Goal: Information Seeking & Learning: Learn about a topic

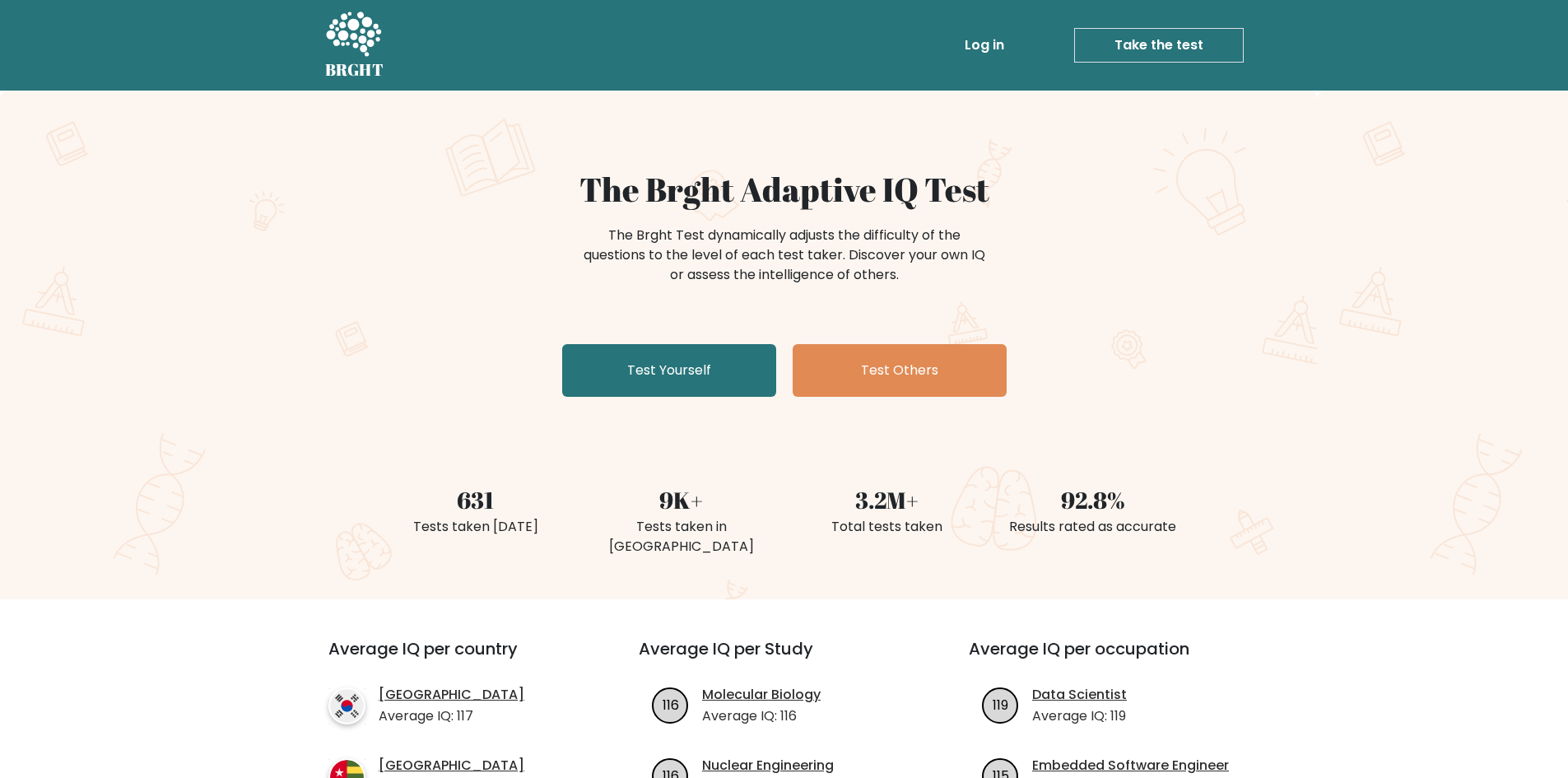
click at [995, 45] on link "Log in" at bounding box center [984, 44] width 53 height 33
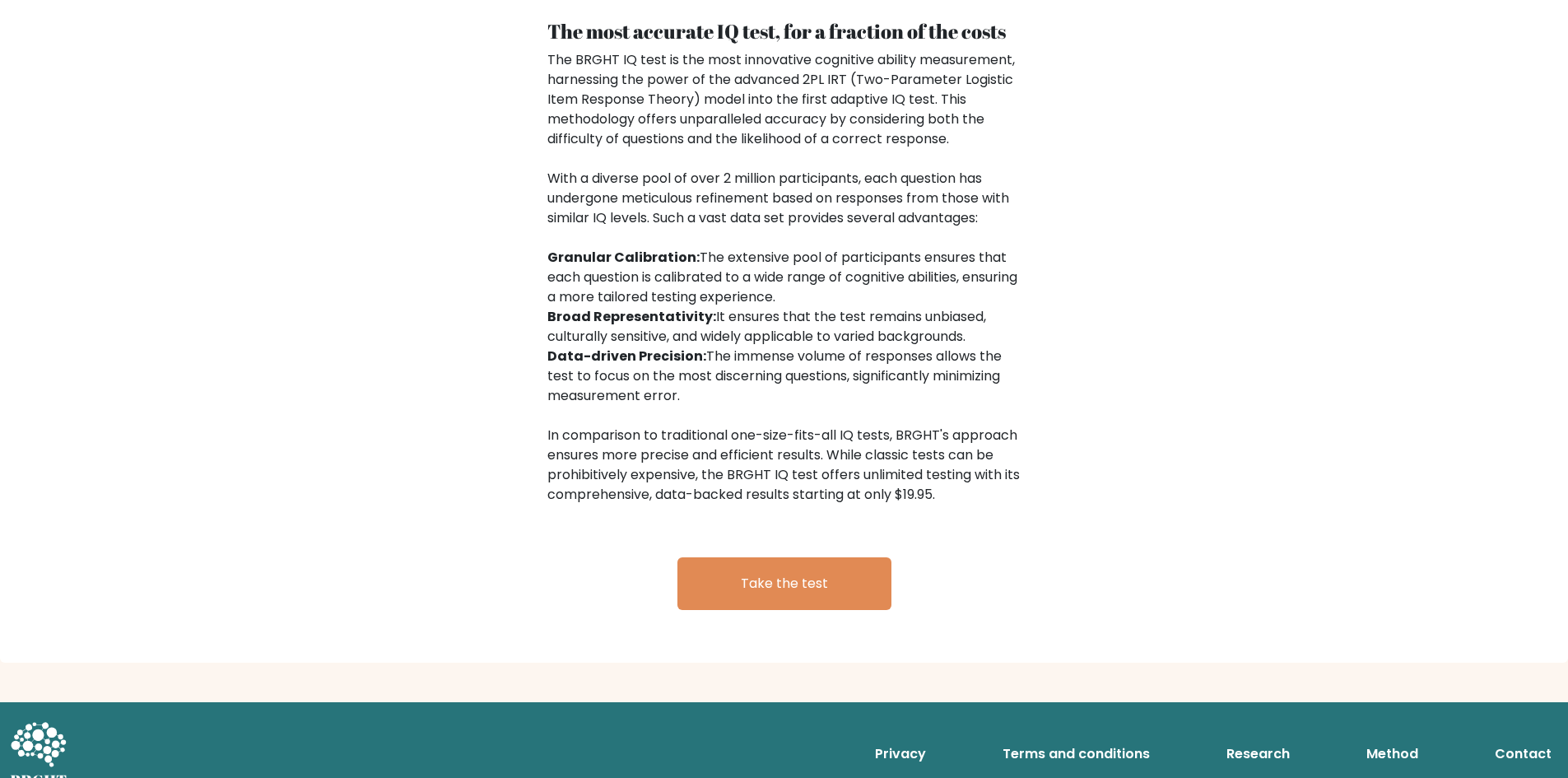
scroll to position [2517, 0]
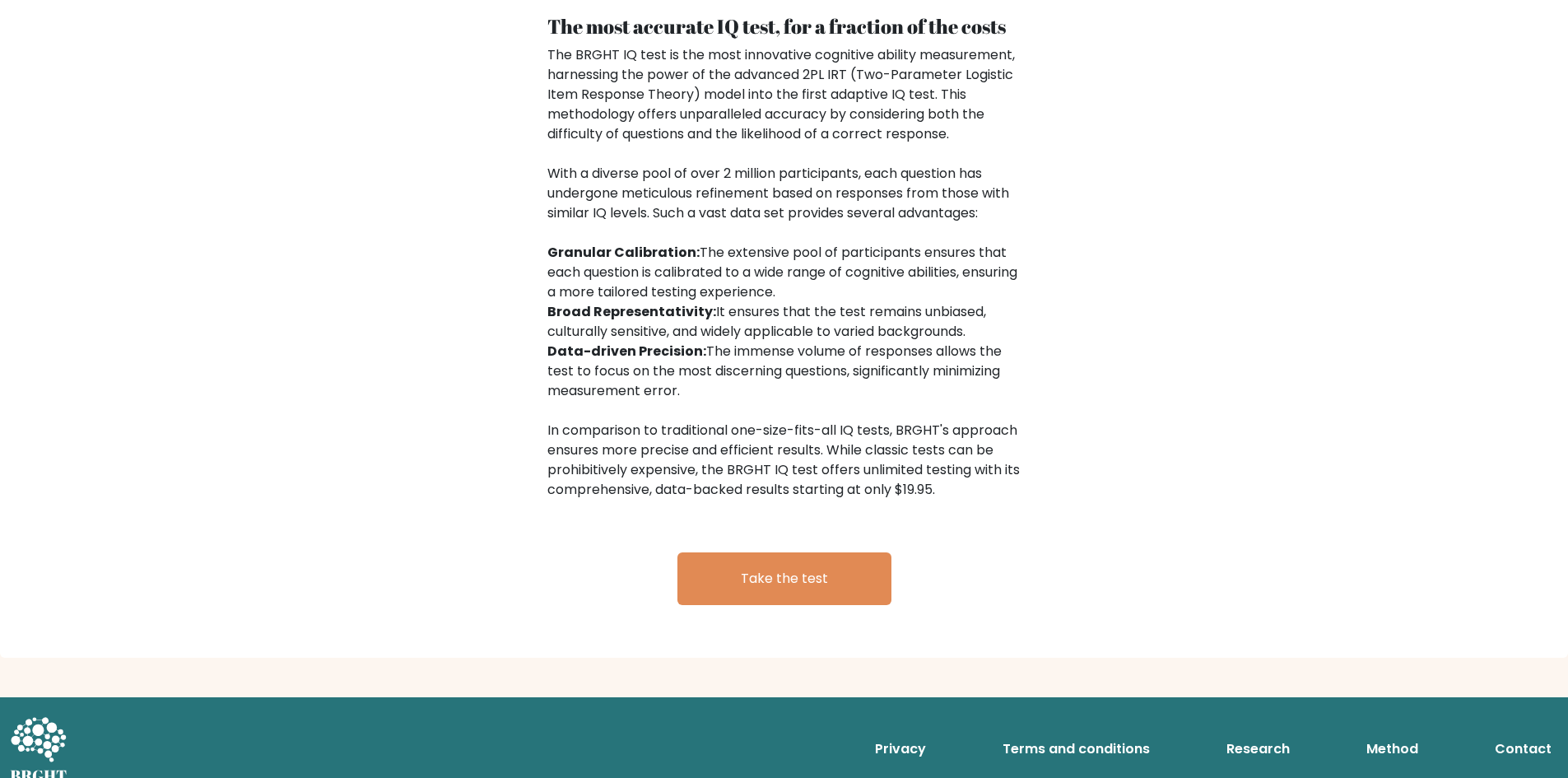
click at [1390, 733] on link "Method" at bounding box center [1393, 749] width 65 height 33
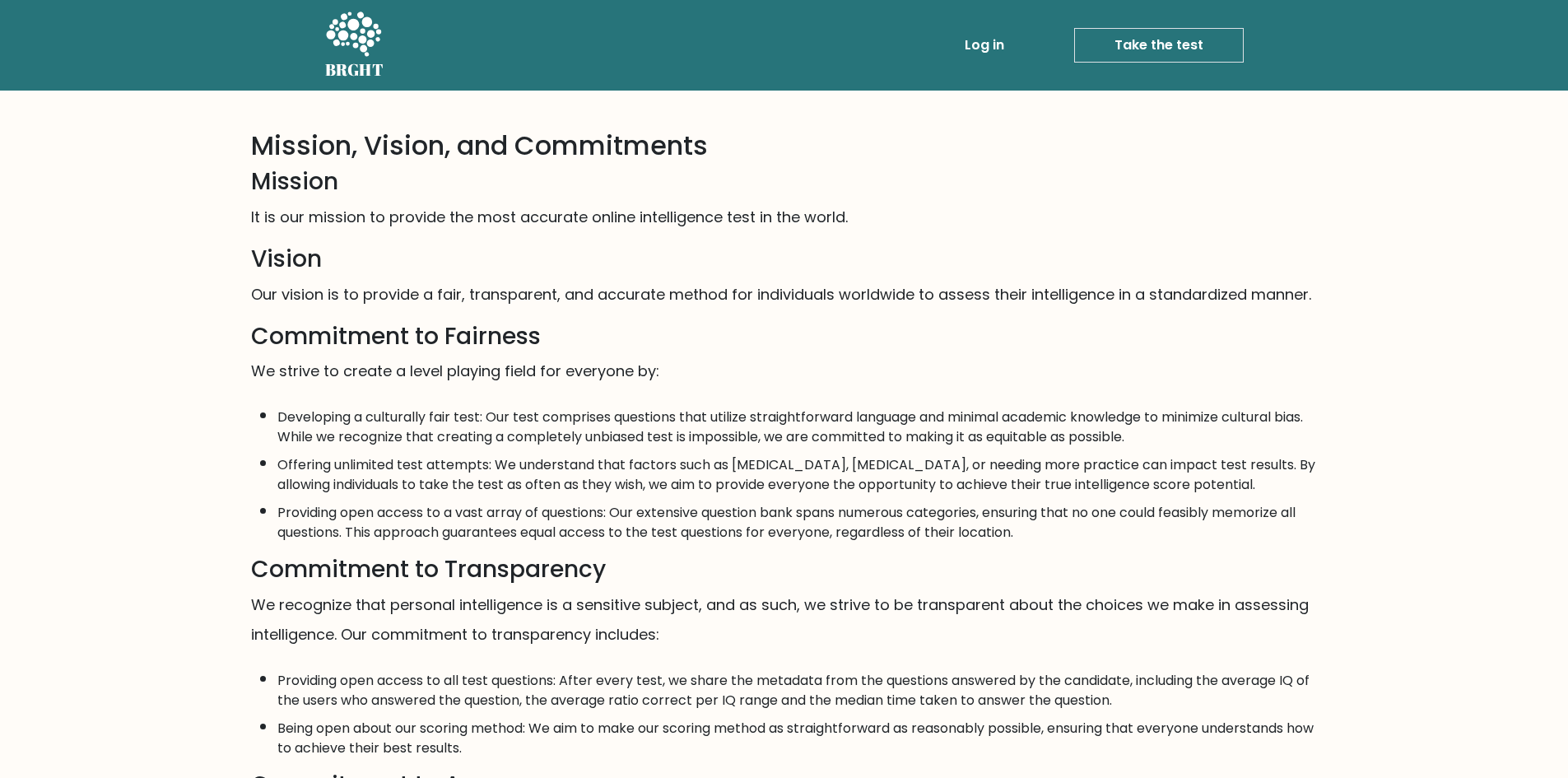
drag, startPoint x: 519, startPoint y: 245, endPoint x: 508, endPoint y: 217, distance: 30.1
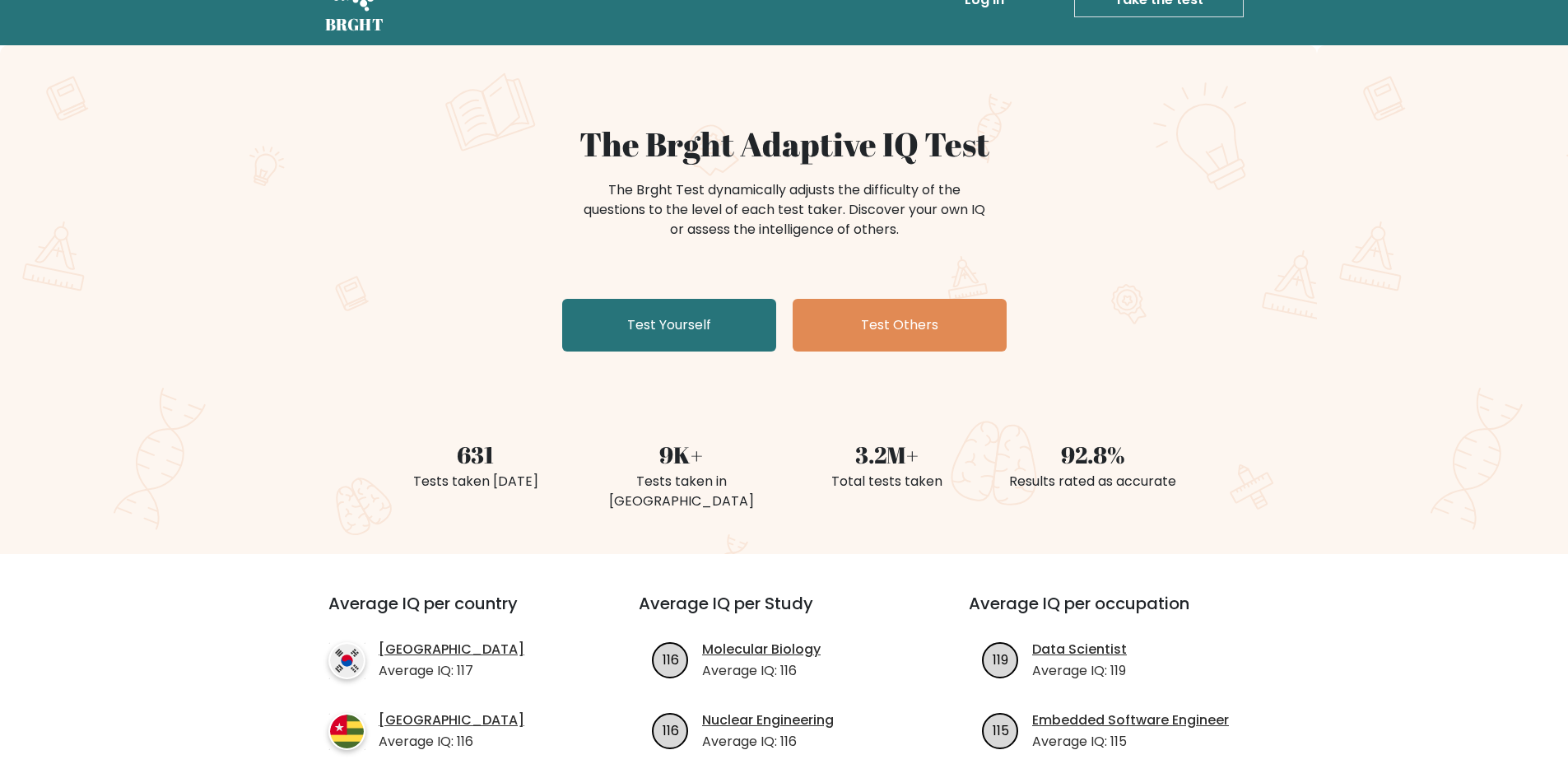
scroll to position [329, 0]
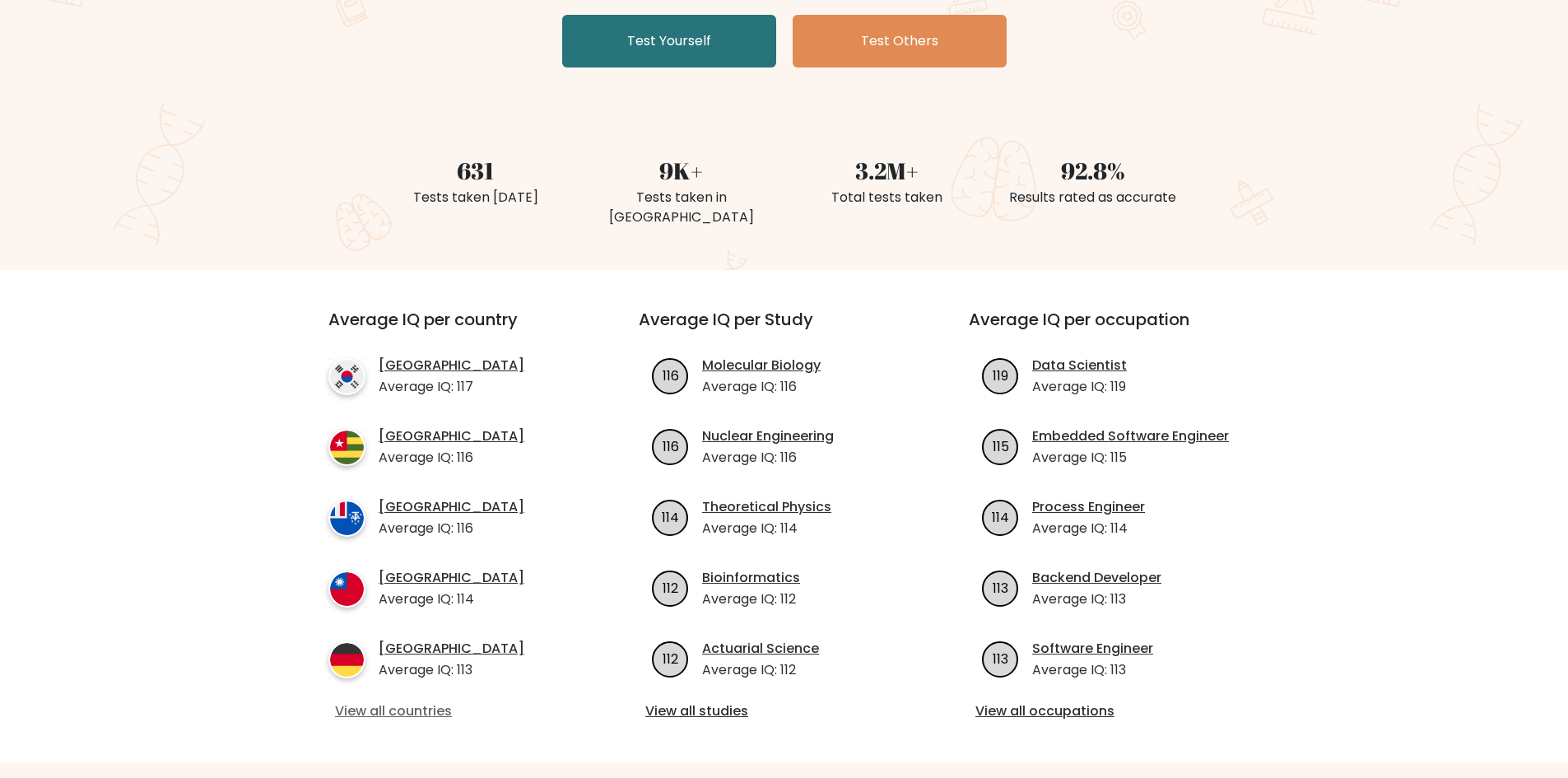
click at [415, 702] on link "View all countries" at bounding box center [454, 712] width 238 height 20
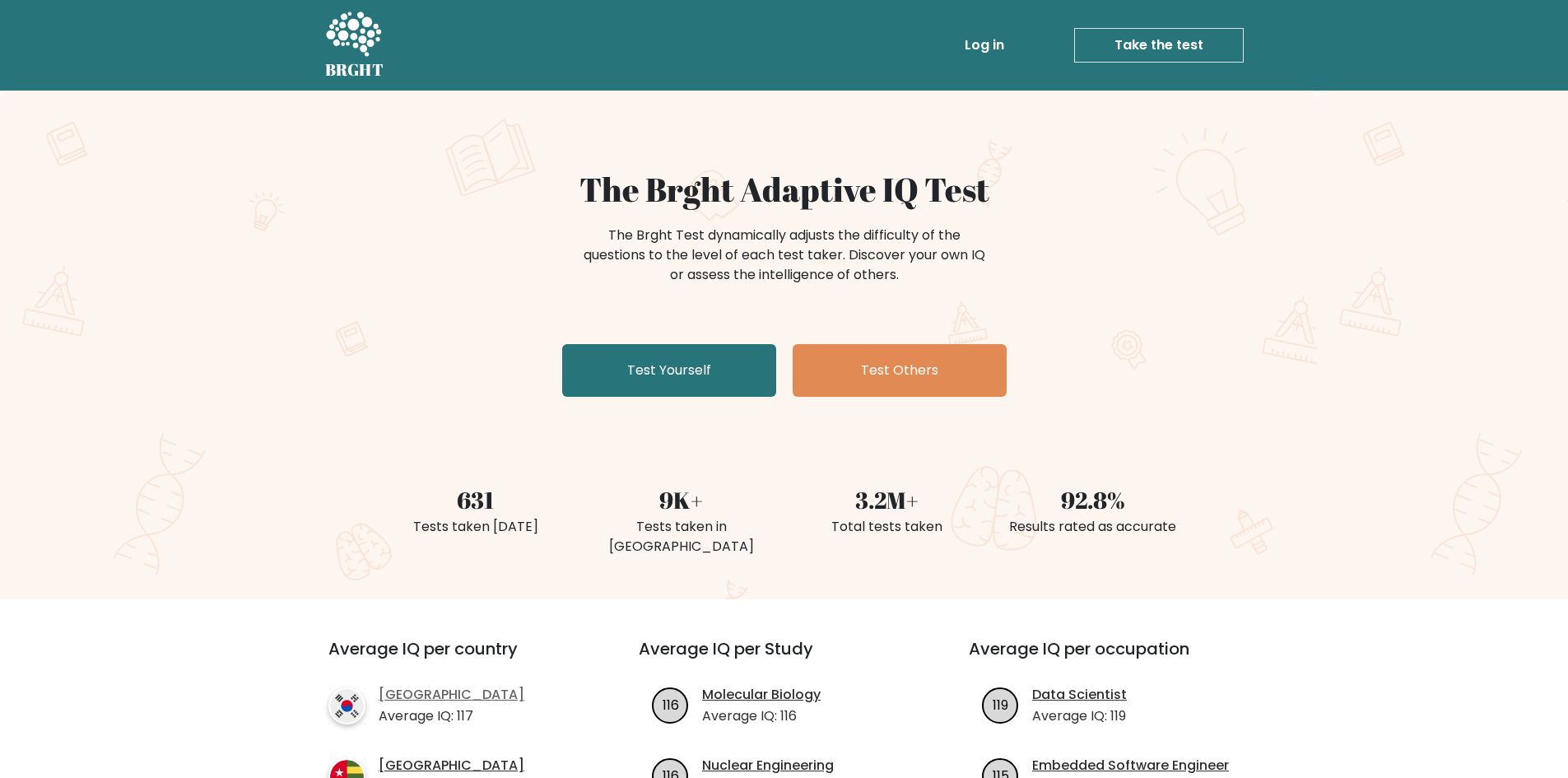
click at [425, 685] on link "South Korea" at bounding box center [451, 695] width 146 height 20
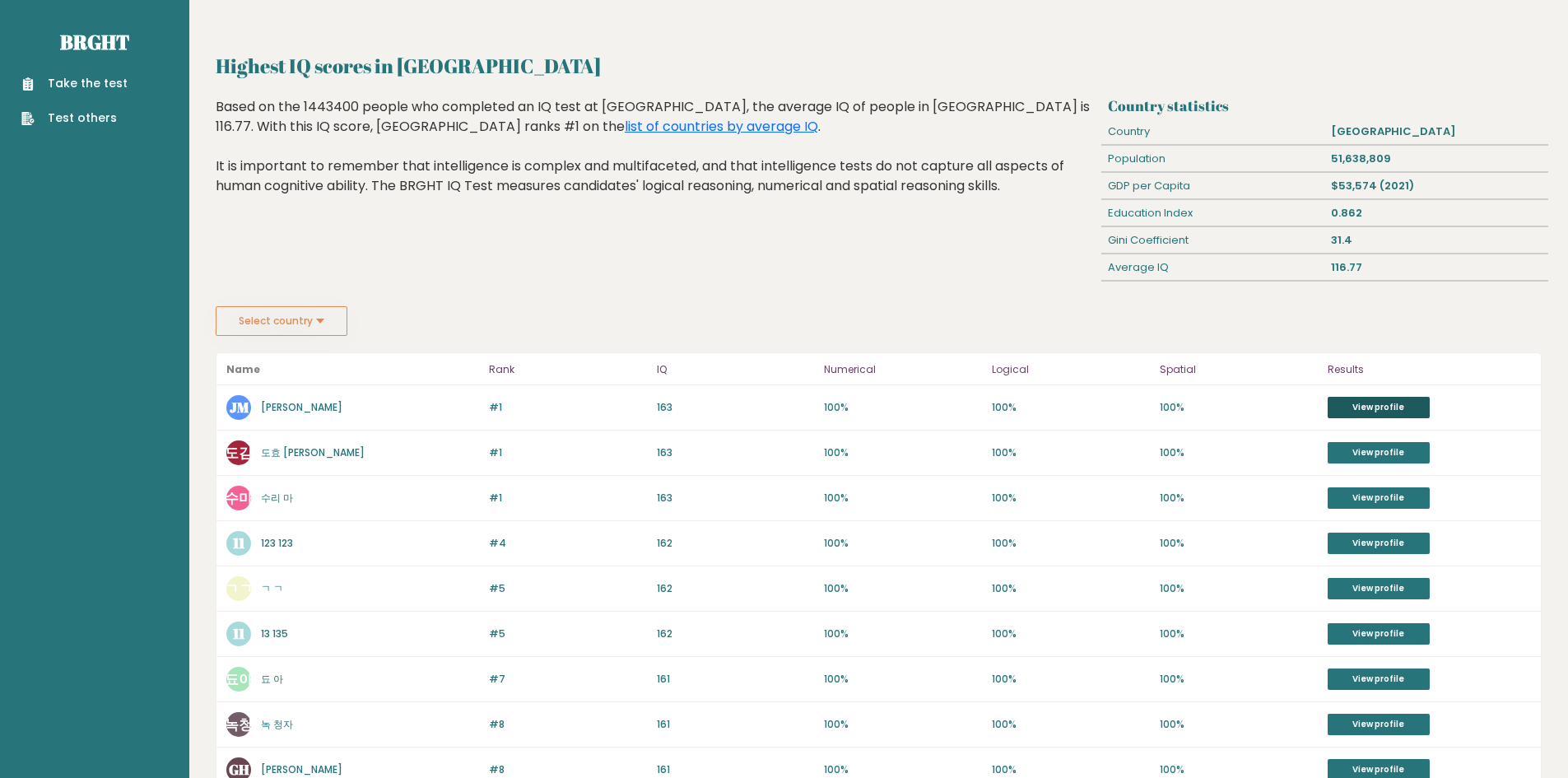
click at [1409, 405] on link "View profile" at bounding box center [1378, 408] width 102 height 22
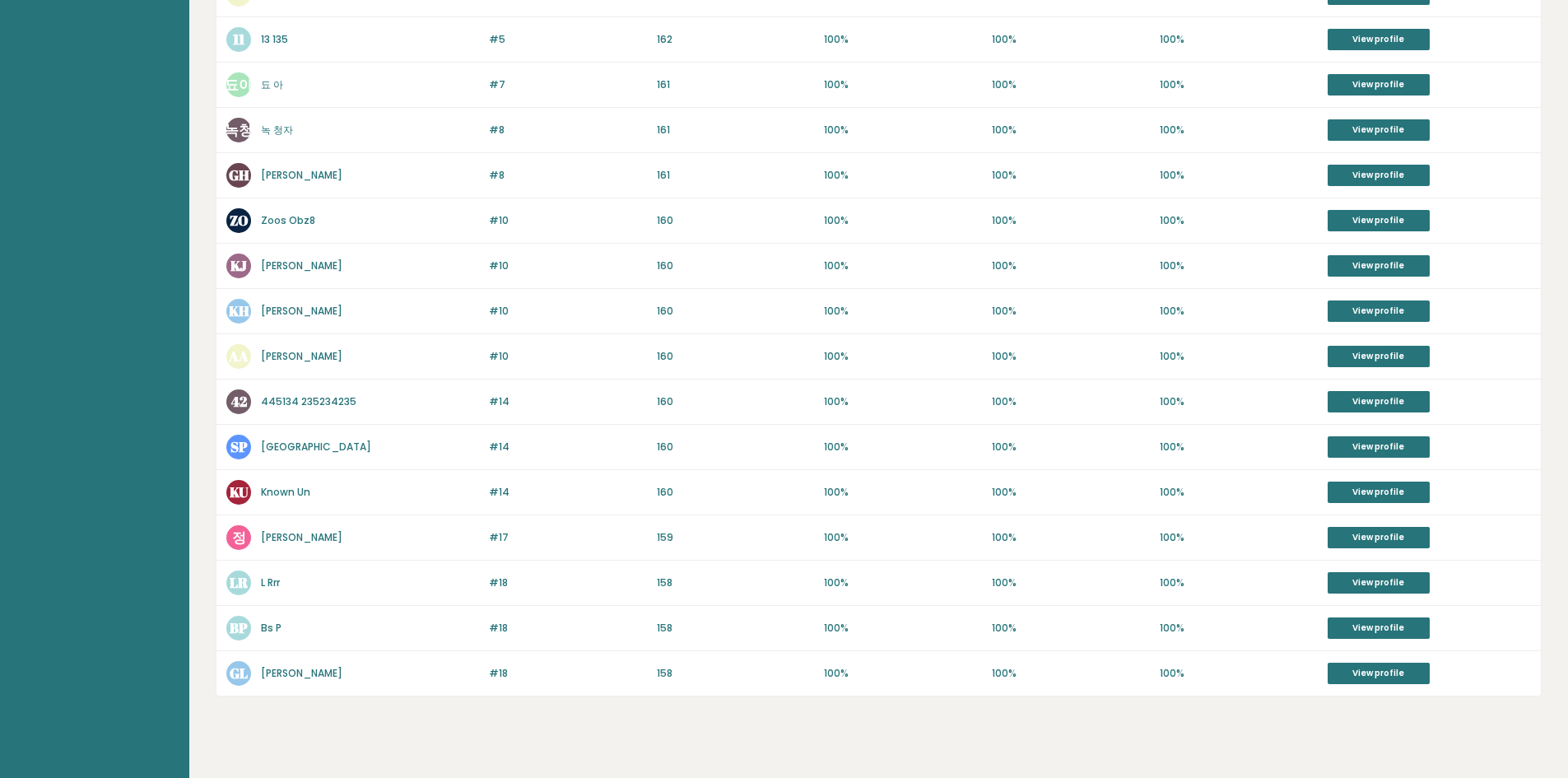
scroll to position [619, 0]
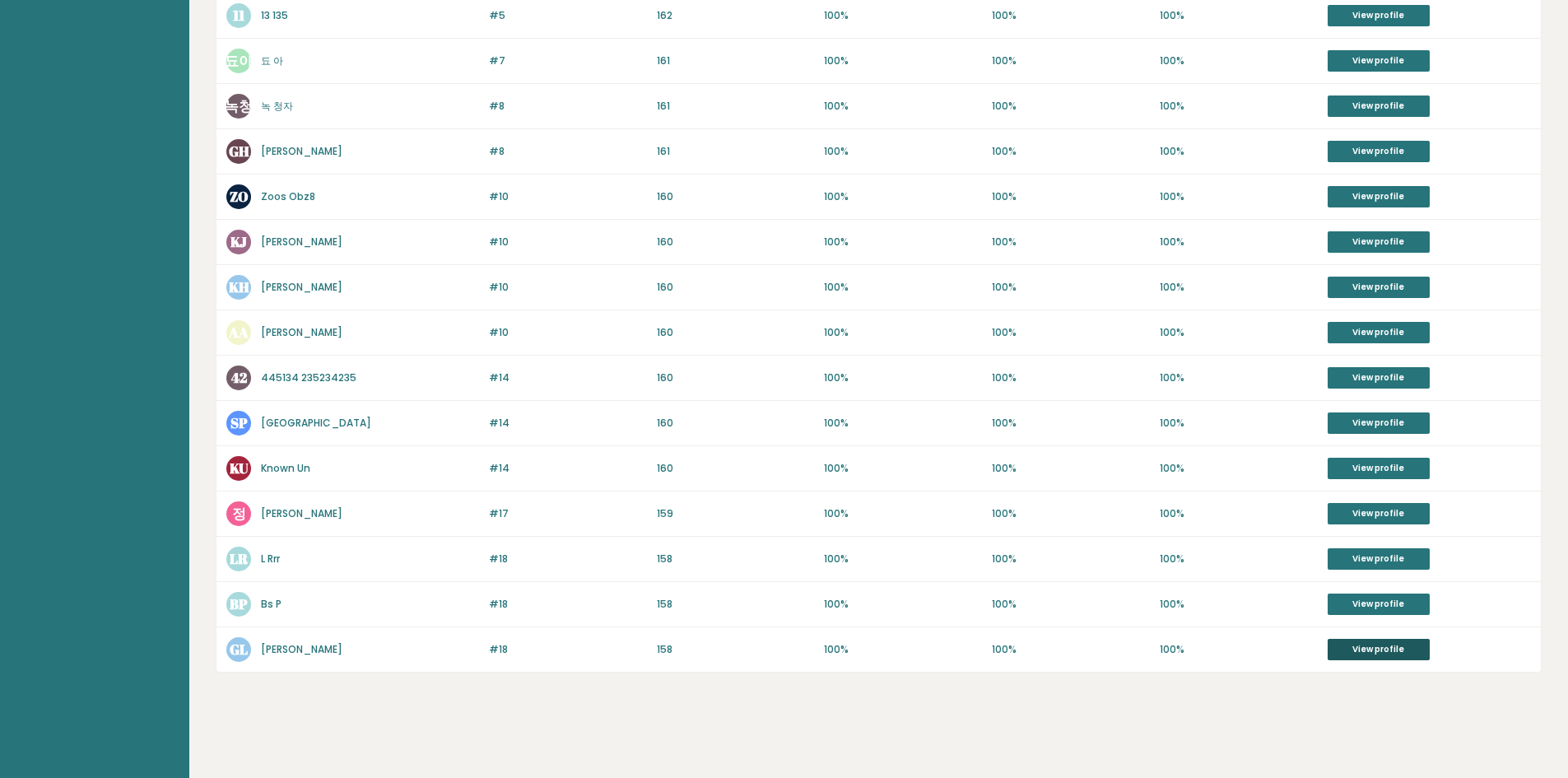
click at [1367, 650] on link "View profile" at bounding box center [1378, 650] width 102 height 22
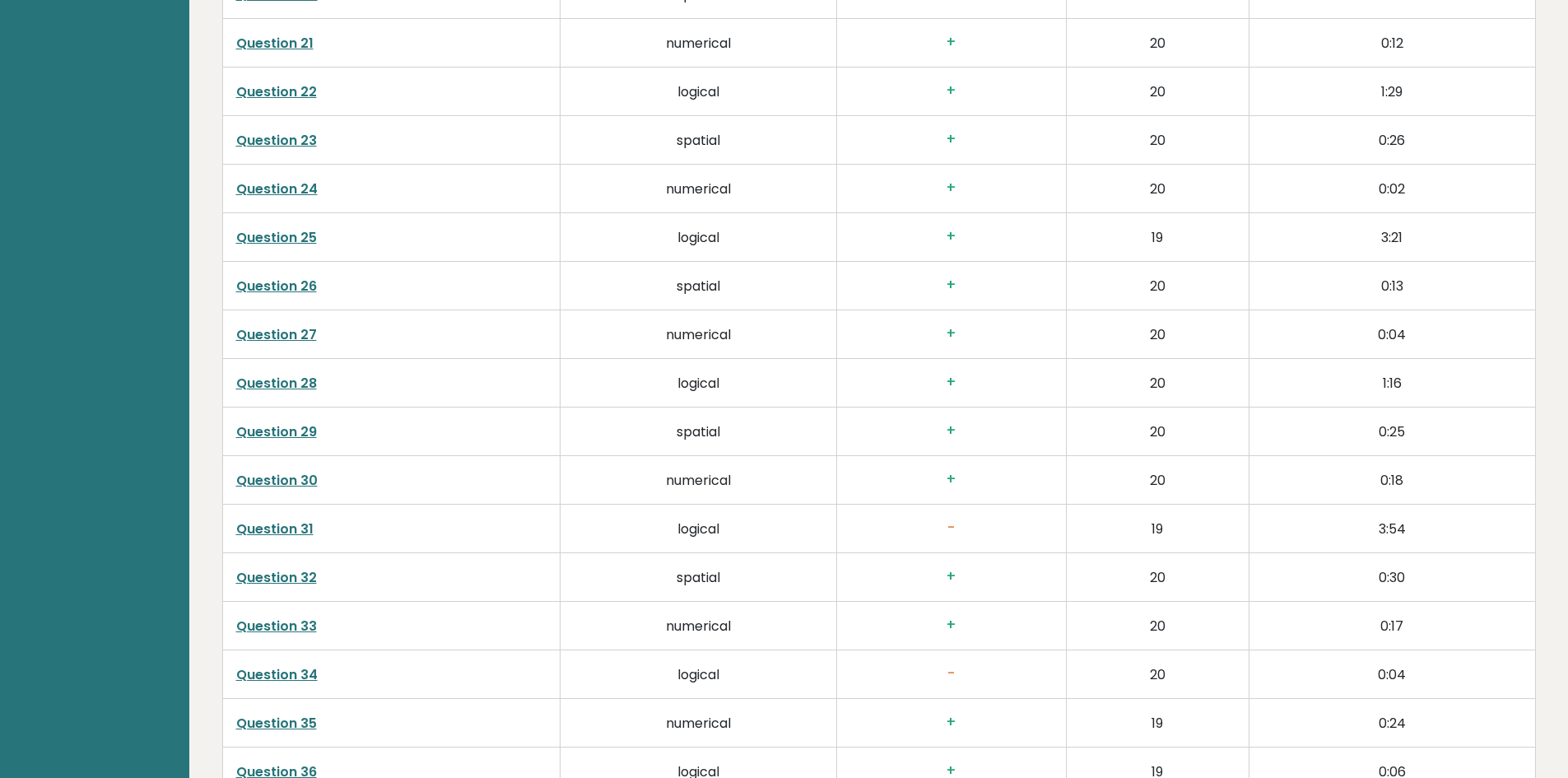
scroll to position [3459, 0]
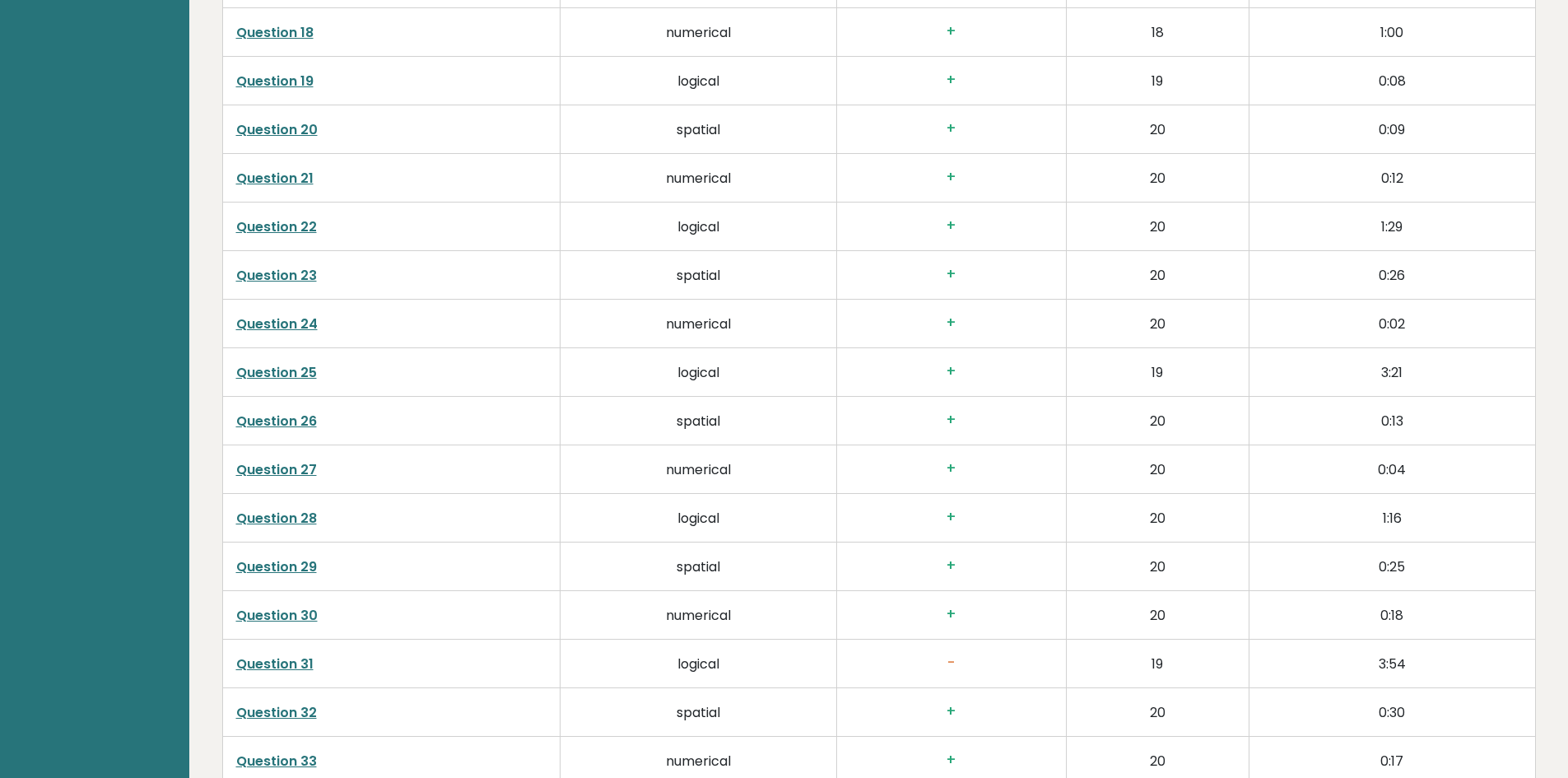
click at [278, 659] on link "Question 31" at bounding box center [275, 664] width 77 height 19
click at [281, 611] on link "Question 30" at bounding box center [277, 615] width 81 height 19
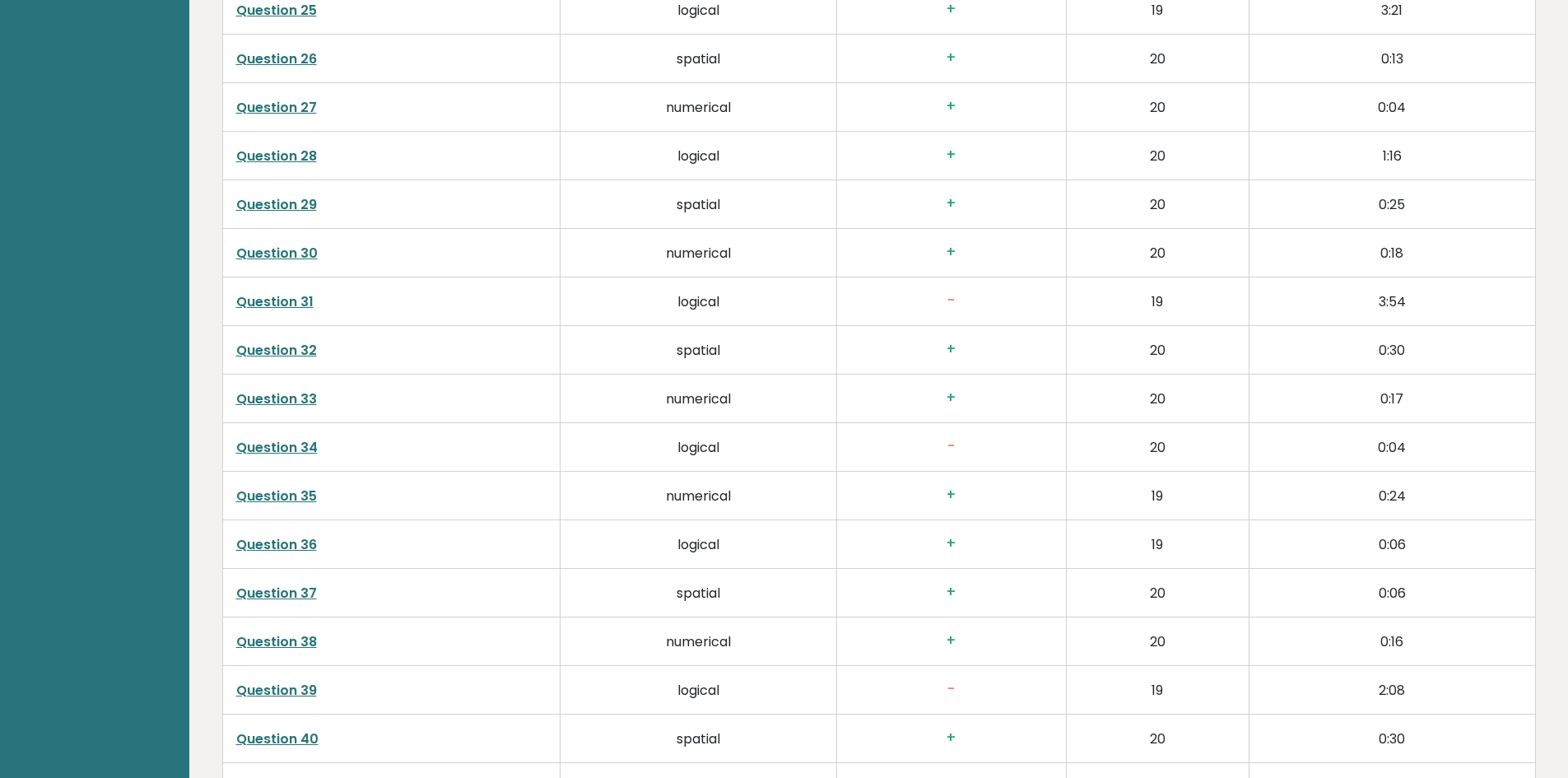
scroll to position [3952, 0]
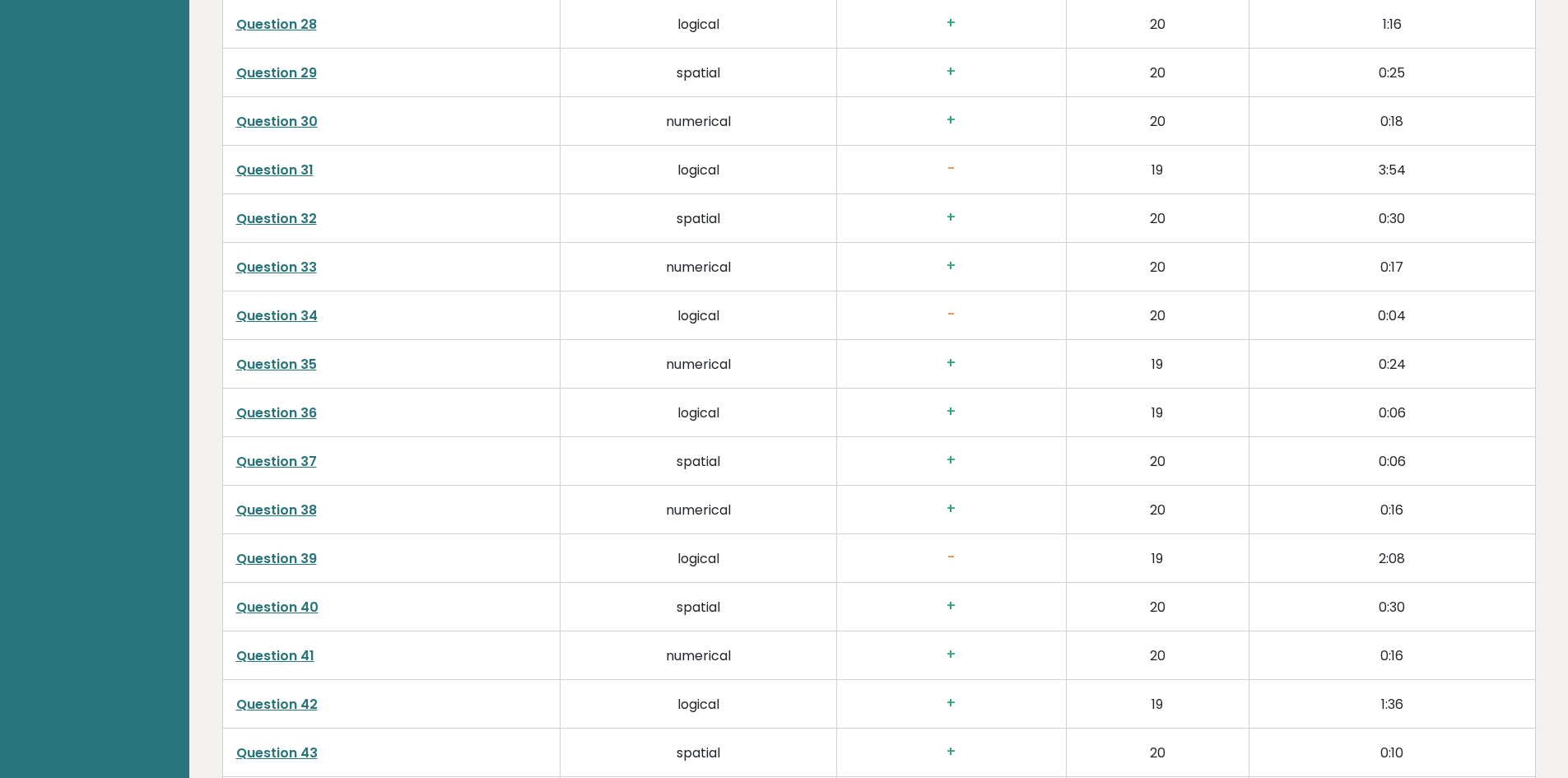
click at [260, 469] on link "Question 37" at bounding box center [277, 462] width 81 height 19
drag, startPoint x: 303, startPoint y: 459, endPoint x: 300, endPoint y: 469, distance: 10.4
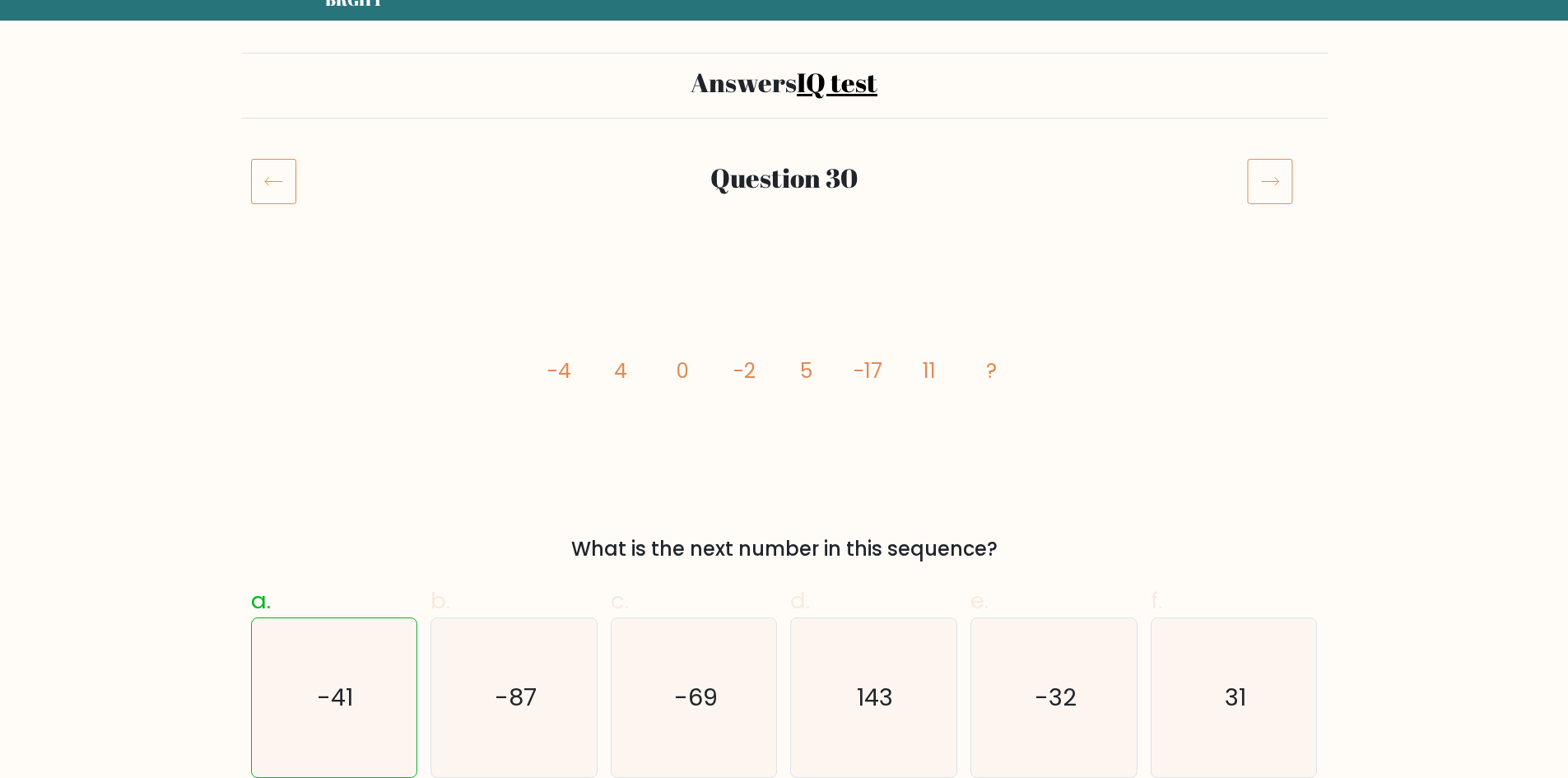
scroll to position [82, 0]
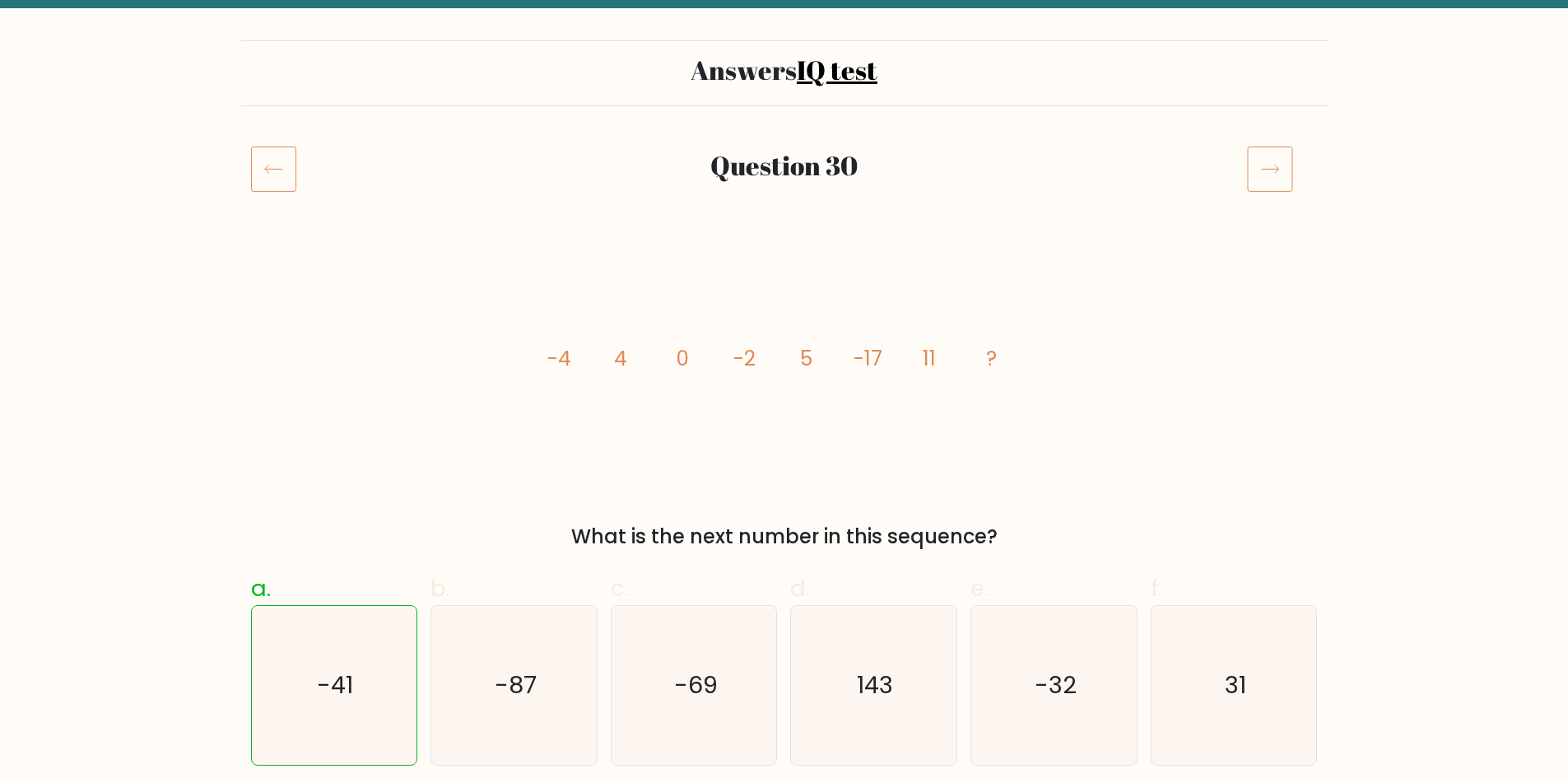
drag, startPoint x: 554, startPoint y: 506, endPoint x: 544, endPoint y: 497, distance: 13.5
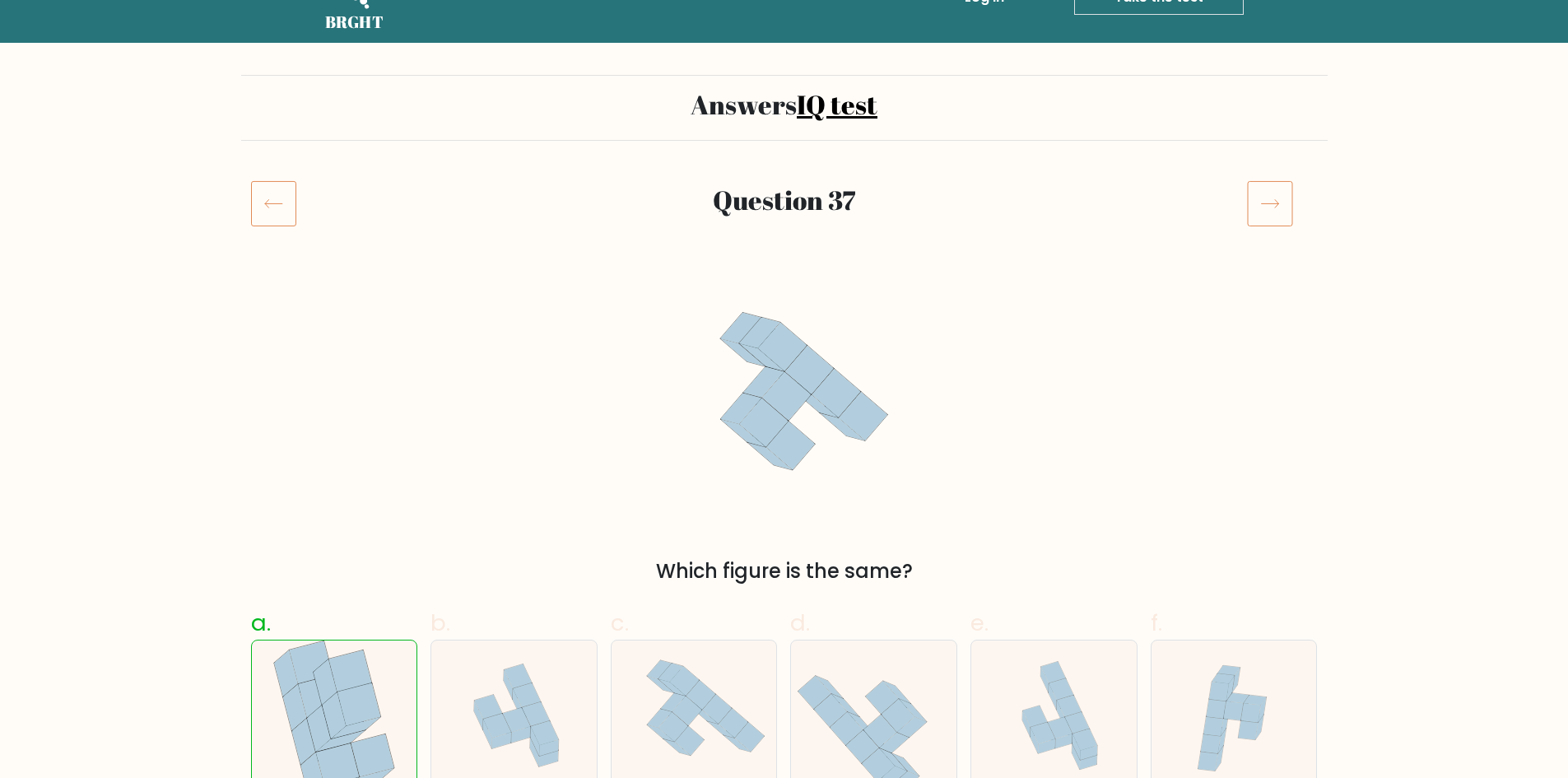
scroll to position [164, 0]
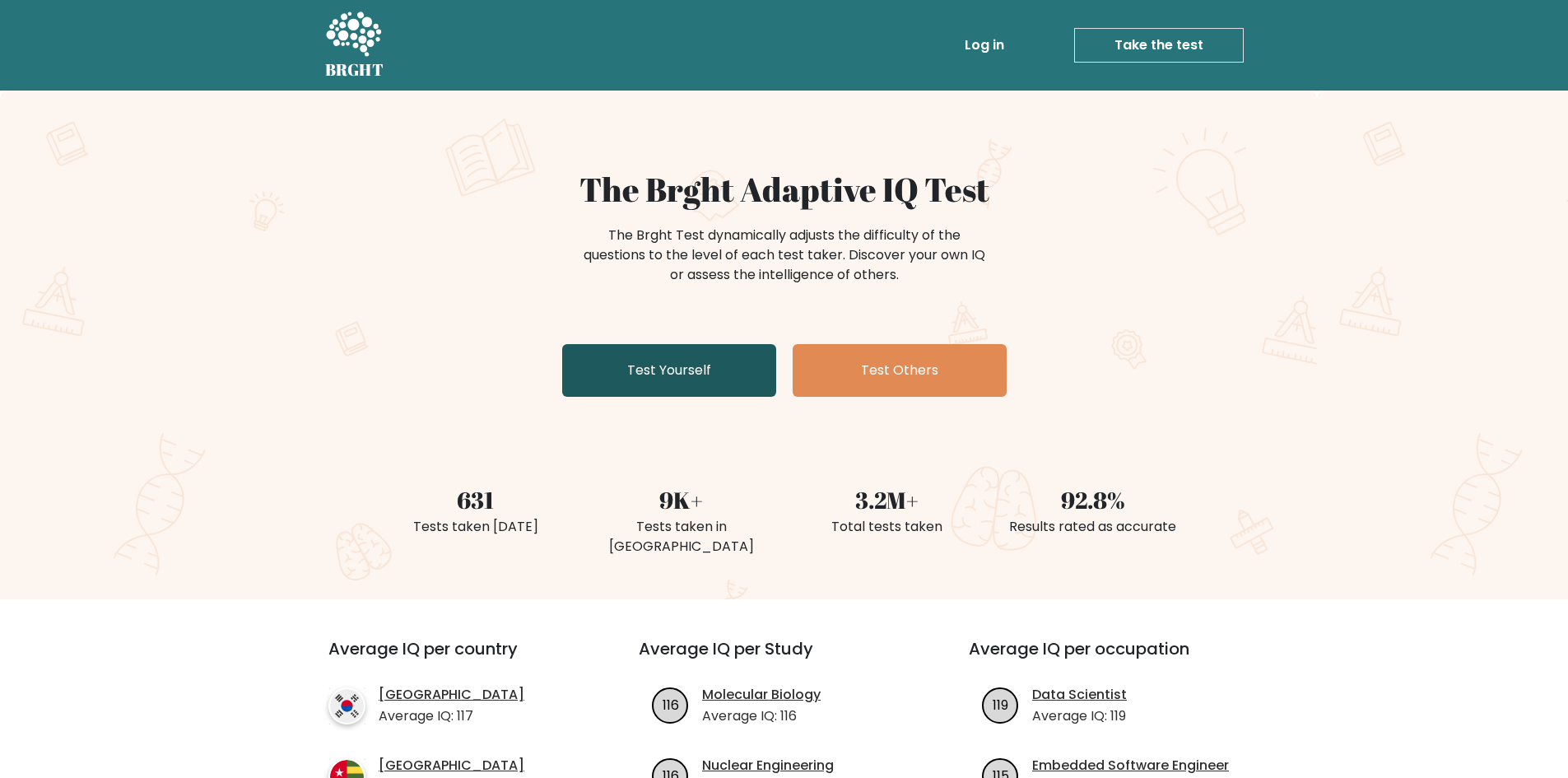
click at [719, 375] on link "Test Yourself" at bounding box center [669, 370] width 214 height 53
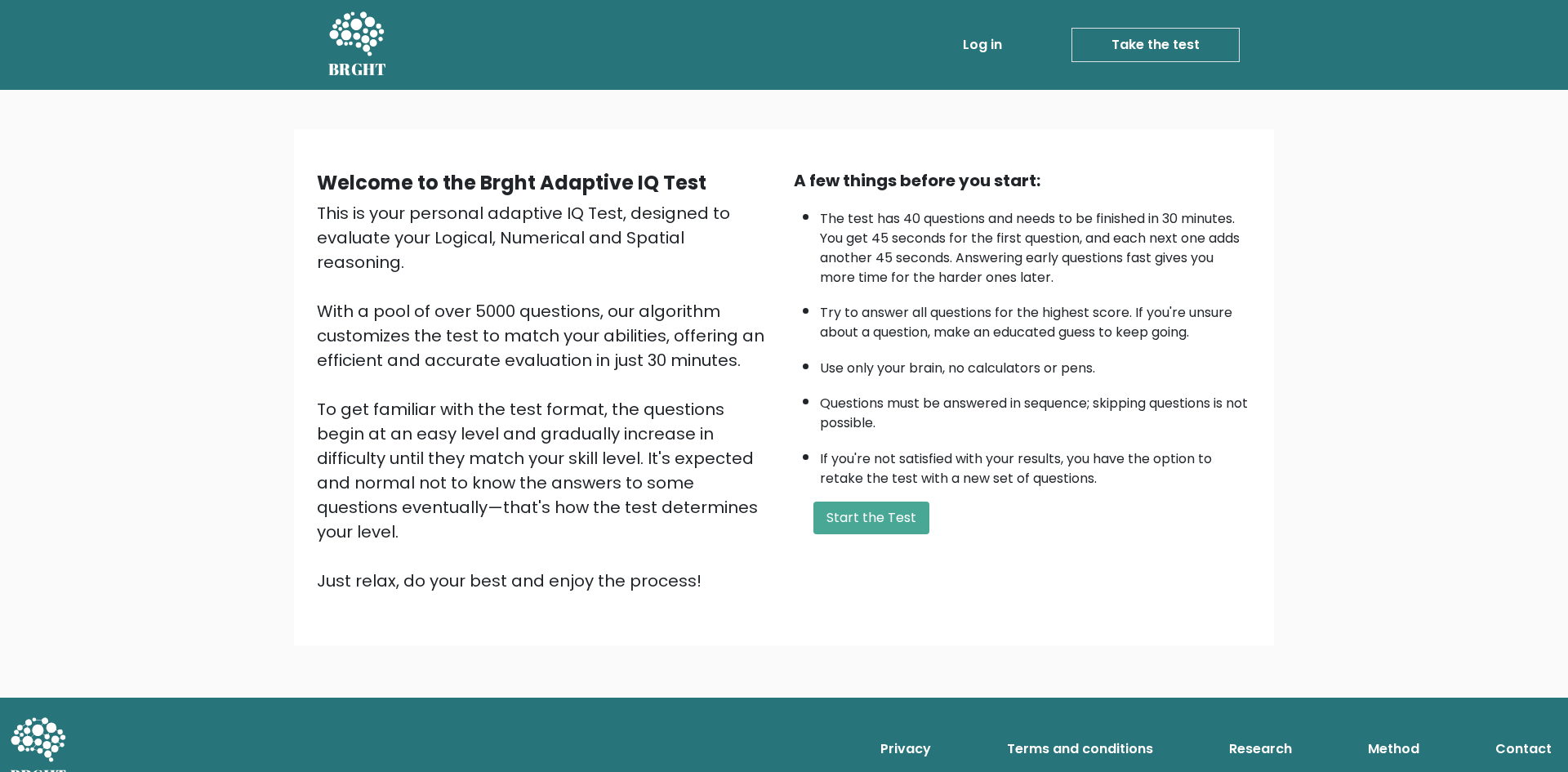
drag, startPoint x: 832, startPoint y: 441, endPoint x: 816, endPoint y: 435, distance: 17.1
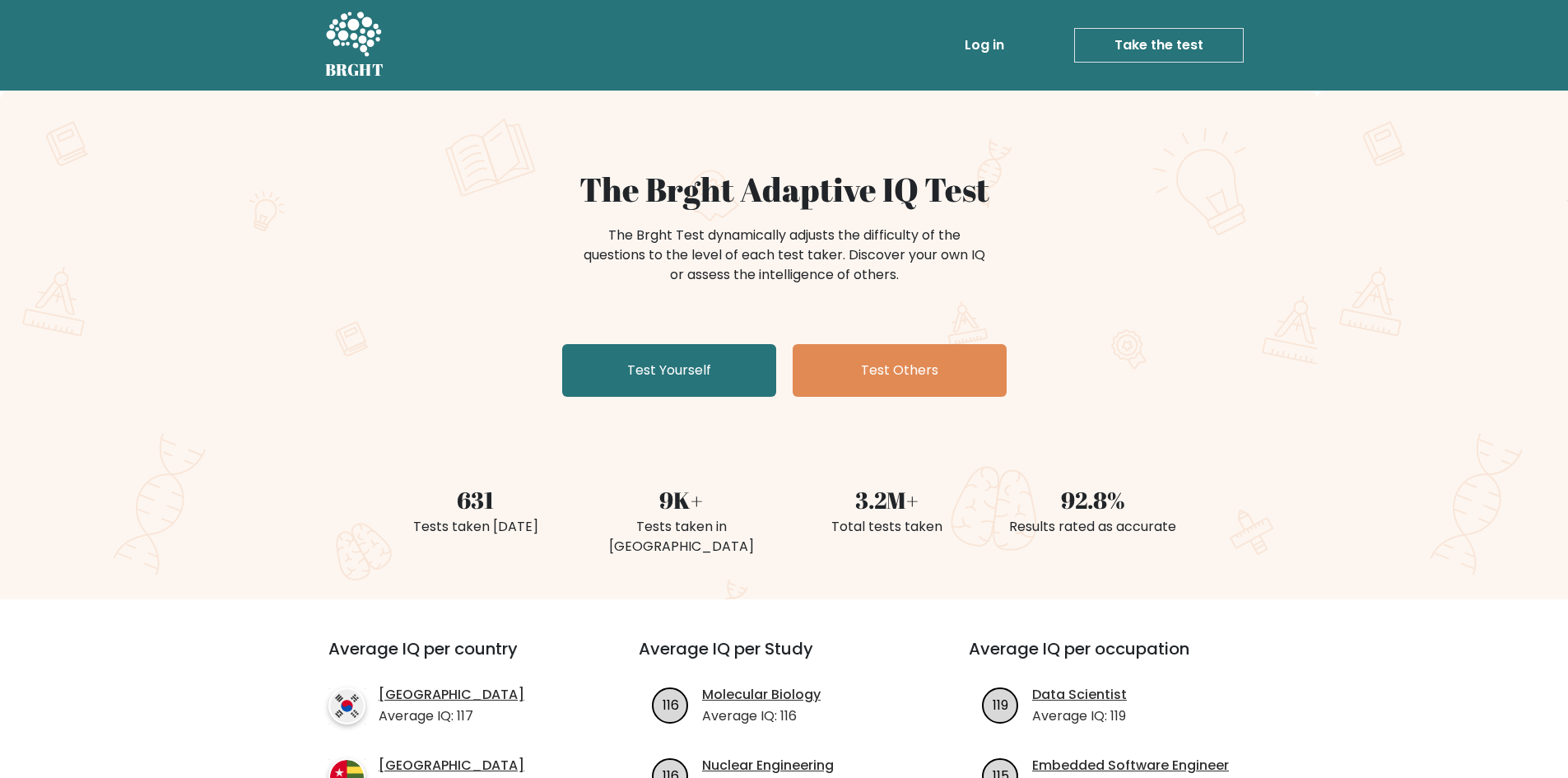
click at [685, 380] on link "Test Yourself" at bounding box center [669, 370] width 214 height 53
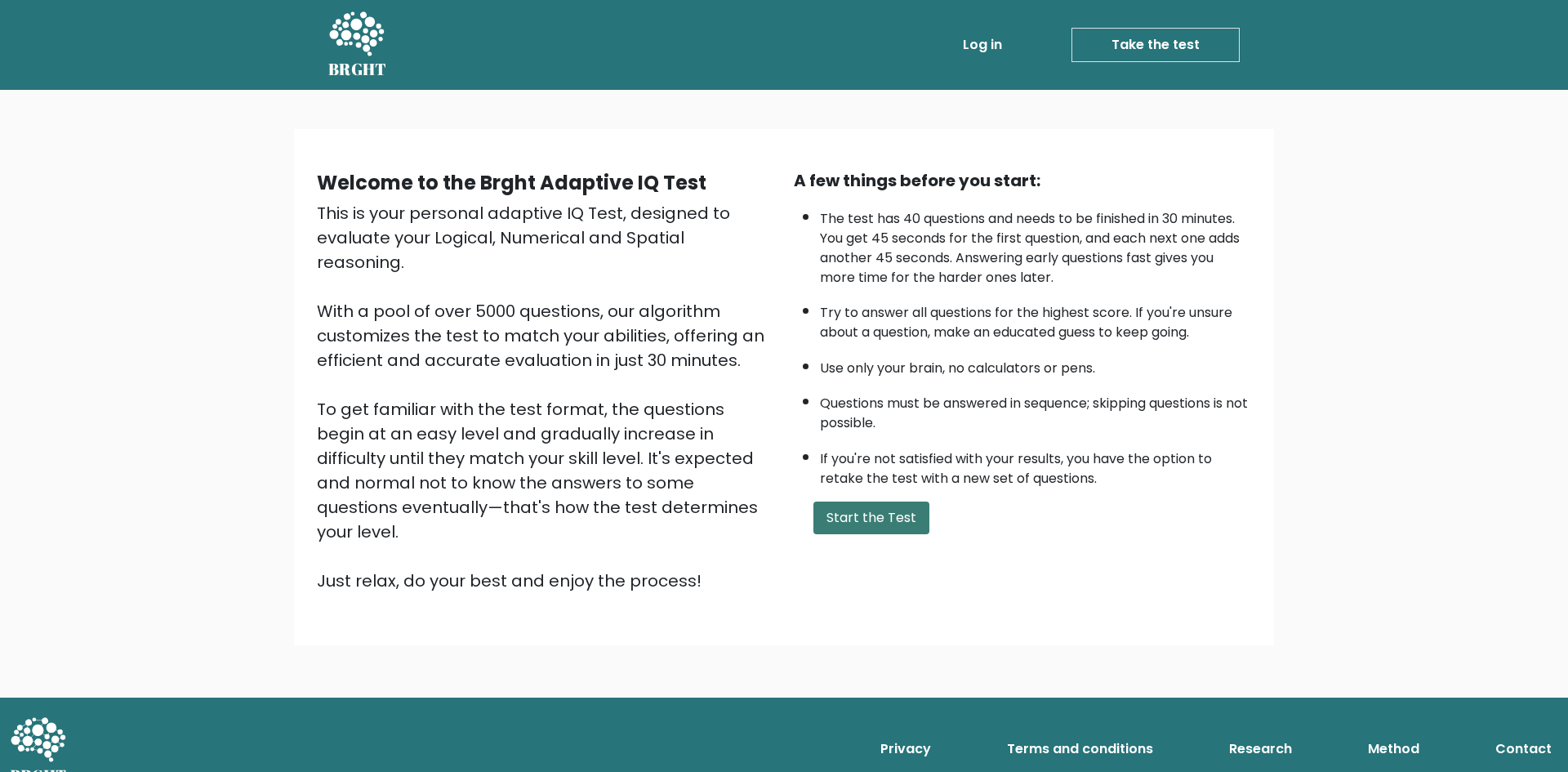
click at [858, 512] on button "Start the Test" at bounding box center [871, 517] width 116 height 32
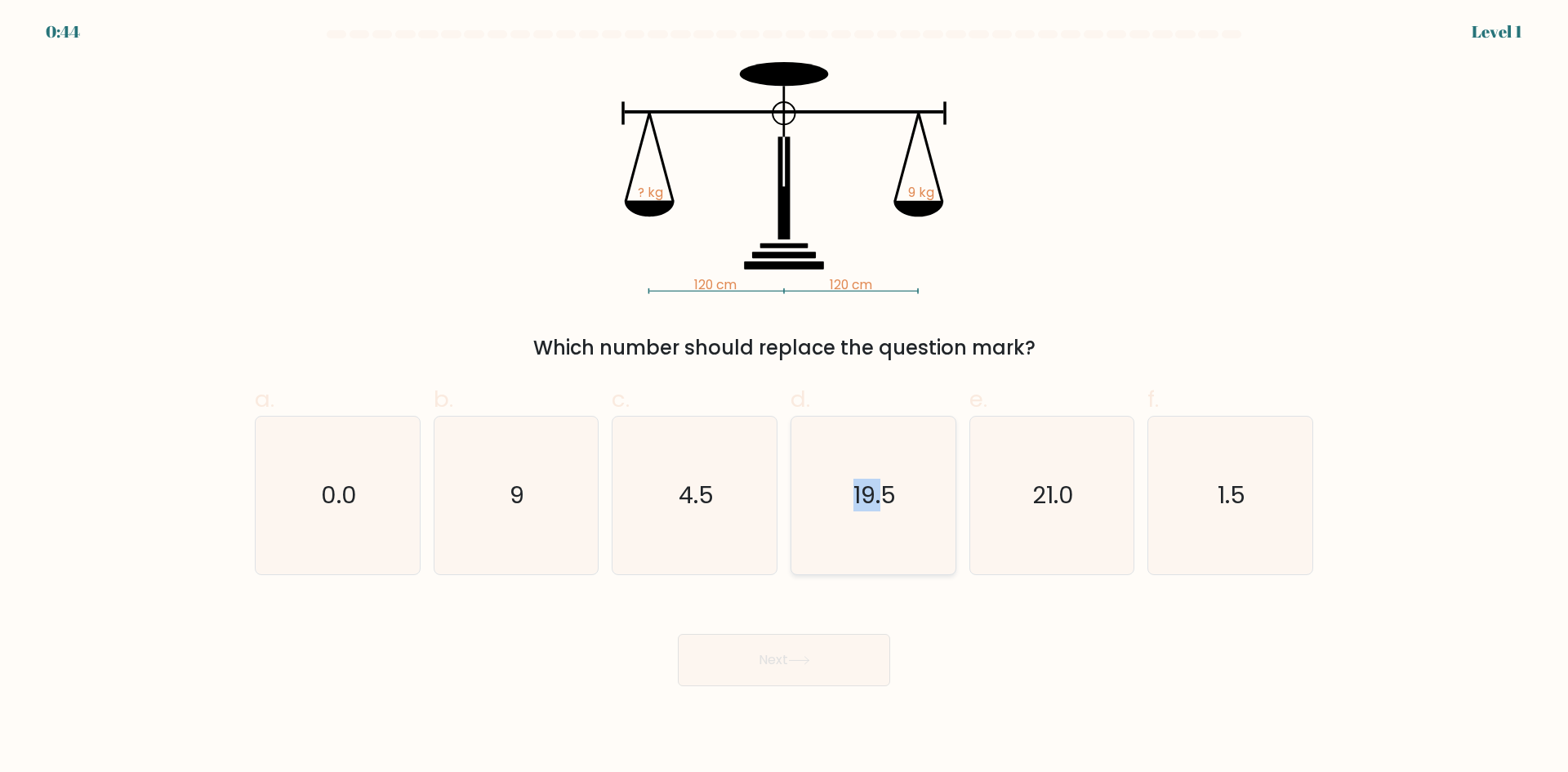
click at [894, 430] on label "d. 19.5" at bounding box center [873, 479] width 166 height 193
click at [862, 499] on text "19.5" at bounding box center [874, 495] width 42 height 32
click at [785, 397] on input "d. 19.5" at bounding box center [784, 391] width 1 height 11
radio input "true"
drag, startPoint x: 777, startPoint y: 688, endPoint x: 785, endPoint y: 677, distance: 13.6
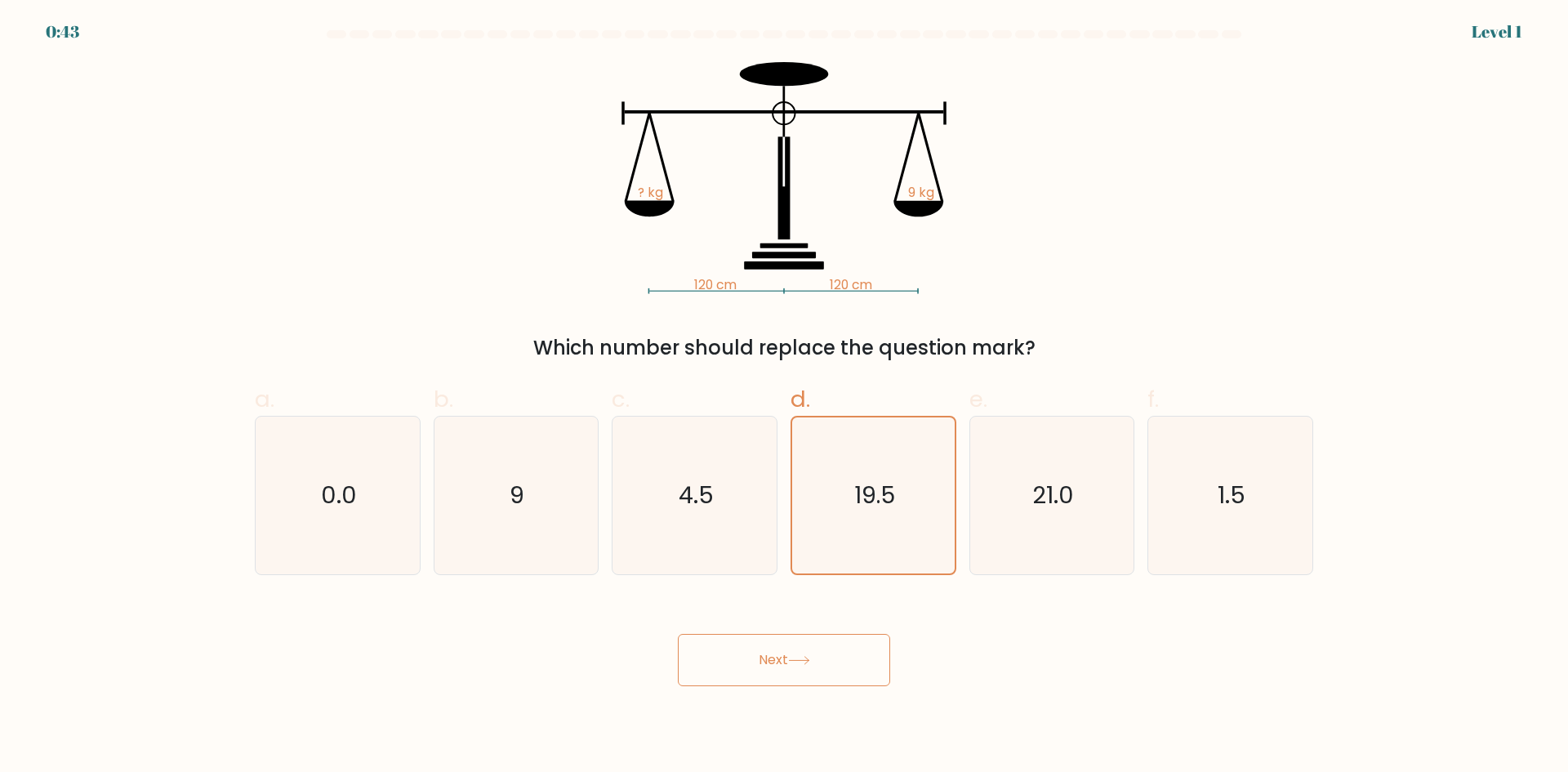
click at [777, 689] on body "0:43 Level 1" at bounding box center [784, 386] width 1568 height 772
click at [862, 540] on icon "19.5" at bounding box center [873, 495] width 156 height 156
click at [785, 397] on input "d. 19.5" at bounding box center [784, 391] width 1 height 11
click at [863, 540] on icon "19.5" at bounding box center [873, 495] width 156 height 156
click at [785, 397] on input "d. 19.5" at bounding box center [784, 391] width 1 height 11
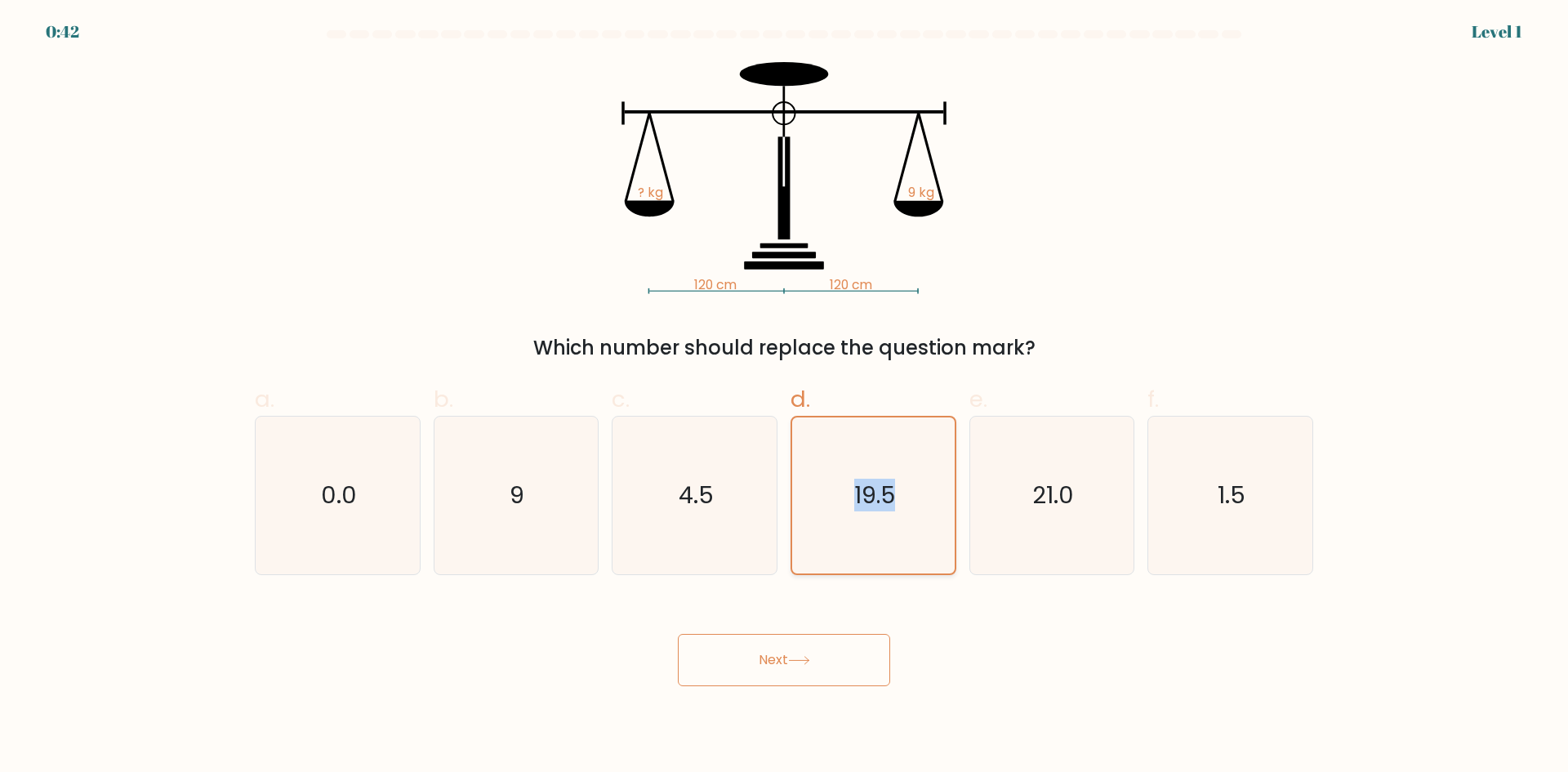
click at [866, 541] on icon "19.5" at bounding box center [873, 495] width 156 height 156
click at [785, 397] on input "d. 19.5" at bounding box center [784, 391] width 1 height 11
click at [804, 675] on button "Next" at bounding box center [783, 660] width 212 height 52
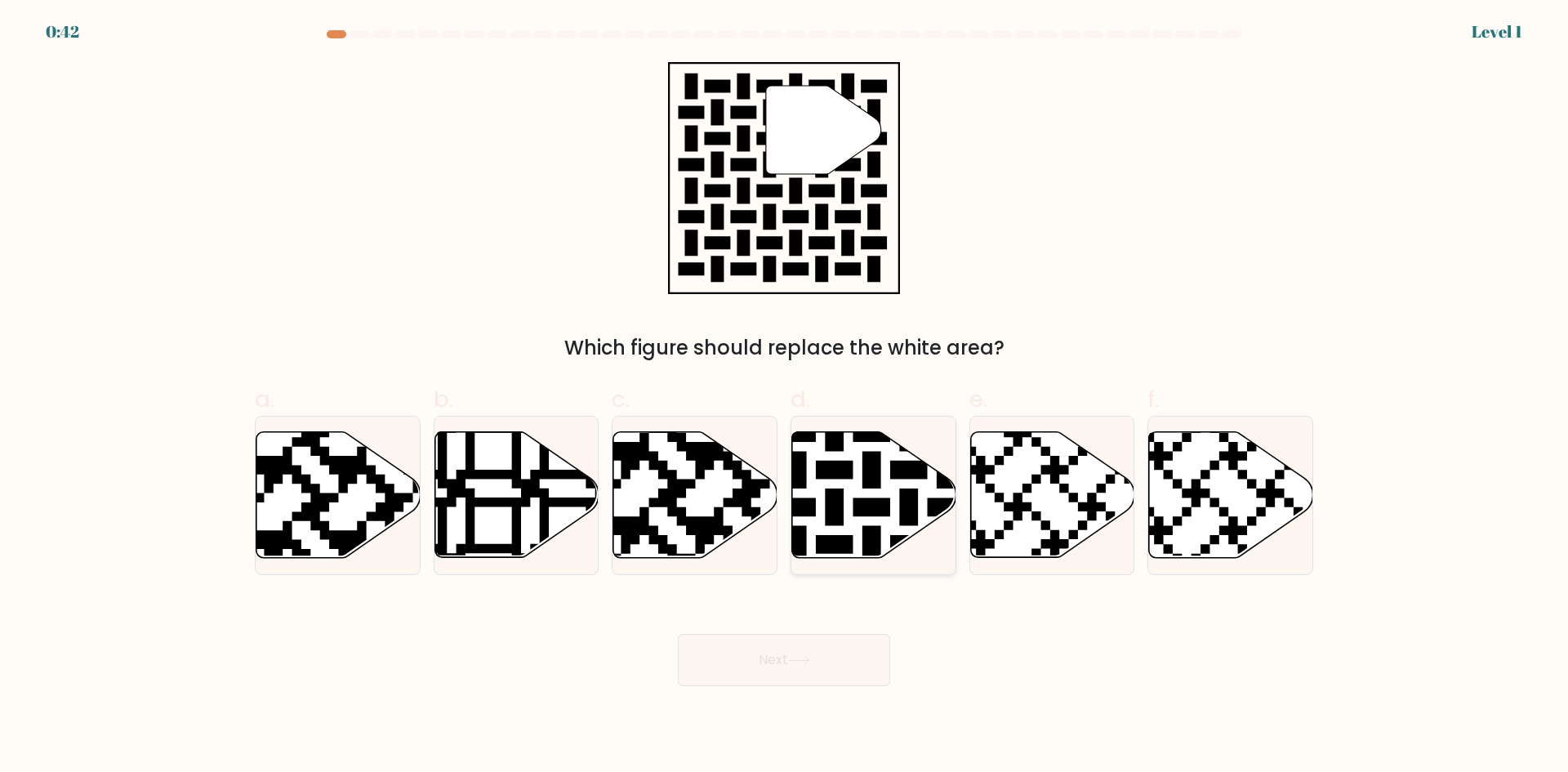
click at [866, 506] on icon at bounding box center [816, 562] width 297 height 297
click at [785, 397] on input "d." at bounding box center [784, 391] width 1 height 11
radio input "true"
click at [803, 656] on icon at bounding box center [799, 660] width 22 height 9
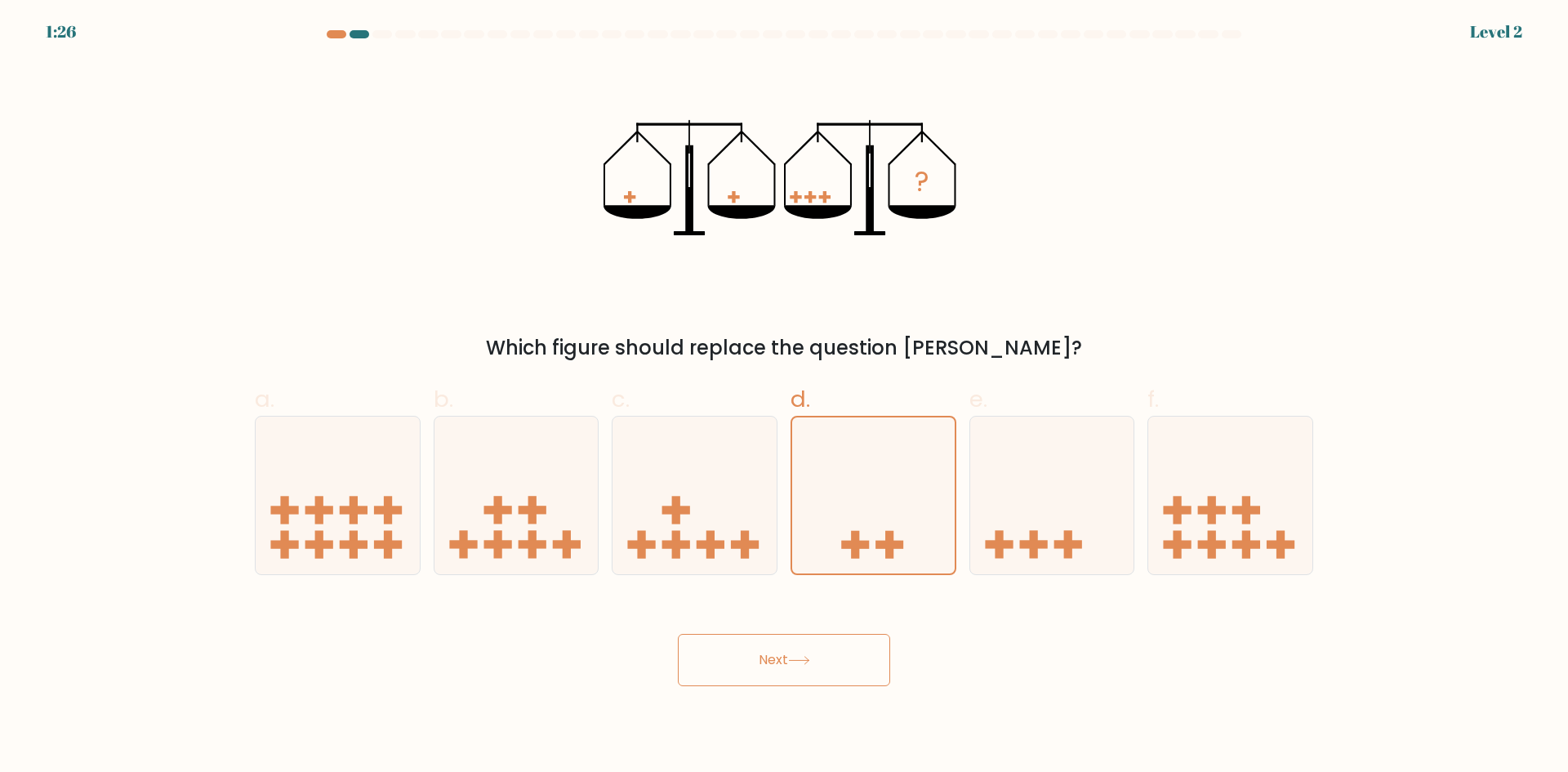
drag, startPoint x: 810, startPoint y: 653, endPoint x: 824, endPoint y: 595, distance: 59.7
click at [815, 647] on button "Next" at bounding box center [783, 660] width 212 height 52
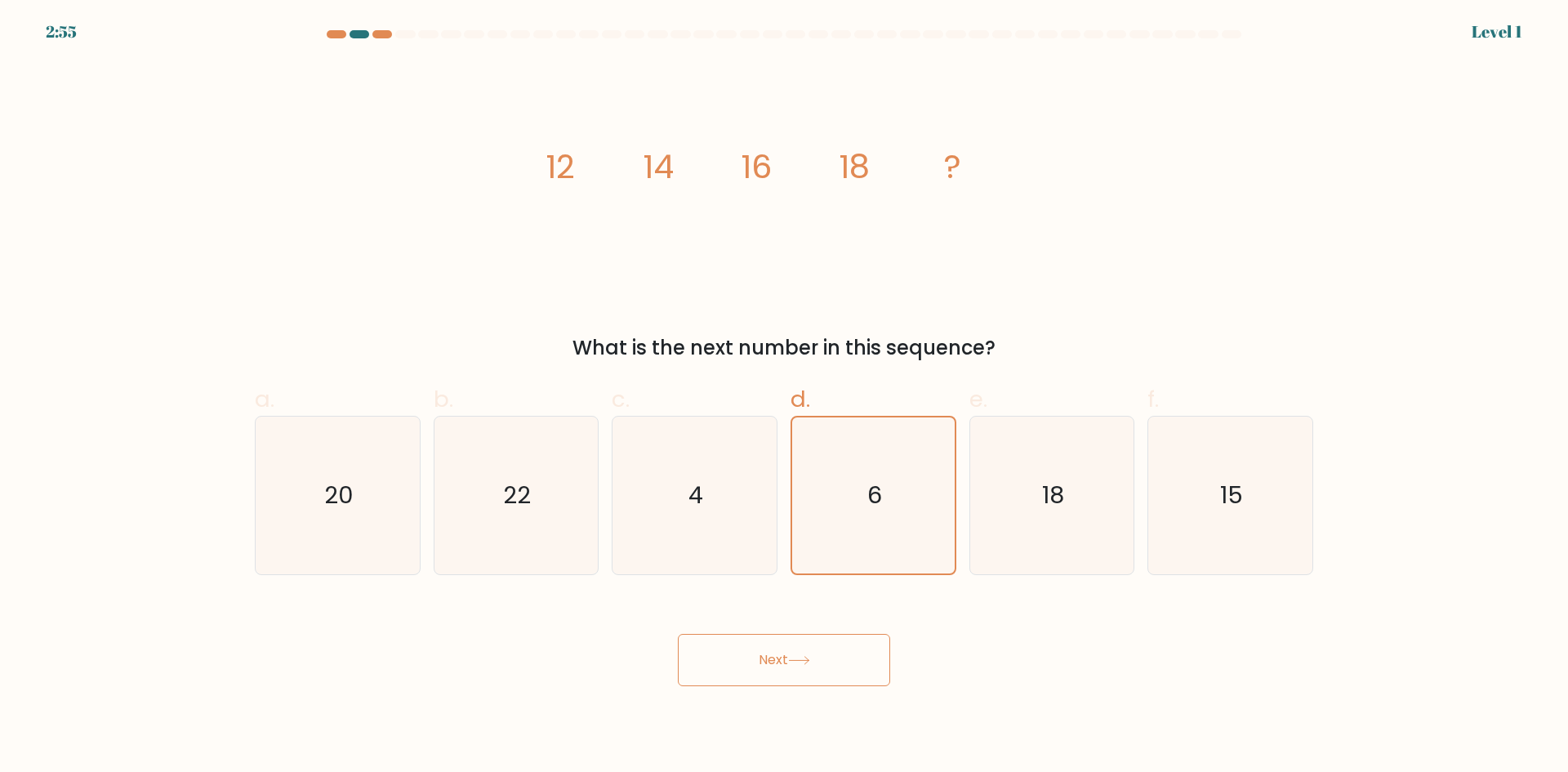
click at [753, 720] on body "2:55 Level 1" at bounding box center [784, 386] width 1568 height 772
click at [846, 520] on icon "6" at bounding box center [873, 495] width 156 height 156
click at [785, 397] on input "d. 6" at bounding box center [784, 391] width 1 height 11
click at [783, 678] on button "Next" at bounding box center [783, 660] width 212 height 52
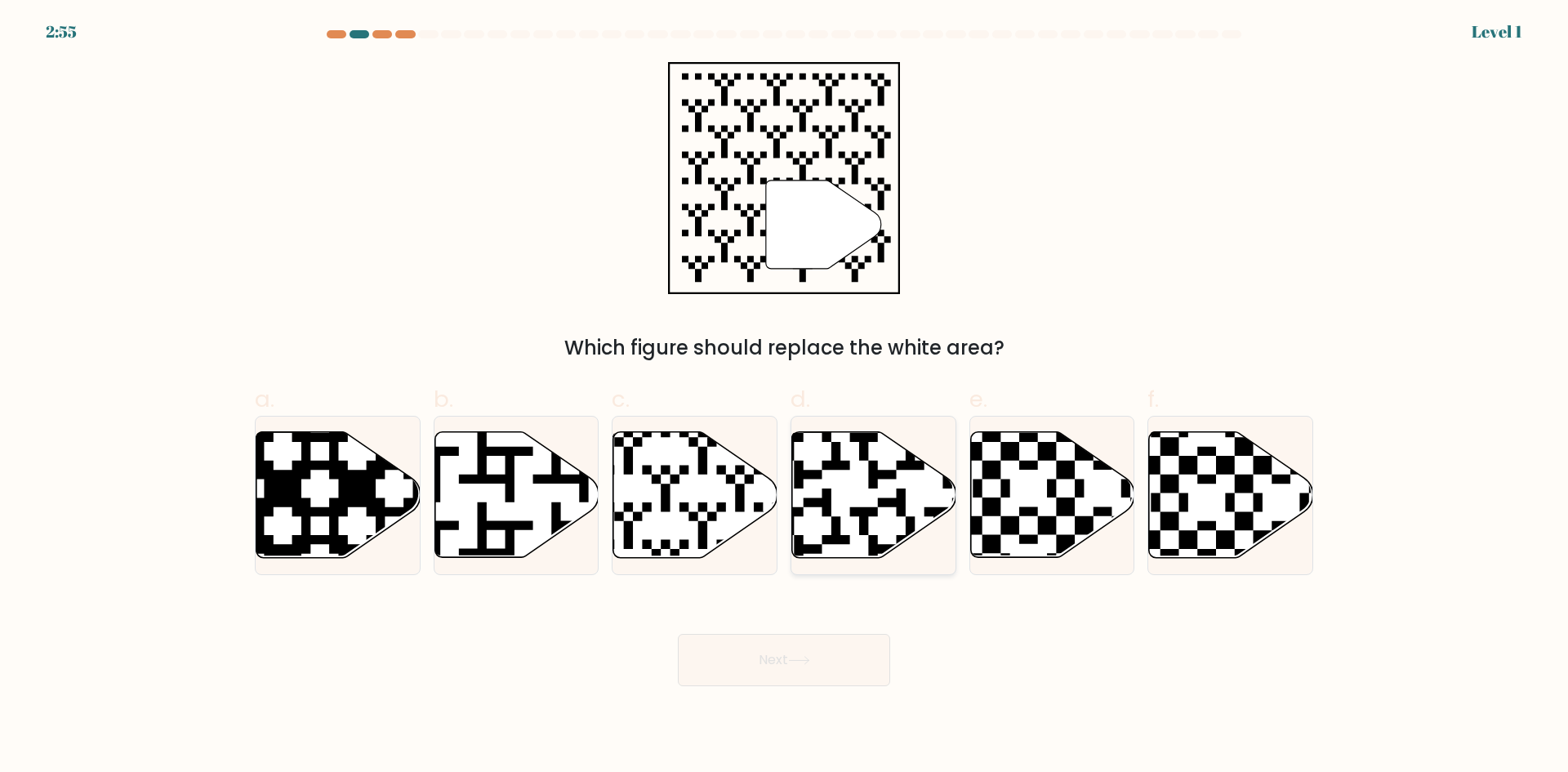
click at [857, 529] on icon at bounding box center [874, 495] width 164 height 126
click at [785, 397] on input "d." at bounding box center [784, 391] width 1 height 11
radio input "true"
drag, startPoint x: 784, startPoint y: 670, endPoint x: 805, endPoint y: 620, distance: 54.2
click at [786, 670] on button "Next" at bounding box center [783, 660] width 212 height 52
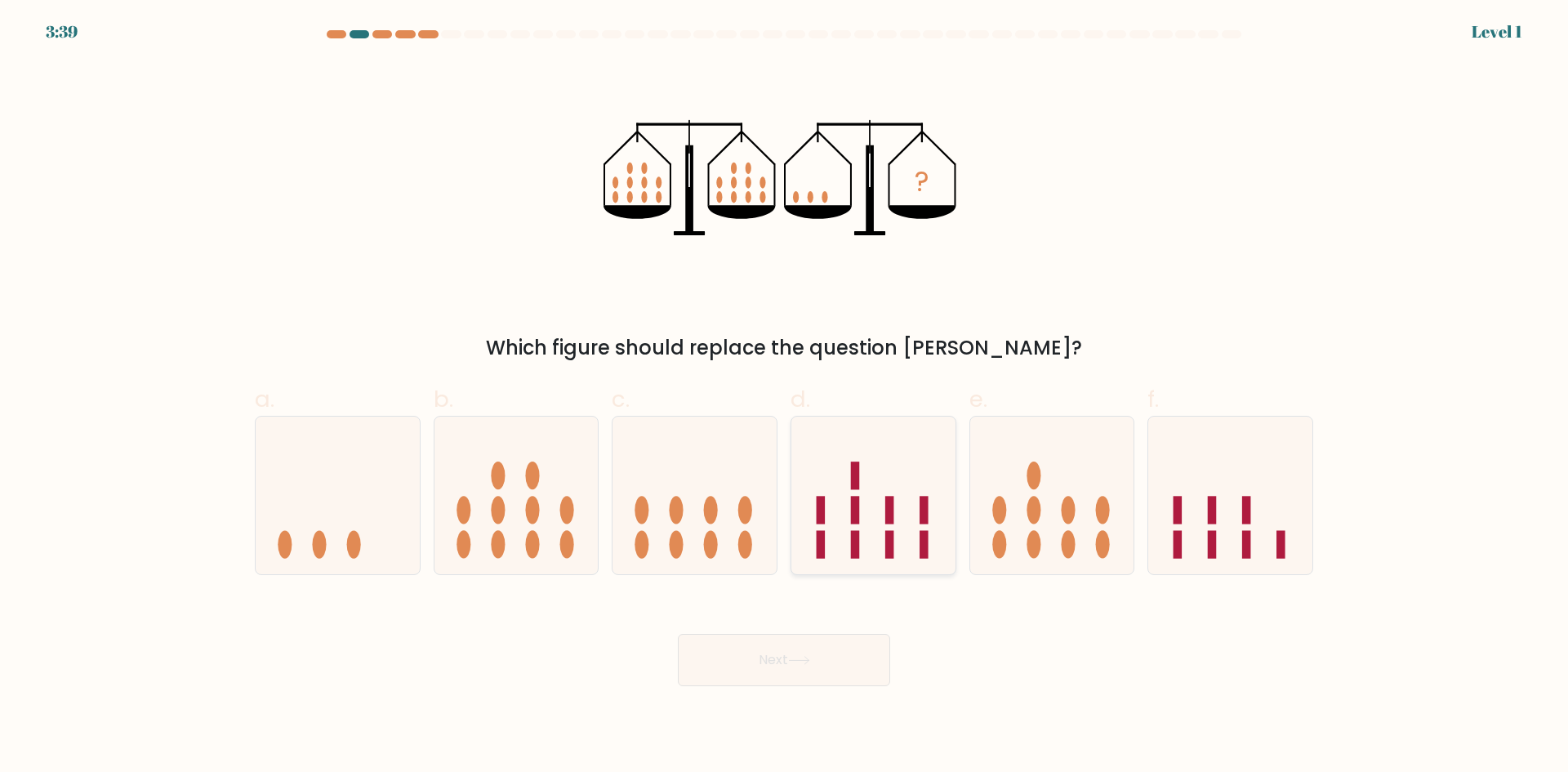
click at [841, 540] on icon at bounding box center [873, 495] width 164 height 136
click at [785, 397] on input "d." at bounding box center [784, 391] width 1 height 11
radio input "true"
drag, startPoint x: 775, startPoint y: 659, endPoint x: 799, endPoint y: 602, distance: 61.8
click at [776, 659] on button "Next" at bounding box center [783, 660] width 212 height 52
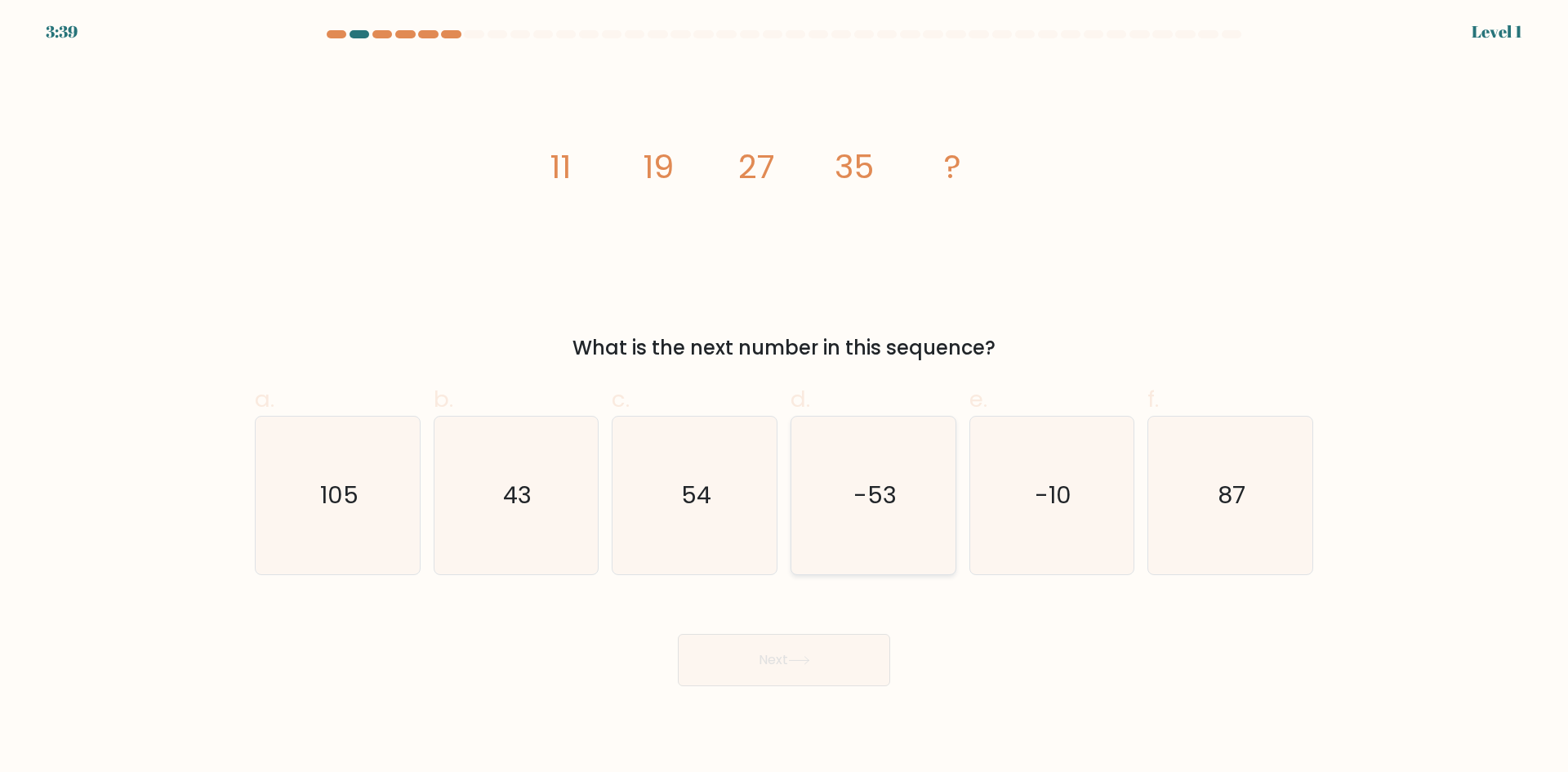
click at [838, 542] on icon "-53" at bounding box center [873, 495] width 157 height 157
click at [785, 397] on input "d. -53" at bounding box center [784, 391] width 1 height 11
radio input "true"
drag, startPoint x: 770, startPoint y: 671, endPoint x: 791, endPoint y: 631, distance: 45.2
click at [772, 671] on button "Next" at bounding box center [783, 660] width 212 height 52
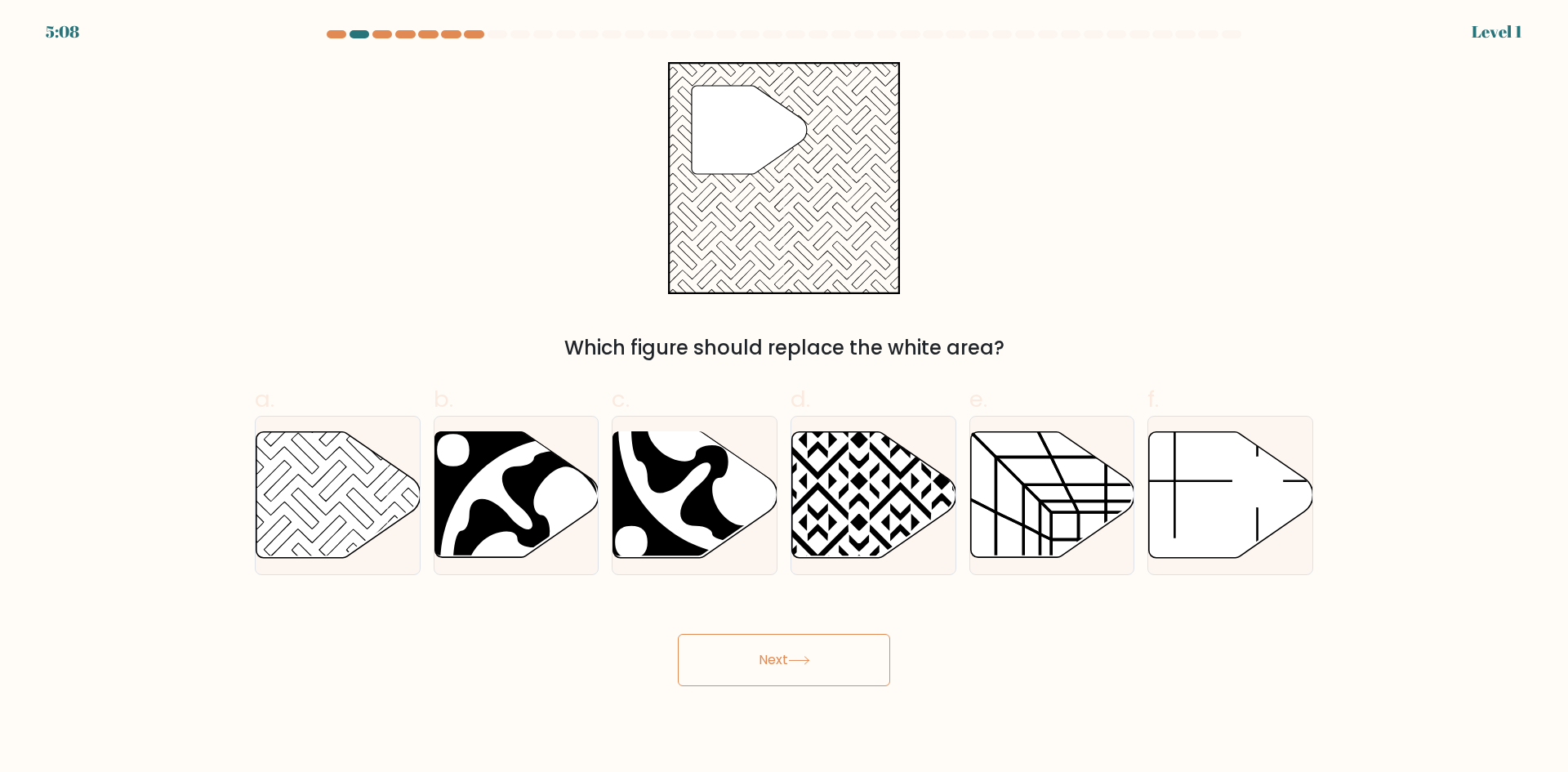
click at [851, 543] on icon at bounding box center [817, 563] width 330 height 331
click at [785, 397] on input "d." at bounding box center [784, 391] width 1 height 11
radio input "true"
click at [786, 678] on button "Next" at bounding box center [783, 660] width 212 height 52
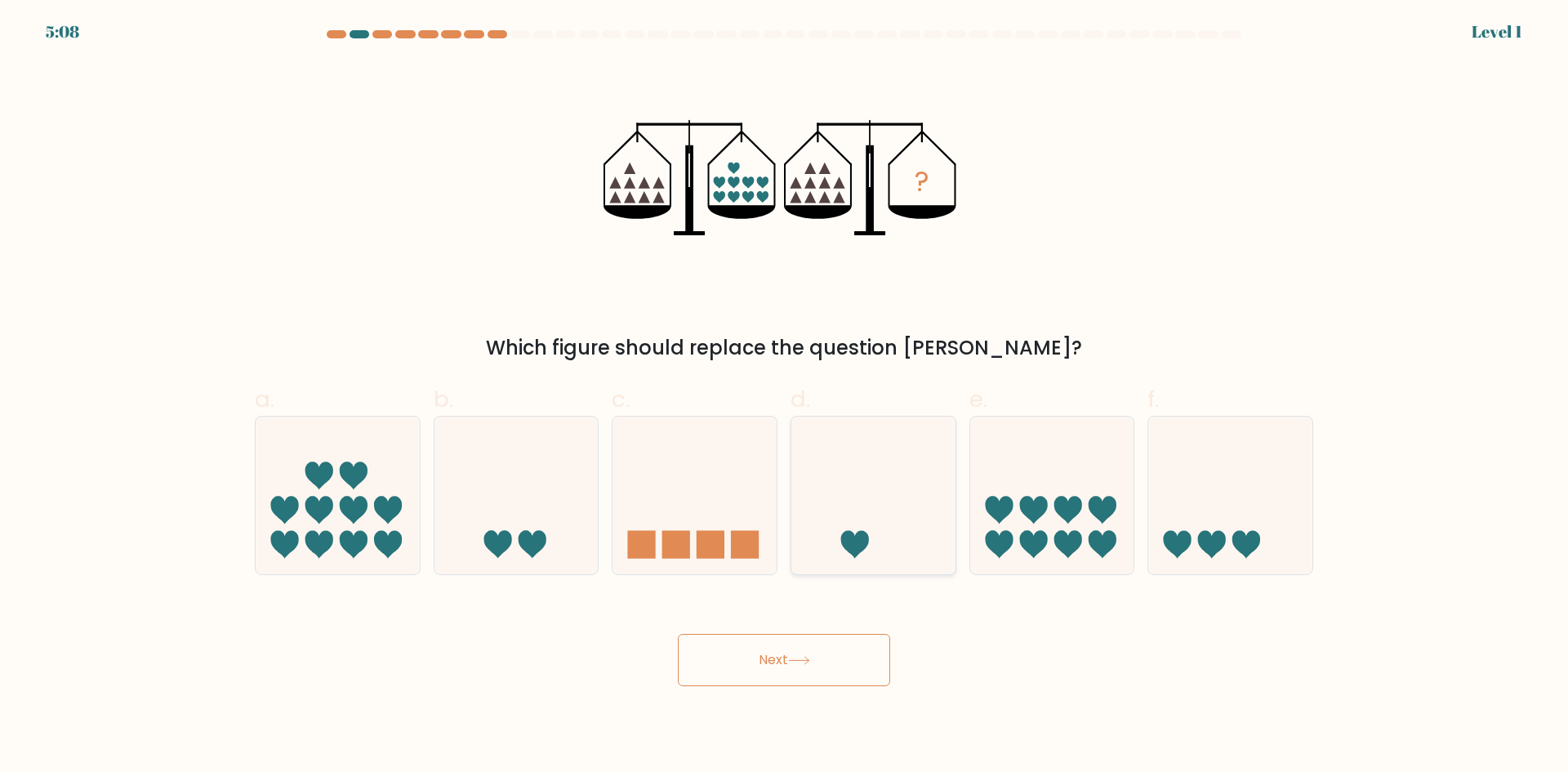
click at [870, 532] on icon at bounding box center [873, 495] width 164 height 136
click at [785, 397] on input "d." at bounding box center [784, 391] width 1 height 11
radio input "true"
drag, startPoint x: 759, startPoint y: 697, endPoint x: 799, endPoint y: 650, distance: 61.7
click at [763, 694] on body "6:37 Level 1" at bounding box center [784, 386] width 1568 height 772
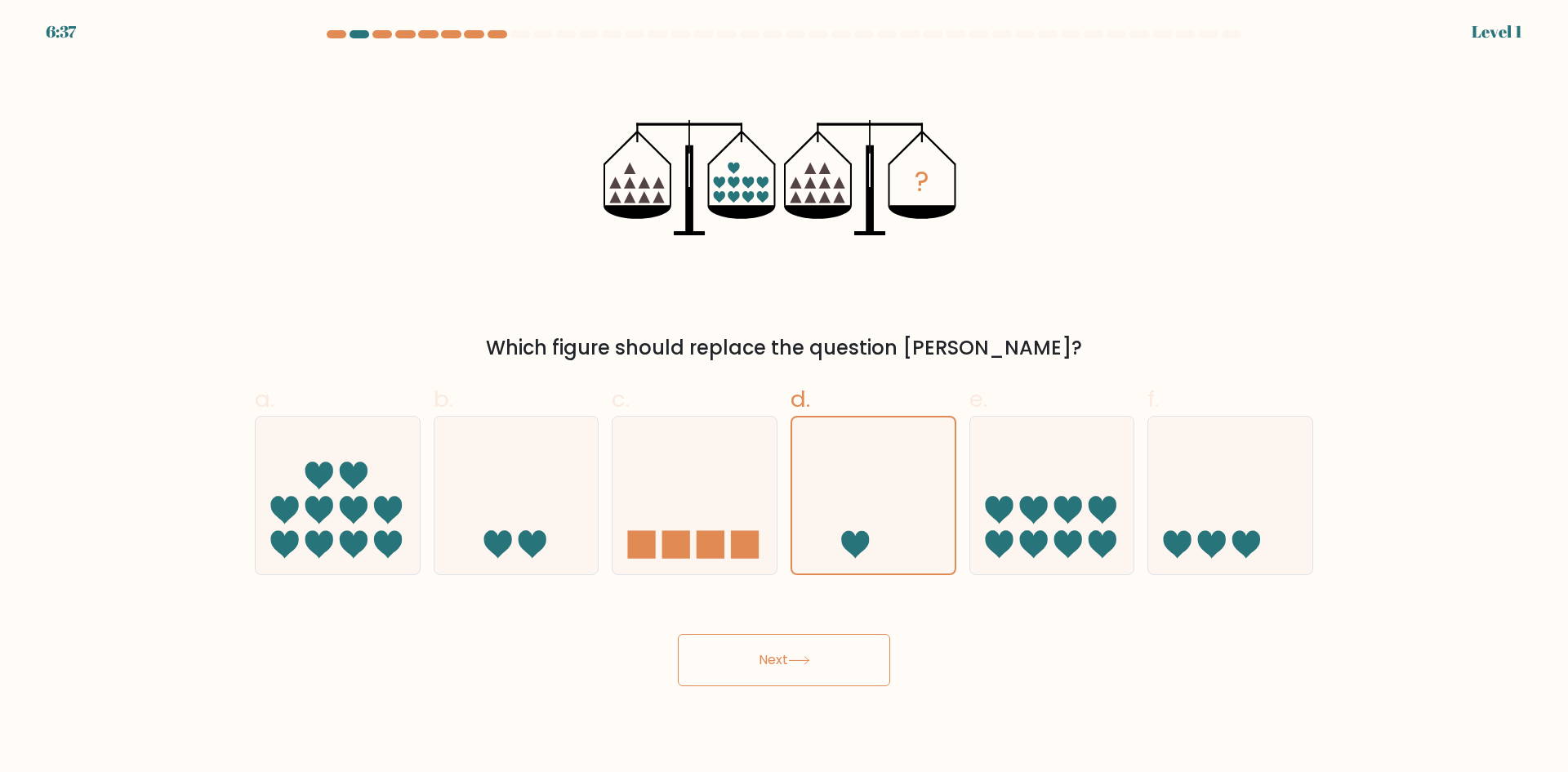
click at [806, 666] on button "Next" at bounding box center [783, 660] width 212 height 52
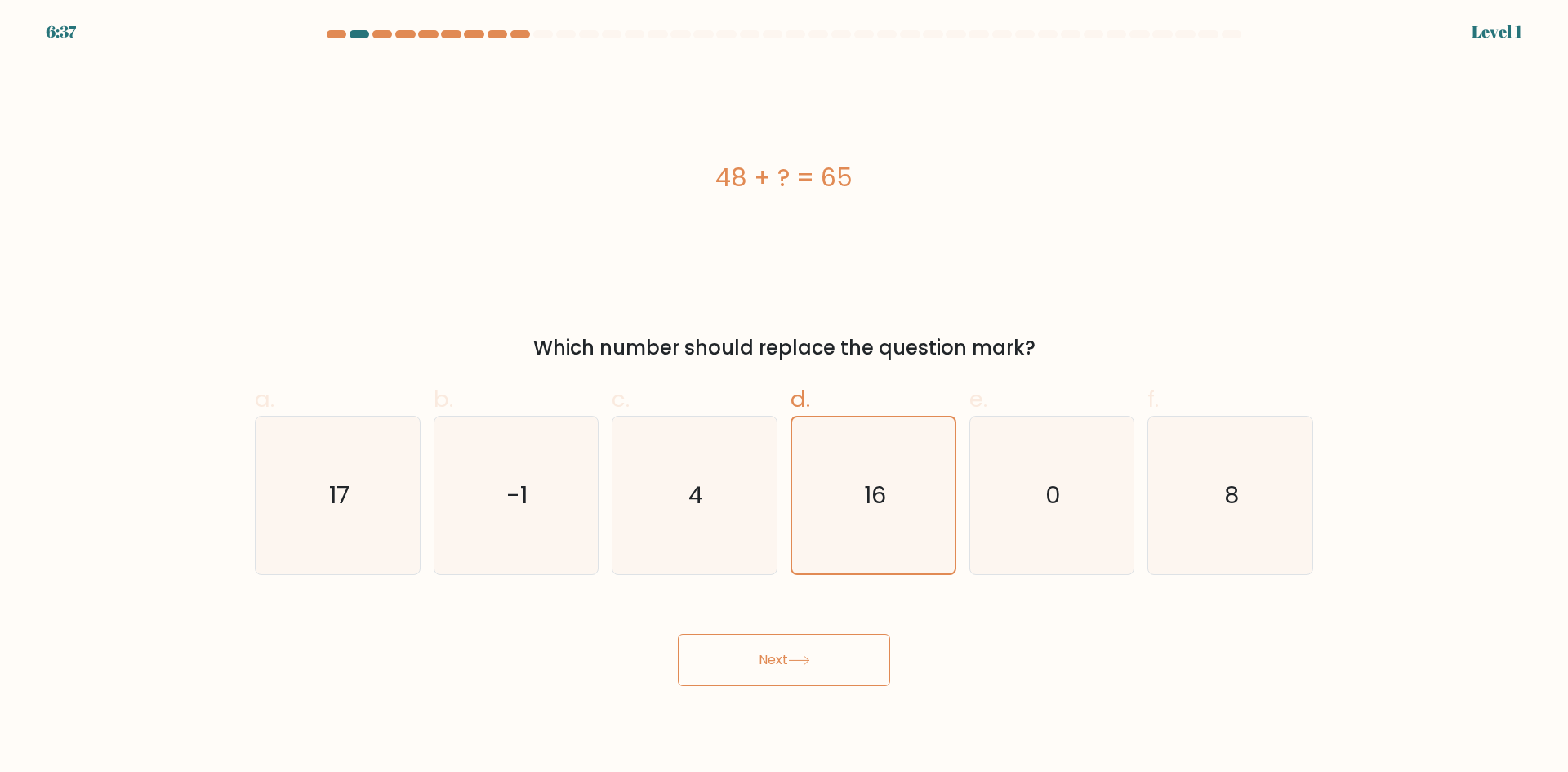
click at [821, 655] on button "Next" at bounding box center [783, 660] width 212 height 52
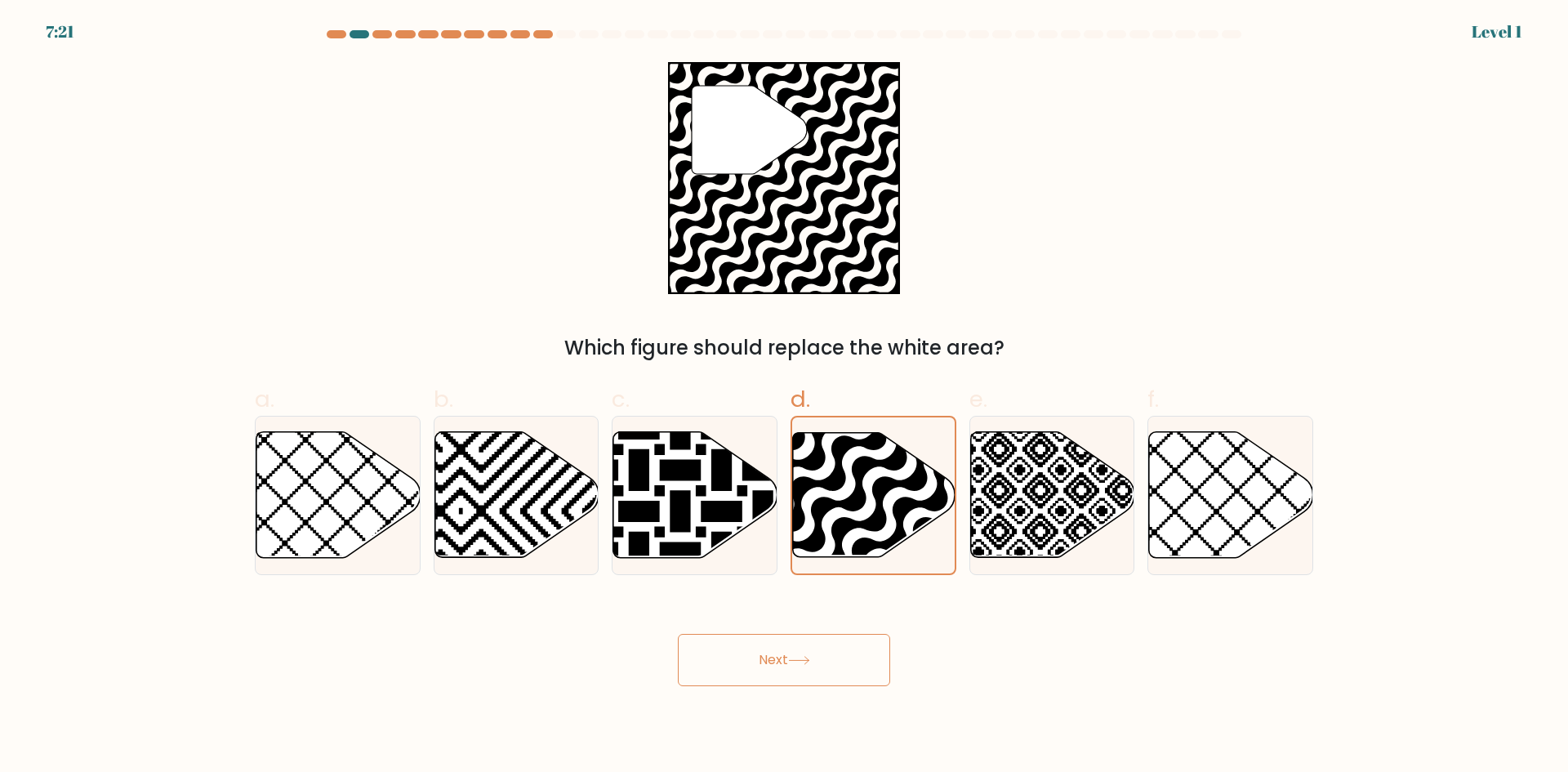
click at [782, 670] on button "Next" at bounding box center [783, 660] width 212 height 52
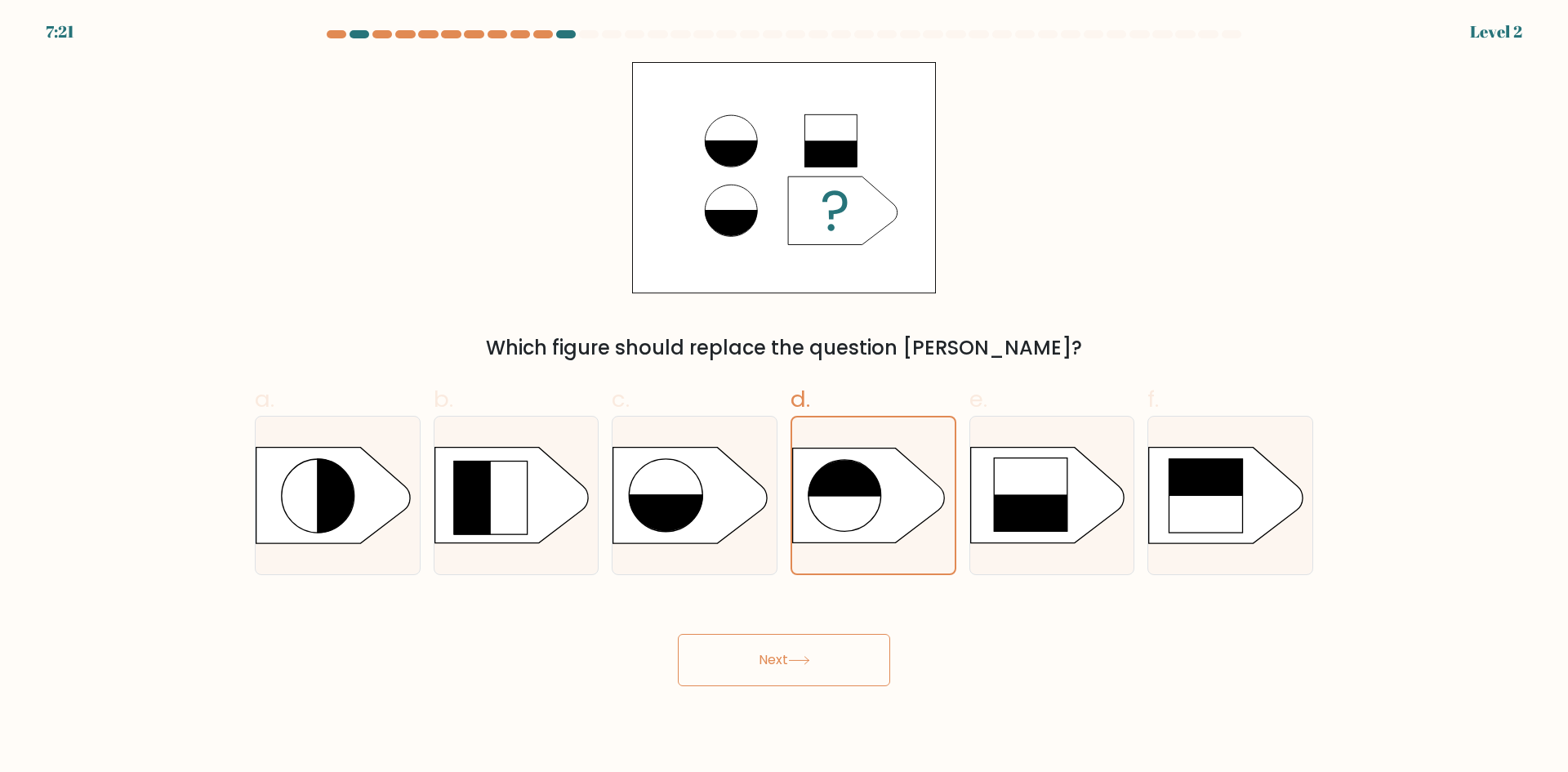
drag, startPoint x: 780, startPoint y: 679, endPoint x: 785, endPoint y: 667, distance: 13.0
click at [786, 671] on button "Next" at bounding box center [783, 660] width 212 height 52
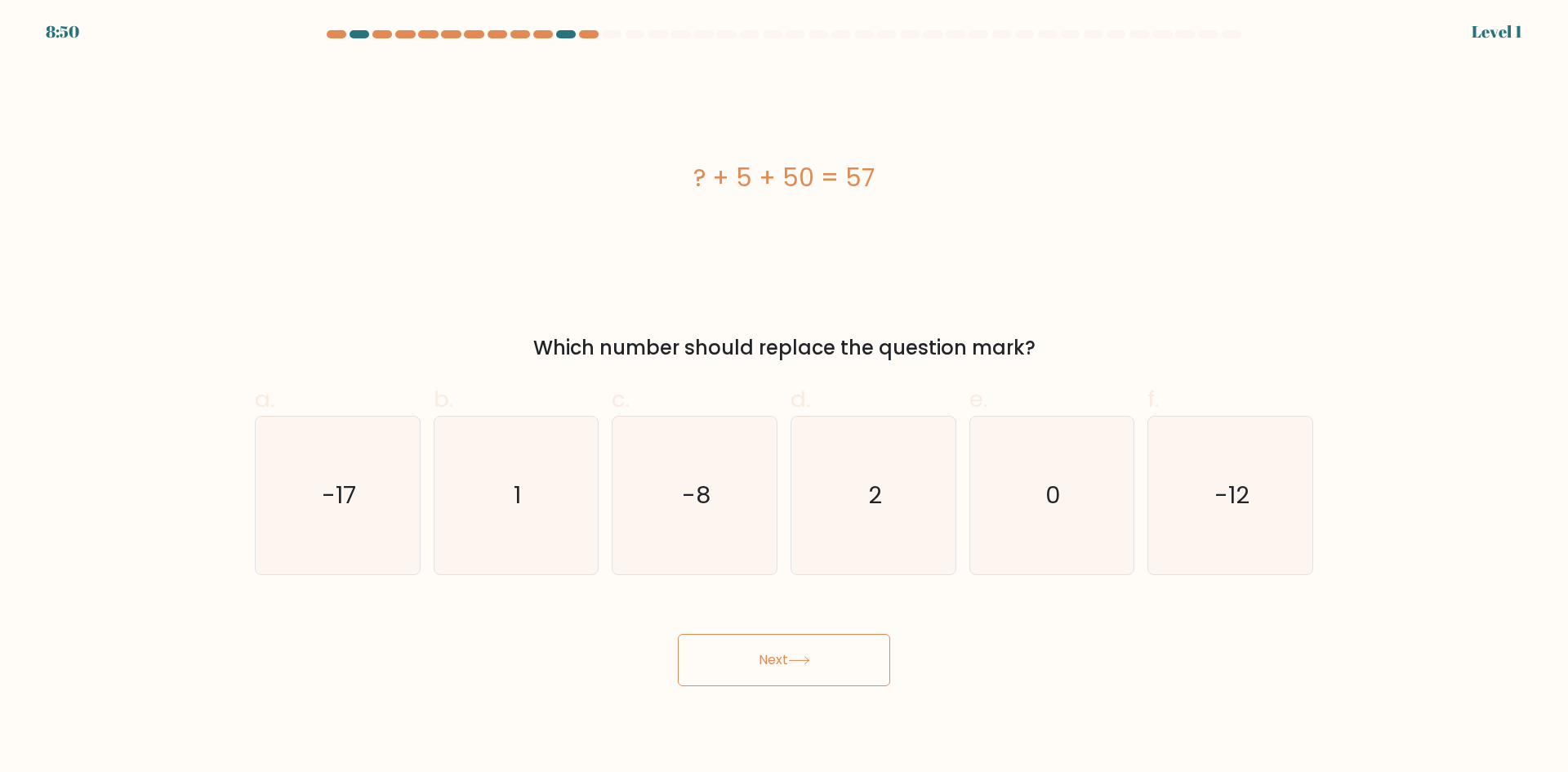
click at [784, 664] on button "Next" at bounding box center [783, 660] width 212 height 52
click at [881, 533] on icon "2" at bounding box center [873, 495] width 157 height 157
click at [785, 397] on input "d. 2" at bounding box center [784, 391] width 1 height 11
radio input "true"
drag, startPoint x: 799, startPoint y: 664, endPoint x: 801, endPoint y: 655, distance: 9.2
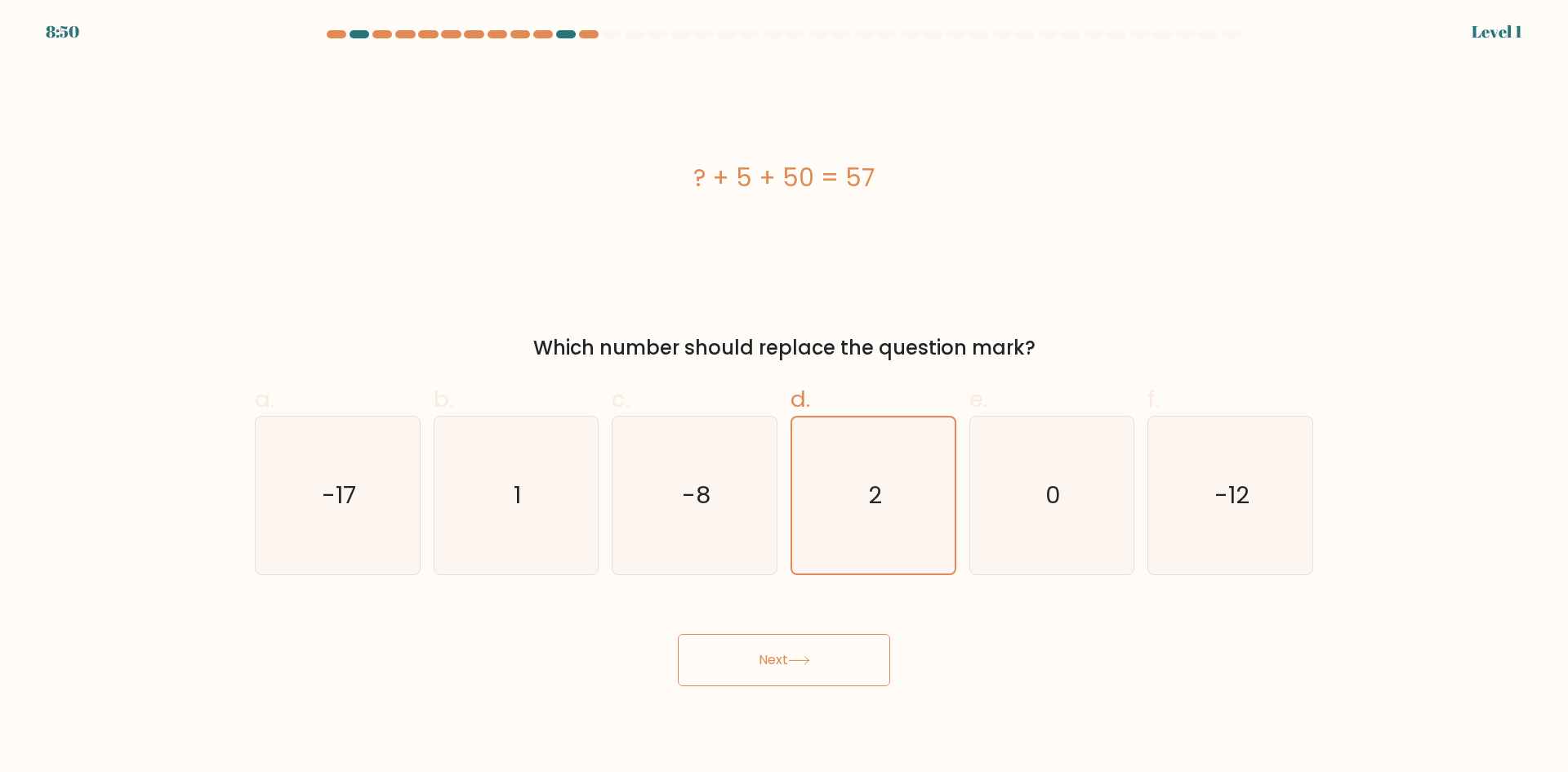
click at [799, 663] on icon at bounding box center [799, 660] width 22 height 9
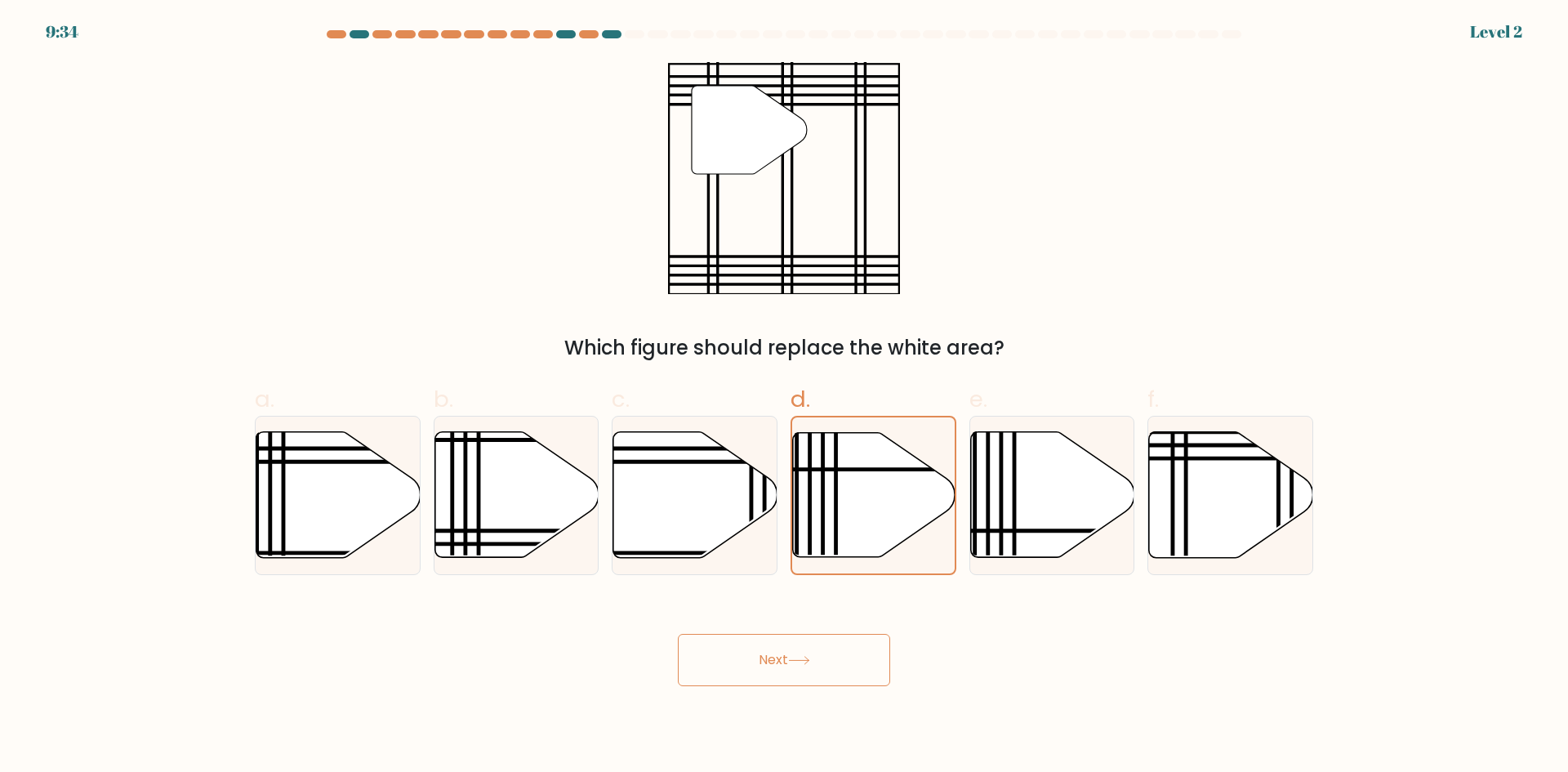
click at [810, 651] on button "Next" at bounding box center [783, 660] width 212 height 52
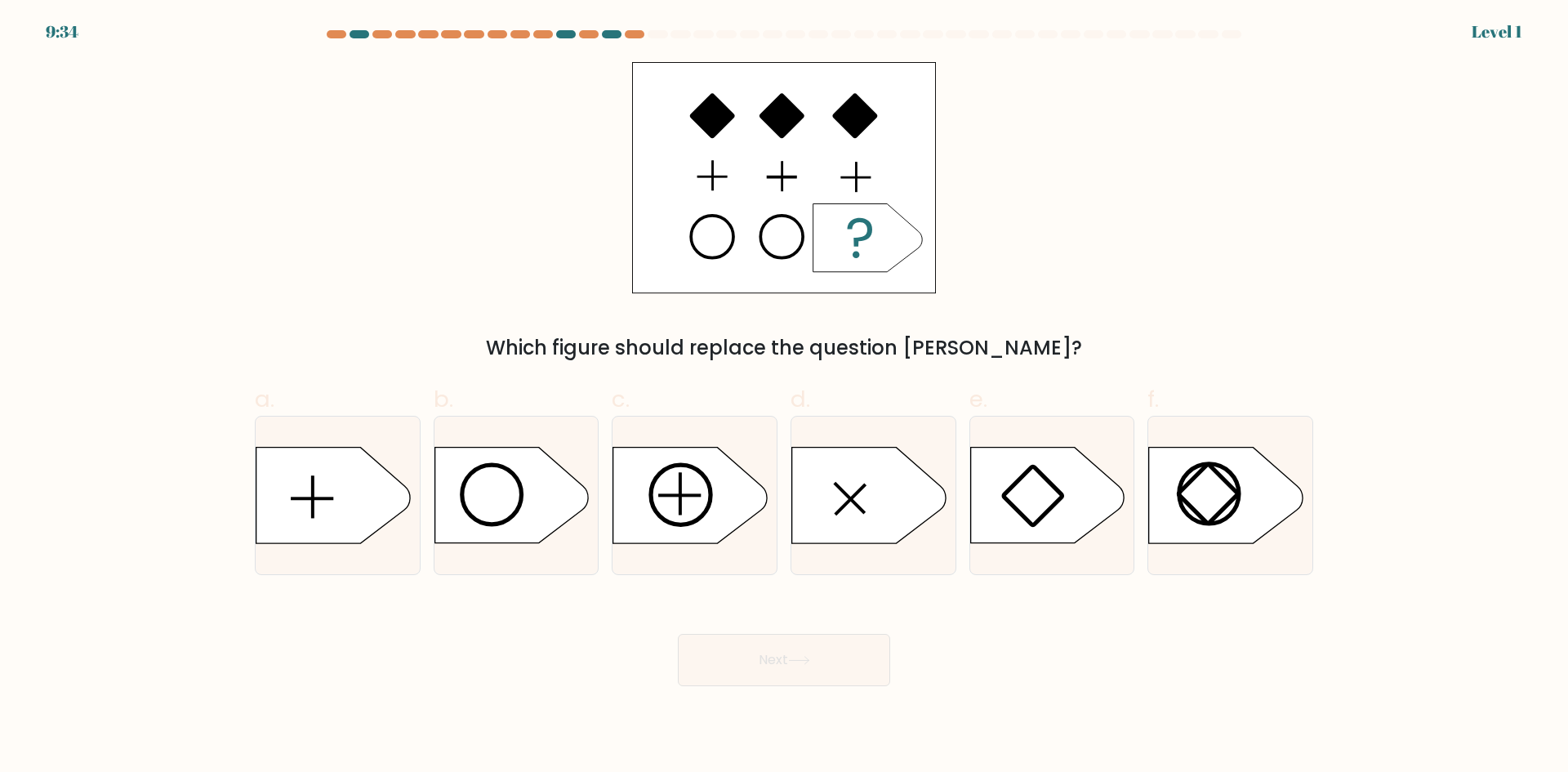
click at [888, 515] on icon at bounding box center [869, 496] width 153 height 96
click at [785, 397] on input "d." at bounding box center [784, 391] width 1 height 11
radio input "true"
click at [820, 652] on button "Next" at bounding box center [783, 660] width 212 height 52
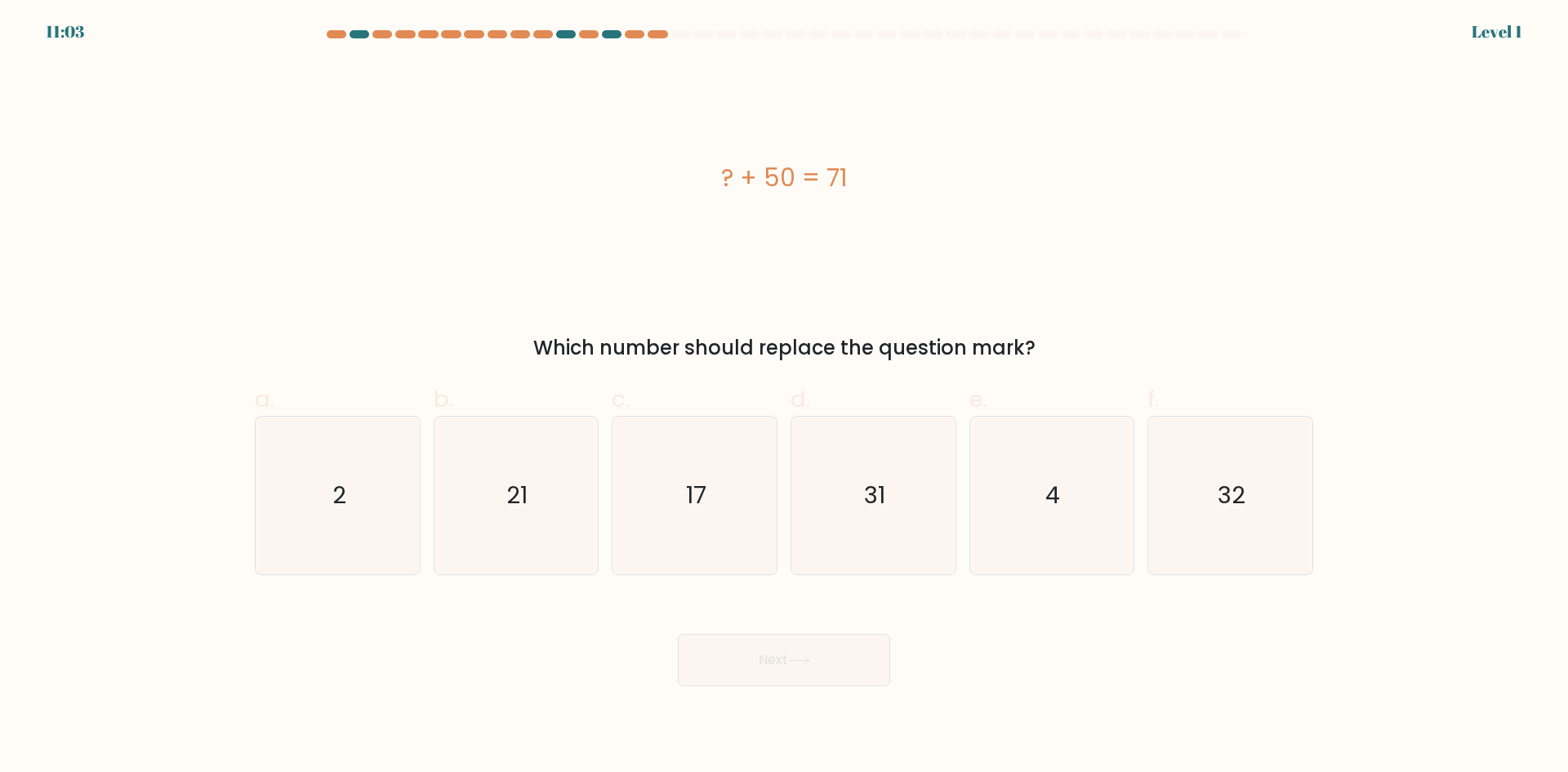
click at [880, 526] on icon "31" at bounding box center [873, 495] width 157 height 157
click at [785, 397] on input "d. 31" at bounding box center [784, 391] width 1 height 11
radio input "true"
click at [806, 680] on button "Next" at bounding box center [783, 660] width 212 height 52
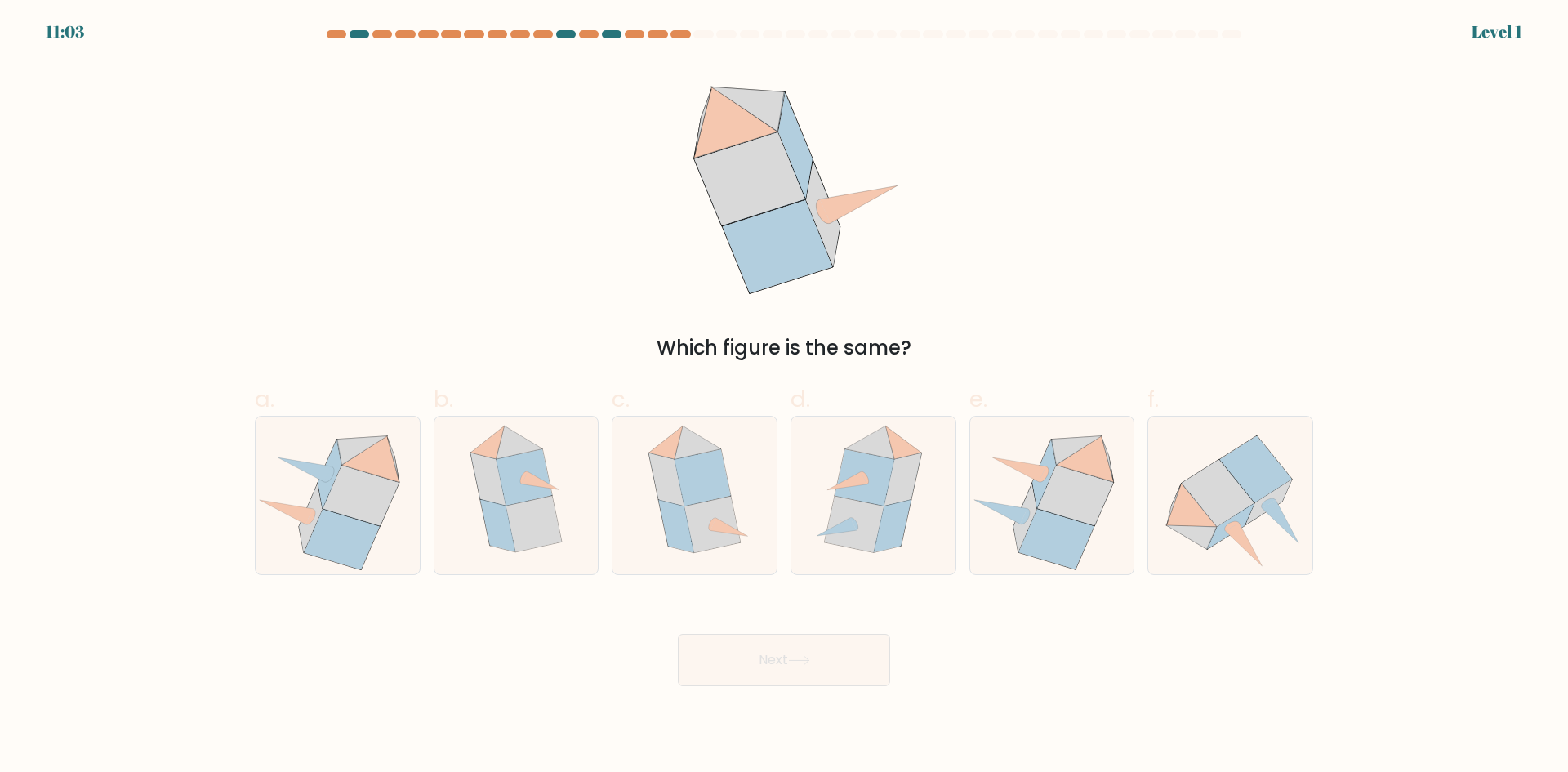
click at [866, 559] on icon at bounding box center [872, 495] width 136 height 157
click at [785, 397] on input "d." at bounding box center [784, 391] width 1 height 11
radio input "true"
click at [818, 638] on button "Next" at bounding box center [783, 660] width 212 height 52
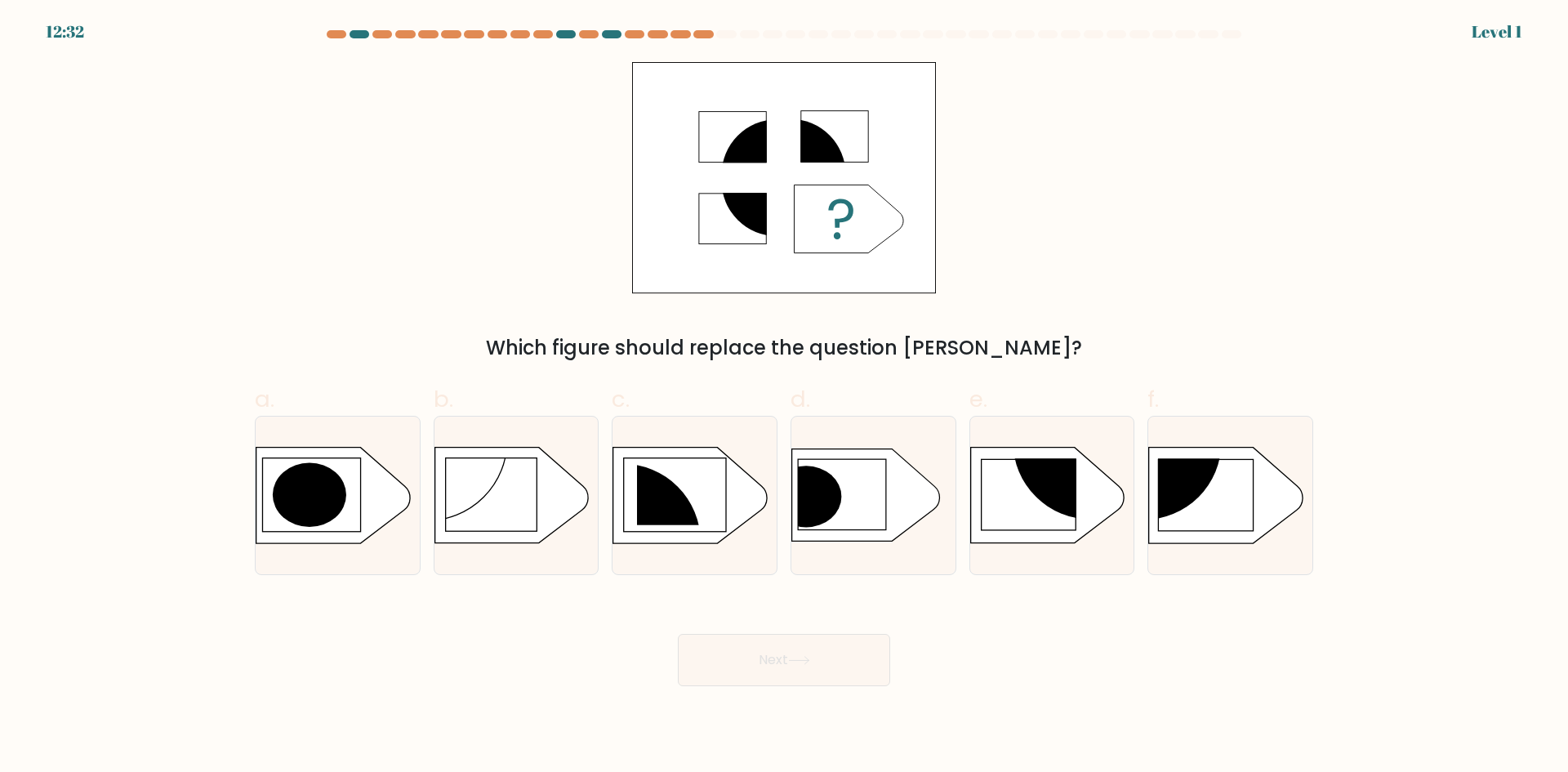
click at [881, 545] on div at bounding box center [873, 495] width 166 height 159
click at [785, 397] on input "d." at bounding box center [784, 391] width 1 height 11
radio input "true"
click at [796, 675] on button "Next" at bounding box center [783, 660] width 212 height 52
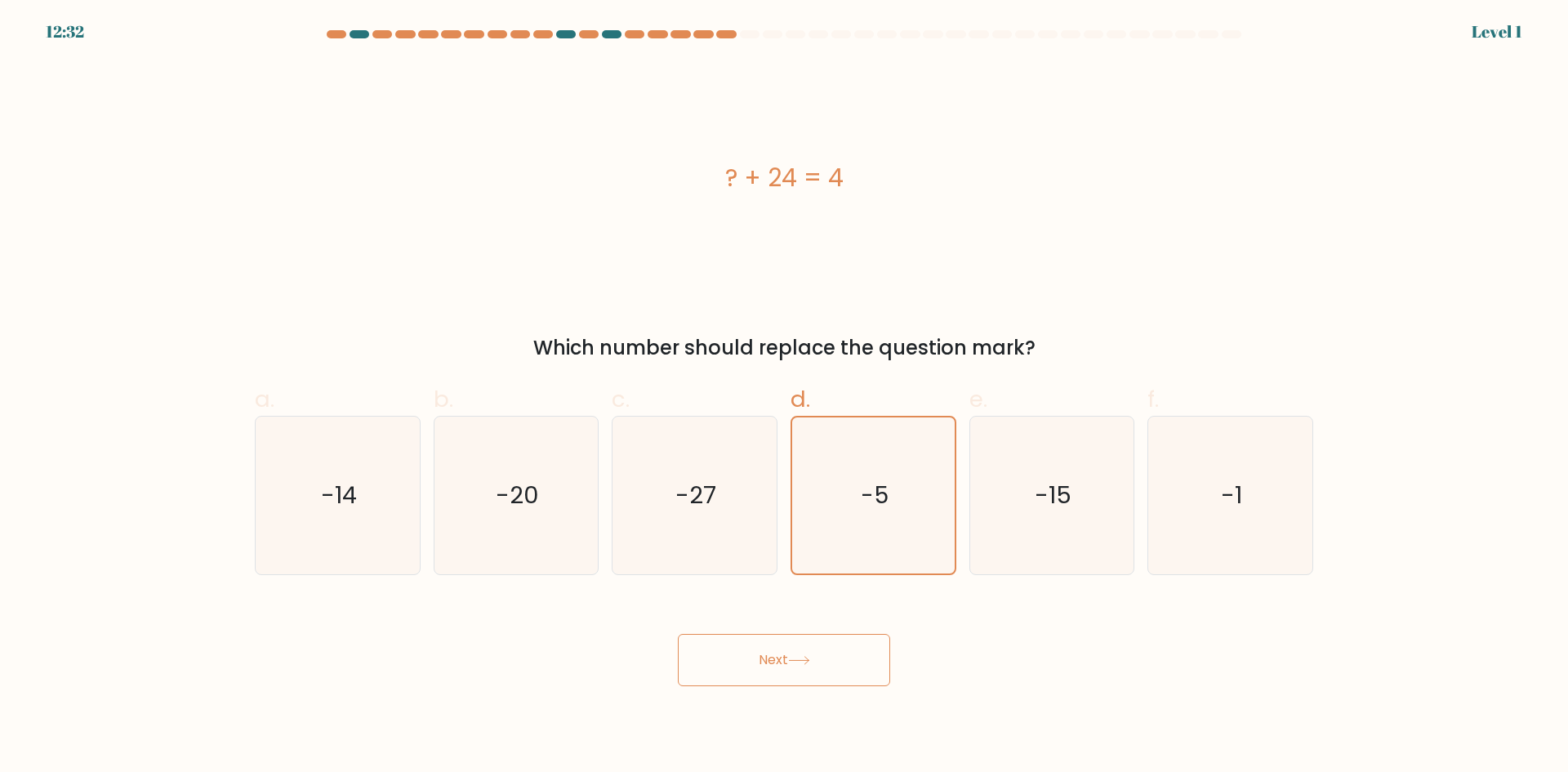
drag, startPoint x: 827, startPoint y: 650, endPoint x: 825, endPoint y: 603, distance: 47.0
click at [827, 646] on button "Next" at bounding box center [783, 660] width 212 height 52
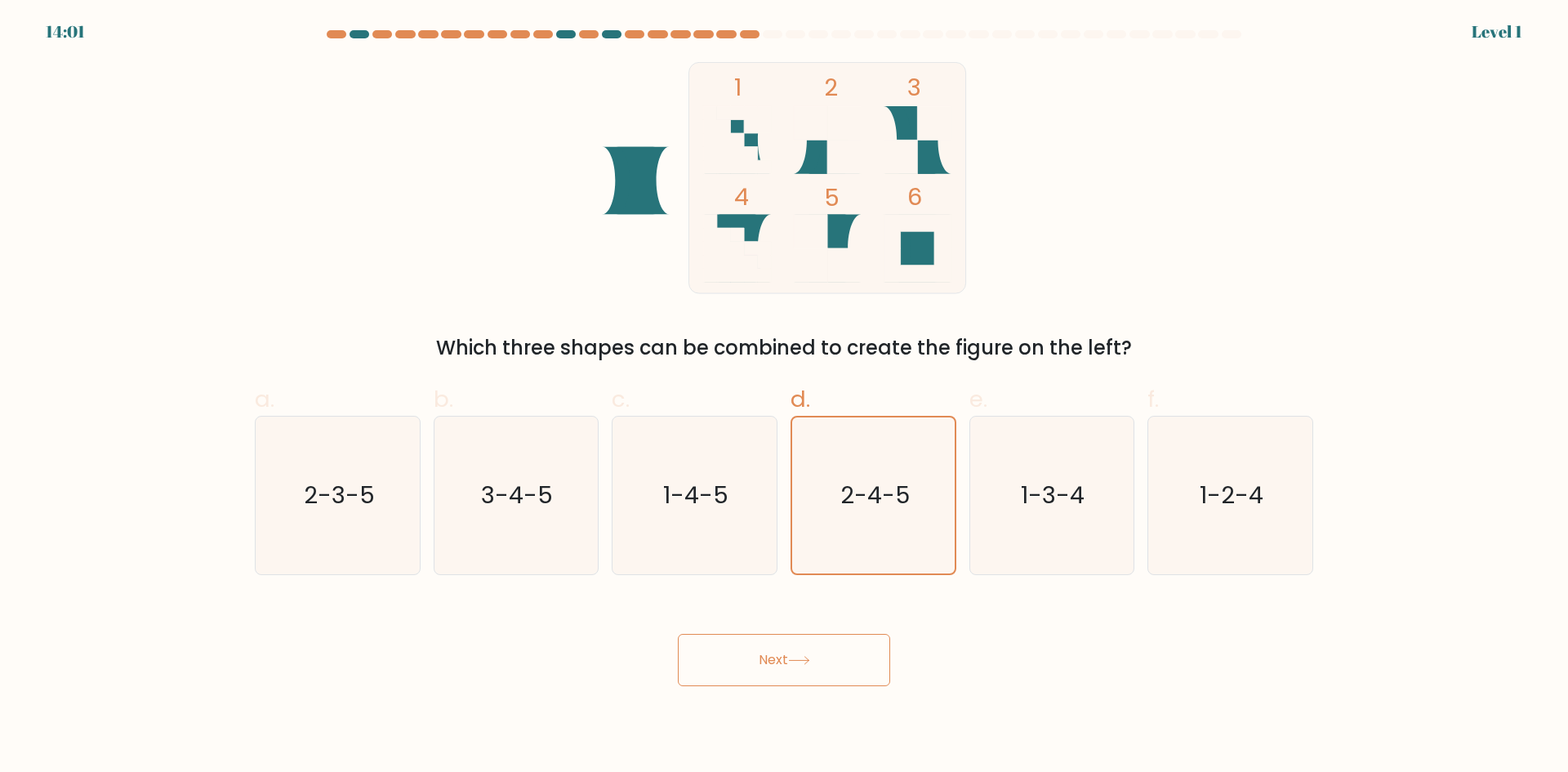
click at [806, 664] on button "Next" at bounding box center [783, 660] width 212 height 52
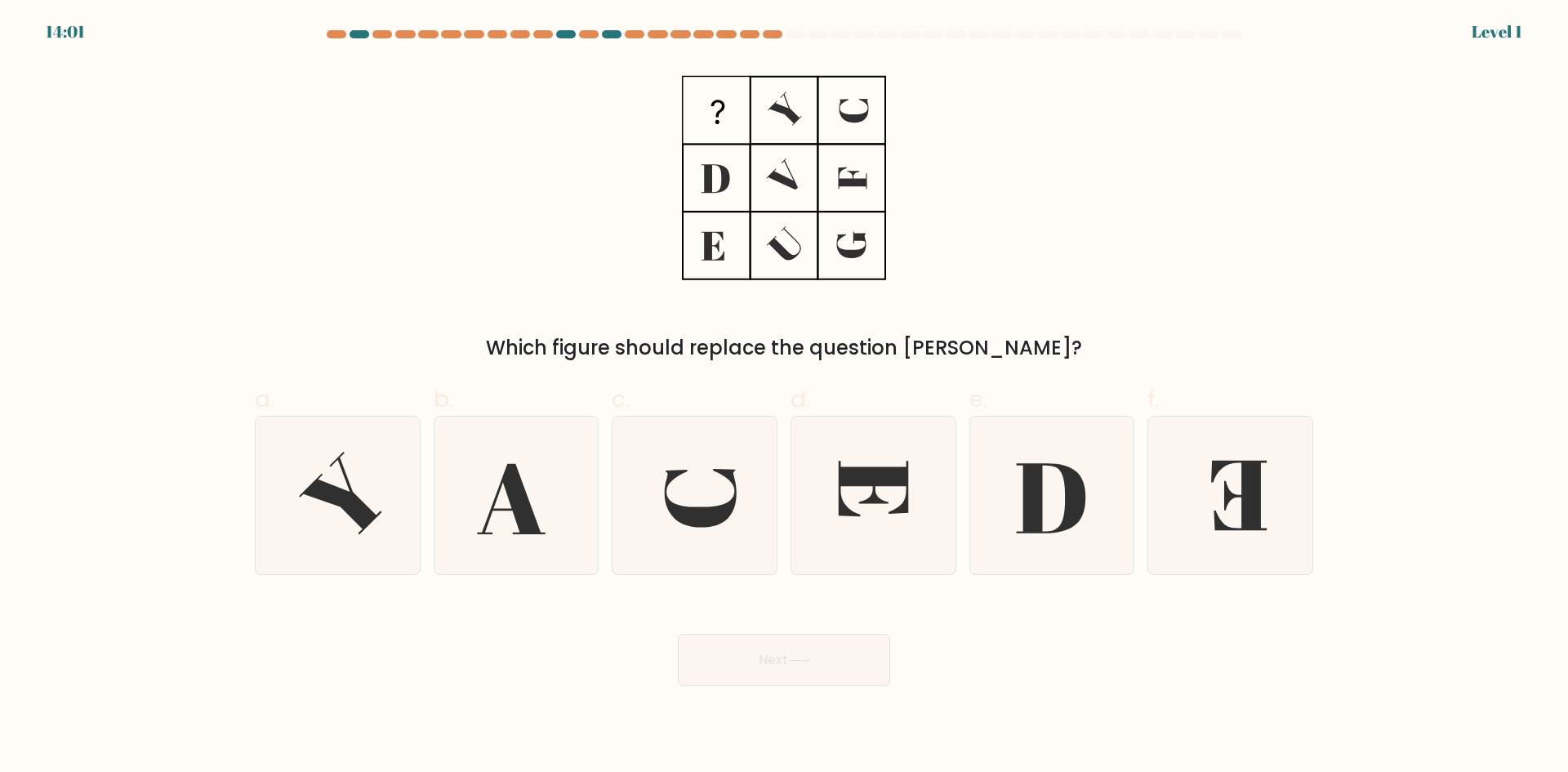
click at [881, 514] on icon at bounding box center [873, 495] width 157 height 157
click at [785, 397] on input "d." at bounding box center [784, 391] width 1 height 11
radio input "true"
drag, startPoint x: 801, startPoint y: 660, endPoint x: 809, endPoint y: 630, distance: 31.0
click at [802, 655] on button "Next" at bounding box center [783, 660] width 212 height 52
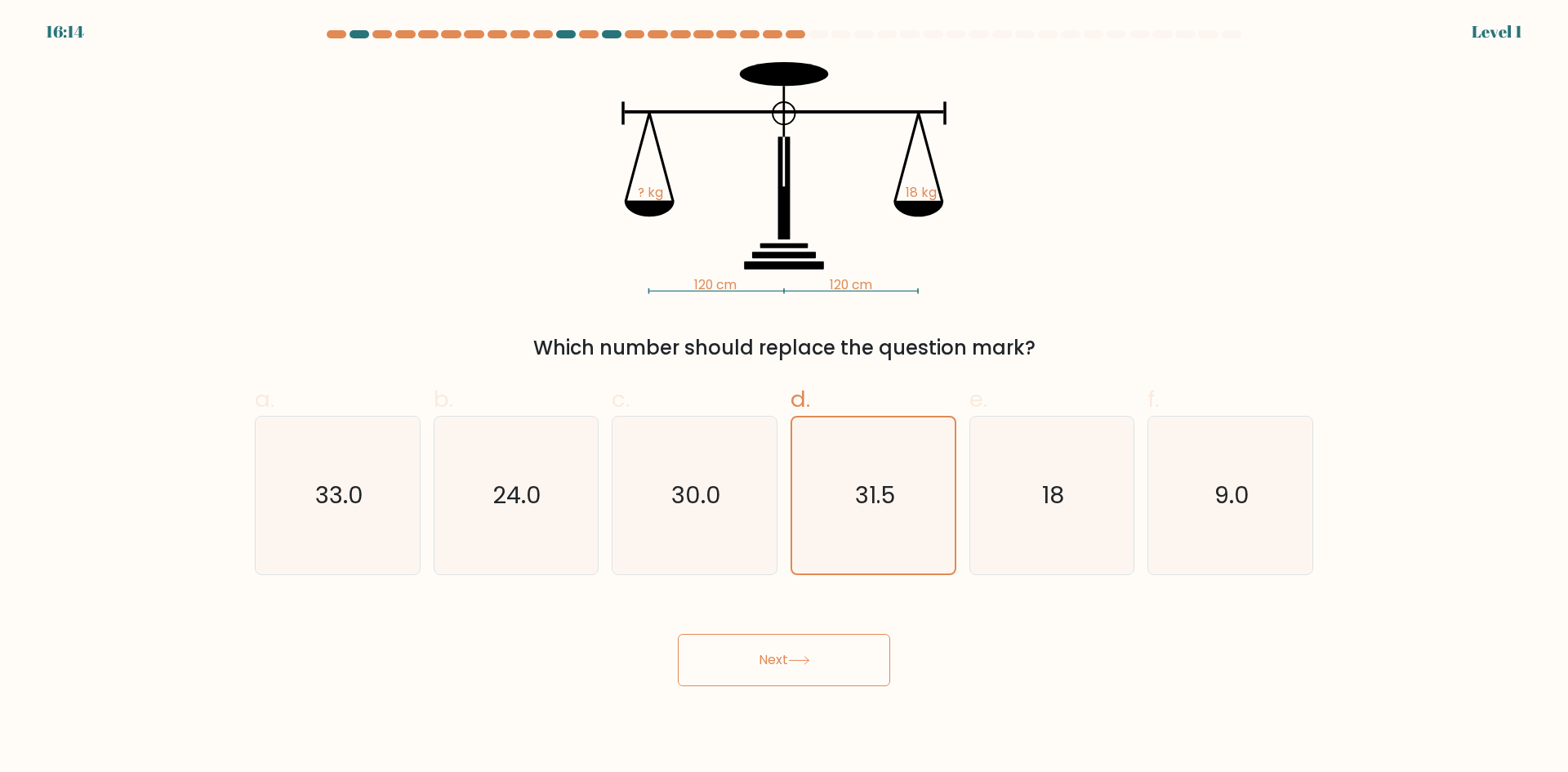
drag, startPoint x: 802, startPoint y: 655, endPoint x: 798, endPoint y: 639, distance: 16.5
click at [800, 650] on button "Next" at bounding box center [783, 660] width 212 height 52
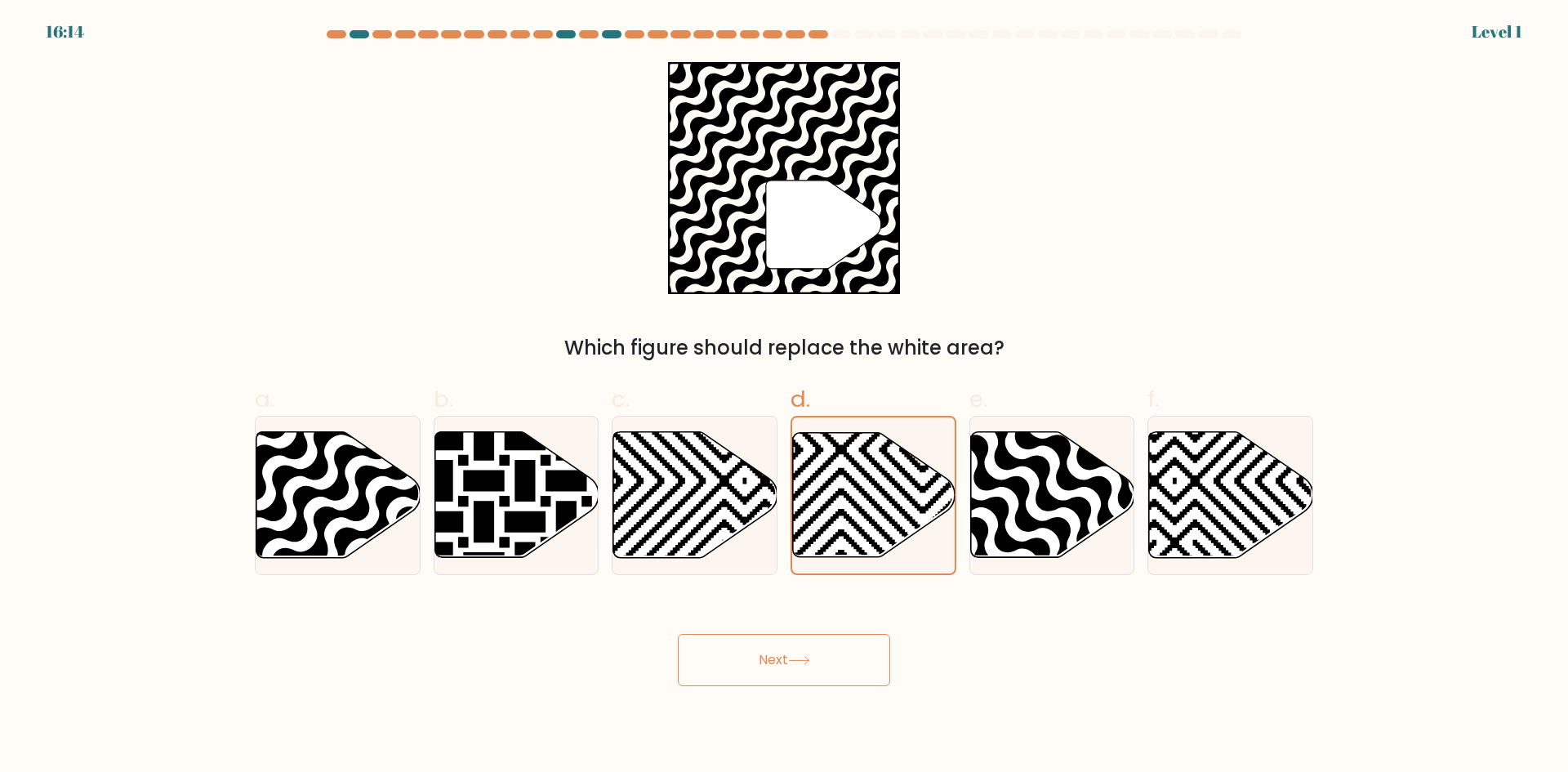
drag, startPoint x: 777, startPoint y: 662, endPoint x: 782, endPoint y: 650, distance: 13.0
click at [777, 660] on button "Next" at bounding box center [783, 660] width 212 height 52
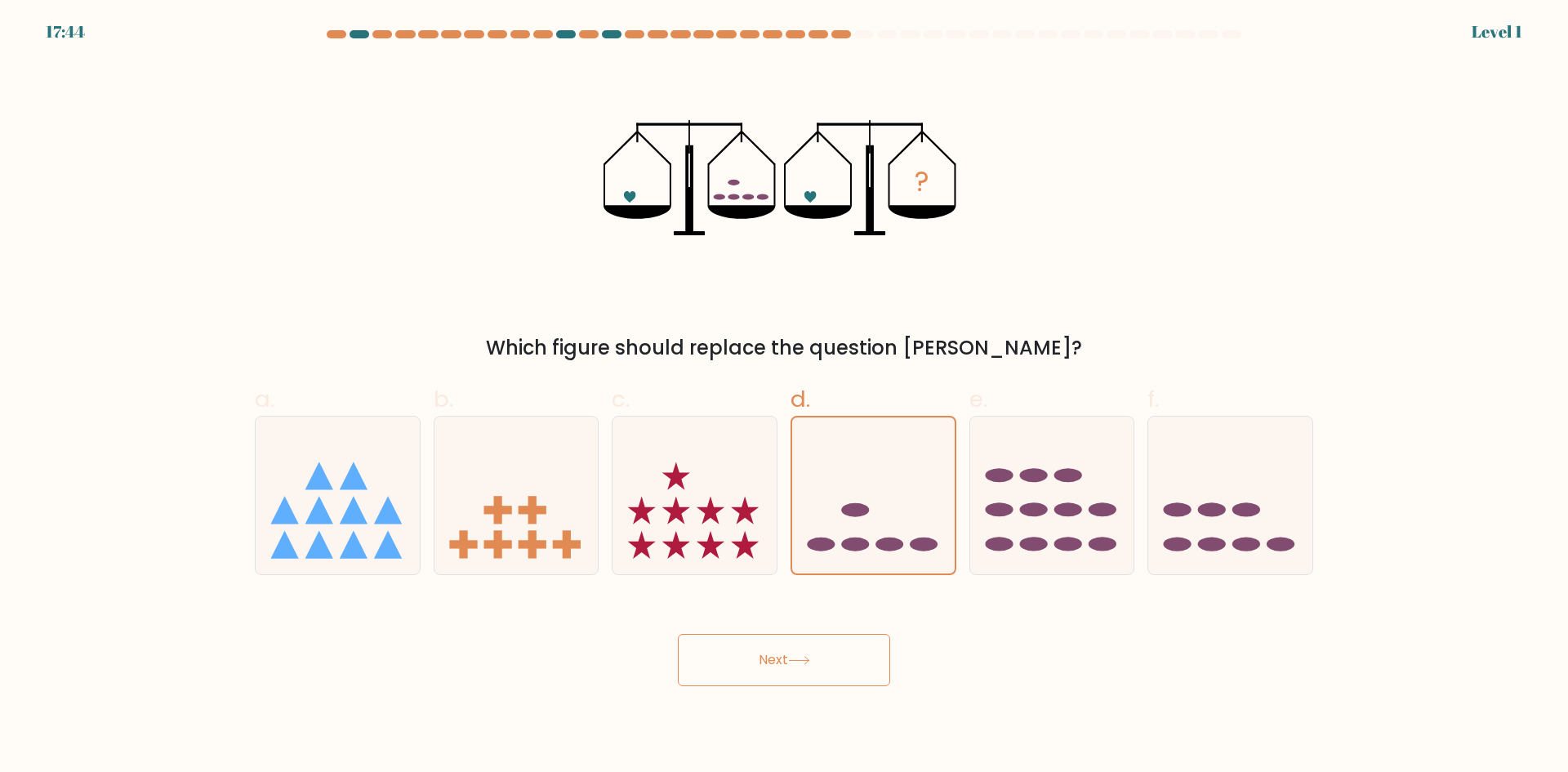
drag, startPoint x: 782, startPoint y: 670, endPoint x: 795, endPoint y: 646, distance: 27.3
click at [784, 665] on button "Next" at bounding box center [783, 660] width 212 height 52
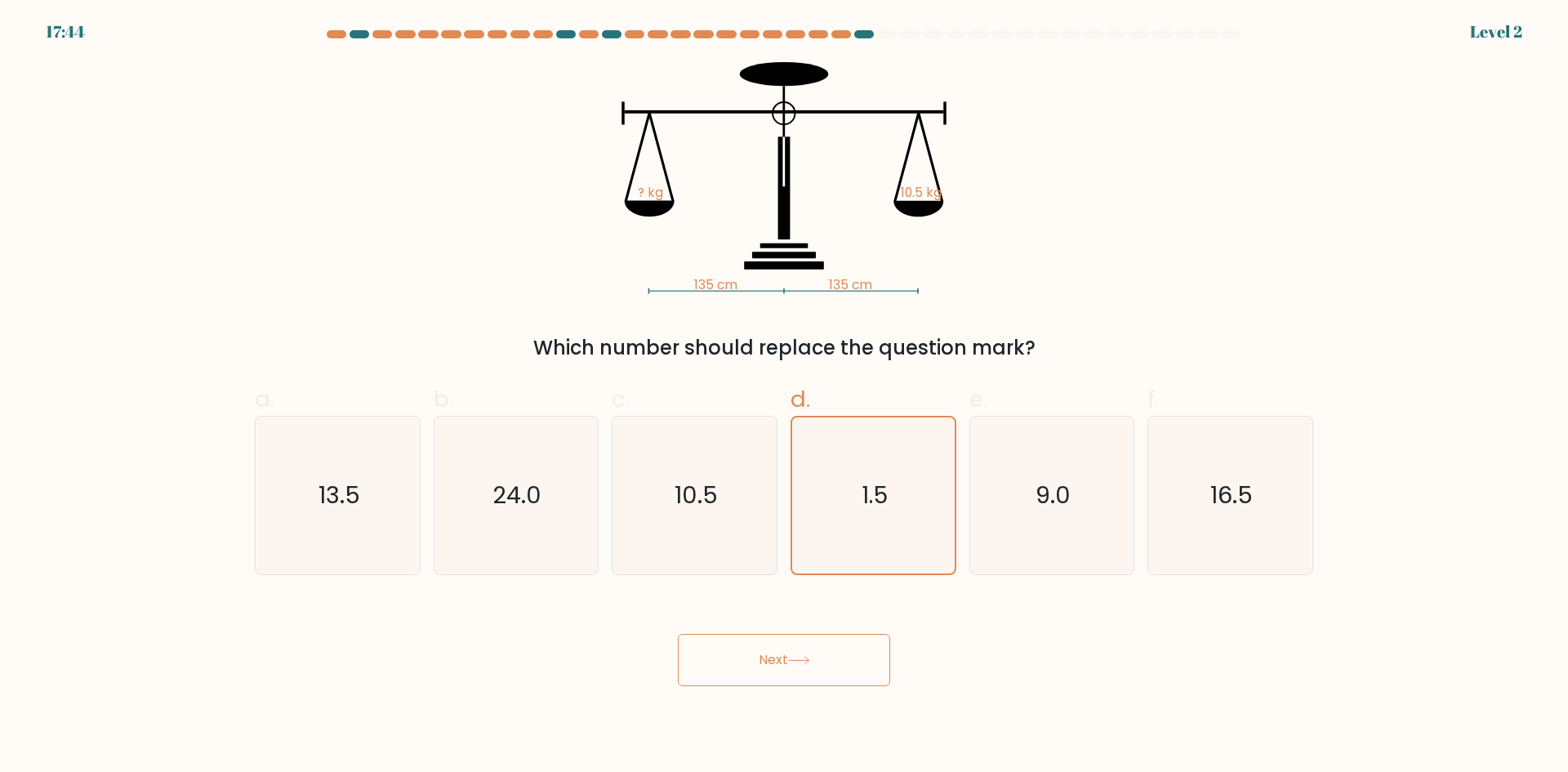
drag, startPoint x: 794, startPoint y: 635, endPoint x: 801, endPoint y: 615, distance: 21.2
click at [796, 634] on button "Next" at bounding box center [783, 660] width 212 height 52
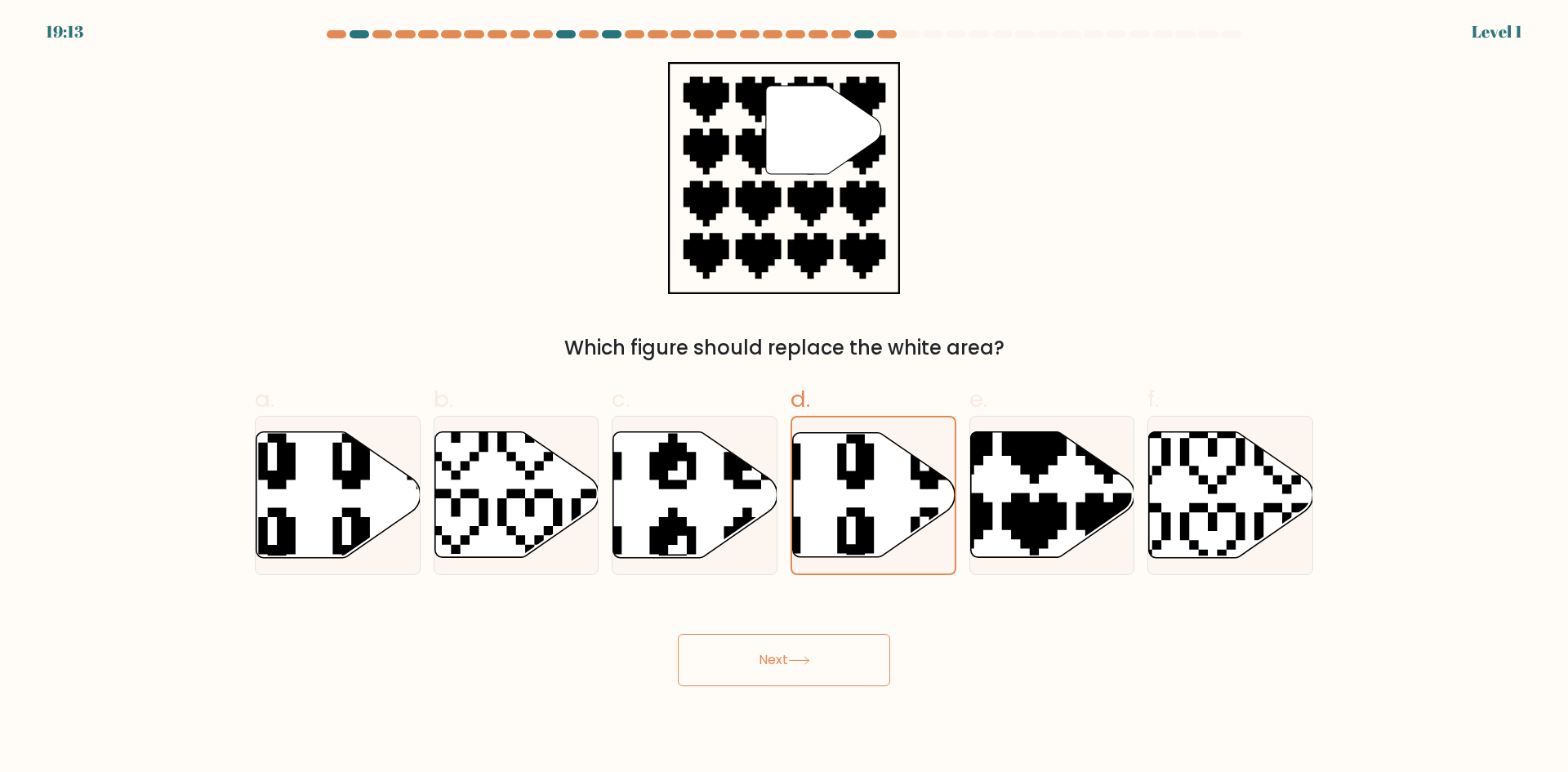
drag, startPoint x: 811, startPoint y: 627, endPoint x: 838, endPoint y: 595, distance: 41.9
click at [811, 627] on div "Next" at bounding box center [783, 640] width 1078 height 92
click at [891, 522] on icon at bounding box center [874, 494] width 162 height 124
click at [785, 397] on input "d." at bounding box center [784, 391] width 1 height 11
drag, startPoint x: 792, startPoint y: 650, endPoint x: 834, endPoint y: 583, distance: 79.1
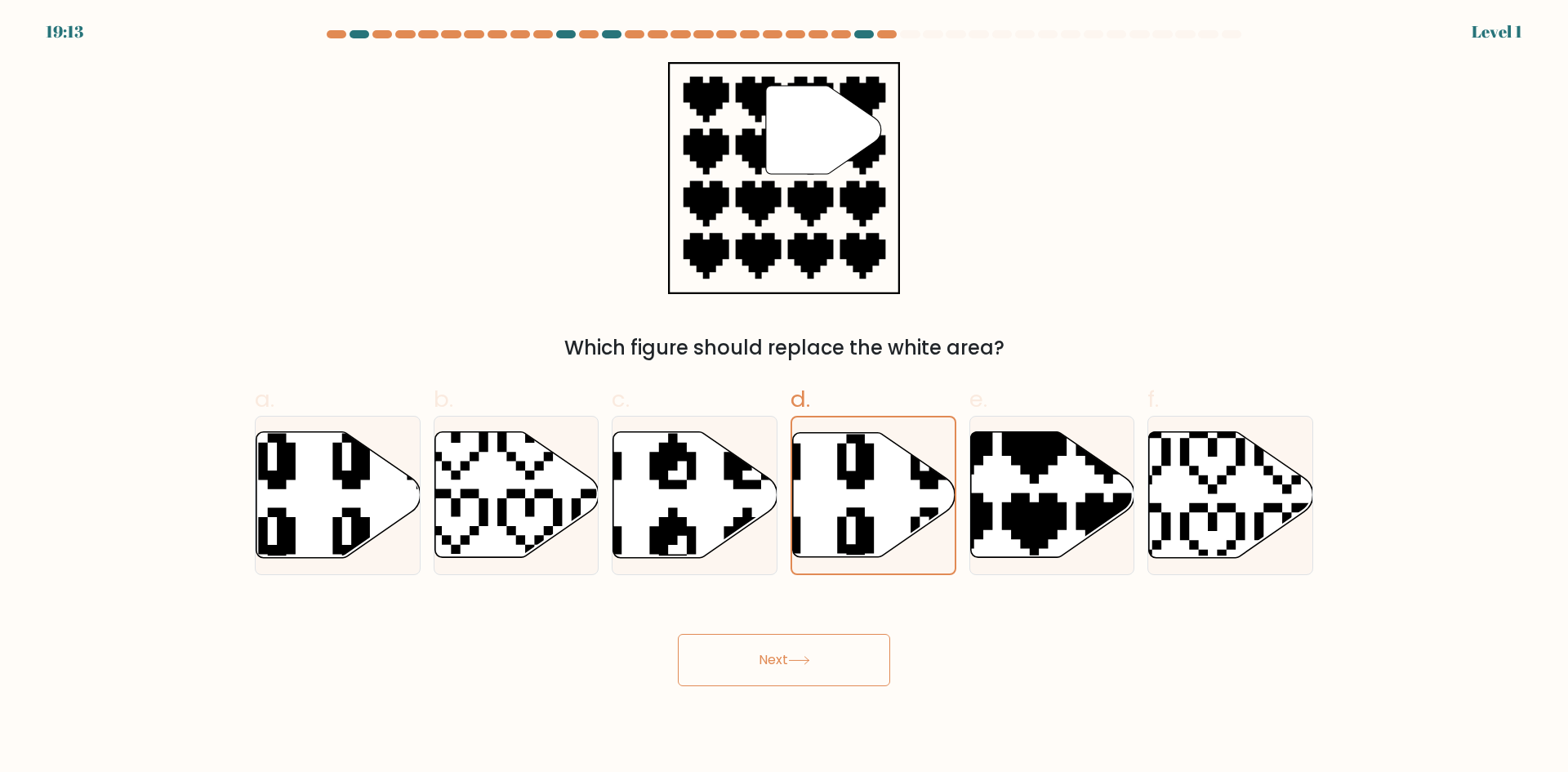
click at [795, 648] on button "Next" at bounding box center [783, 660] width 212 height 52
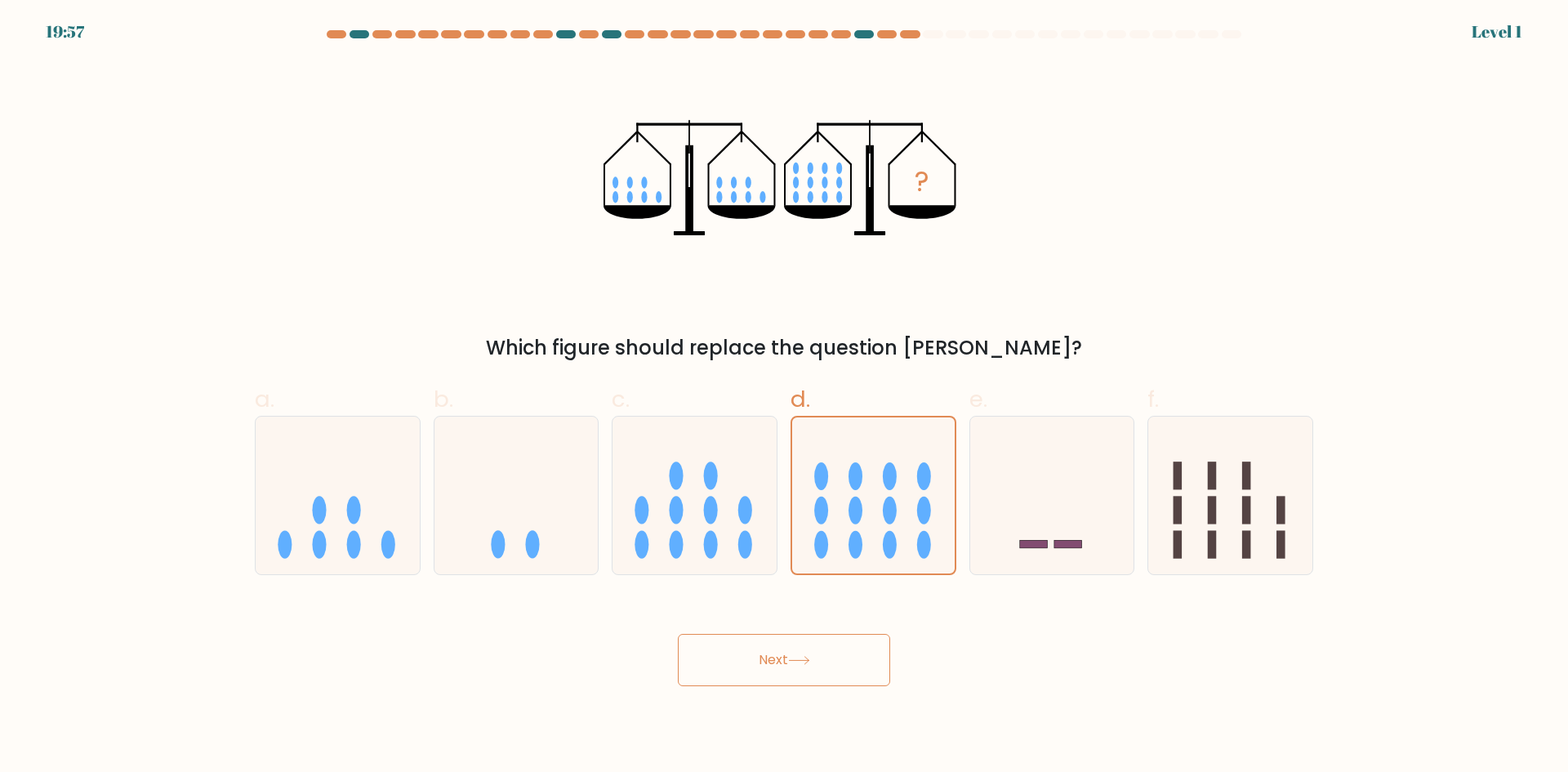
click at [791, 631] on div "Next" at bounding box center [783, 640] width 1078 height 92
click at [876, 541] on icon at bounding box center [873, 496] width 162 height 135
click at [785, 397] on input "d." at bounding box center [784, 391] width 1 height 11
drag, startPoint x: 761, startPoint y: 688, endPoint x: 855, endPoint y: 565, distance: 154.8
click at [765, 684] on body "19:57 Level 1" at bounding box center [784, 386] width 1568 height 772
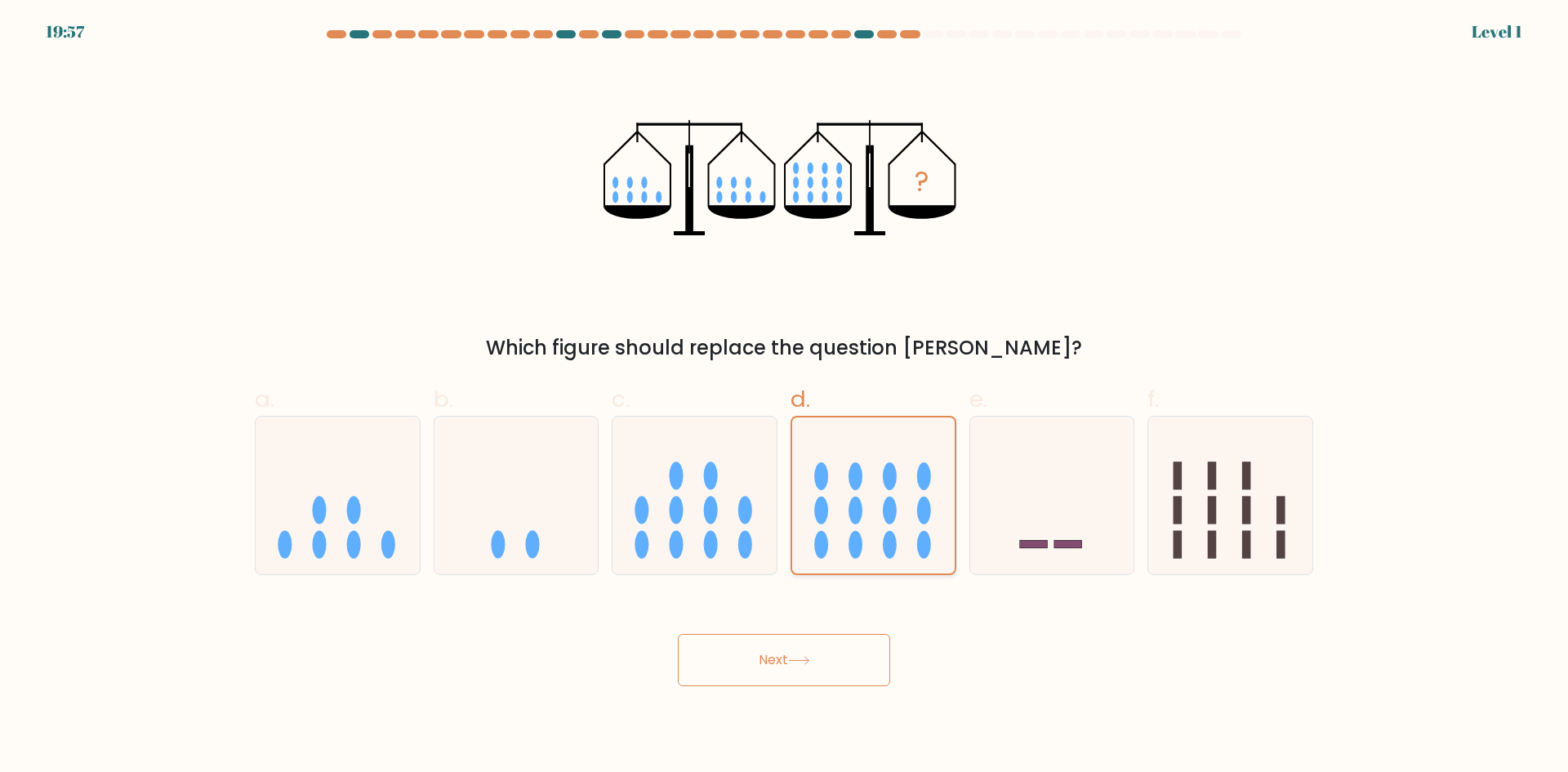
click at [862, 550] on icon at bounding box center [873, 496] width 162 height 135
click at [785, 397] on input "d." at bounding box center [784, 391] width 1 height 11
drag, startPoint x: 784, startPoint y: 655, endPoint x: 796, endPoint y: 625, distance: 32.3
click at [787, 653] on button "Next" at bounding box center [783, 660] width 212 height 52
click at [860, 544] on ellipse at bounding box center [855, 544] width 14 height 27
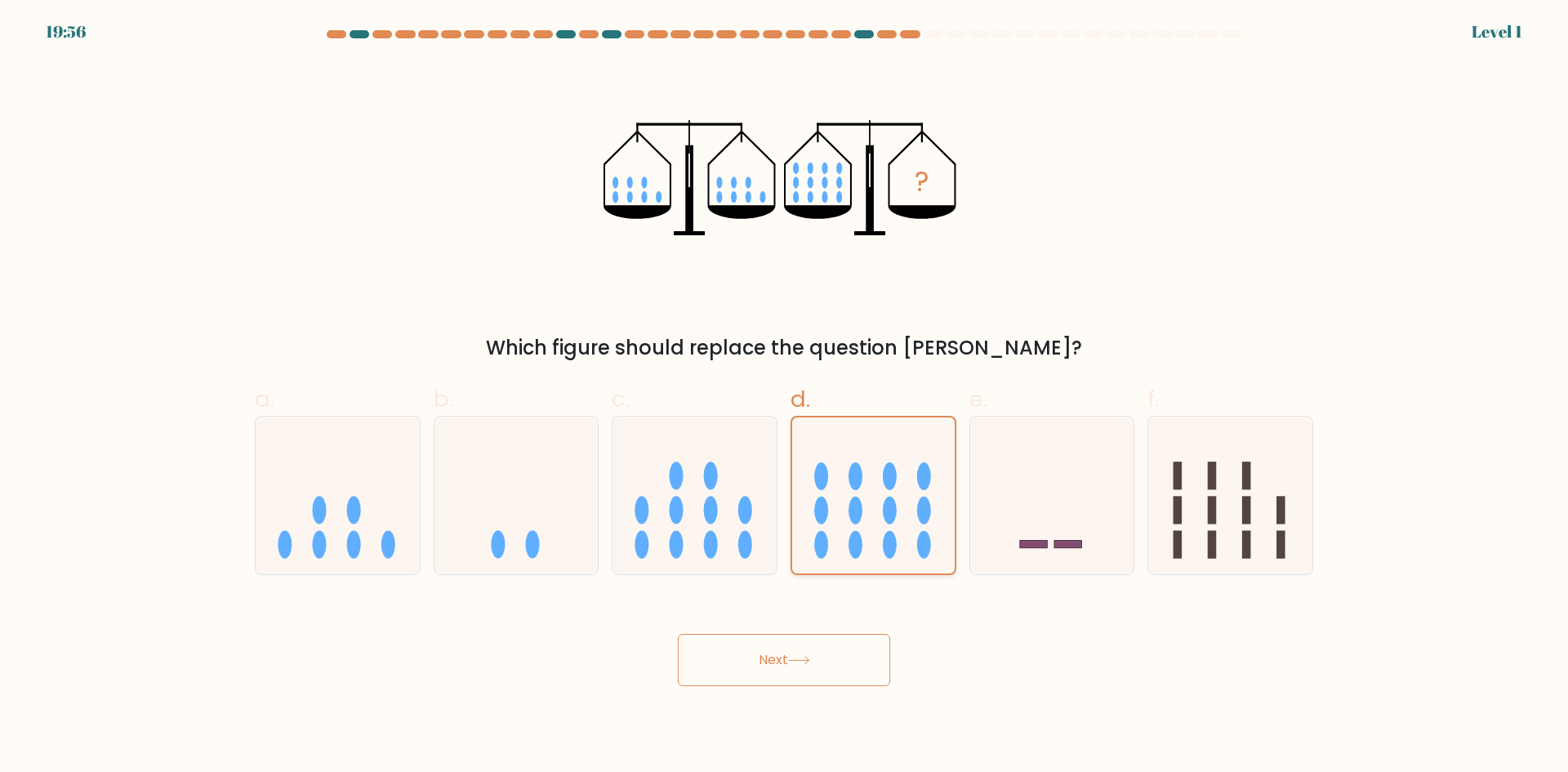
click at [785, 397] on input "d." at bounding box center [784, 391] width 1 height 11
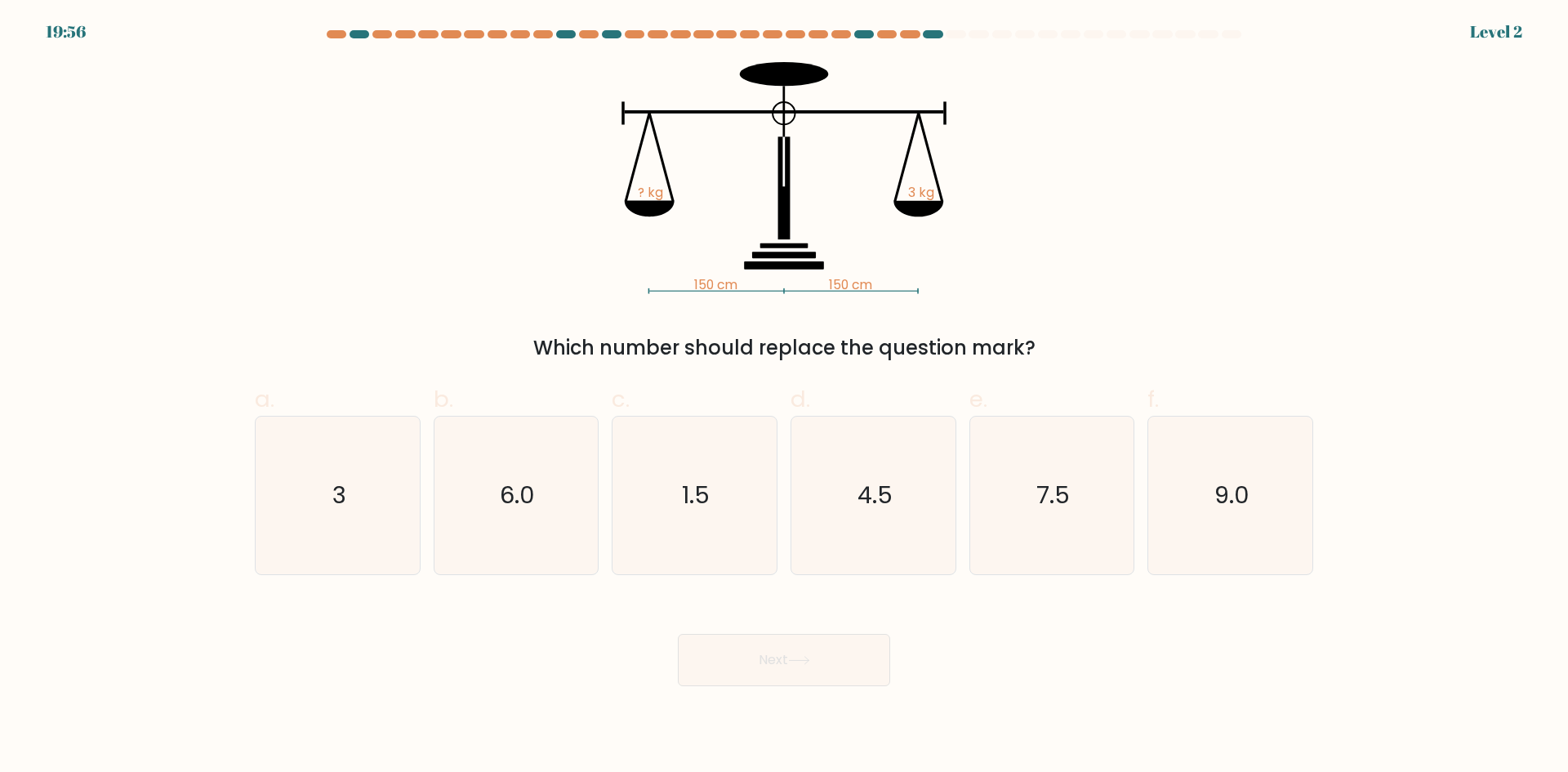
click at [785, 641] on button "Next" at bounding box center [783, 660] width 212 height 52
click at [863, 531] on icon "4.5" at bounding box center [873, 495] width 157 height 157
click at [785, 397] on input "d. 4.5" at bounding box center [784, 391] width 1 height 11
radio input "true"
click at [809, 636] on button "Next" at bounding box center [783, 660] width 212 height 52
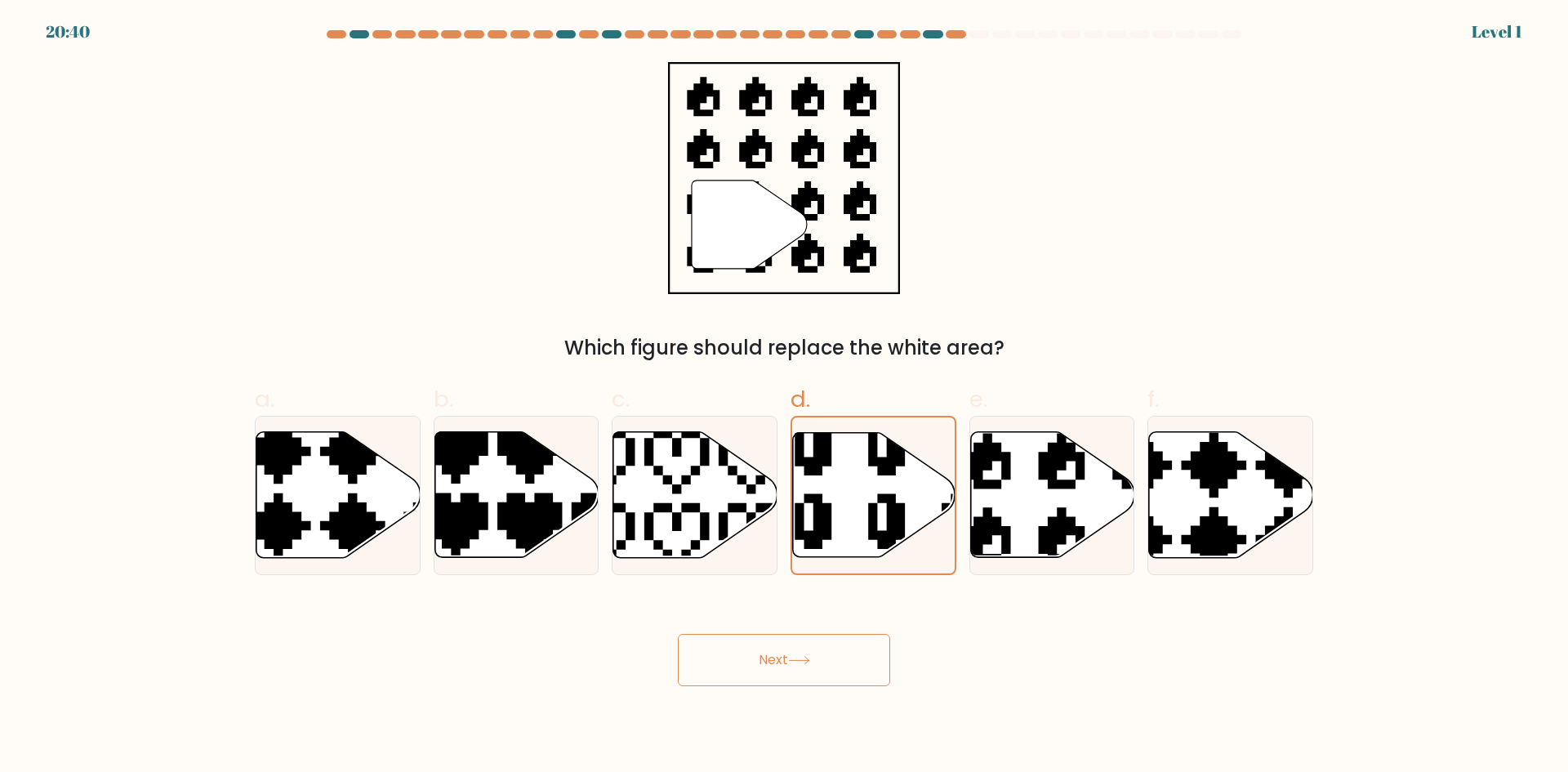
click at [801, 642] on button "Next" at bounding box center [783, 660] width 212 height 52
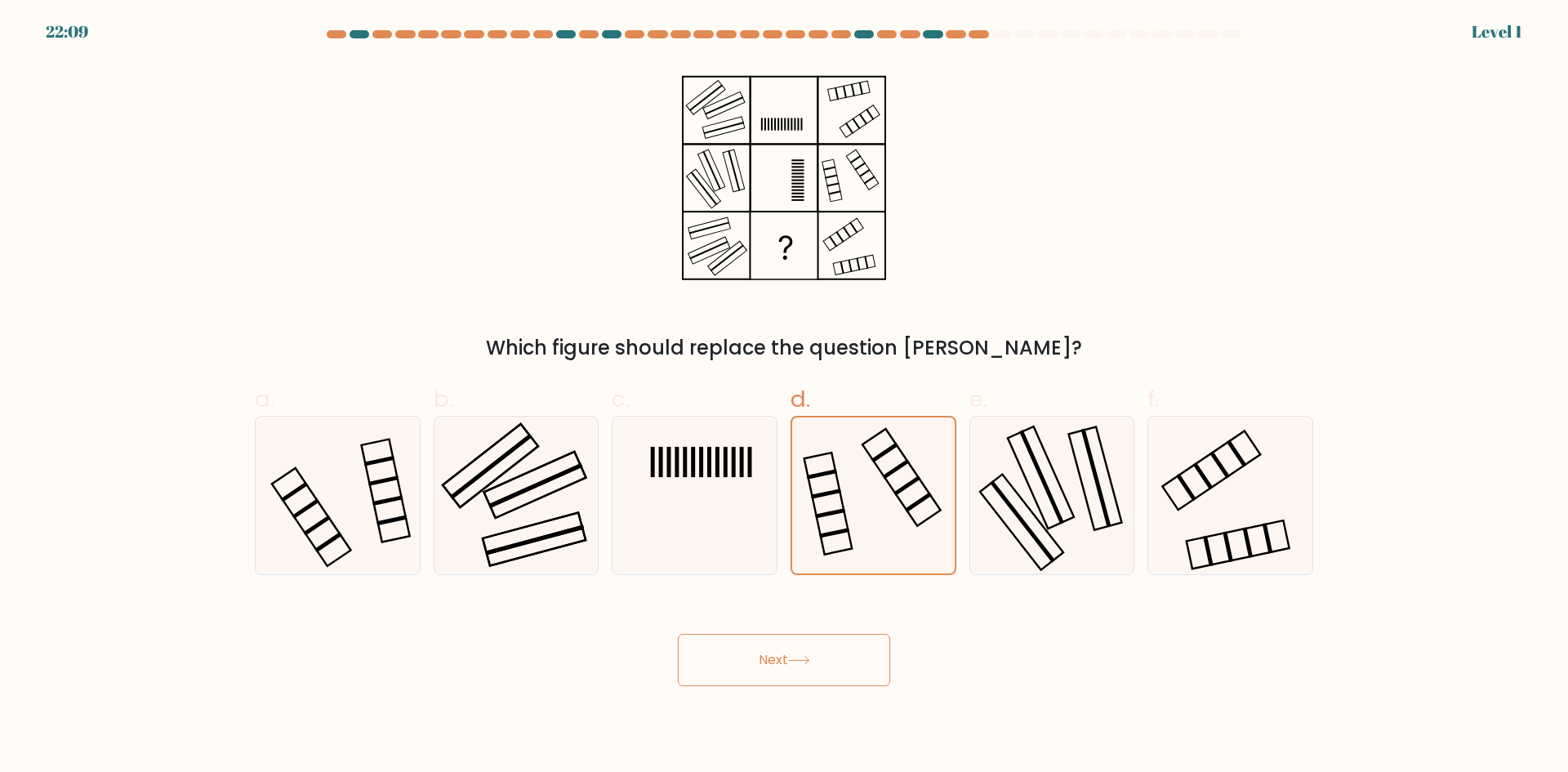
drag, startPoint x: 785, startPoint y: 640, endPoint x: 790, endPoint y: 630, distance: 11.2
click at [786, 640] on button "Next" at bounding box center [783, 660] width 212 height 52
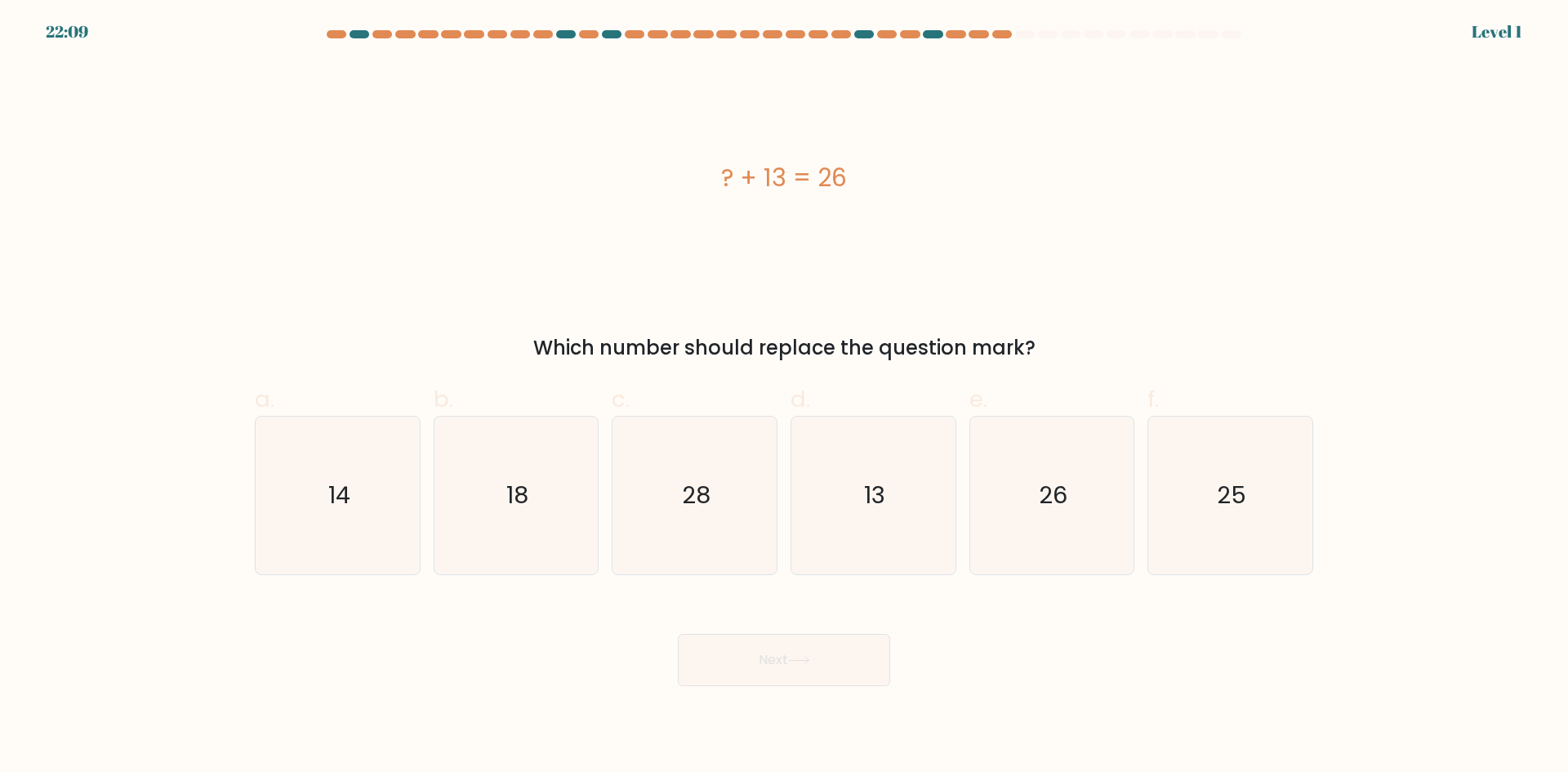
click at [869, 529] on icon "13" at bounding box center [873, 495] width 157 height 157
click at [785, 397] on input "d. 13" at bounding box center [784, 391] width 1 height 11
radio input "true"
click at [798, 656] on icon at bounding box center [799, 660] width 22 height 9
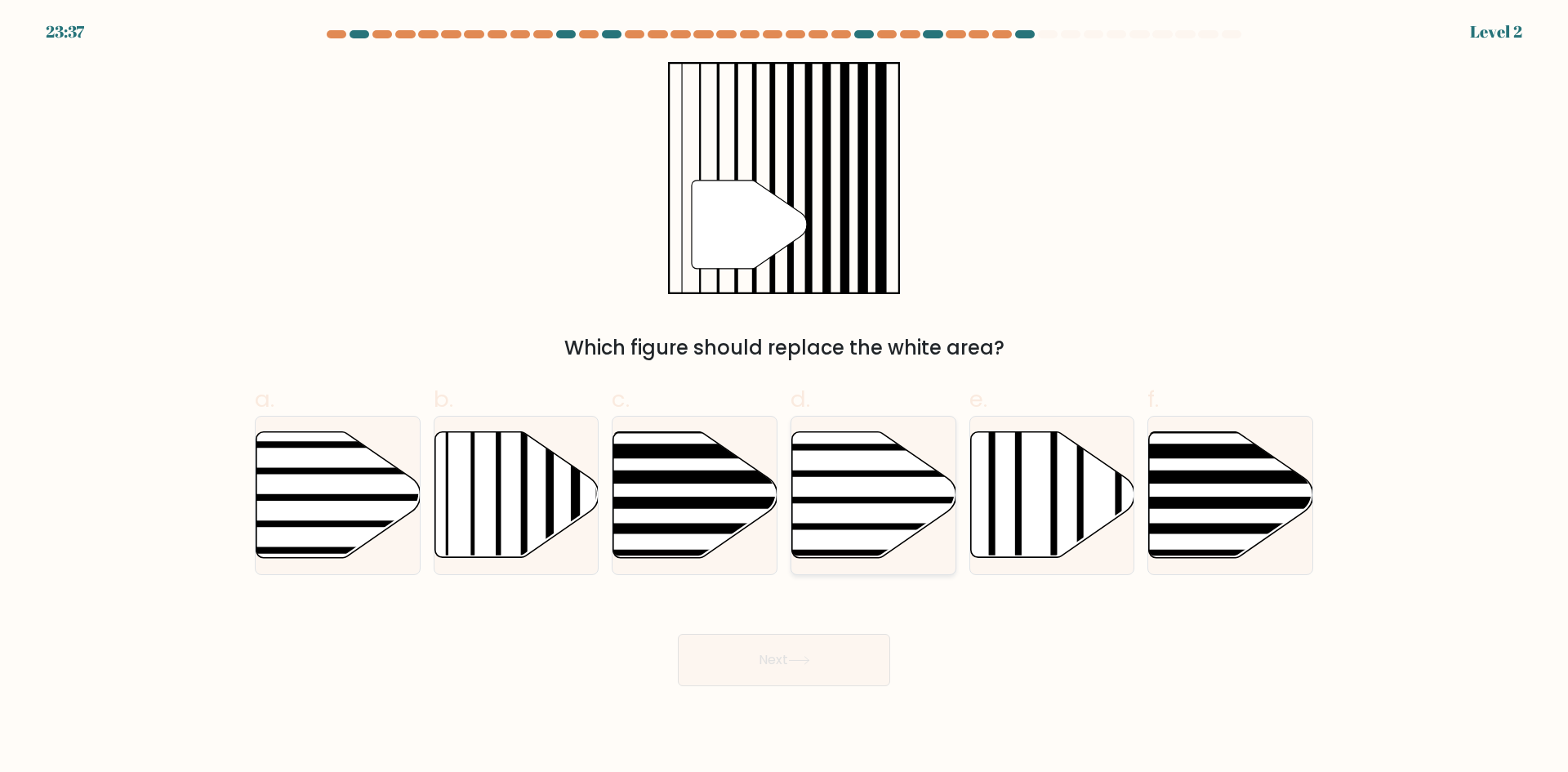
click at [871, 526] on line at bounding box center [923, 526] width 330 height 0
click at [785, 397] on input "d." at bounding box center [784, 391] width 1 height 11
radio input "true"
click at [810, 662] on icon at bounding box center [799, 660] width 22 height 9
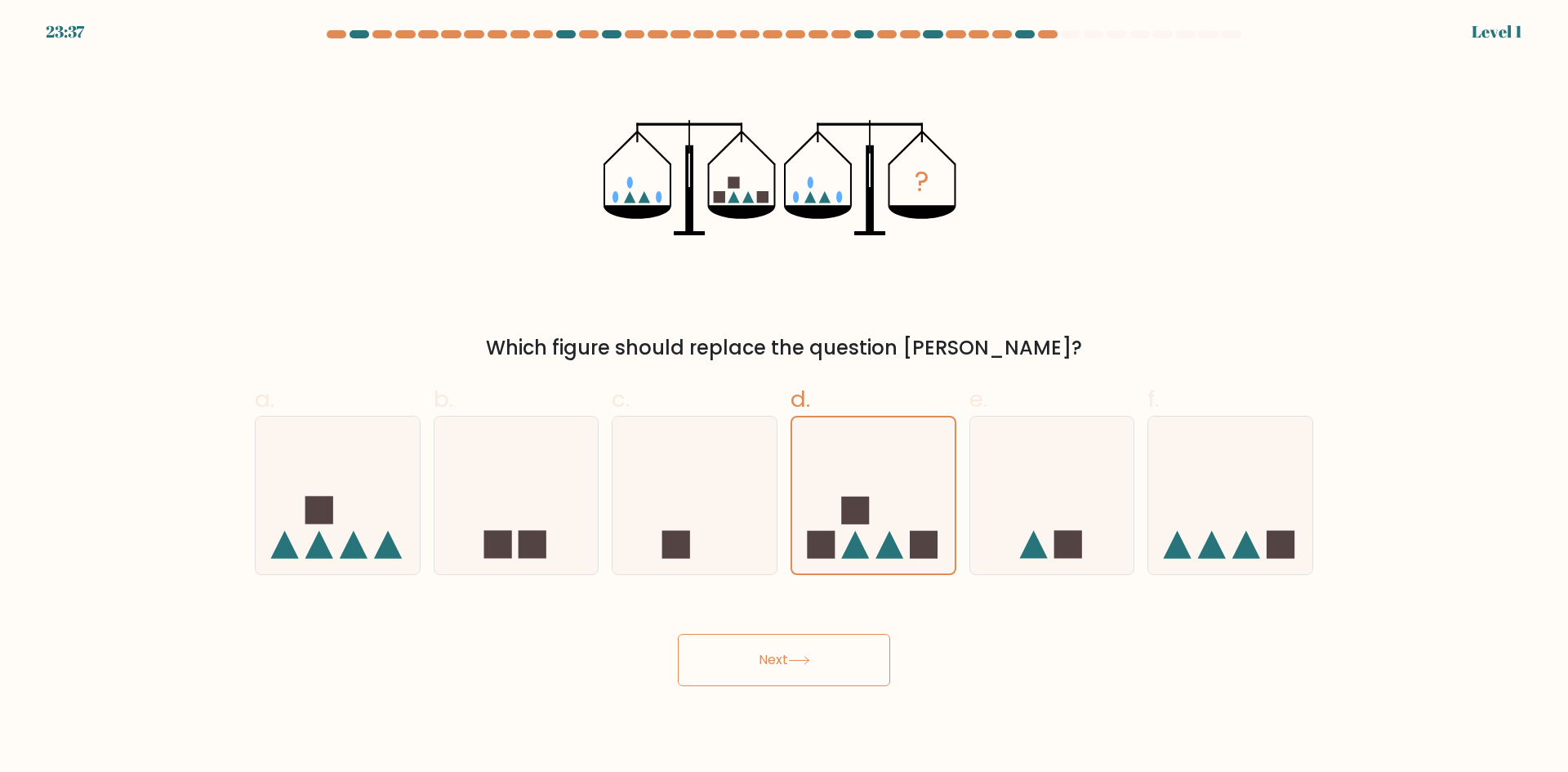
click at [821, 655] on button "Next" at bounding box center [783, 660] width 212 height 52
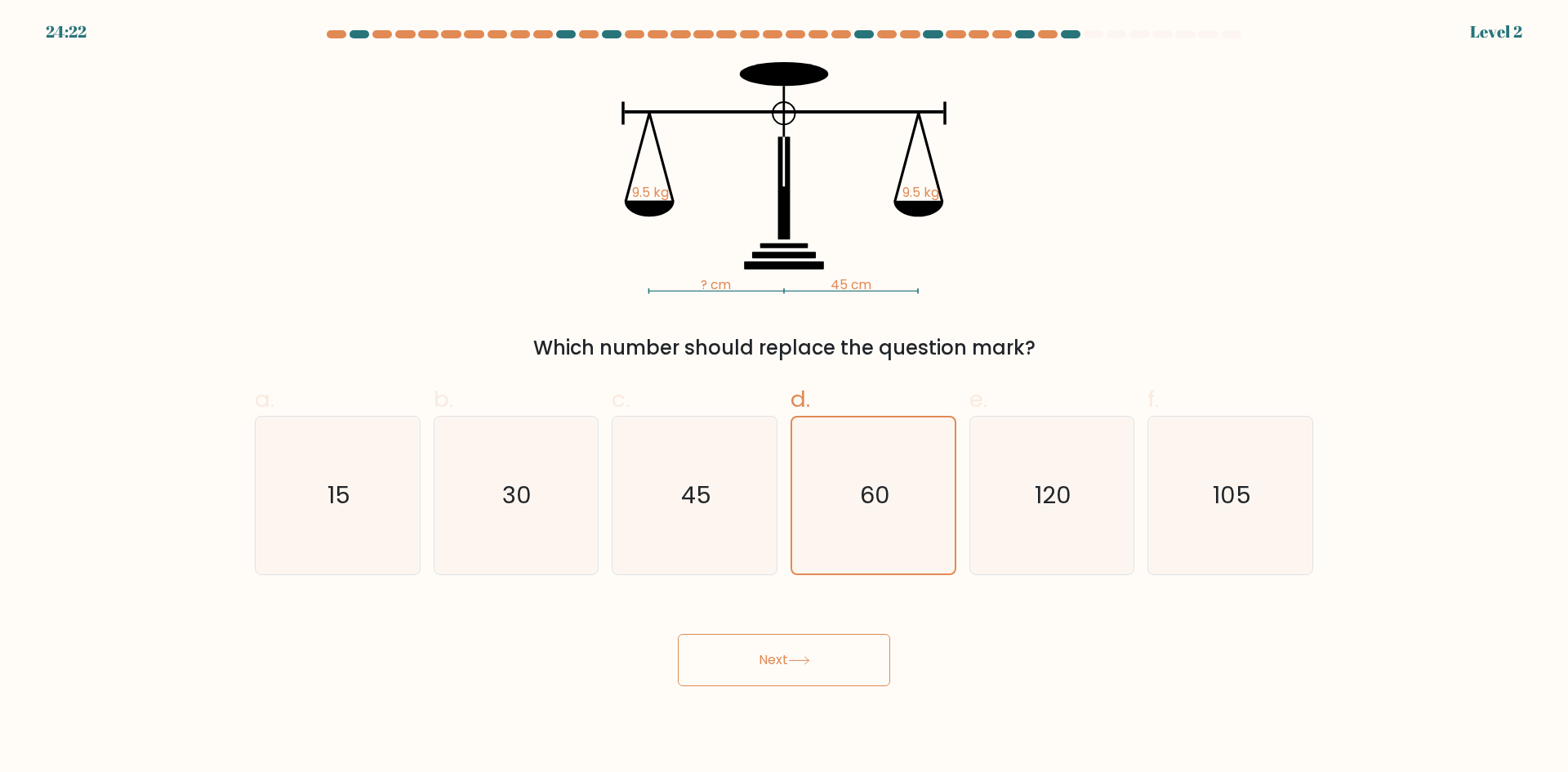
click at [826, 626] on div "Next" at bounding box center [783, 640] width 1078 height 92
click at [871, 530] on icon "60" at bounding box center [873, 495] width 156 height 156
click at [785, 397] on input "d. 60" at bounding box center [784, 391] width 1 height 11
click at [800, 663] on icon at bounding box center [799, 660] width 22 height 9
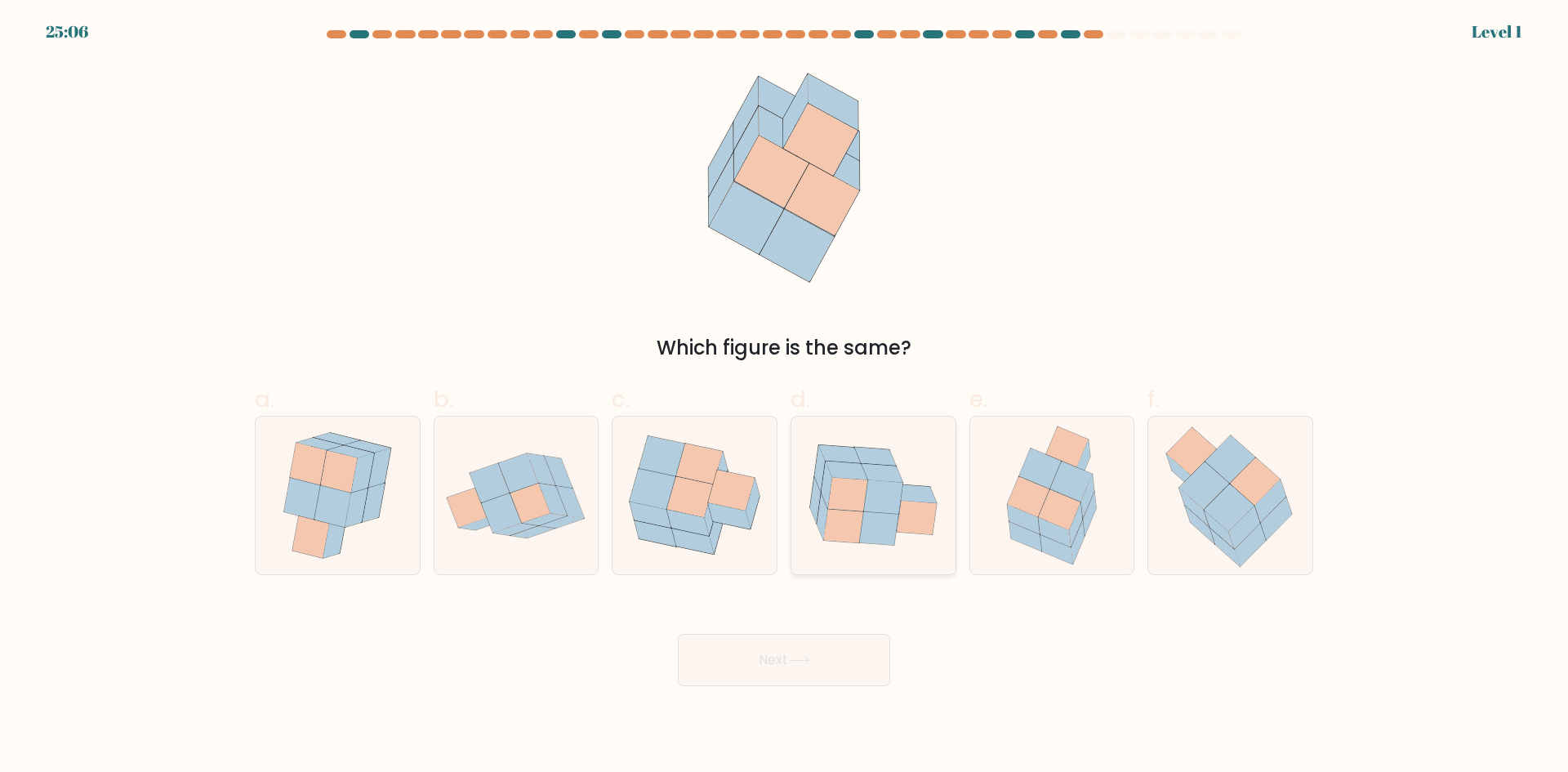
click at [876, 521] on icon at bounding box center [877, 528] width 39 height 33
click at [785, 397] on input "d." at bounding box center [784, 391] width 1 height 11
radio input "true"
click at [821, 642] on button "Next" at bounding box center [783, 660] width 212 height 52
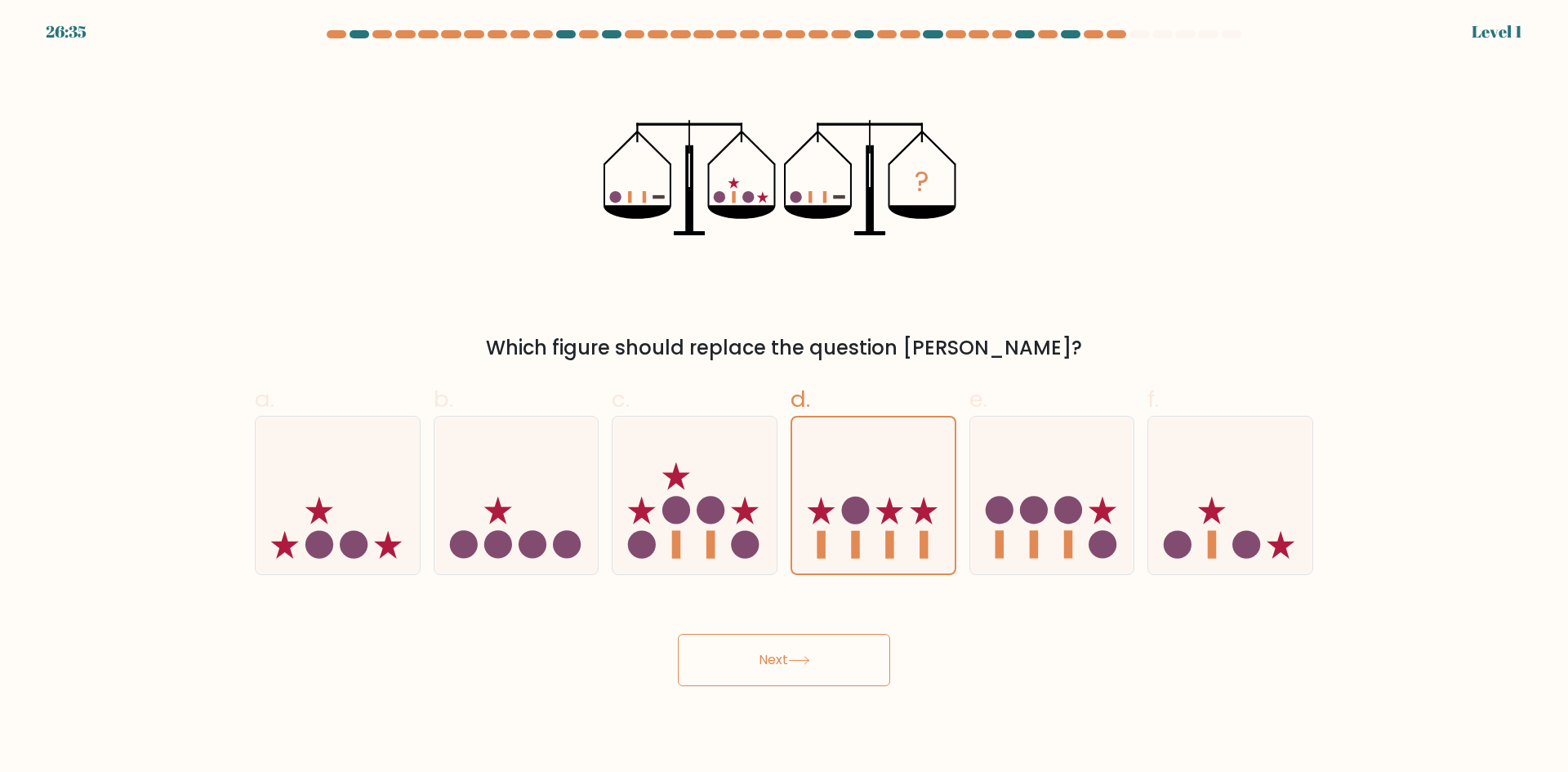
click at [783, 667] on button "Next" at bounding box center [783, 660] width 212 height 52
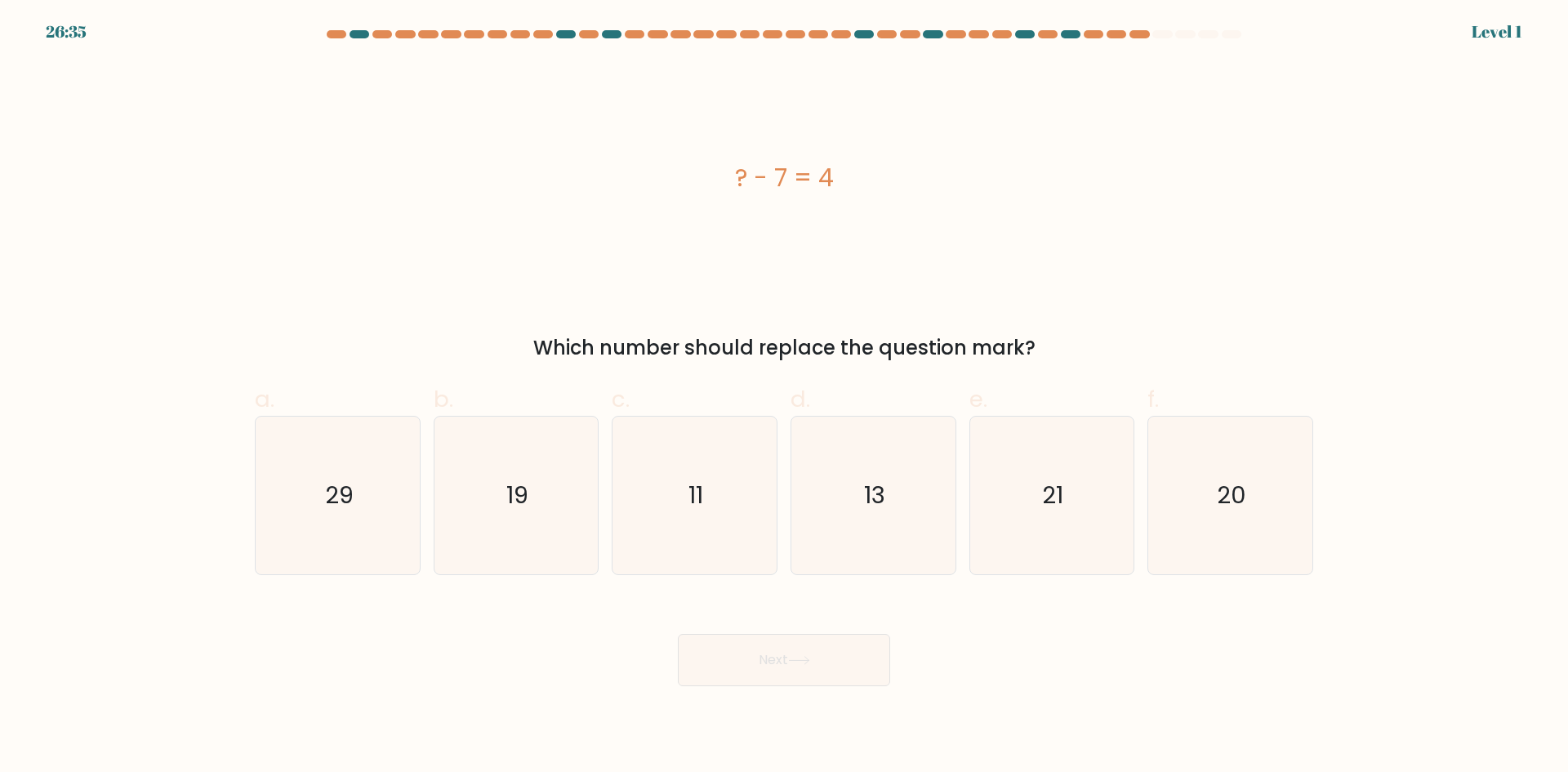
click at [845, 531] on icon "13" at bounding box center [873, 495] width 157 height 157
click at [785, 397] on input "d. 13" at bounding box center [784, 391] width 1 height 11
radio input "true"
click at [801, 650] on button "Next" at bounding box center [783, 660] width 212 height 52
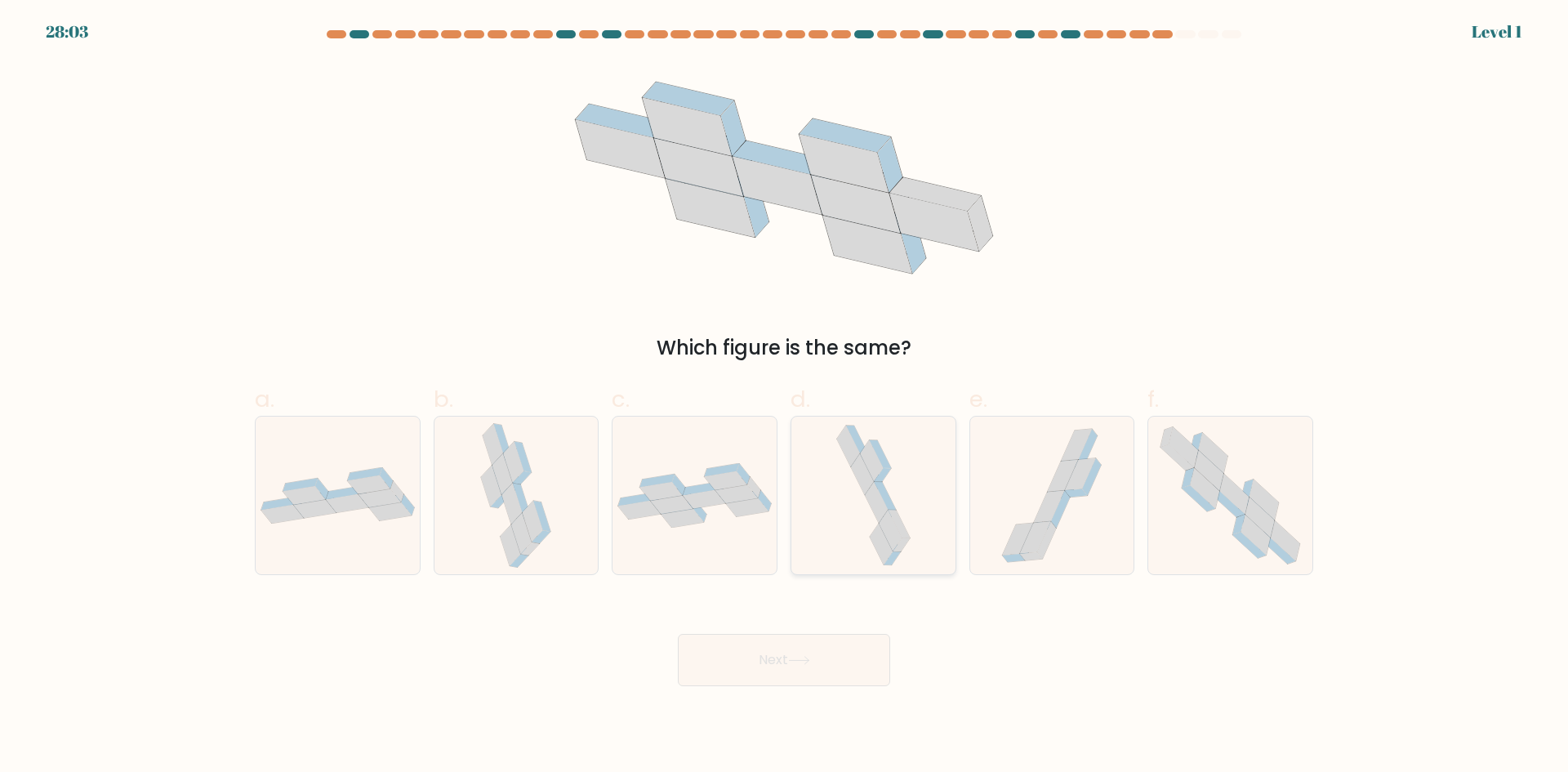
click at [848, 536] on icon at bounding box center [873, 495] width 82 height 157
click at [785, 397] on input "d." at bounding box center [784, 391] width 1 height 11
radio input "true"
click at [807, 664] on icon at bounding box center [799, 660] width 22 height 9
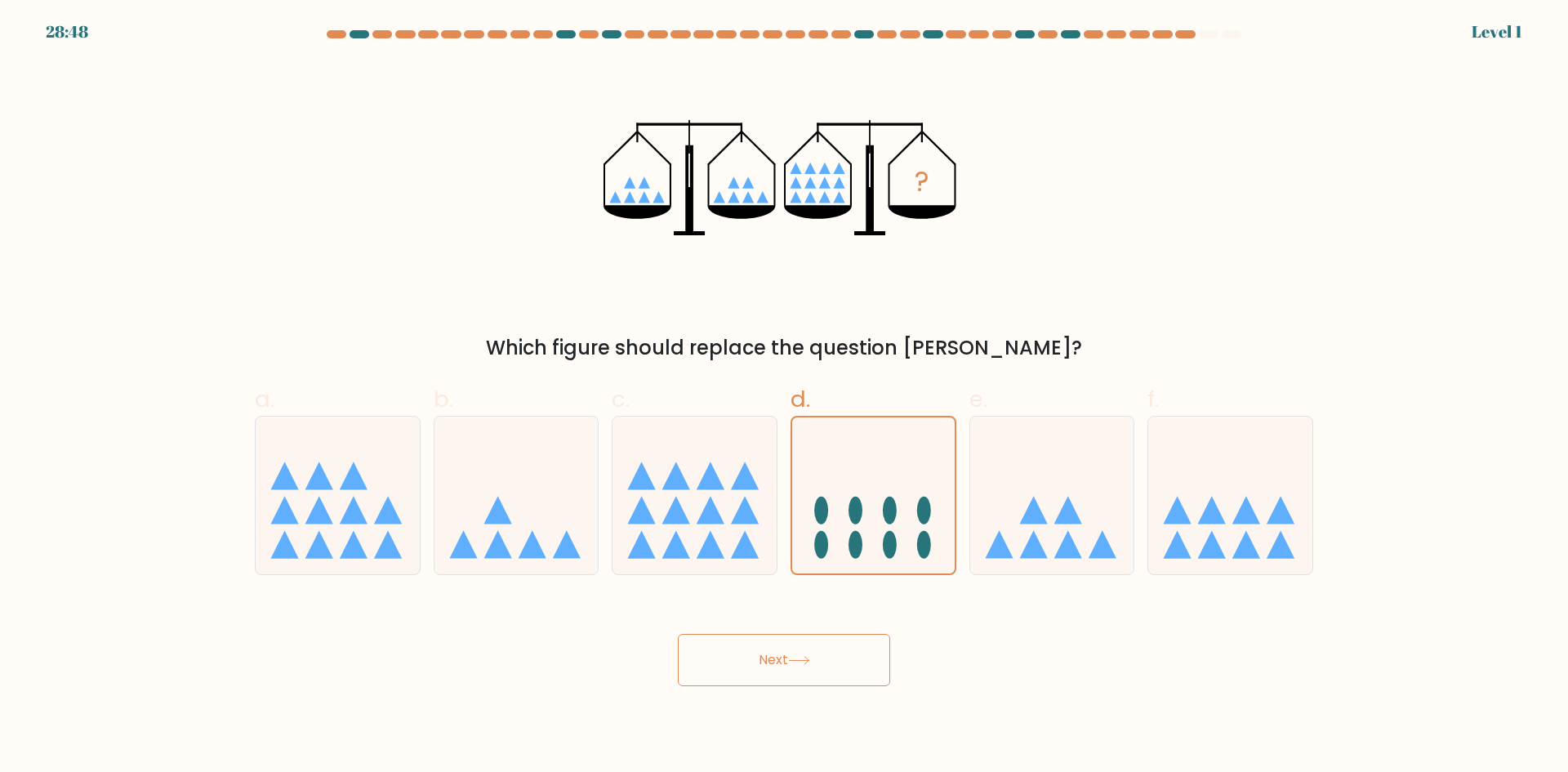
click at [807, 653] on button "Next" at bounding box center [783, 660] width 212 height 52
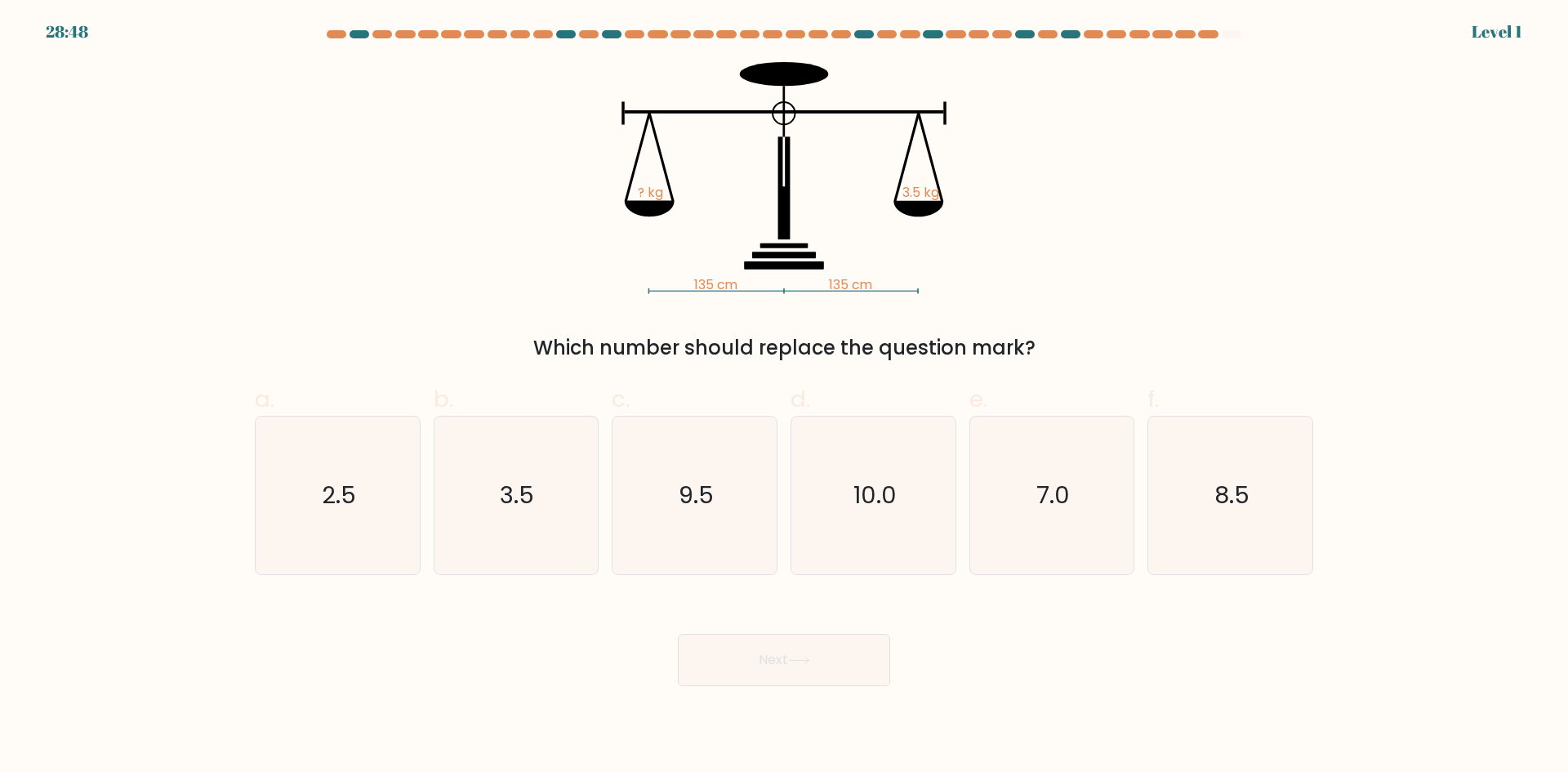
click at [858, 528] on icon "10.0" at bounding box center [873, 495] width 157 height 157
click at [785, 397] on input "d. 10.0" at bounding box center [784, 391] width 1 height 11
radio input "true"
click at [806, 651] on button "Next" at bounding box center [783, 660] width 212 height 52
click at [868, 521] on icon "10.0" at bounding box center [873, 495] width 156 height 156
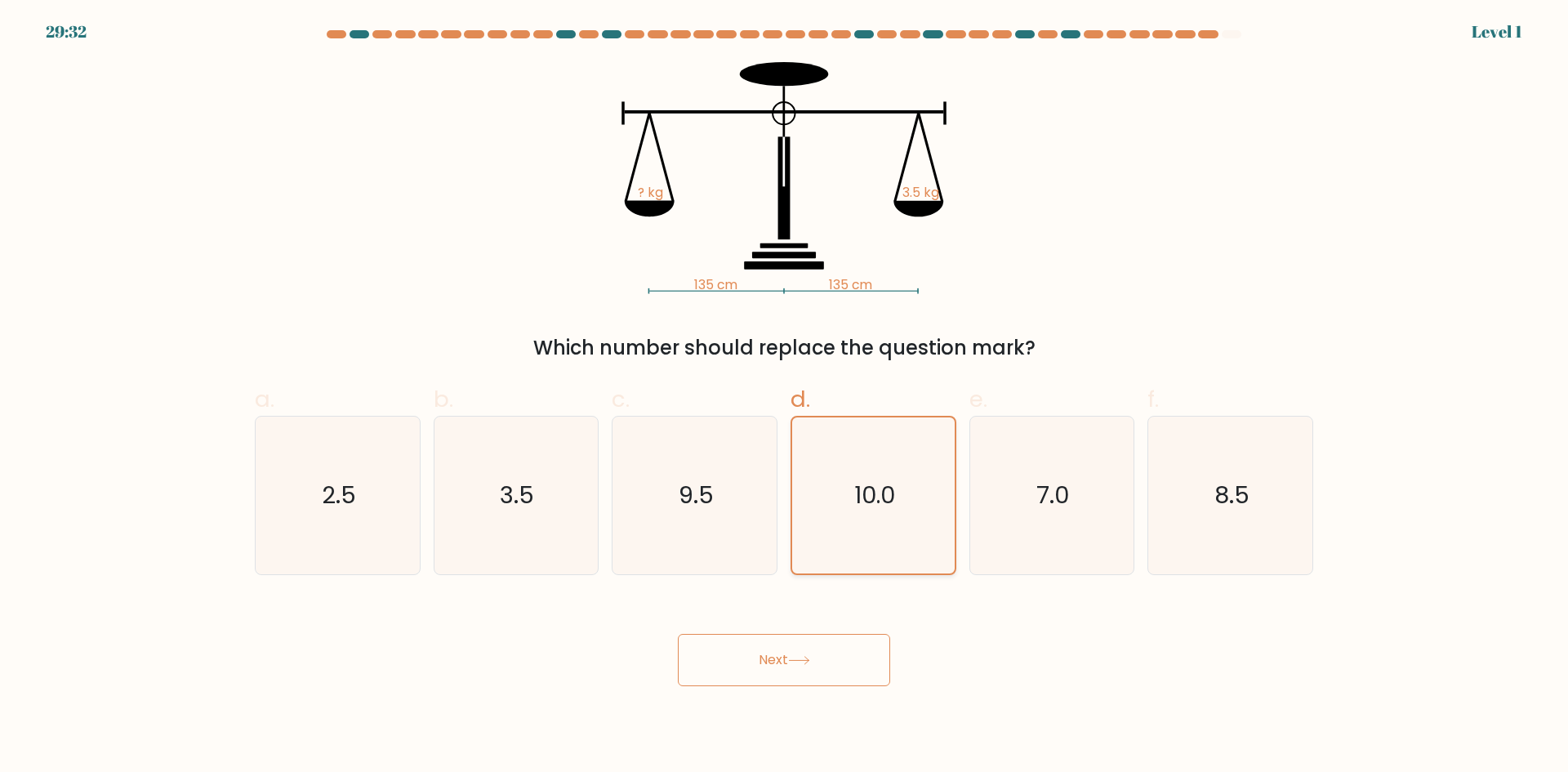
click at [785, 397] on input "d. 10.0" at bounding box center [784, 391] width 1 height 11
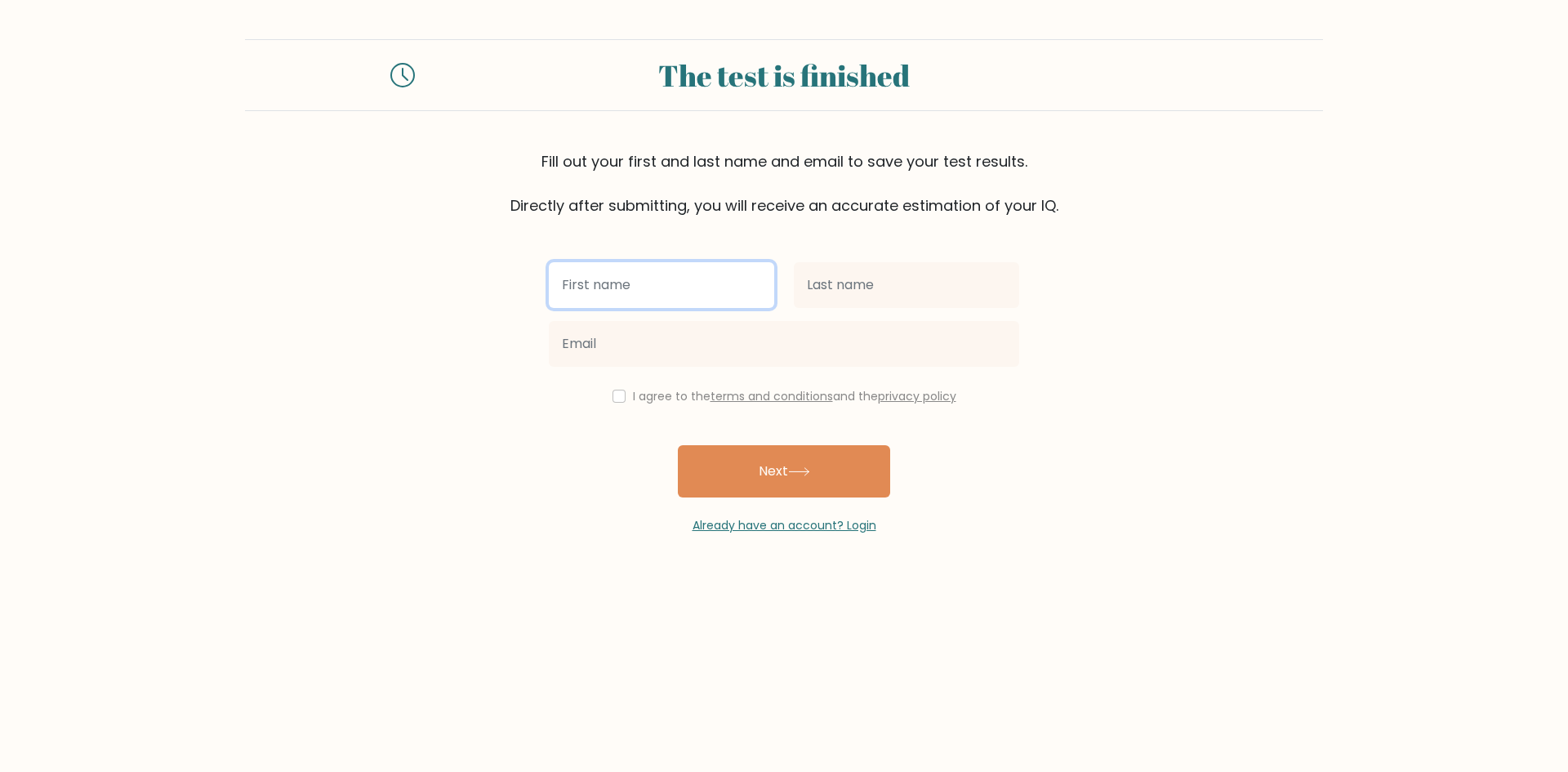
click at [667, 297] on input "text" at bounding box center [661, 285] width 226 height 46
drag, startPoint x: 432, startPoint y: 313, endPoint x: 409, endPoint y: 308, distance: 23.5
click at [423, 312] on form "The test is finished Fill out your first and last name and email to save your t…" at bounding box center [784, 286] width 1568 height 496
click at [707, 301] on input "Yarin" at bounding box center [661, 285] width 226 height 46
click at [648, 289] on input "Yarin" at bounding box center [661, 285] width 226 height 46
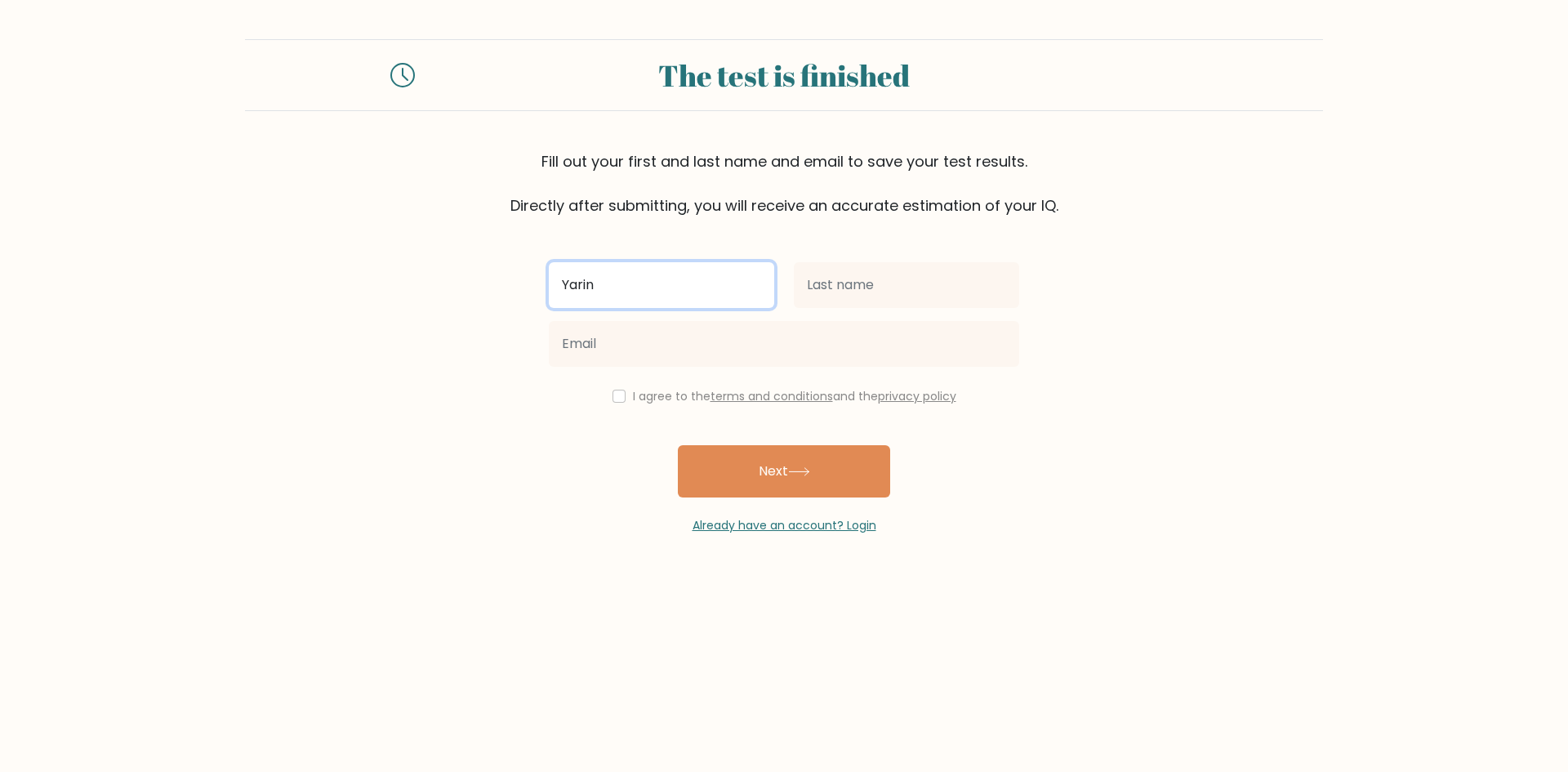
drag, startPoint x: 504, startPoint y: 282, endPoint x: 494, endPoint y: 283, distance: 10.0
click at [494, 283] on form "The test is finished Fill out your first and last name and email to save your t…" at bounding box center [784, 286] width 1568 height 496
type input "black"
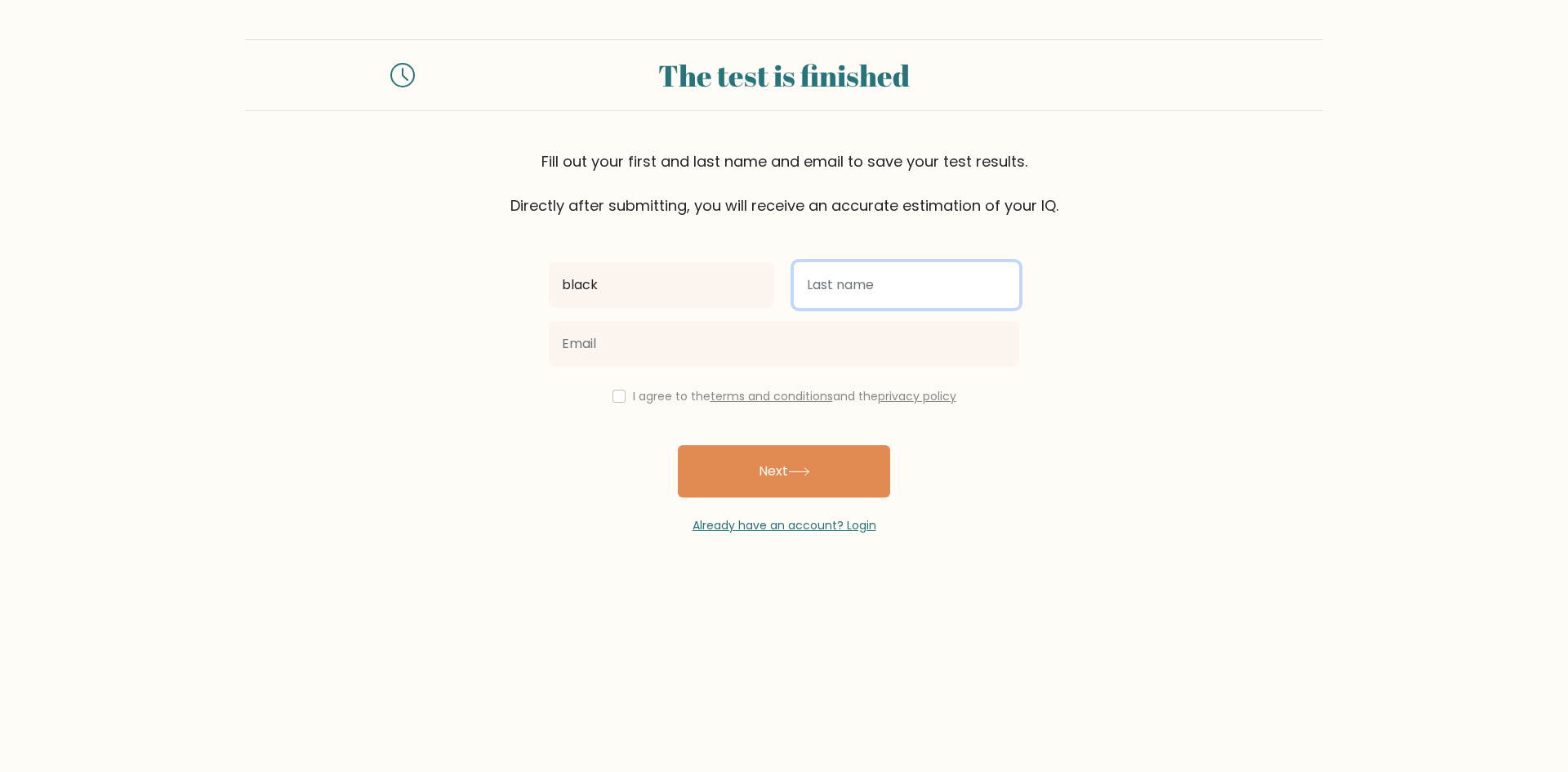
drag, startPoint x: 906, startPoint y: 294, endPoint x: 893, endPoint y: 292, distance: 13.2
click at [894, 292] on input "text" at bounding box center [906, 285] width 226 height 46
type input "nigga"
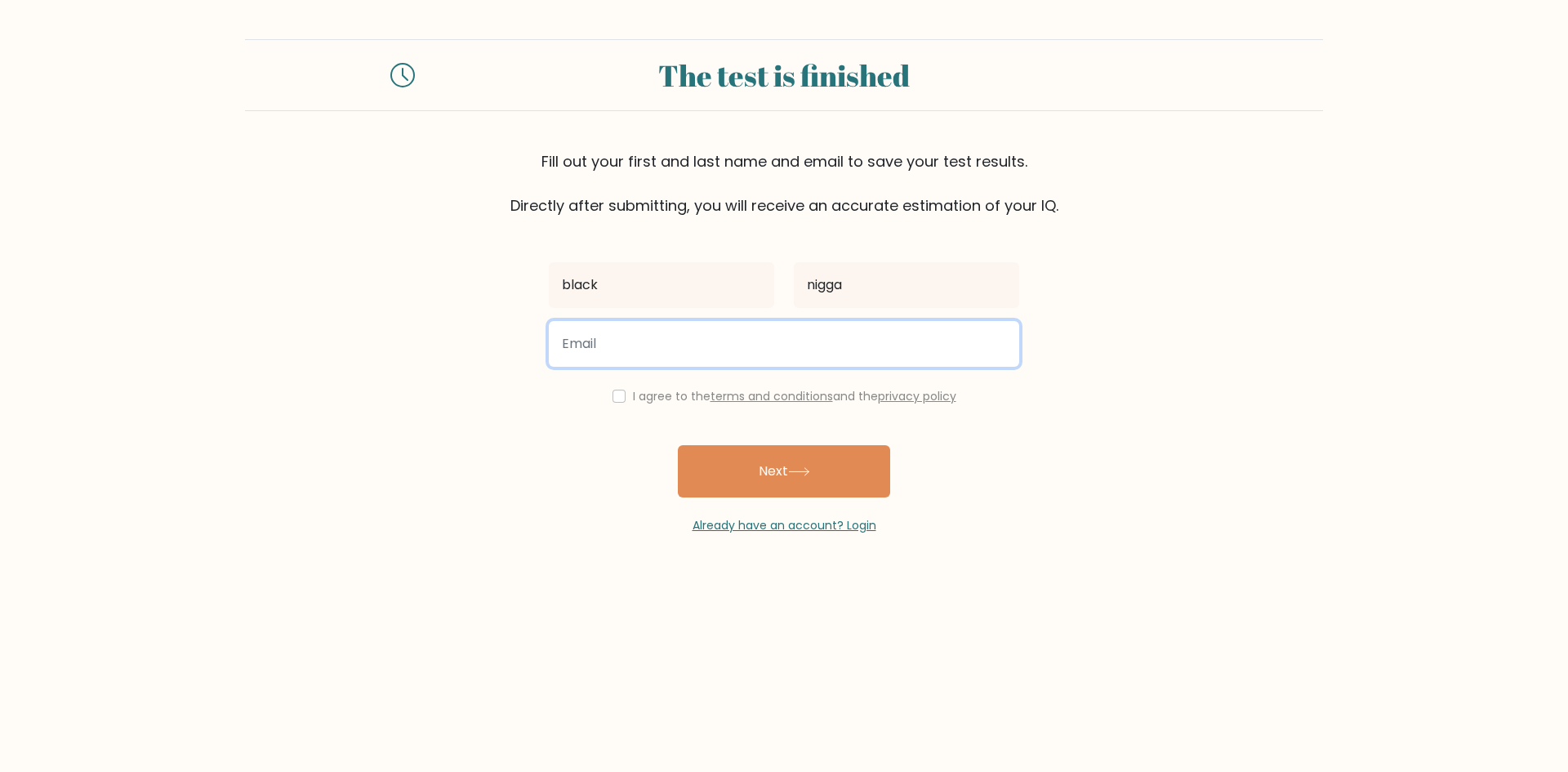
click at [692, 351] on input "email" at bounding box center [783, 344] width 470 height 46
drag, startPoint x: 734, startPoint y: 356, endPoint x: 410, endPoint y: 371, distance: 324.3
click at [410, 371] on form "The test is finished Fill out your first and last name and email to save your t…" at bounding box center [784, 286] width 1568 height 496
type input "[EMAIL_ADDRESS][DOMAIN_NAME]"
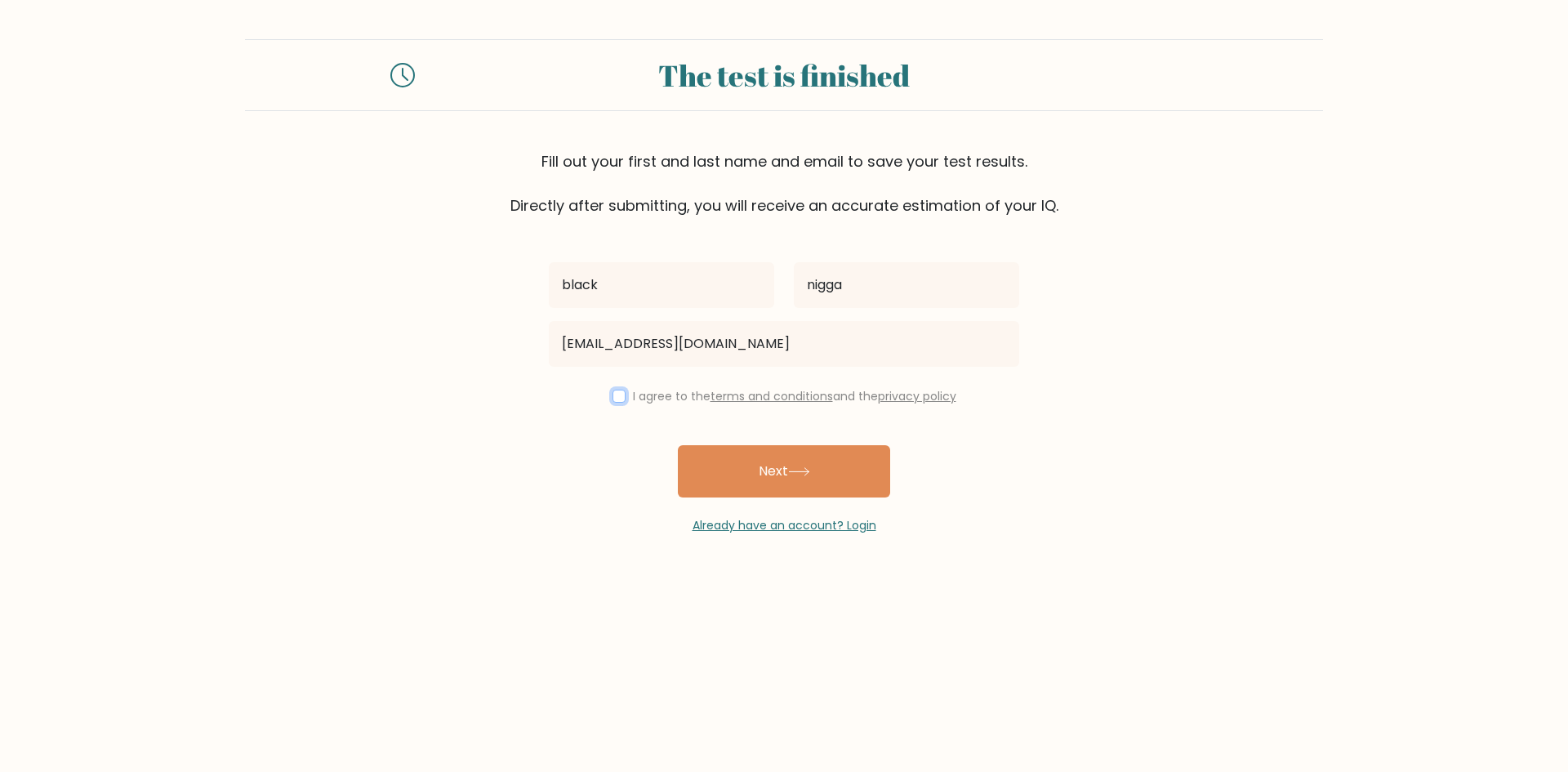
click at [619, 401] on input "checkbox" at bounding box center [619, 396] width 13 height 13
checkbox input "true"
click at [752, 465] on button "Next" at bounding box center [783, 471] width 212 height 52
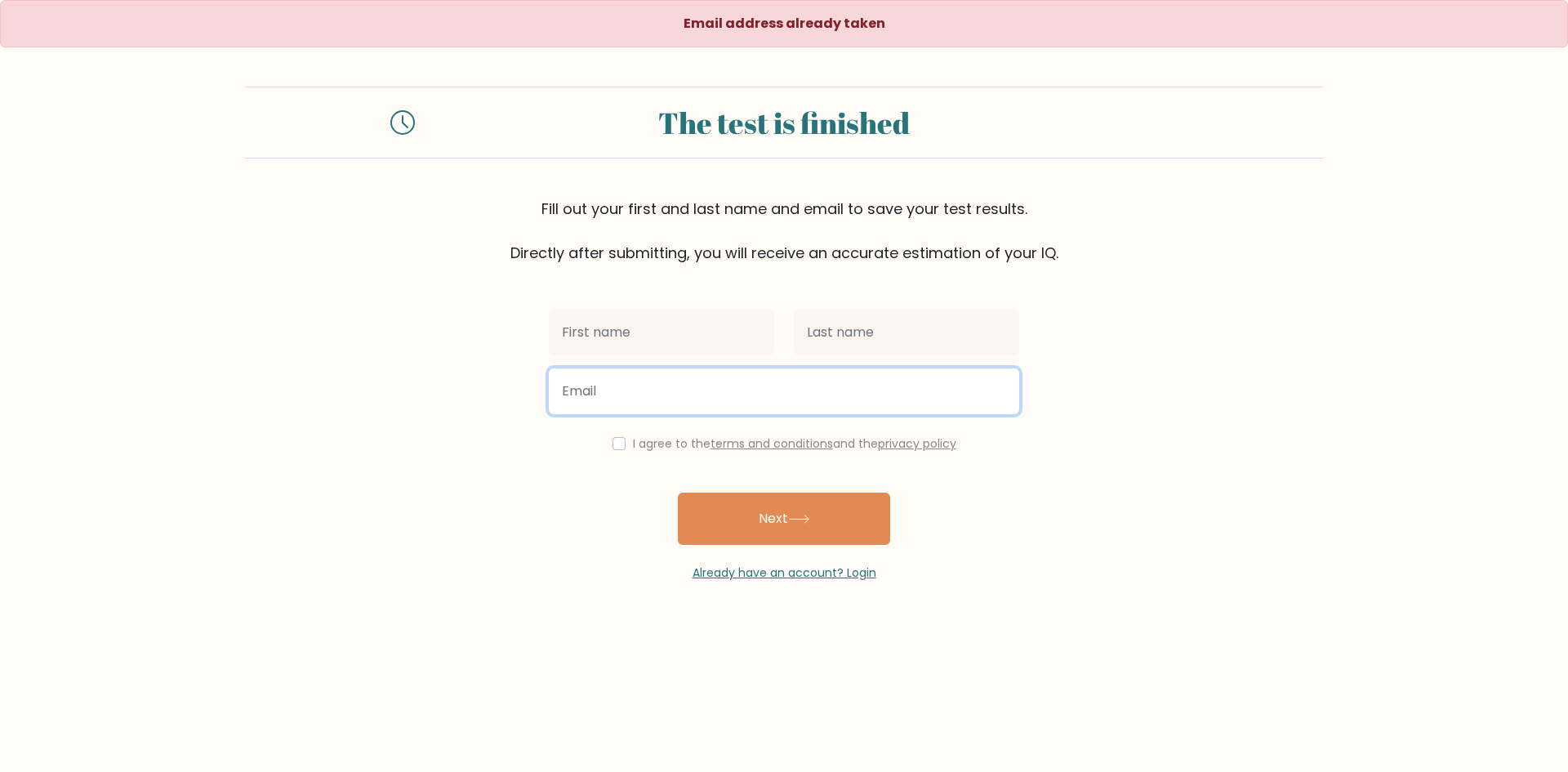
drag, startPoint x: 676, startPoint y: 390, endPoint x: 372, endPoint y: 382, distance: 304.1
click at [372, 382] on form "The test is finished Fill out your first and last name and email to save your t…" at bounding box center [784, 334] width 1568 height 496
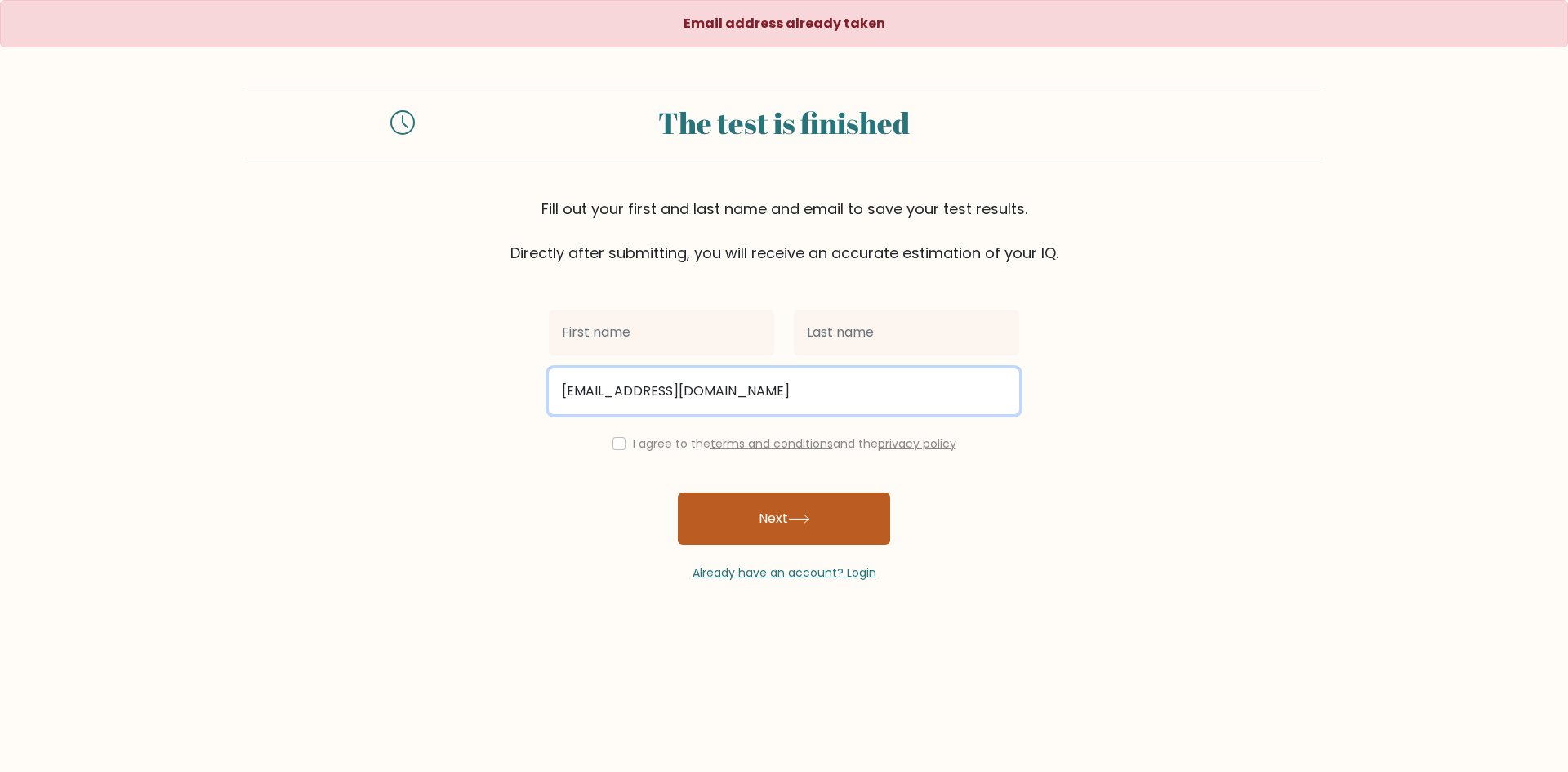
type input "yarincohen0010@gmail.com"
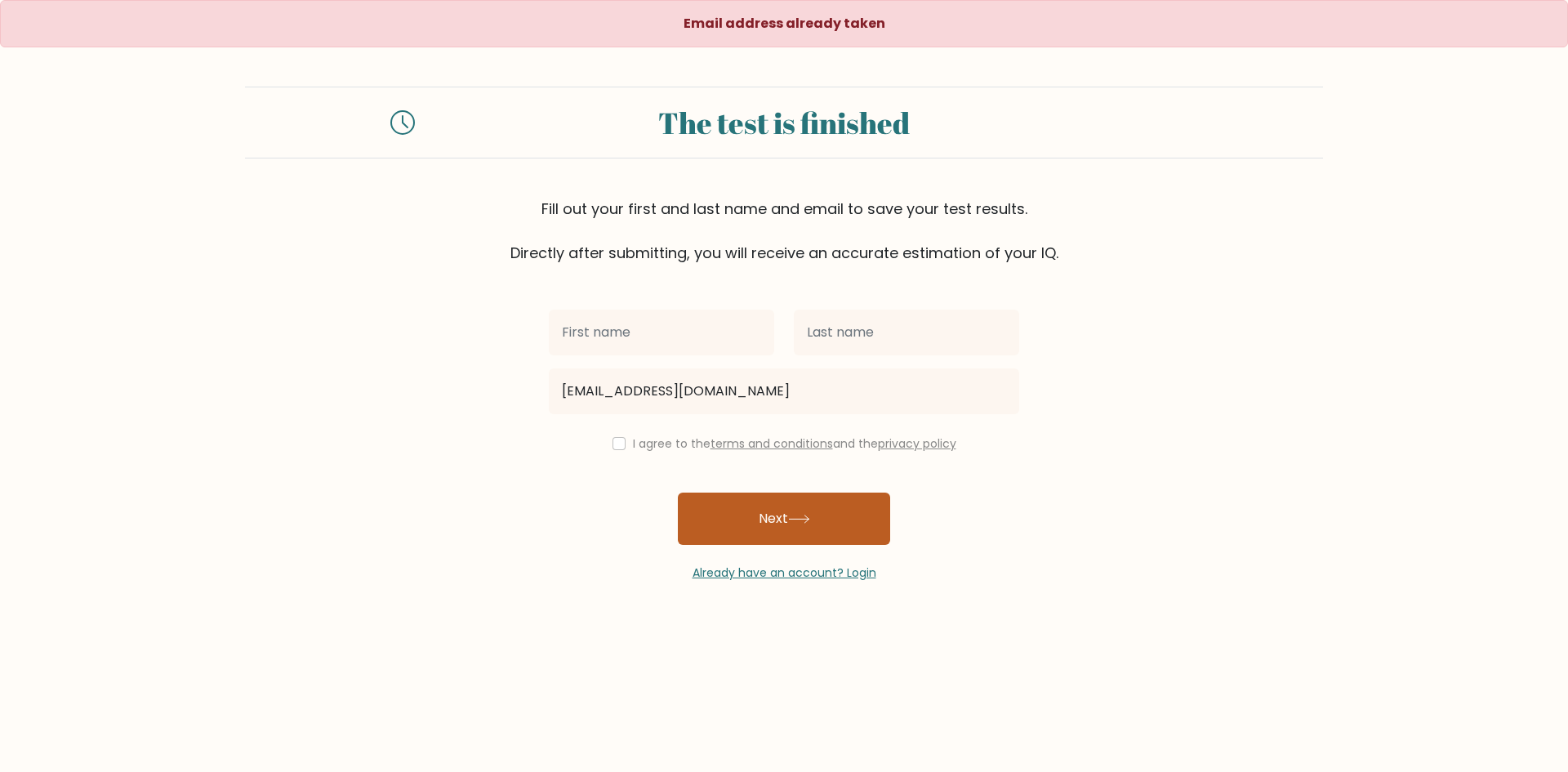
click at [721, 518] on button "Next" at bounding box center [783, 519] width 212 height 52
click at [622, 444] on div "I agree to the terms and conditions and the privacy policy" at bounding box center [784, 444] width 490 height 20
click at [613, 446] on input "checkbox" at bounding box center [619, 444] width 13 height 13
checkbox input "true"
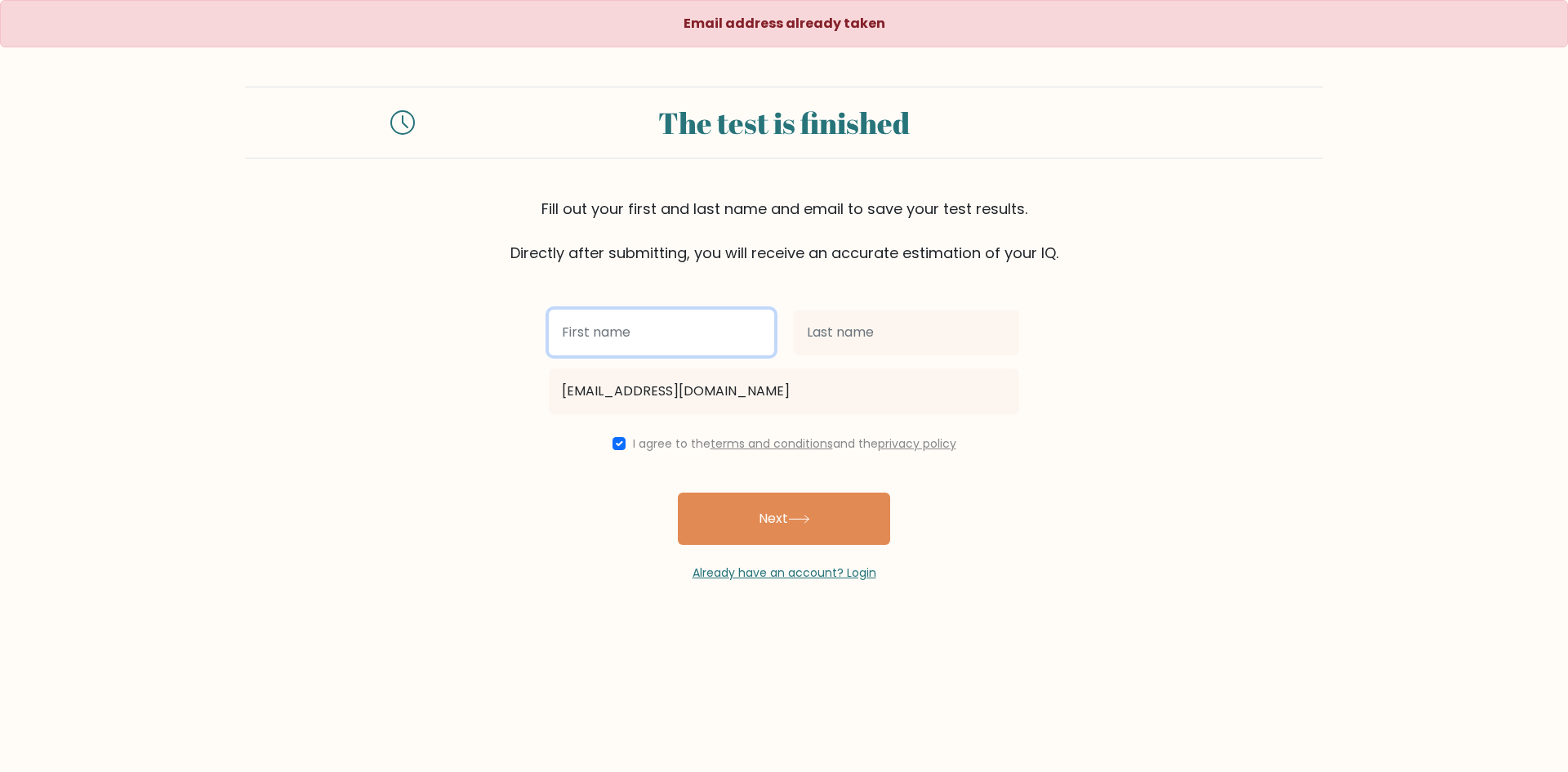
click at [635, 346] on input "text" at bounding box center [661, 332] width 226 height 46
type input "yarin"
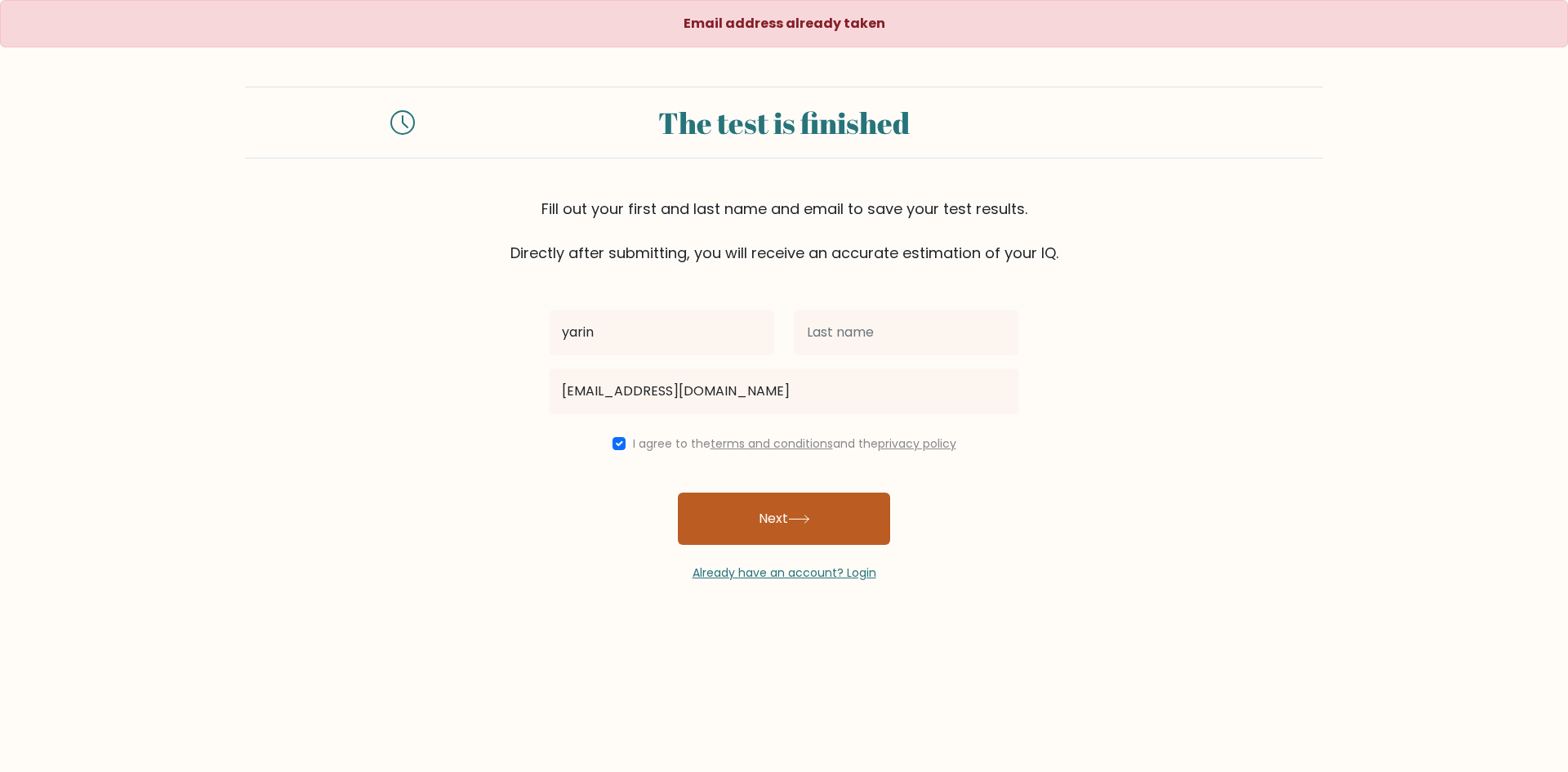
click at [817, 518] on button "Next" at bounding box center [783, 519] width 212 height 52
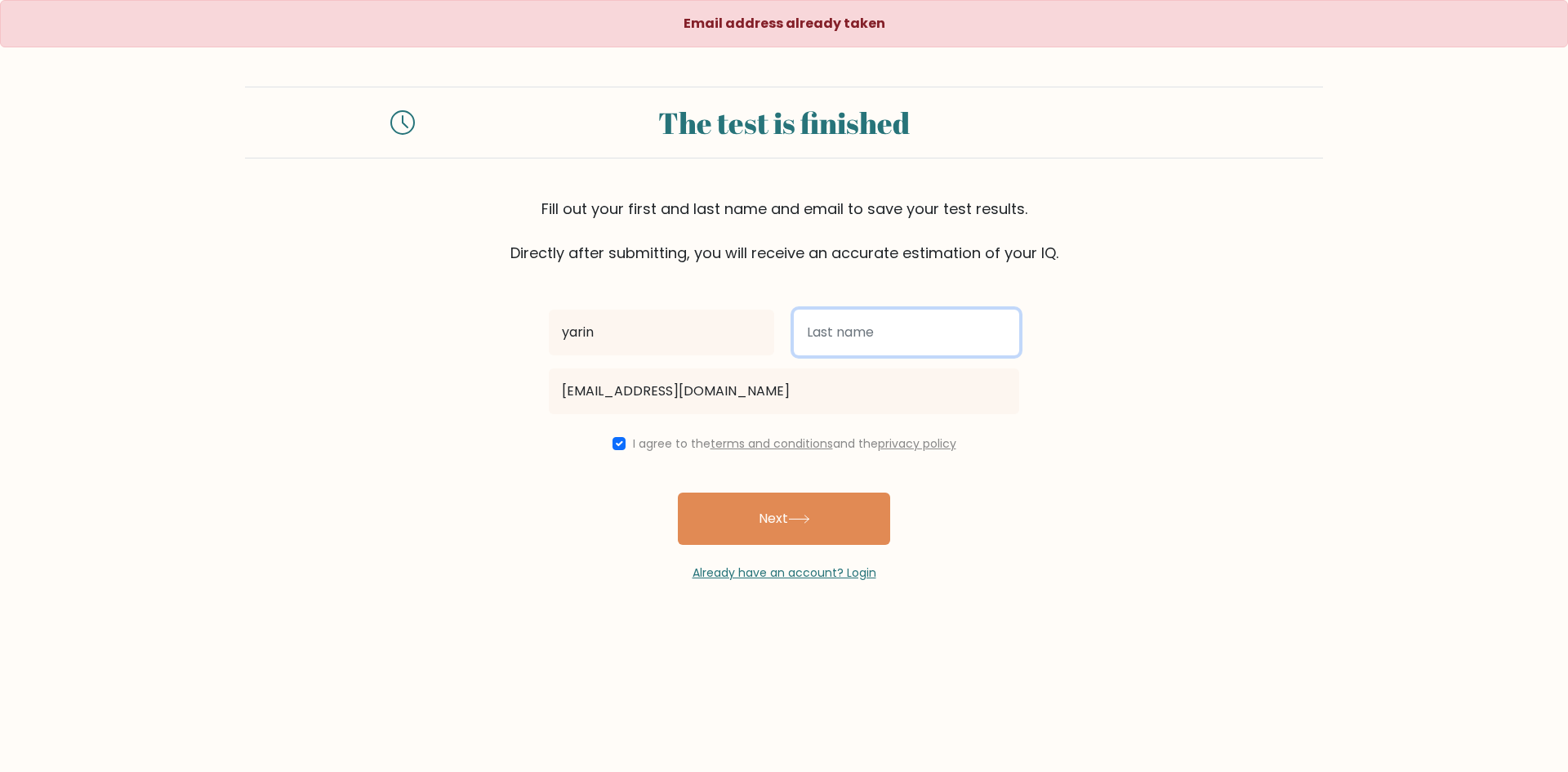
click at [857, 337] on input "text" at bounding box center [906, 332] width 226 height 46
type input "[PERSON_NAME]"
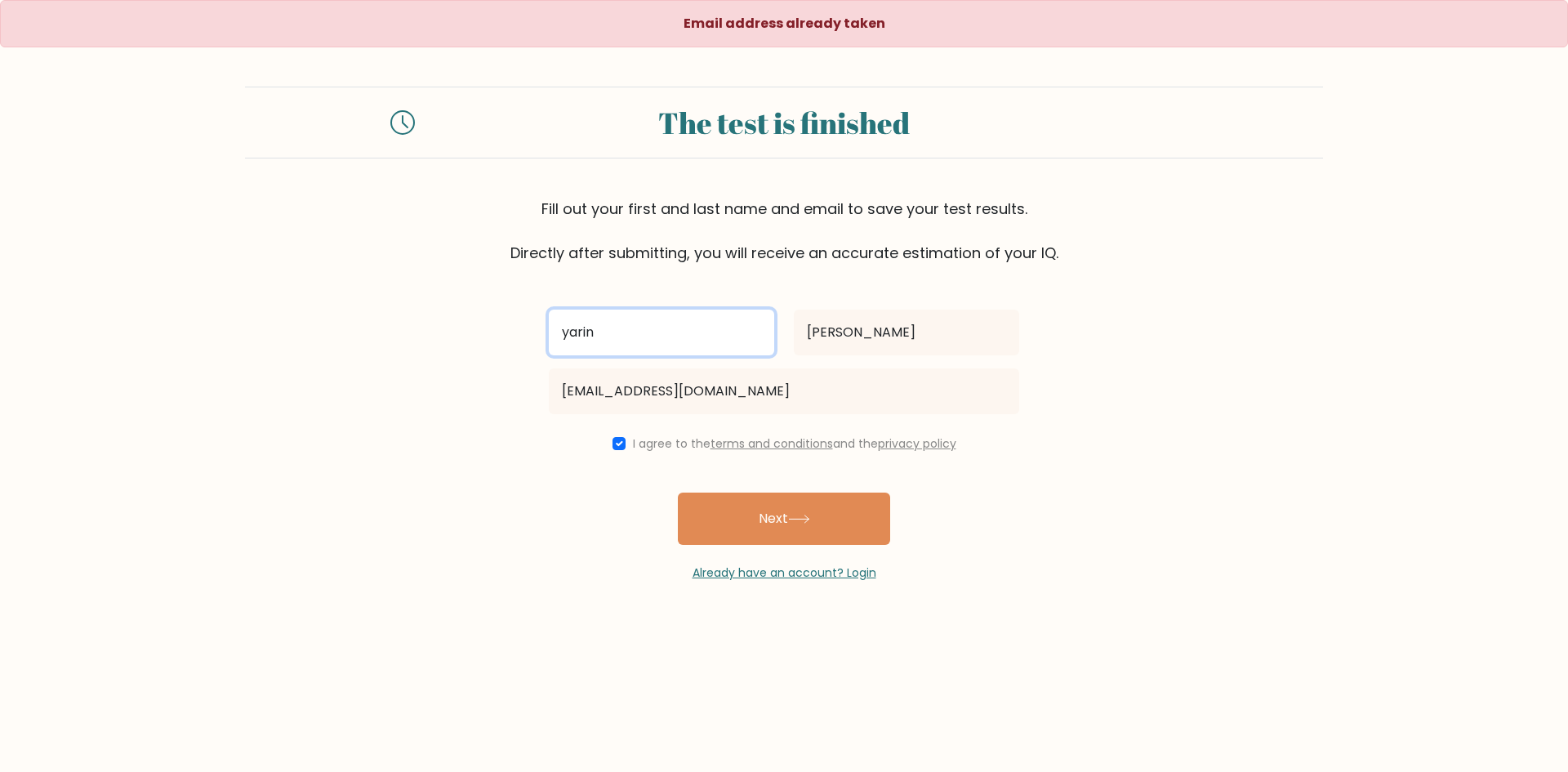
click at [567, 344] on input "yarin" at bounding box center [661, 332] width 226 height 46
type input "Yarin"
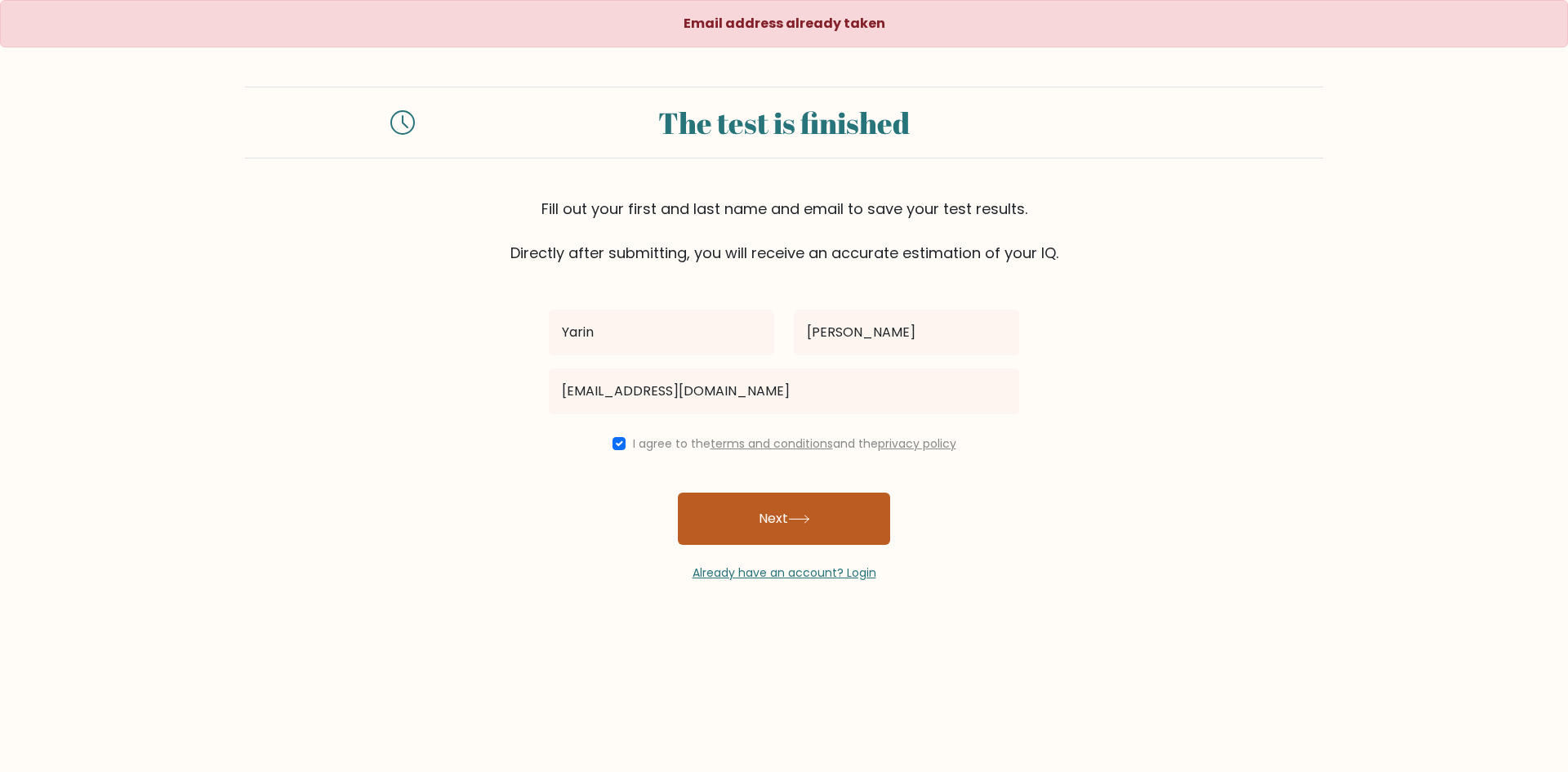
click at [799, 529] on button "Next" at bounding box center [783, 519] width 212 height 52
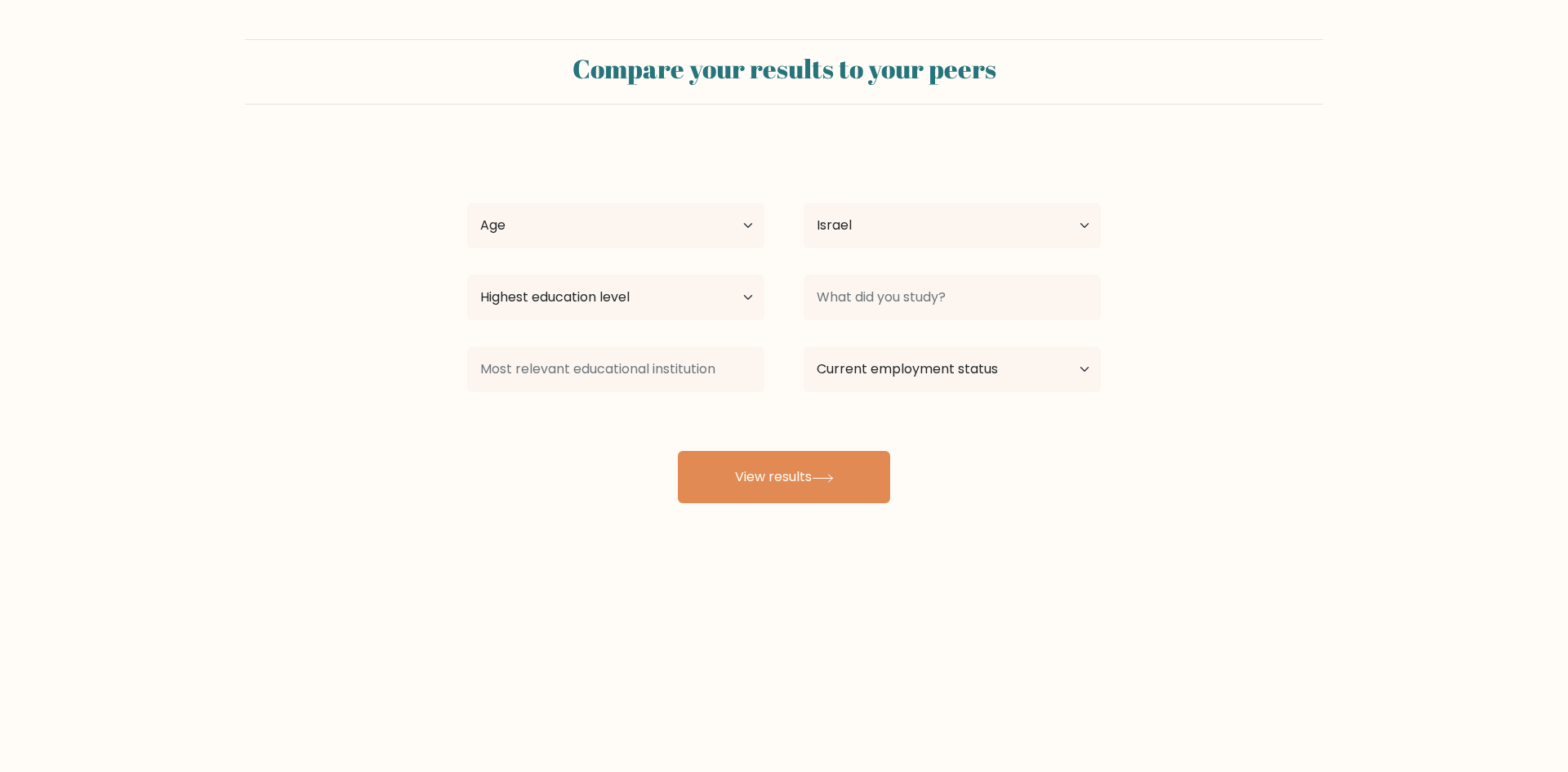
select select "IL"
click at [616, 236] on select "Age Under [DEMOGRAPHIC_DATA] [DEMOGRAPHIC_DATA] [DEMOGRAPHIC_DATA] [DEMOGRAPHIC…" at bounding box center [615, 225] width 297 height 46
select select "min_18"
click at [467, 202] on select "Age Under [DEMOGRAPHIC_DATA] [DEMOGRAPHIC_DATA] [DEMOGRAPHIC_DATA] [DEMOGRAPHIC…" at bounding box center [615, 225] width 297 height 46
click at [847, 234] on select "Country [GEOGRAPHIC_DATA] [GEOGRAPHIC_DATA] [GEOGRAPHIC_DATA] [US_STATE] [GEOGR…" at bounding box center [951, 225] width 297 height 46
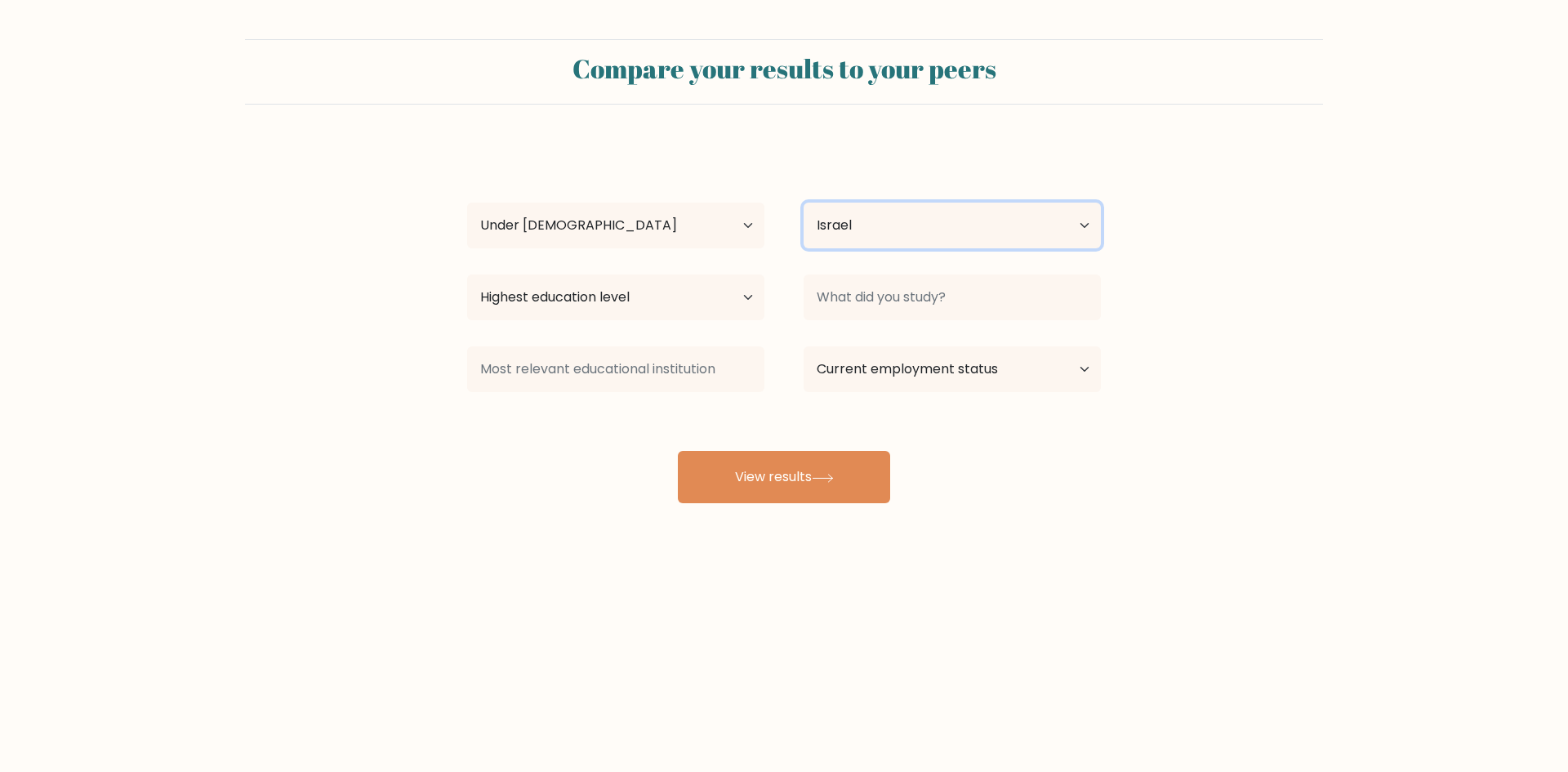
click at [847, 234] on select "Country [GEOGRAPHIC_DATA] [GEOGRAPHIC_DATA] [GEOGRAPHIC_DATA] [US_STATE] [GEOGR…" at bounding box center [951, 225] width 297 height 46
click at [669, 262] on div "[PERSON_NAME] [PERSON_NAME] Age Under [DEMOGRAPHIC_DATA] [DEMOGRAPHIC_DATA] [DE…" at bounding box center [783, 324] width 653 height 360
click at [652, 299] on select "Highest education level No schooling Primary Lower Secondary Upper Secondary Oc…" at bounding box center [615, 297] width 297 height 46
select select "upper_secondary"
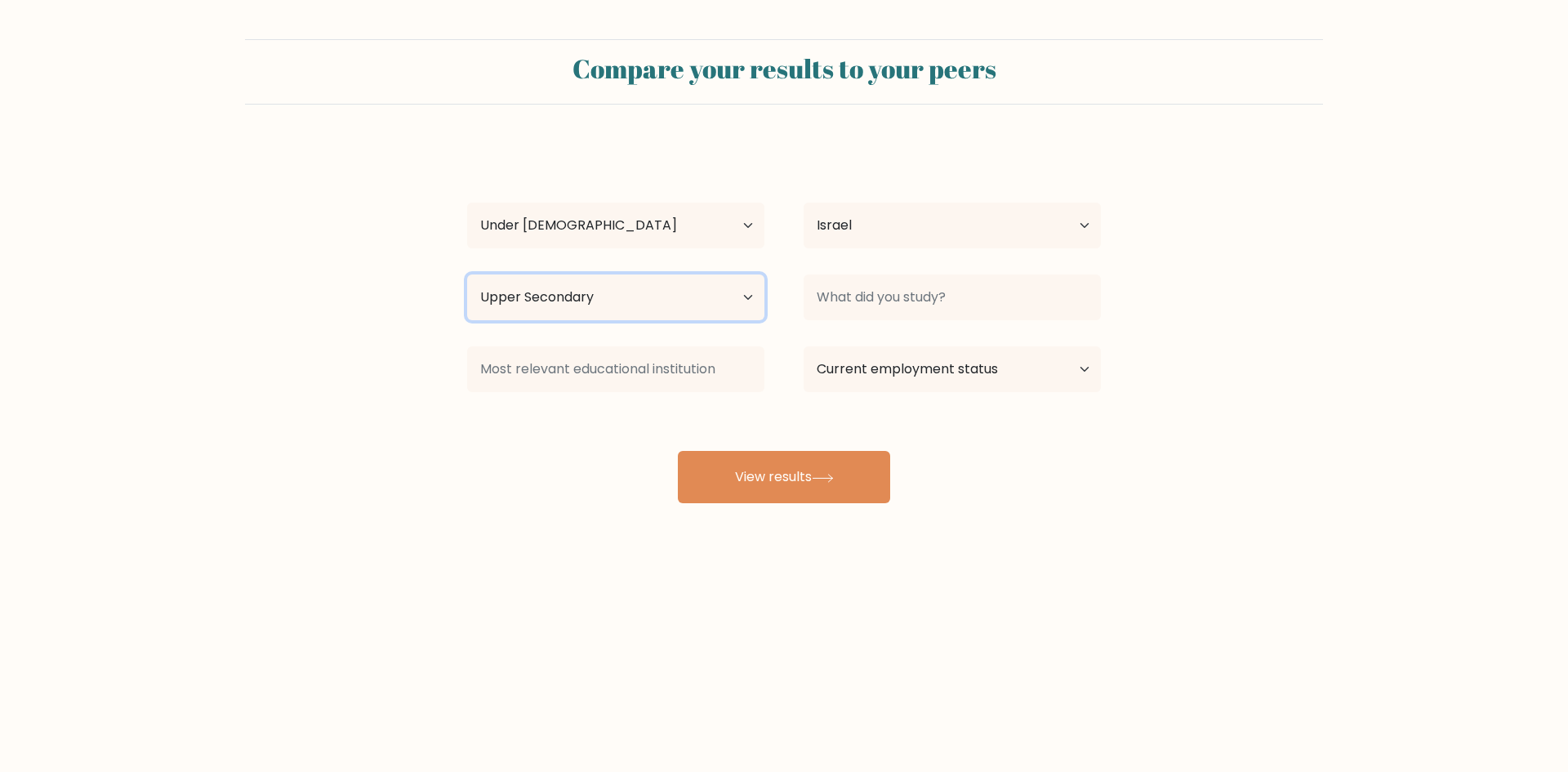
click at [467, 275] on select "Highest education level No schooling Primary Lower Secondary Upper Secondary Oc…" at bounding box center [615, 297] width 297 height 46
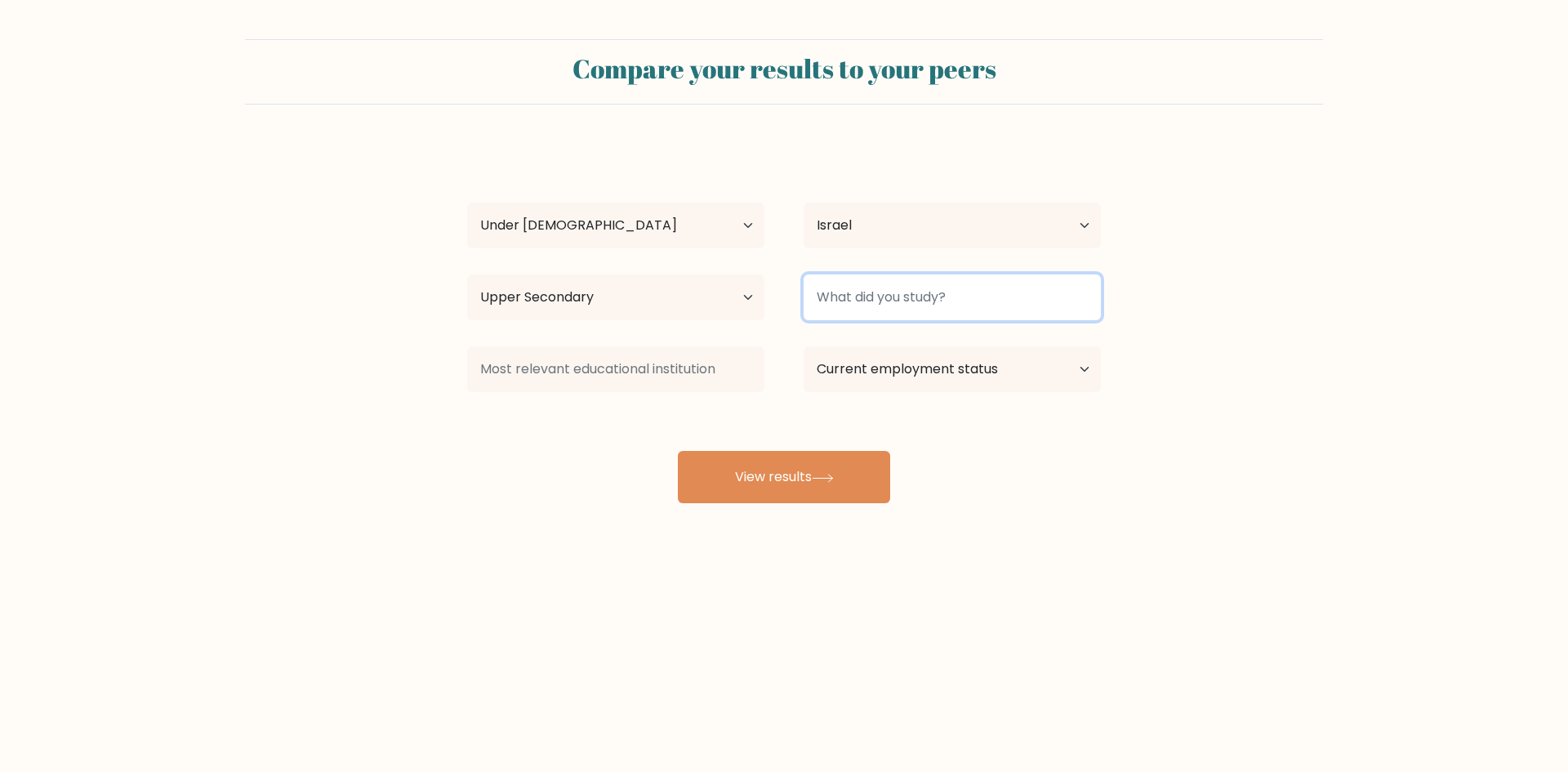
click at [861, 301] on input at bounding box center [951, 297] width 297 height 46
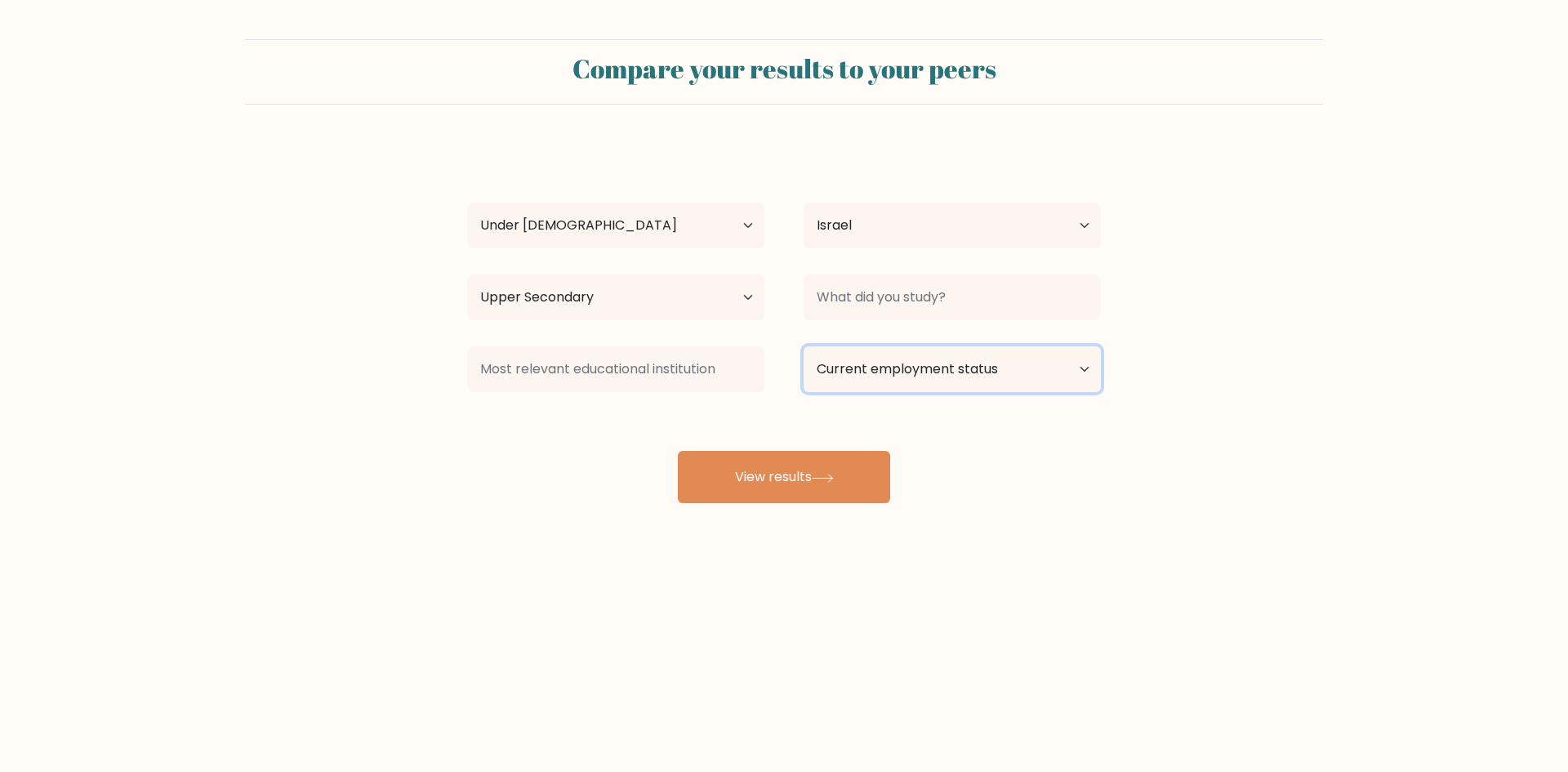
click at [876, 365] on select "Current employment status Employed Student Retired Other / prefer not to answer" at bounding box center [951, 369] width 297 height 46
click at [803, 346] on select "Current employment status Employed Student Retired Other / prefer not to answer" at bounding box center [951, 369] width 297 height 46
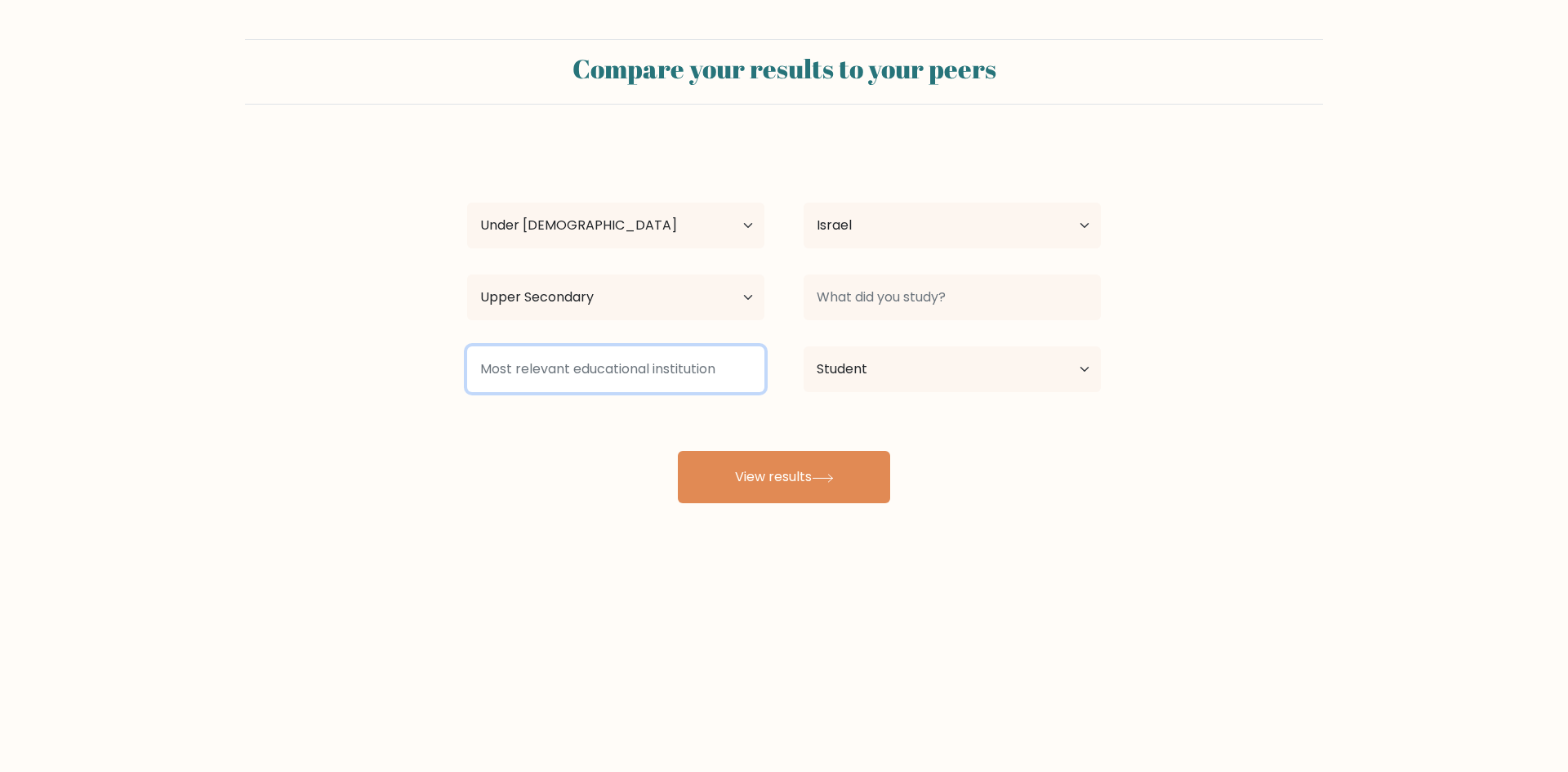
click at [655, 375] on input at bounding box center [615, 369] width 297 height 46
click at [962, 383] on select "Current employment status Employed Student Retired Other / prefer not to answer" at bounding box center [951, 369] width 297 height 46
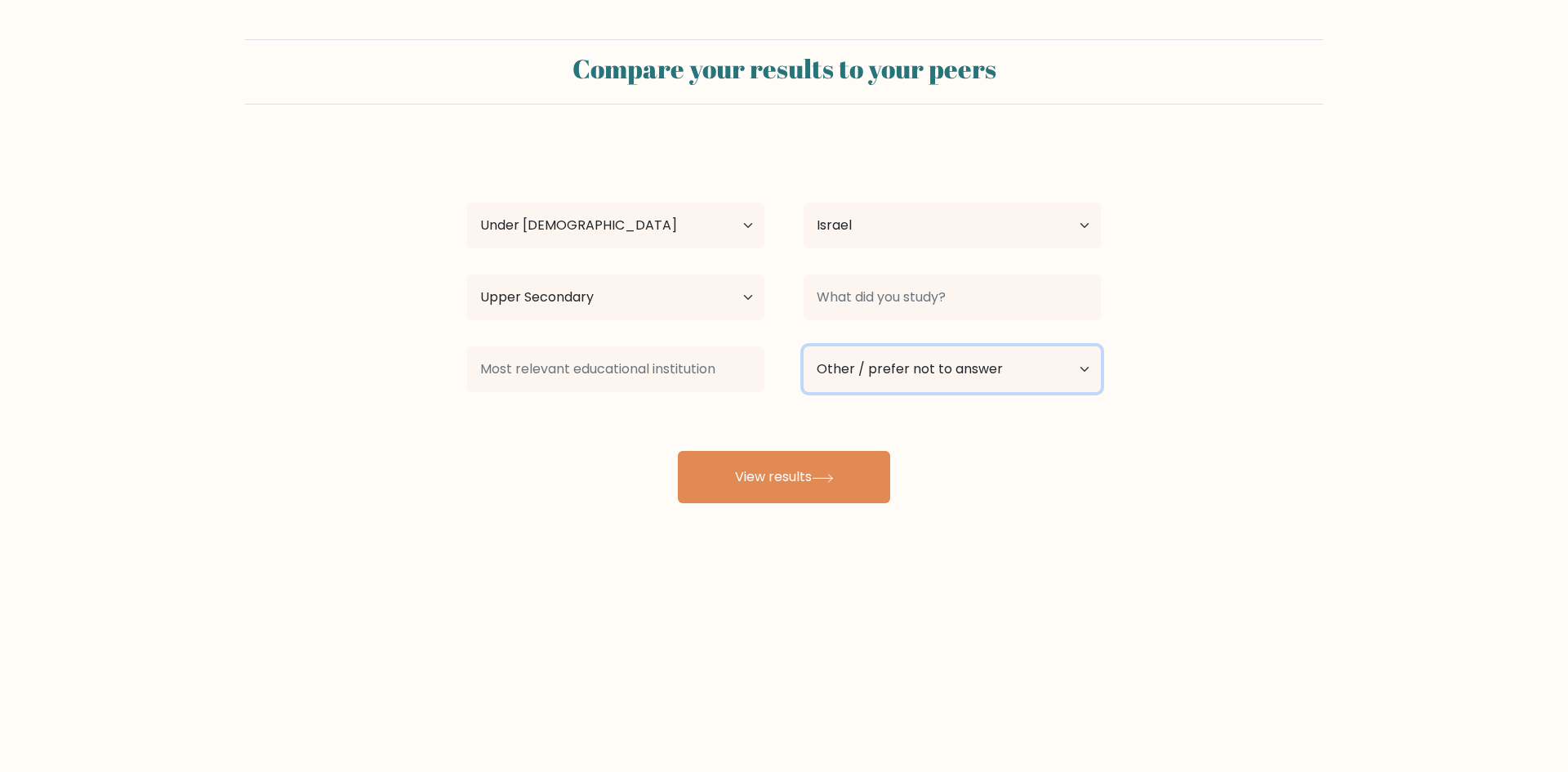
click at [803, 346] on select "Current employment status Employed Student Retired Other / prefer not to answer" at bounding box center [951, 369] width 297 height 46
click at [868, 385] on select "Current employment status Employed Student Retired Other / prefer not to answer" at bounding box center [951, 369] width 297 height 46
select select "student"
click at [803, 346] on select "Current employment status Employed Student Retired Other / prefer not to answer" at bounding box center [951, 369] width 297 height 46
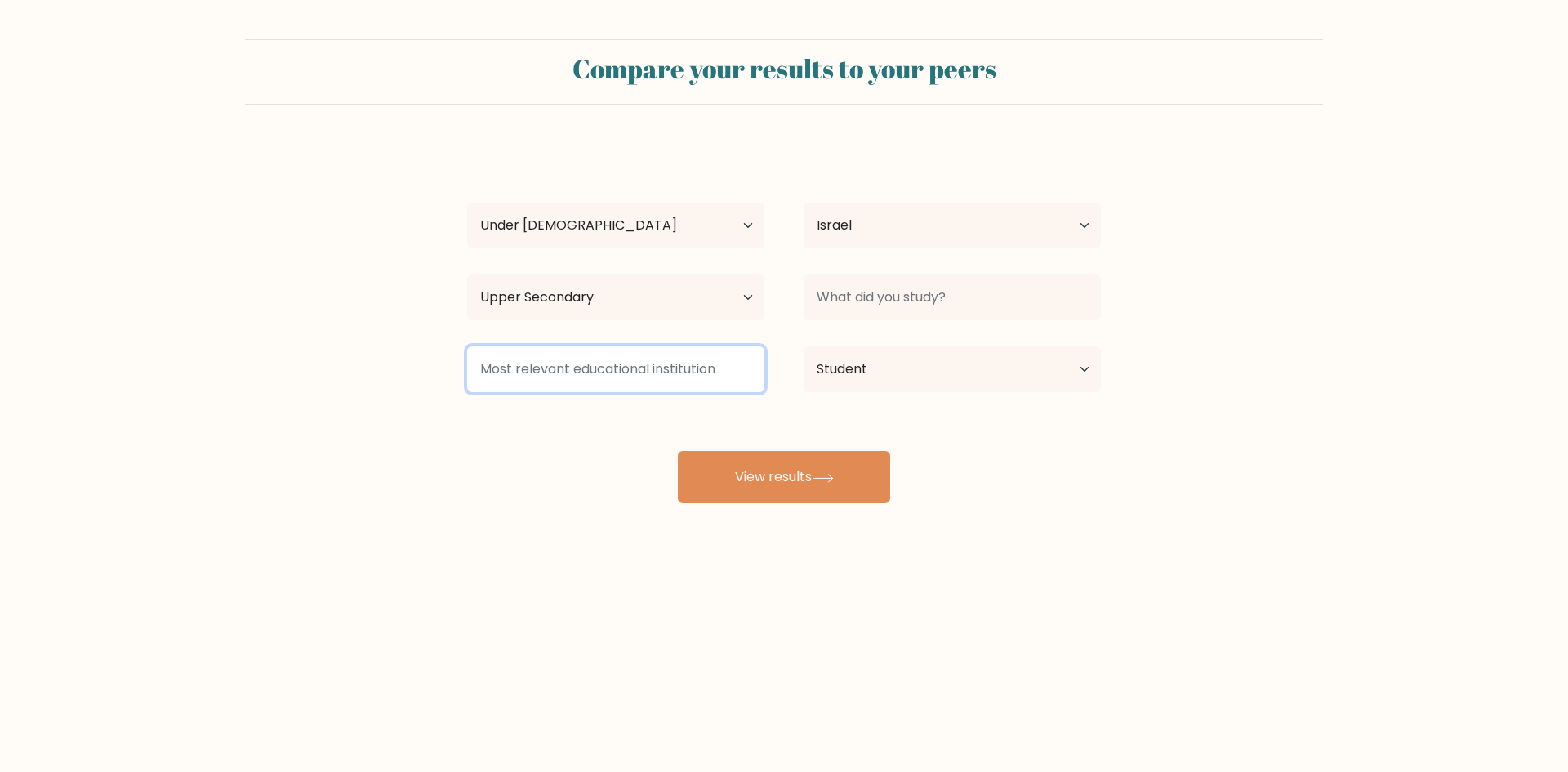
click at [648, 371] on input at bounding box center [615, 369] width 297 height 46
type input "idk"
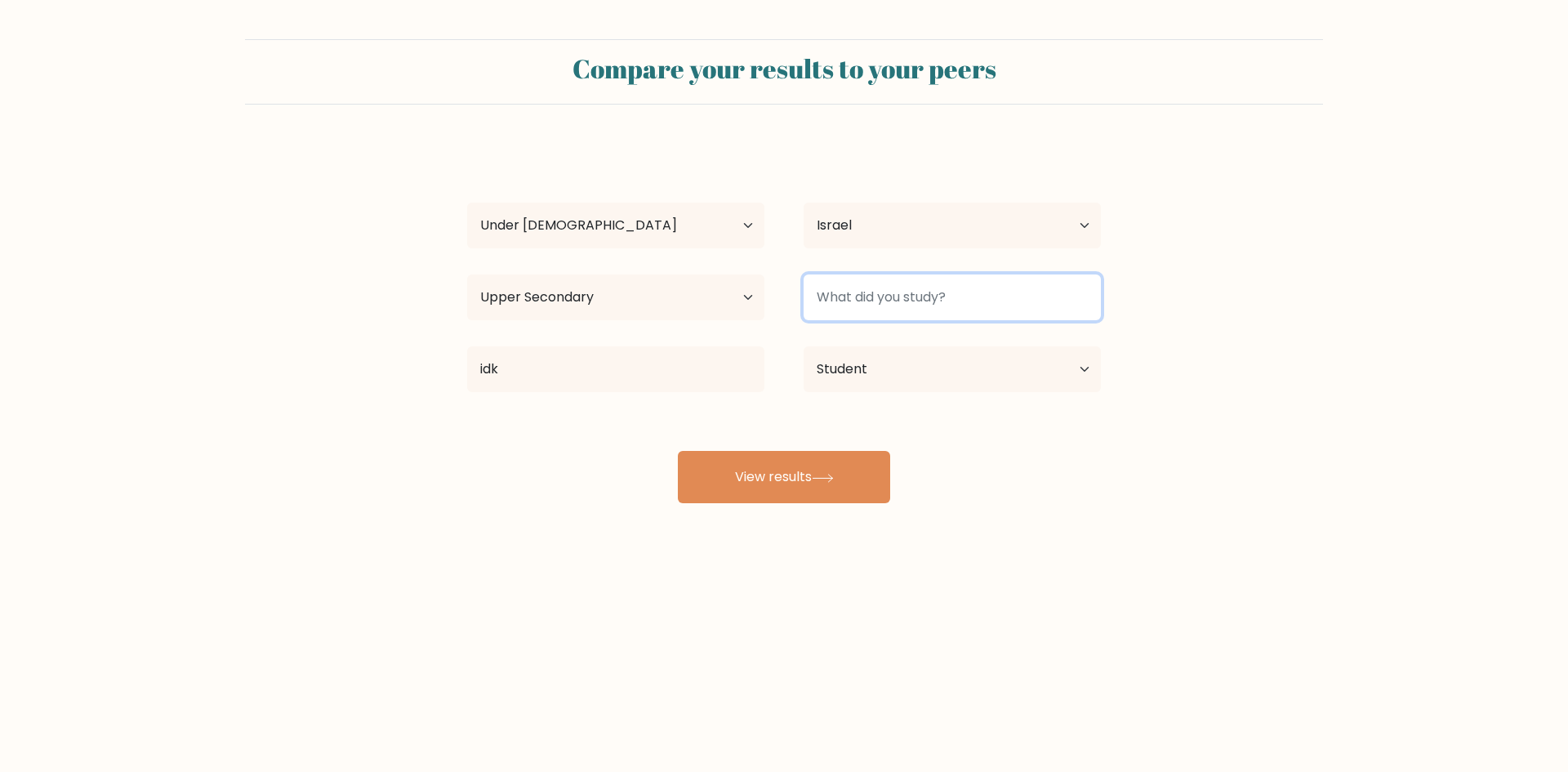
click at [886, 291] on input at bounding box center [951, 297] width 297 height 46
type input "nun"
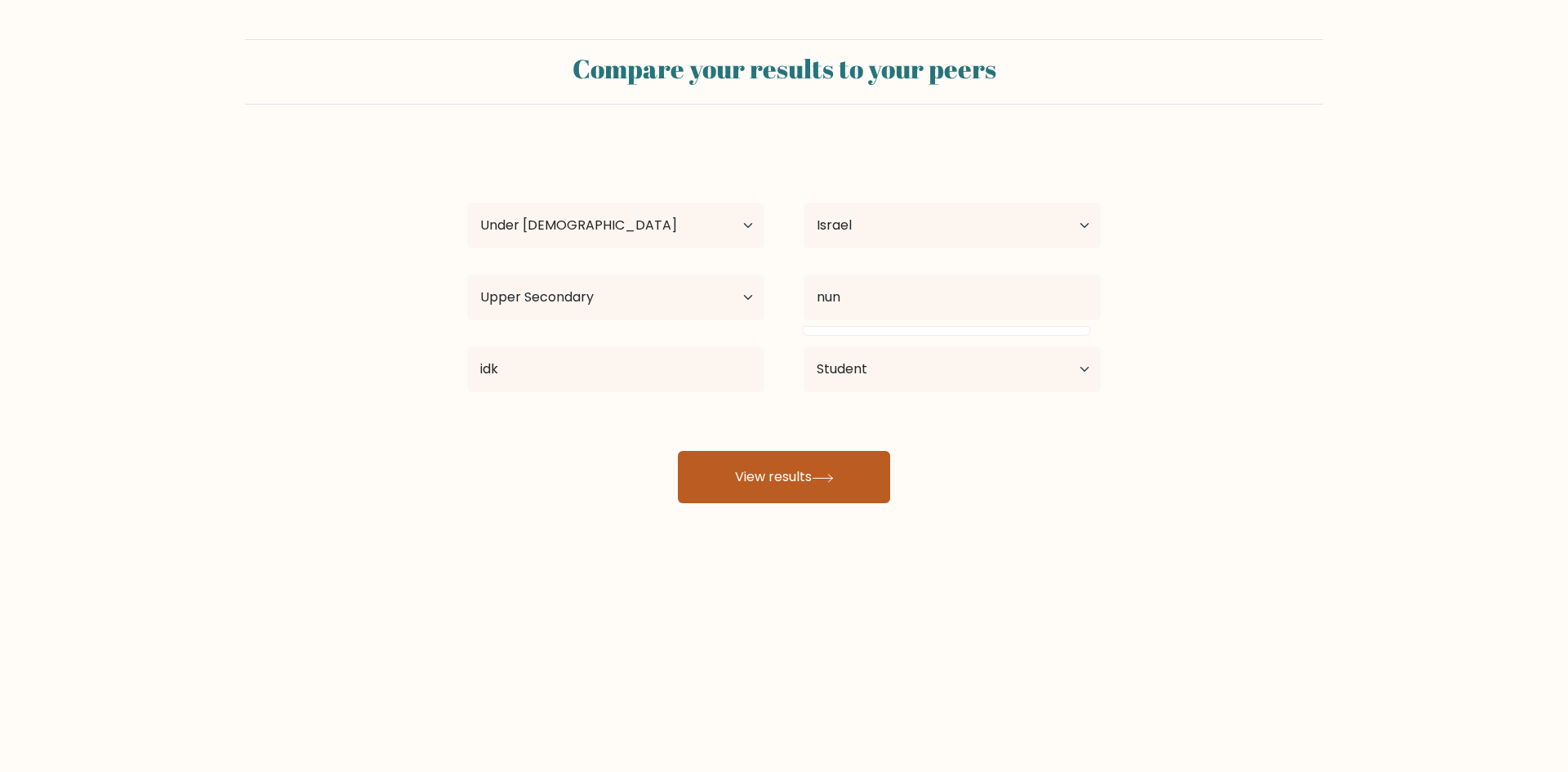
click at [856, 472] on button "View results" at bounding box center [783, 477] width 212 height 52
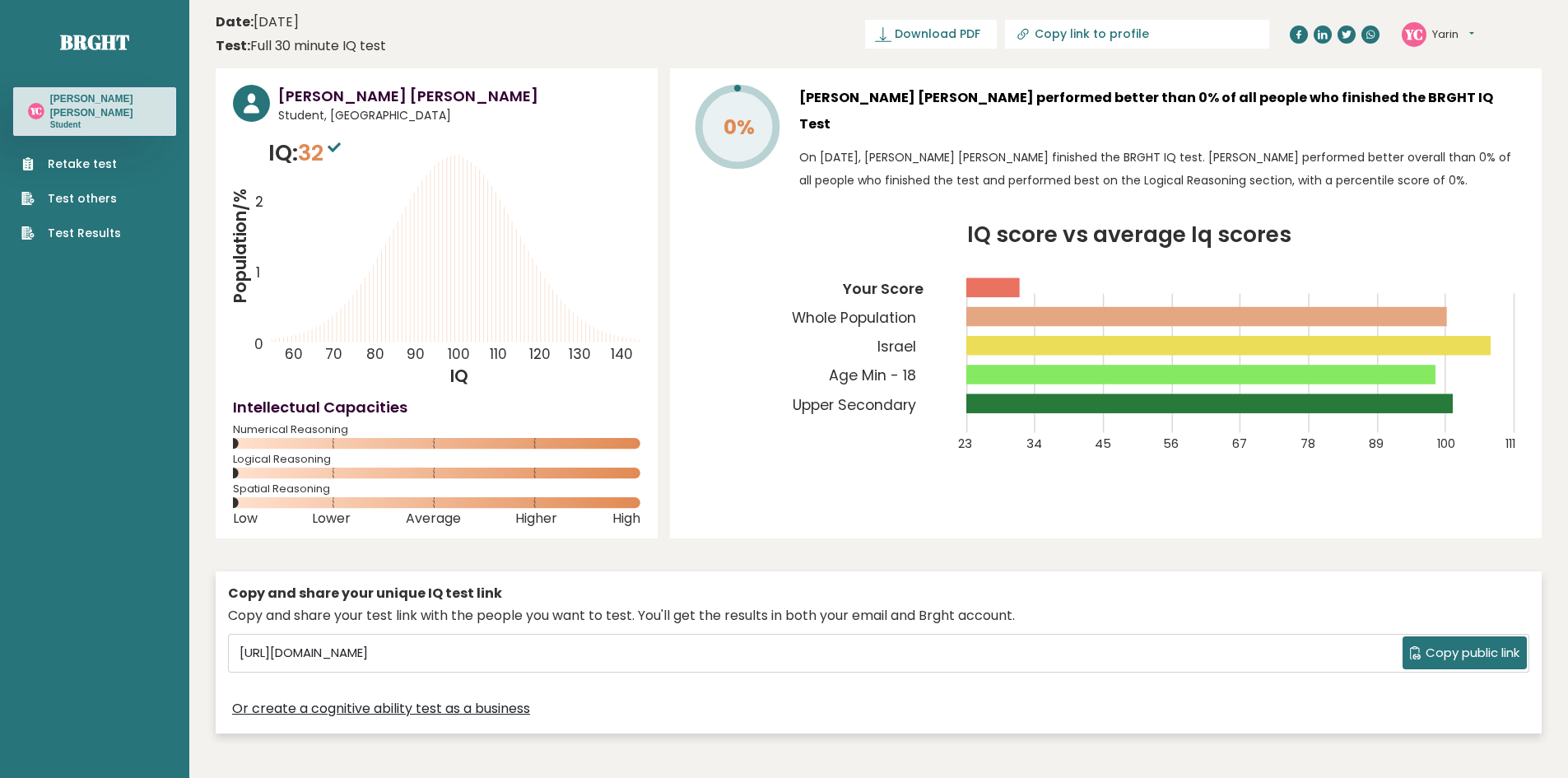
click at [1414, 37] on text "YC" at bounding box center [1414, 33] width 19 height 19
click at [1460, 32] on button "Yarin" at bounding box center [1453, 34] width 42 height 17
click at [1474, 100] on link "Settings" at bounding box center [1475, 106] width 84 height 23
click at [1439, 40] on button "Yarin" at bounding box center [1453, 34] width 42 height 17
click at [1454, 138] on link "Logout" at bounding box center [1475, 128] width 84 height 23
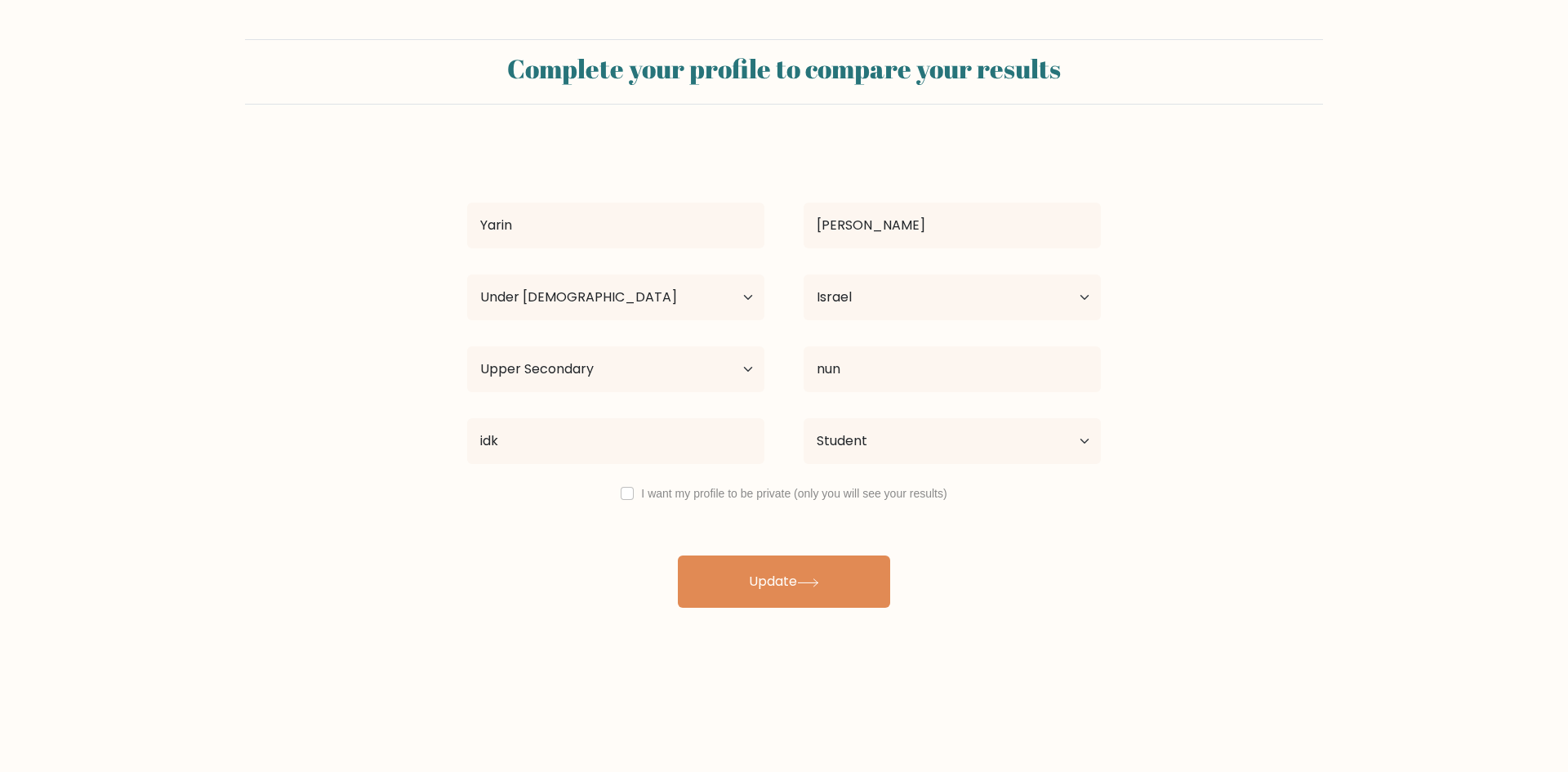
select select "min_18"
select select "IL"
select select "upper_secondary"
select select "student"
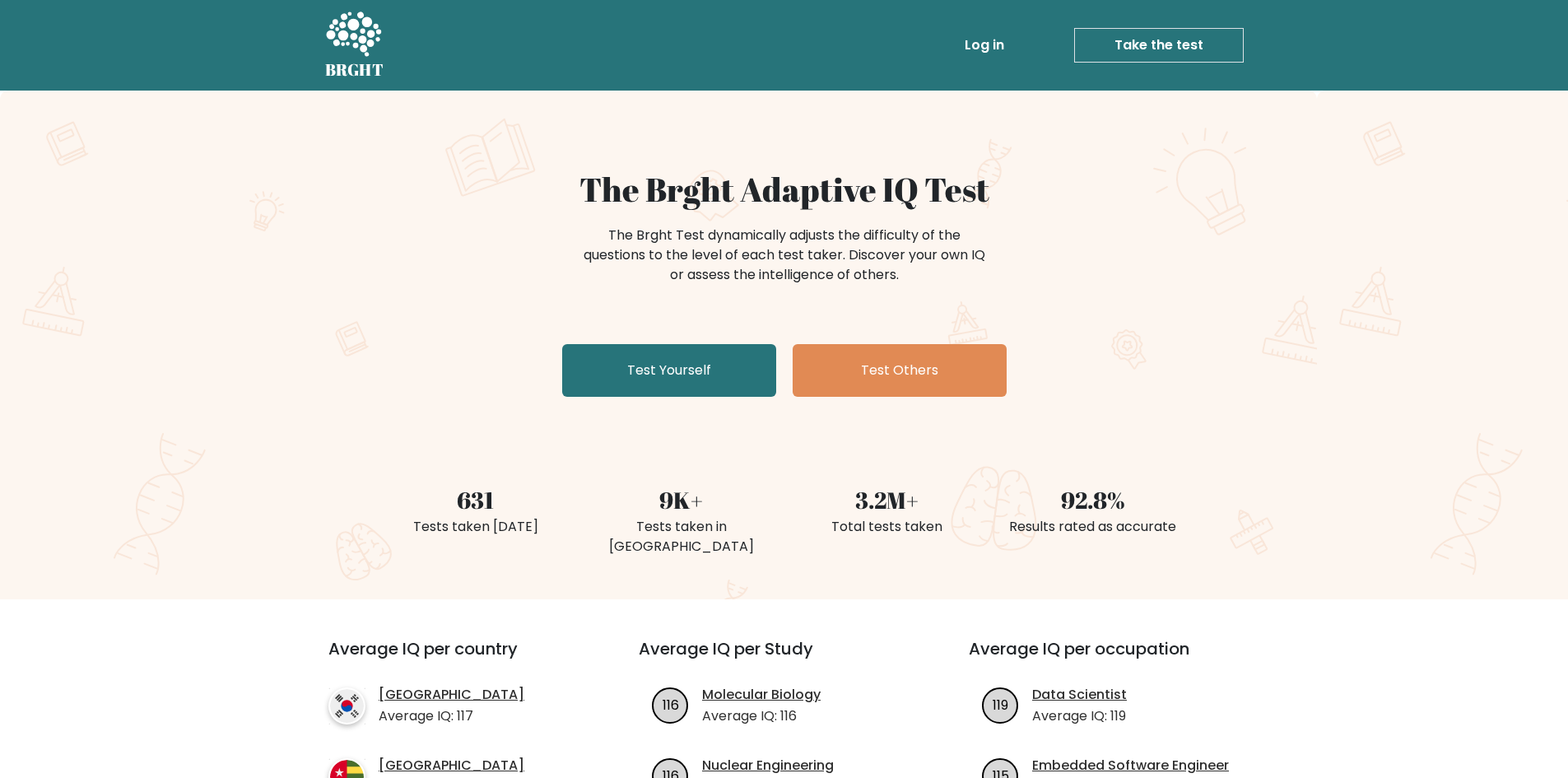
click at [993, 50] on link "Log in" at bounding box center [984, 44] width 53 height 33
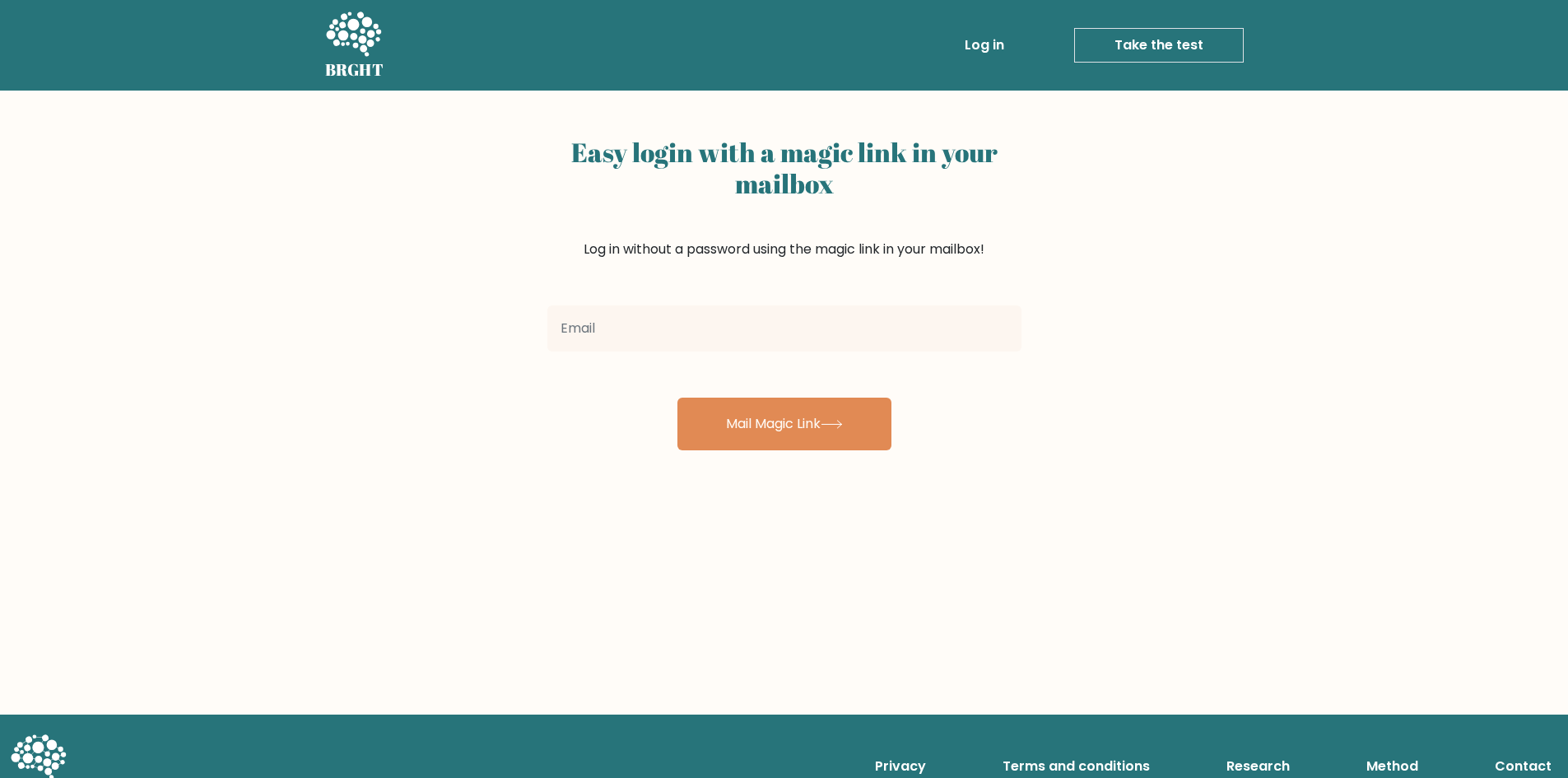
click at [675, 334] on input "email" at bounding box center [784, 328] width 474 height 46
type input "cohenyarin.2404@Gmail.com"
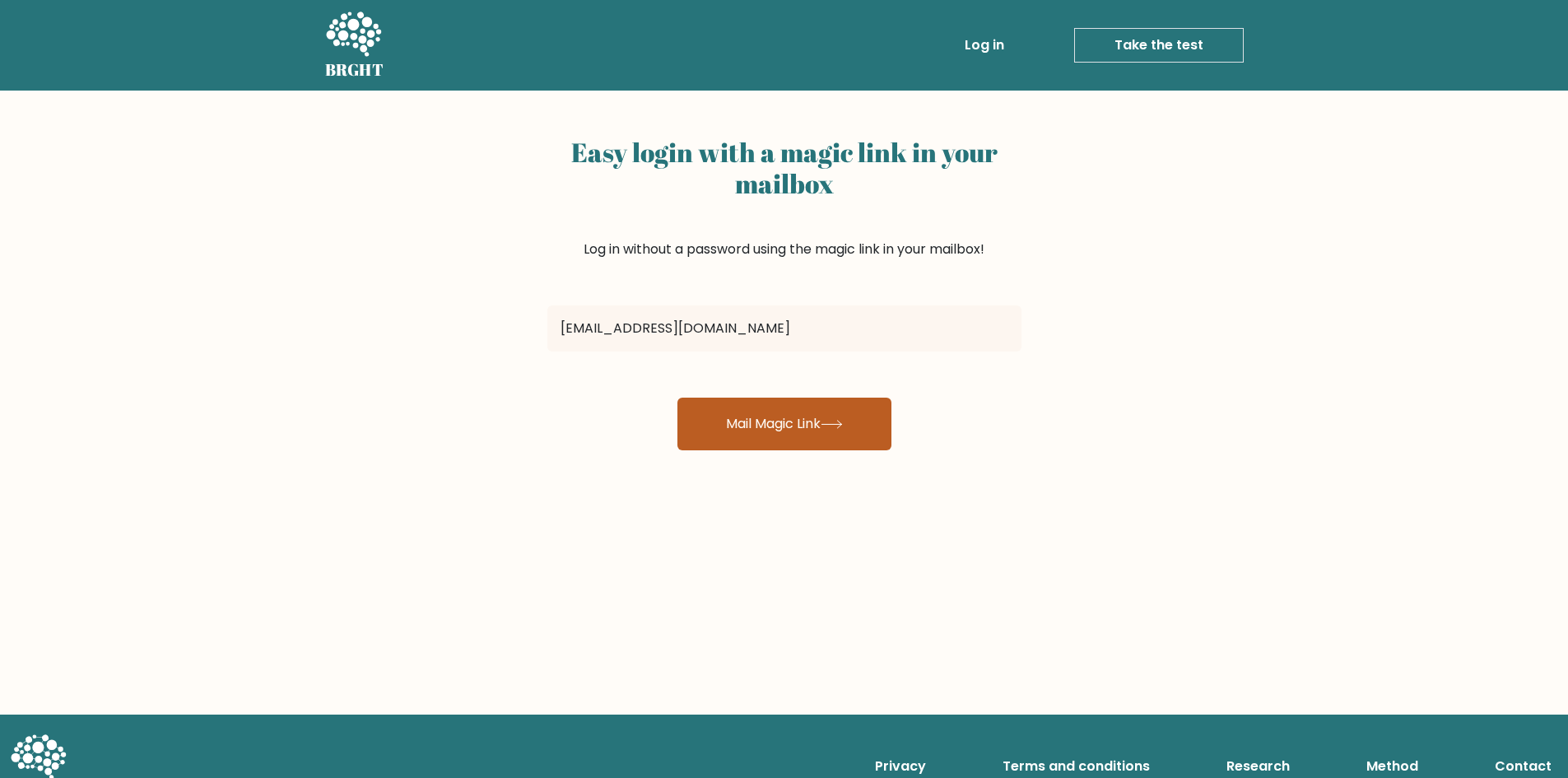
click at [746, 434] on button "Mail Magic Link" at bounding box center [784, 424] width 214 height 53
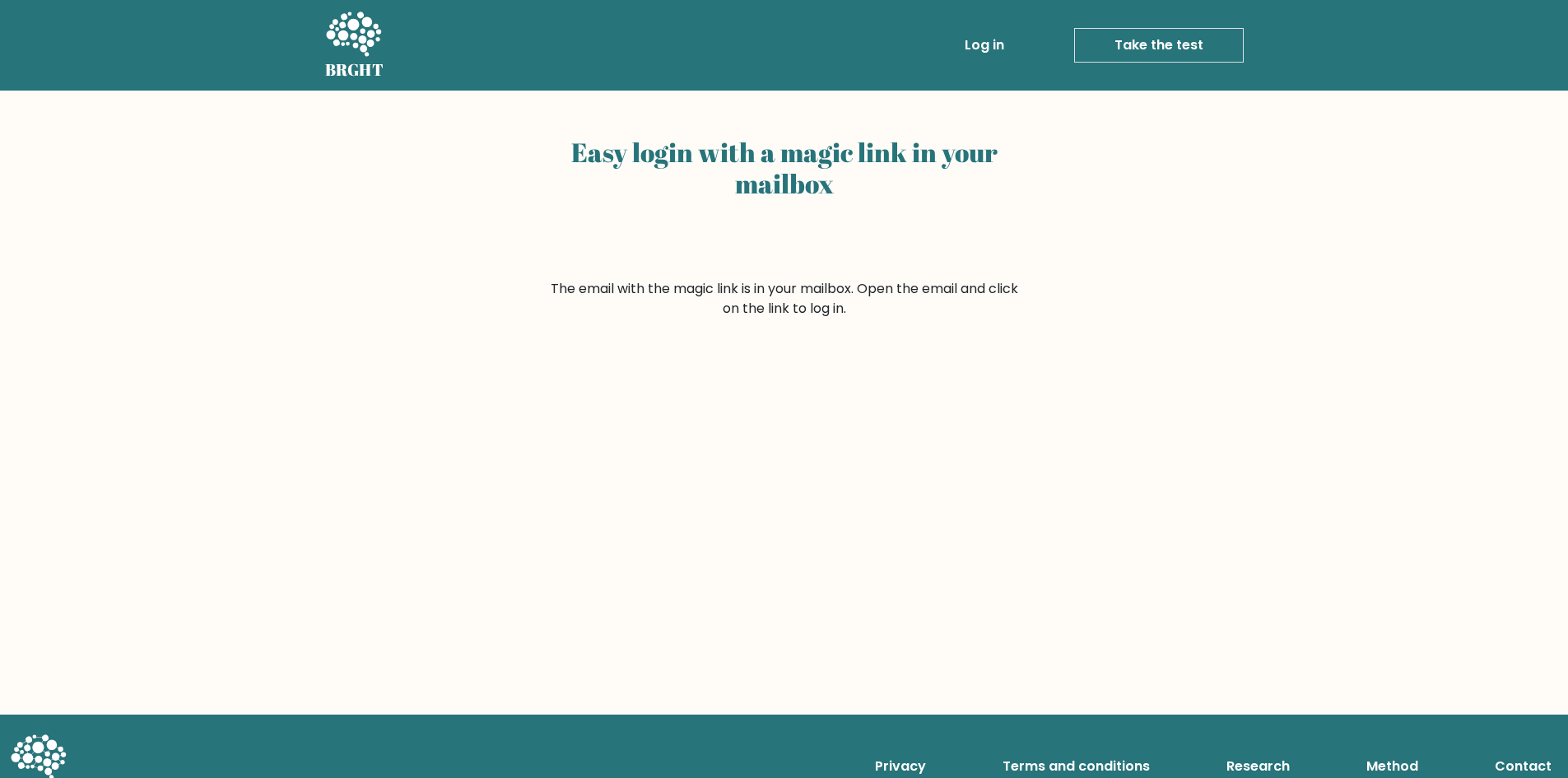
click at [1327, 504] on div "Easy login with a magic link in your mailbox The email with the magic link is i…" at bounding box center [784, 403] width 1568 height 624
click at [979, 34] on link "Log in" at bounding box center [984, 44] width 53 height 33
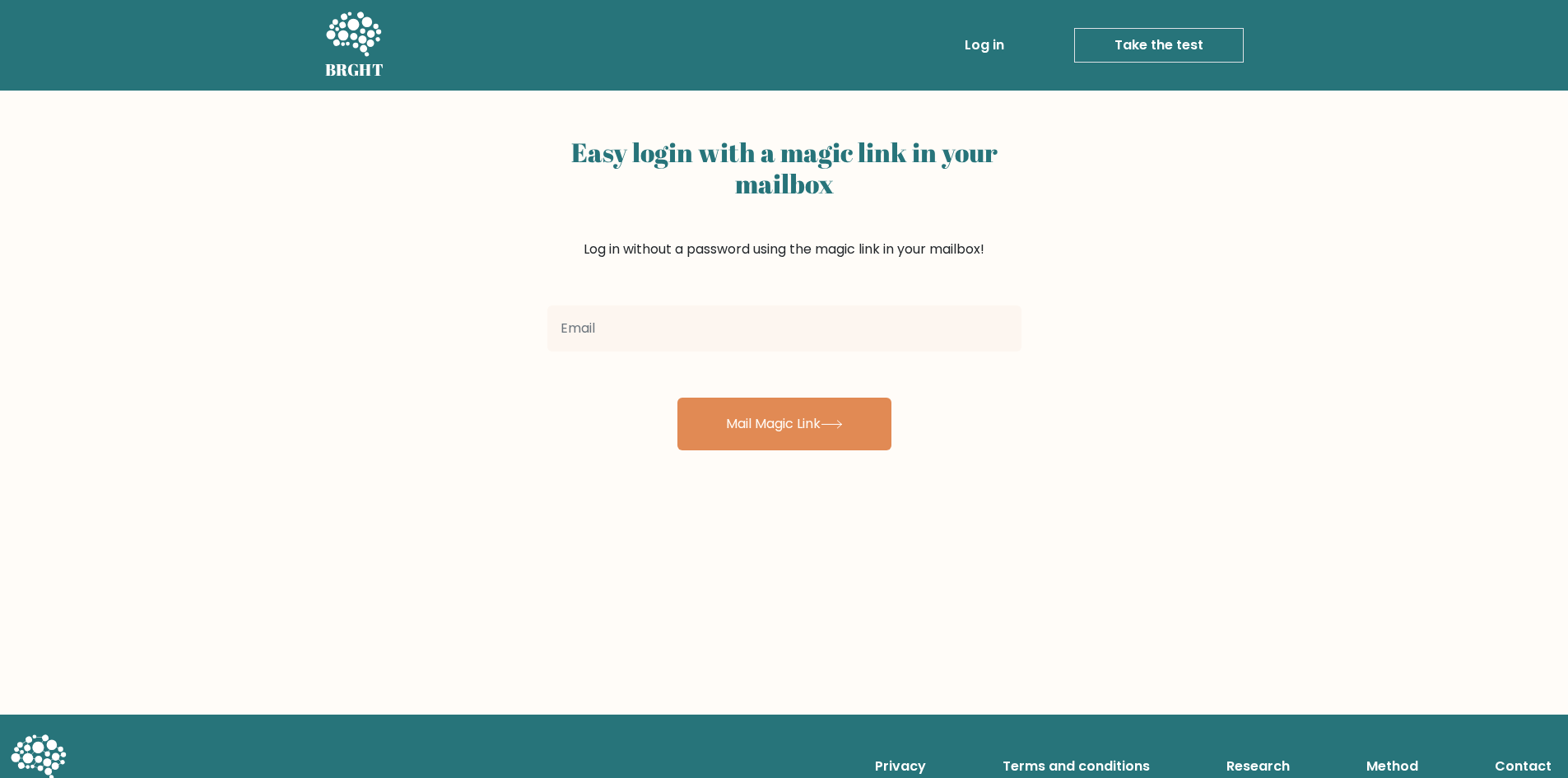
drag, startPoint x: 702, startPoint y: 310, endPoint x: 694, endPoint y: 317, distance: 10.6
click at [699, 315] on input "email" at bounding box center [784, 328] width 474 height 46
type input "[EMAIL_ADDRESS][DOMAIN_NAME]"
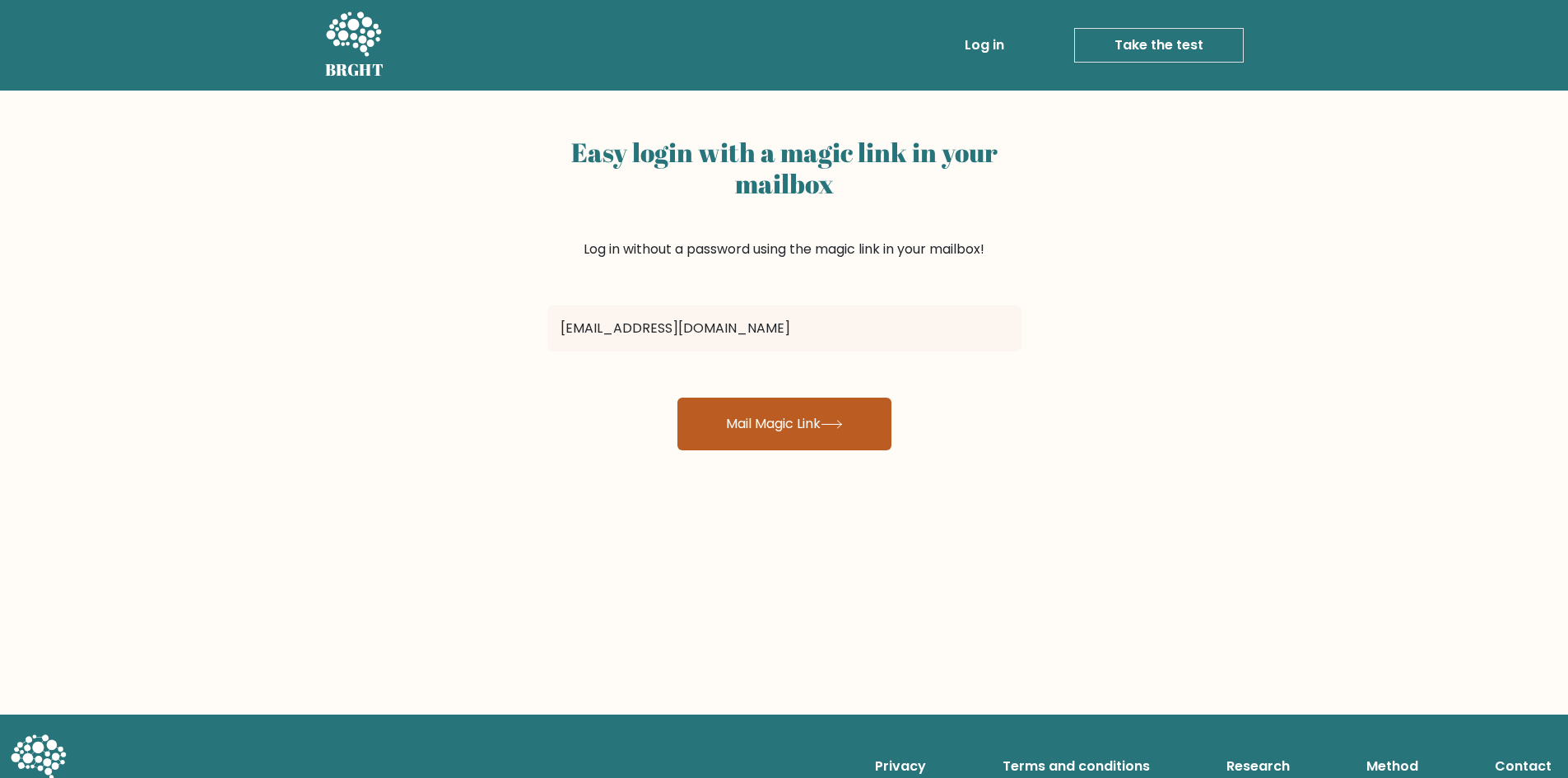
click at [771, 429] on button "Mail Magic Link" at bounding box center [784, 424] width 214 height 53
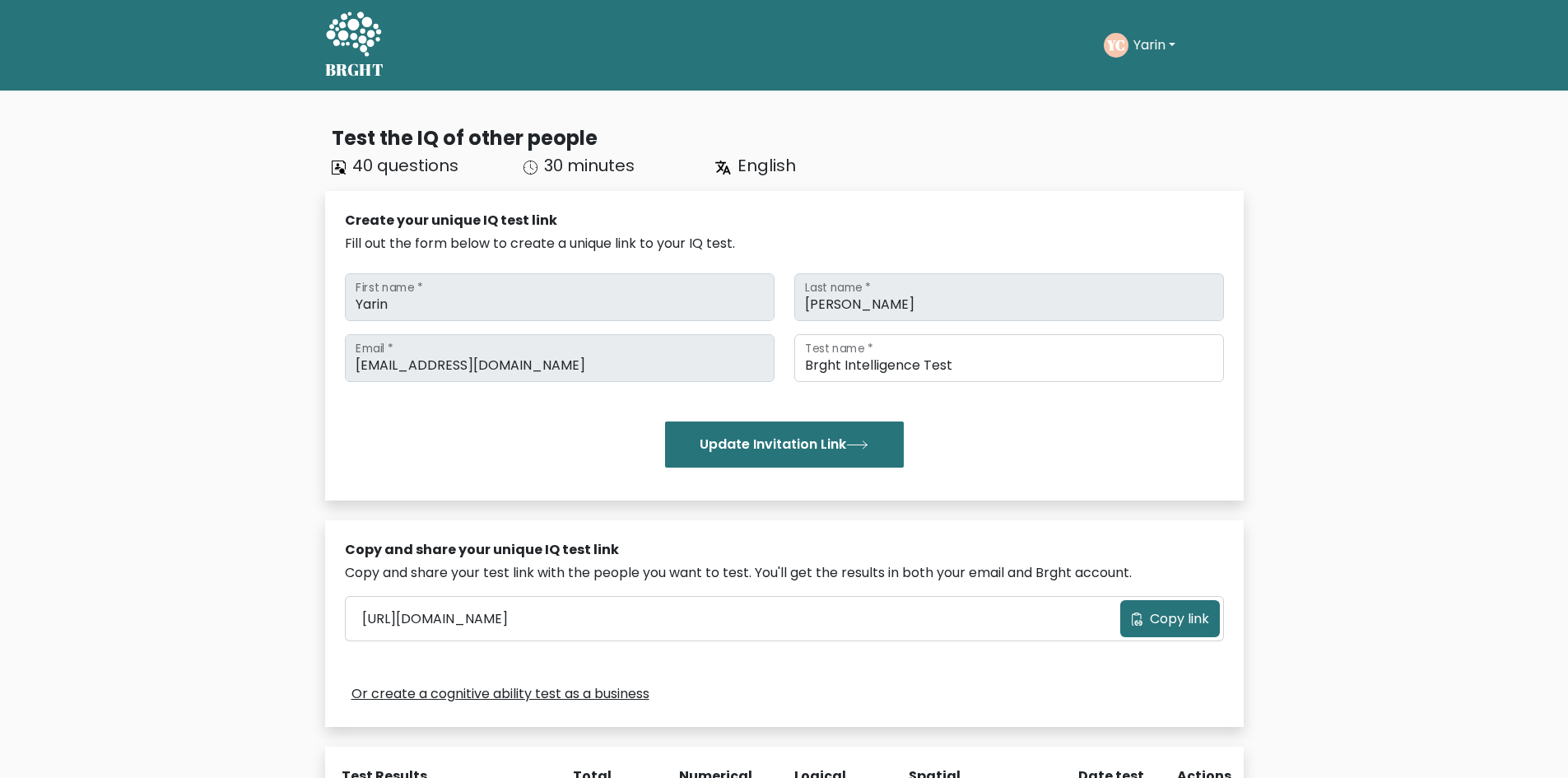
click at [1126, 47] on circle at bounding box center [1116, 44] width 24 height 24
click at [1166, 47] on button "Yarin" at bounding box center [1154, 45] width 52 height 22
click at [1167, 82] on link "Dashboard" at bounding box center [1169, 79] width 130 height 26
click at [357, 45] on icon at bounding box center [354, 34] width 55 height 44
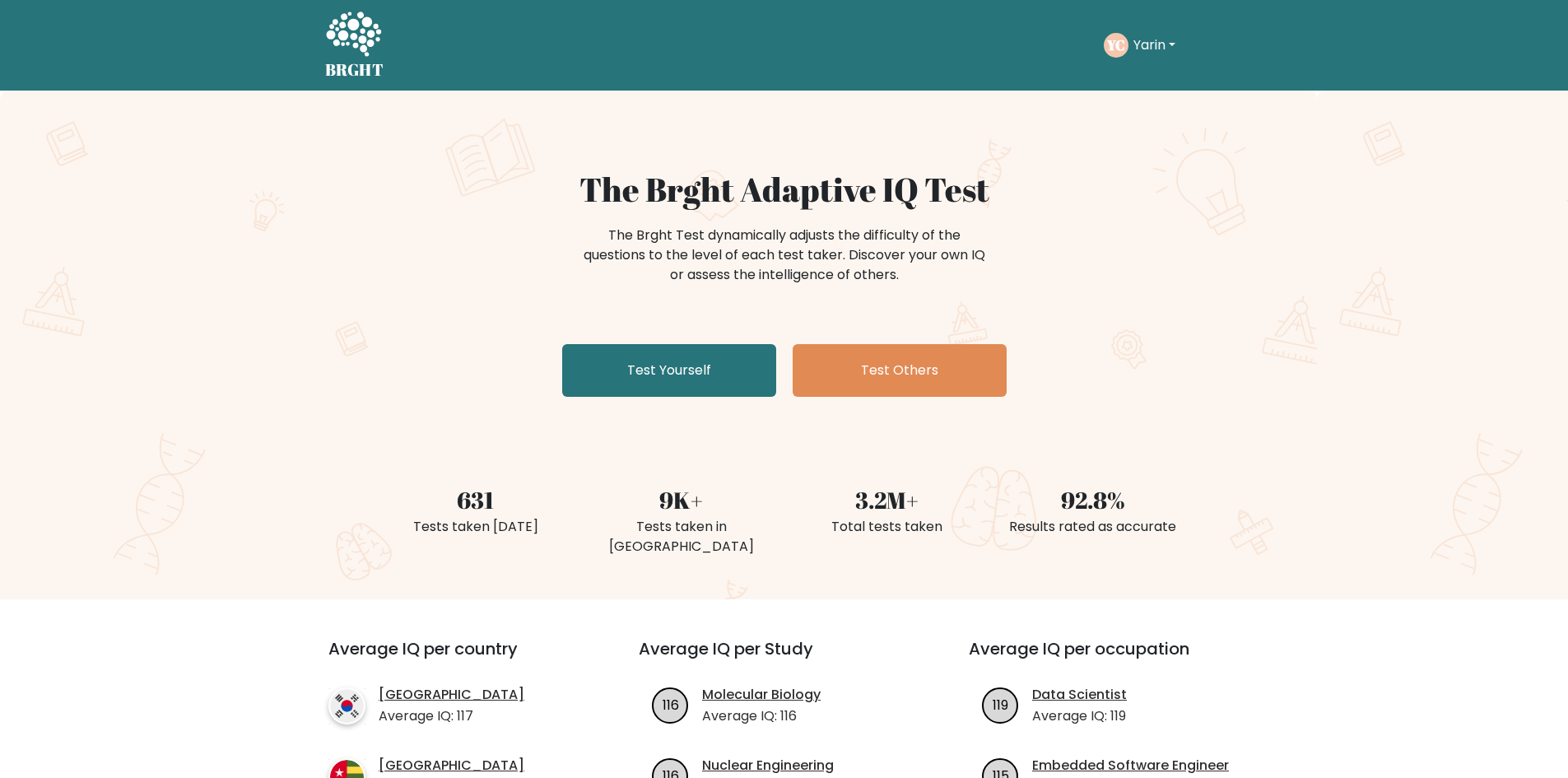
click at [1123, 50] on text "YC" at bounding box center [1116, 44] width 19 height 19
click at [1148, 40] on button "Yarin" at bounding box center [1154, 45] width 52 height 22
click at [1129, 108] on link "Profile" at bounding box center [1169, 106] width 130 height 26
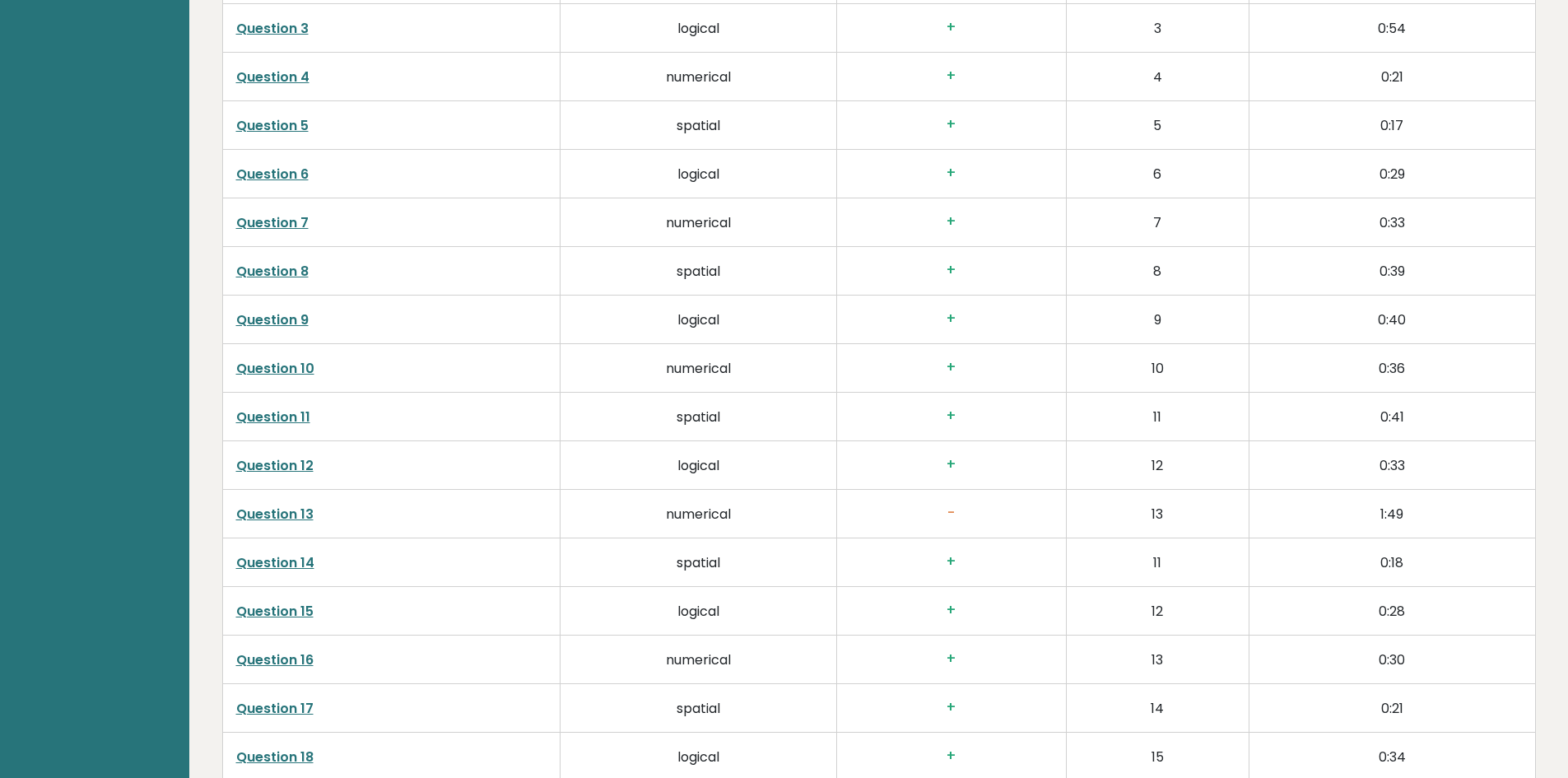
scroll to position [2800, 0]
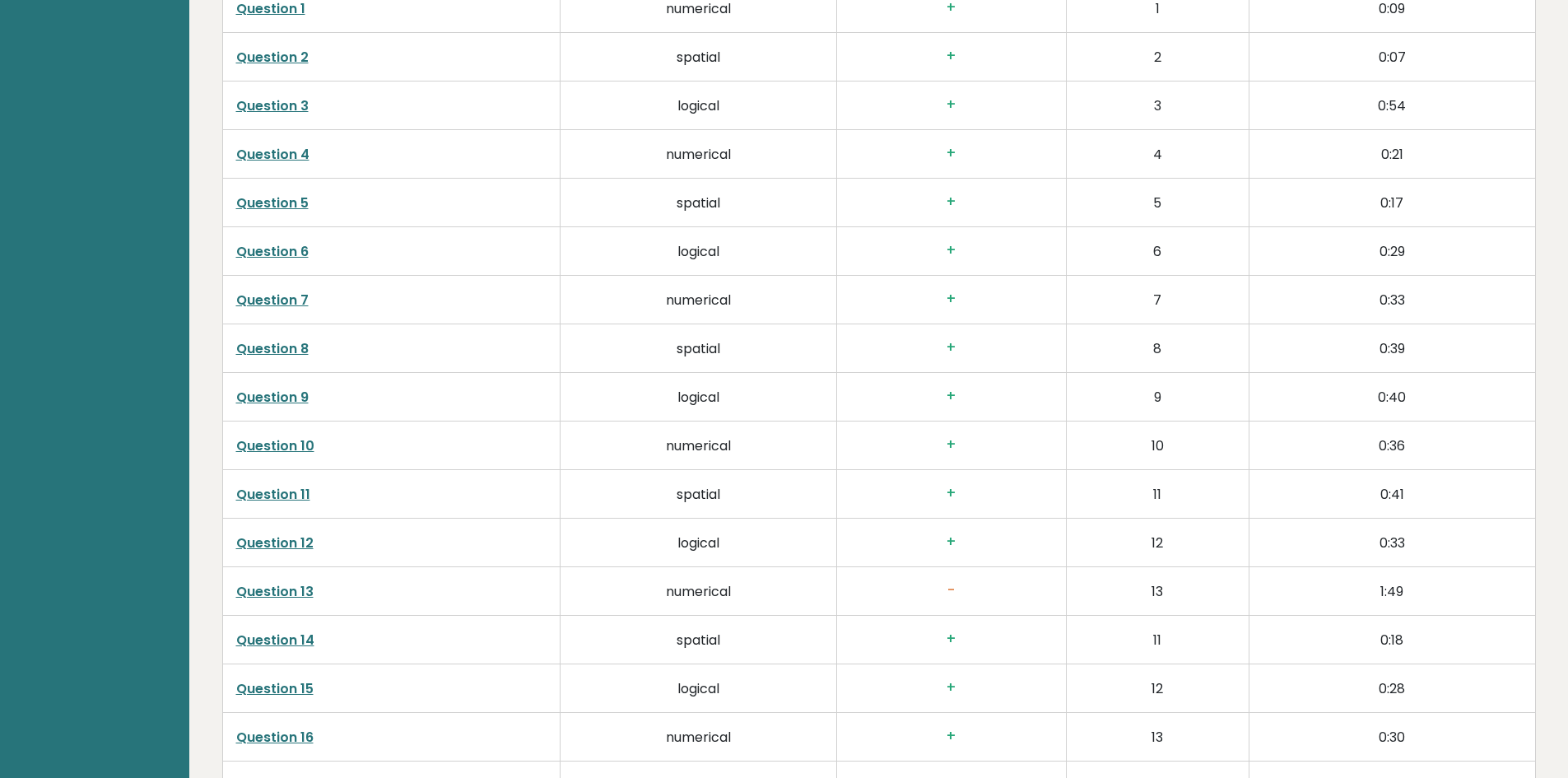
click at [271, 590] on link "Question 13" at bounding box center [275, 592] width 77 height 19
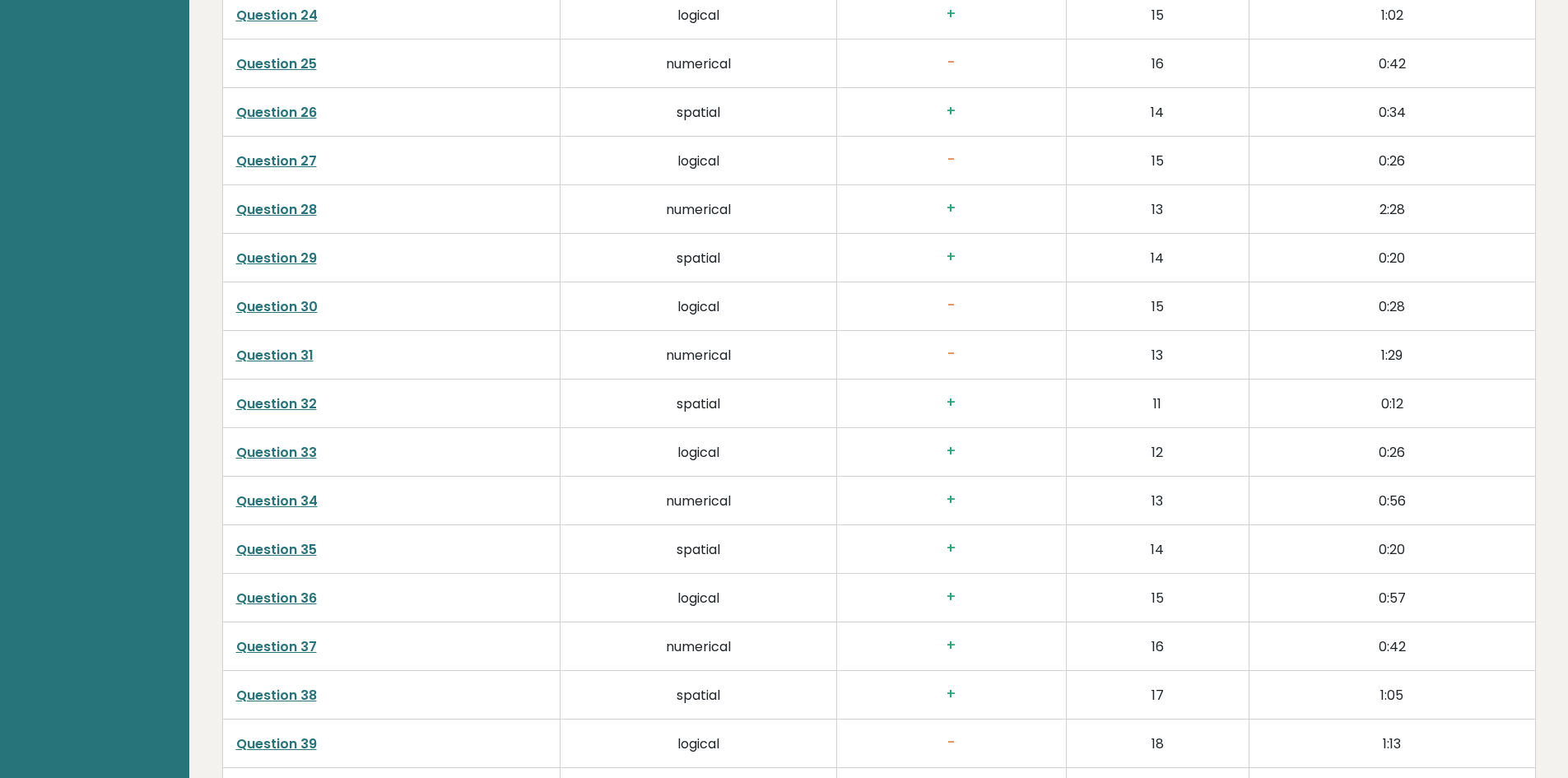
scroll to position [4180, 0]
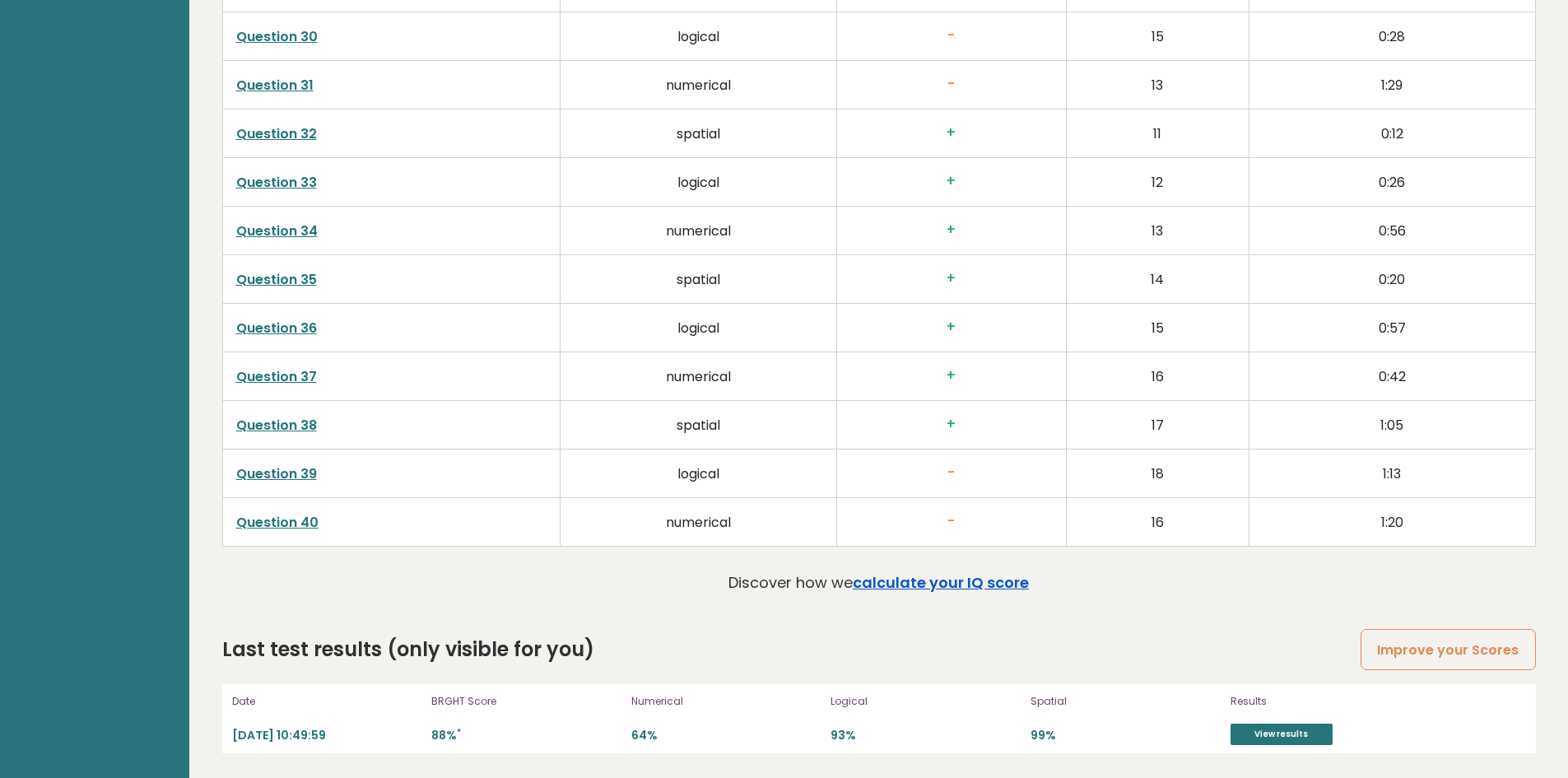
click at [986, 588] on link "calculate your IQ score" at bounding box center [940, 582] width 176 height 21
click at [1375, 664] on link "Improve your Scores" at bounding box center [1448, 650] width 175 height 42
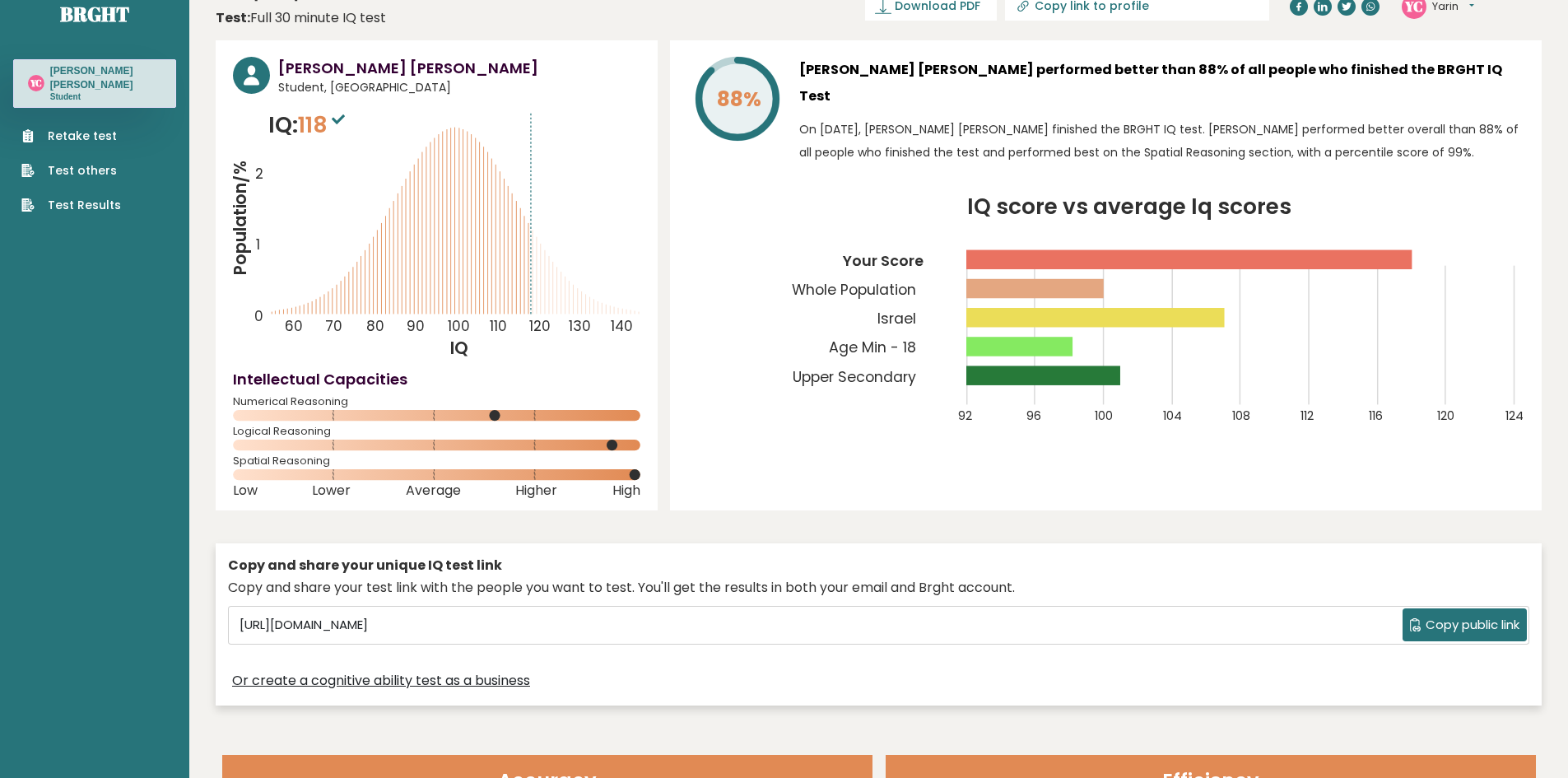
scroll to position [0, 0]
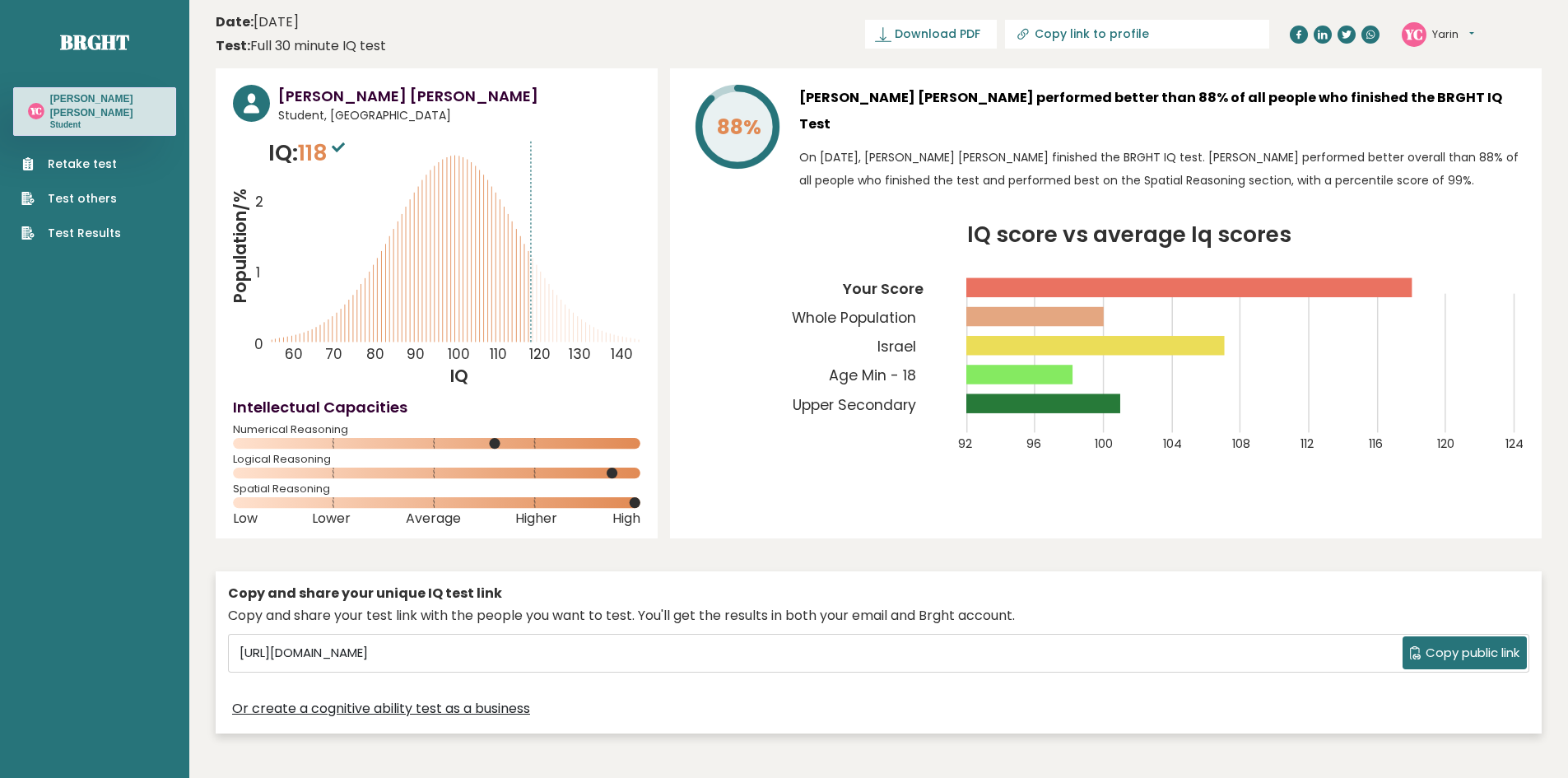
click at [81, 155] on link "Retake test" at bounding box center [71, 164] width 100 height 18
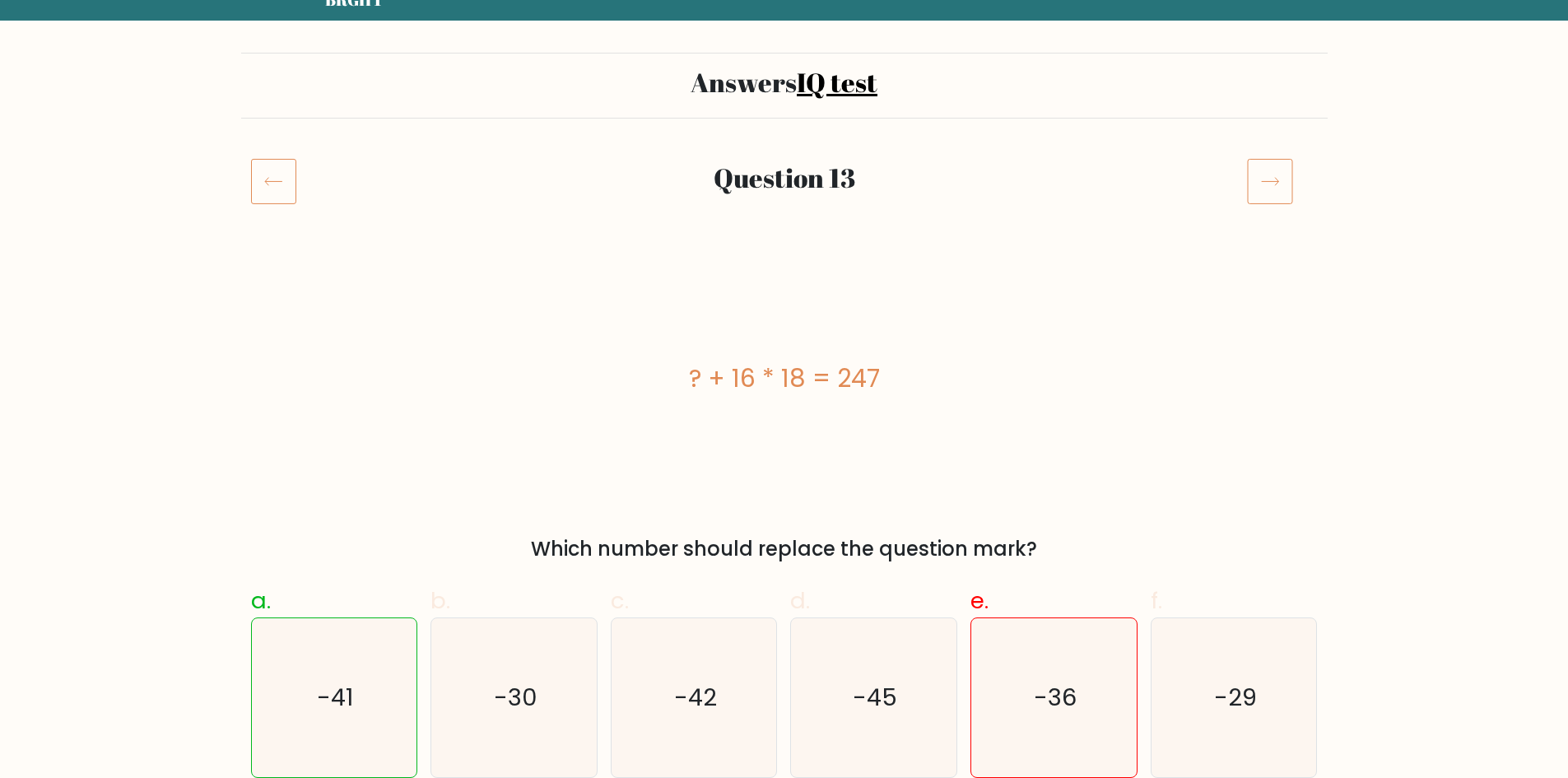
scroll to position [82, 0]
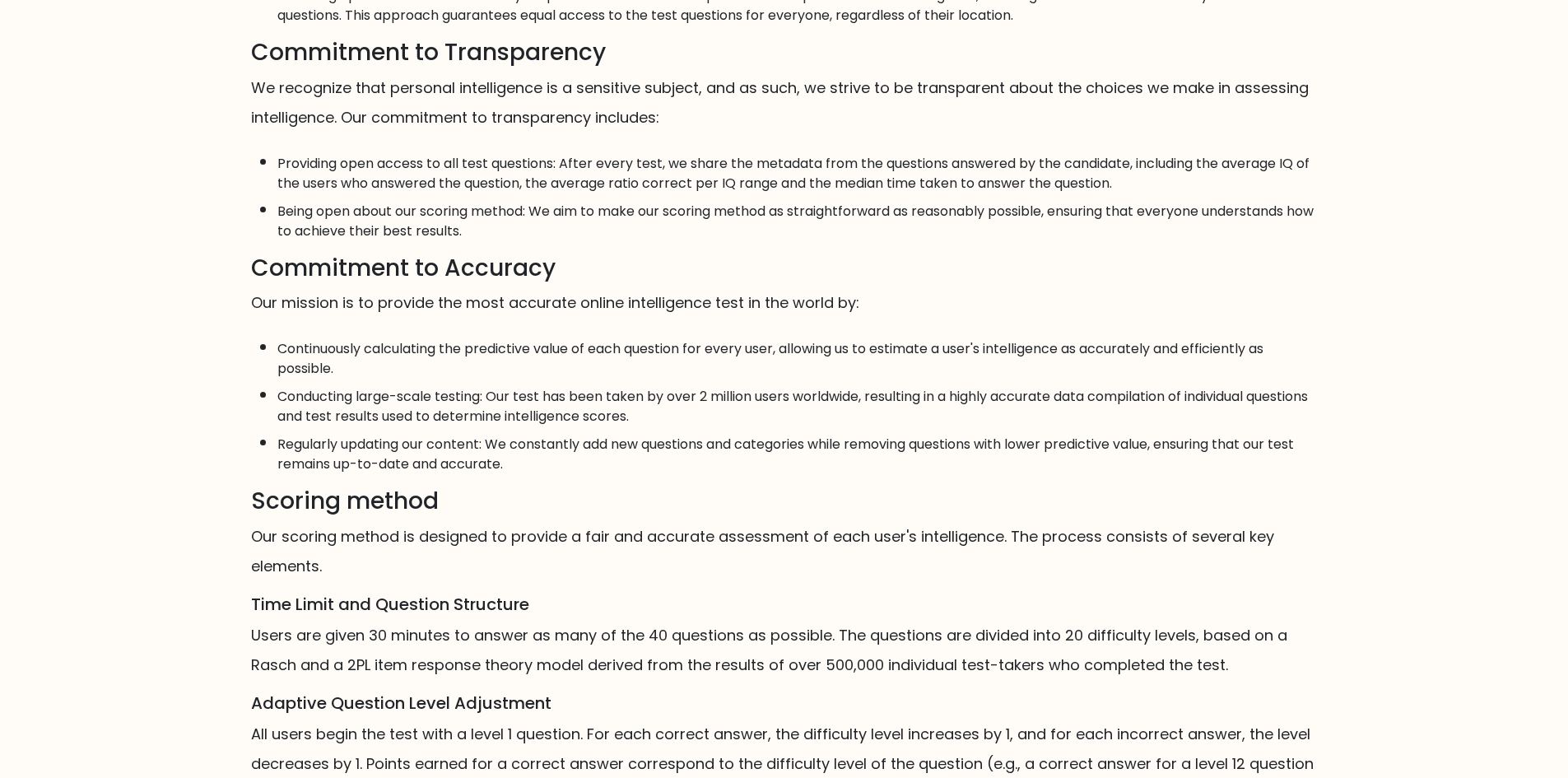
scroll to position [577, 0]
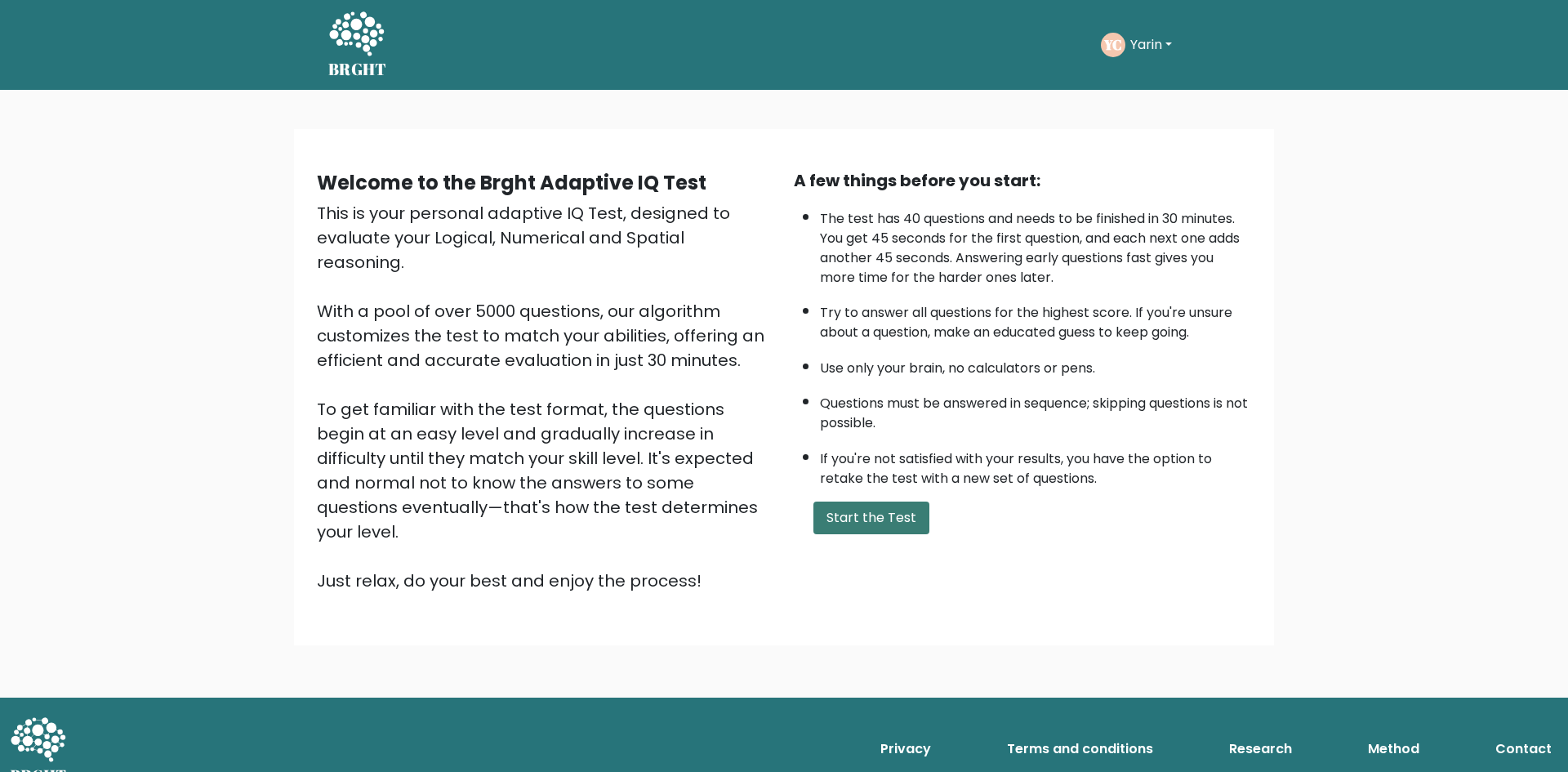
click at [866, 532] on button "Start the Test" at bounding box center [871, 517] width 116 height 32
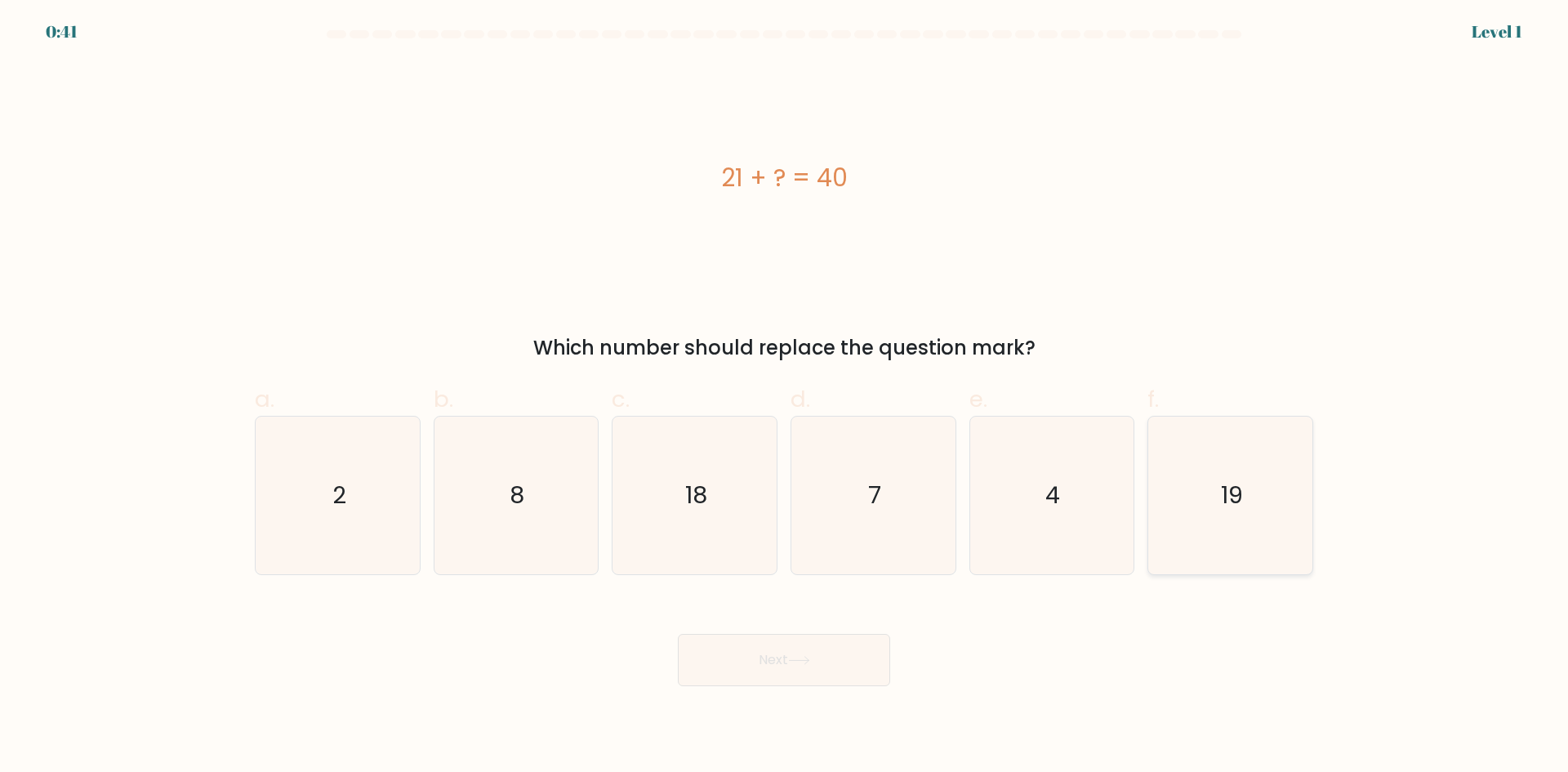
click at [1198, 497] on icon "19" at bounding box center [1229, 495] width 157 height 157
click at [785, 397] on input "f. 19" at bounding box center [784, 391] width 1 height 11
radio input "true"
click at [855, 655] on button "Next" at bounding box center [783, 660] width 212 height 52
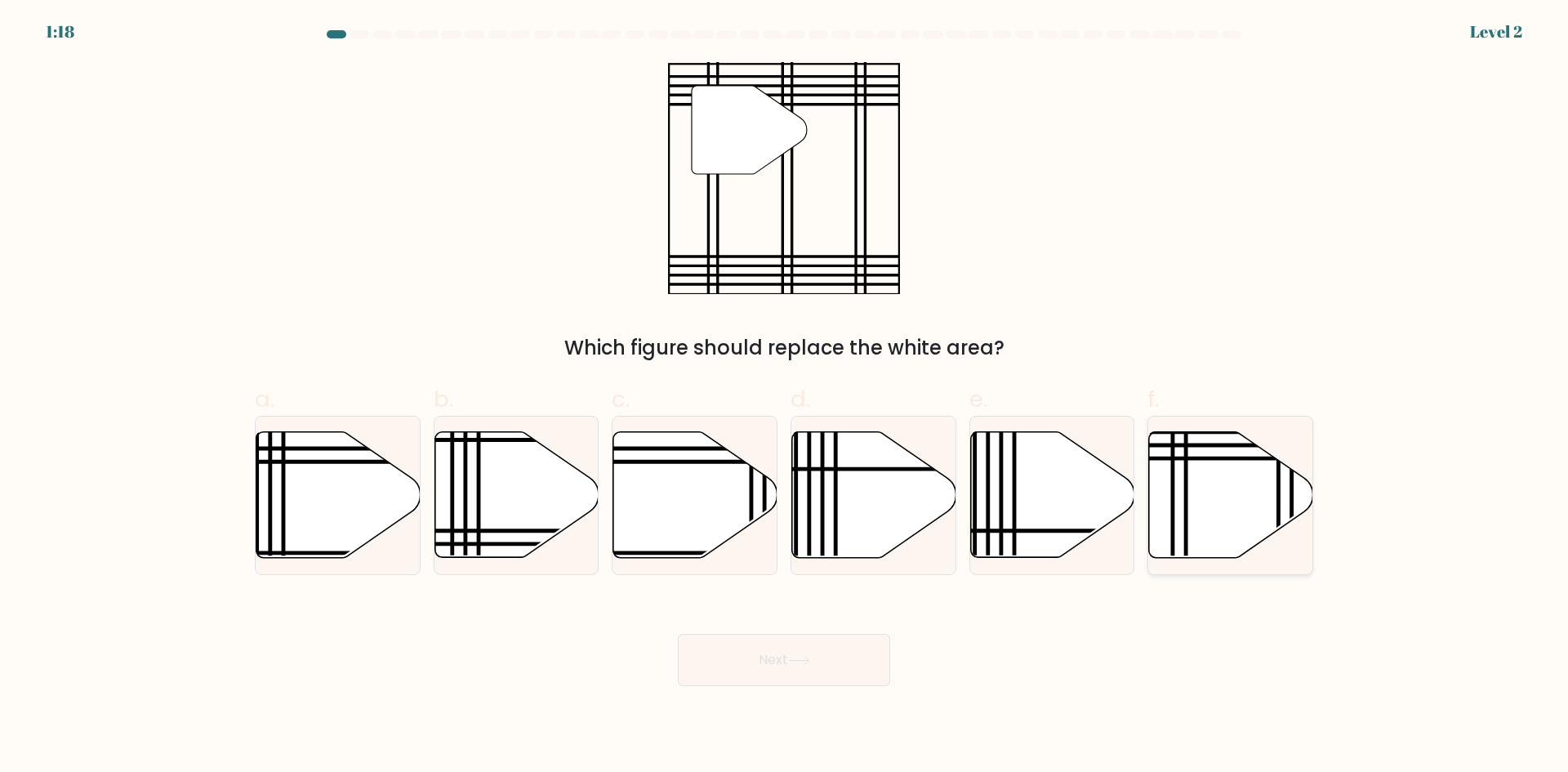
click at [1223, 507] on icon at bounding box center [1230, 495] width 164 height 126
click at [785, 397] on input "f." at bounding box center [784, 391] width 1 height 11
radio input "true"
click at [806, 674] on button "Next" at bounding box center [783, 660] width 212 height 52
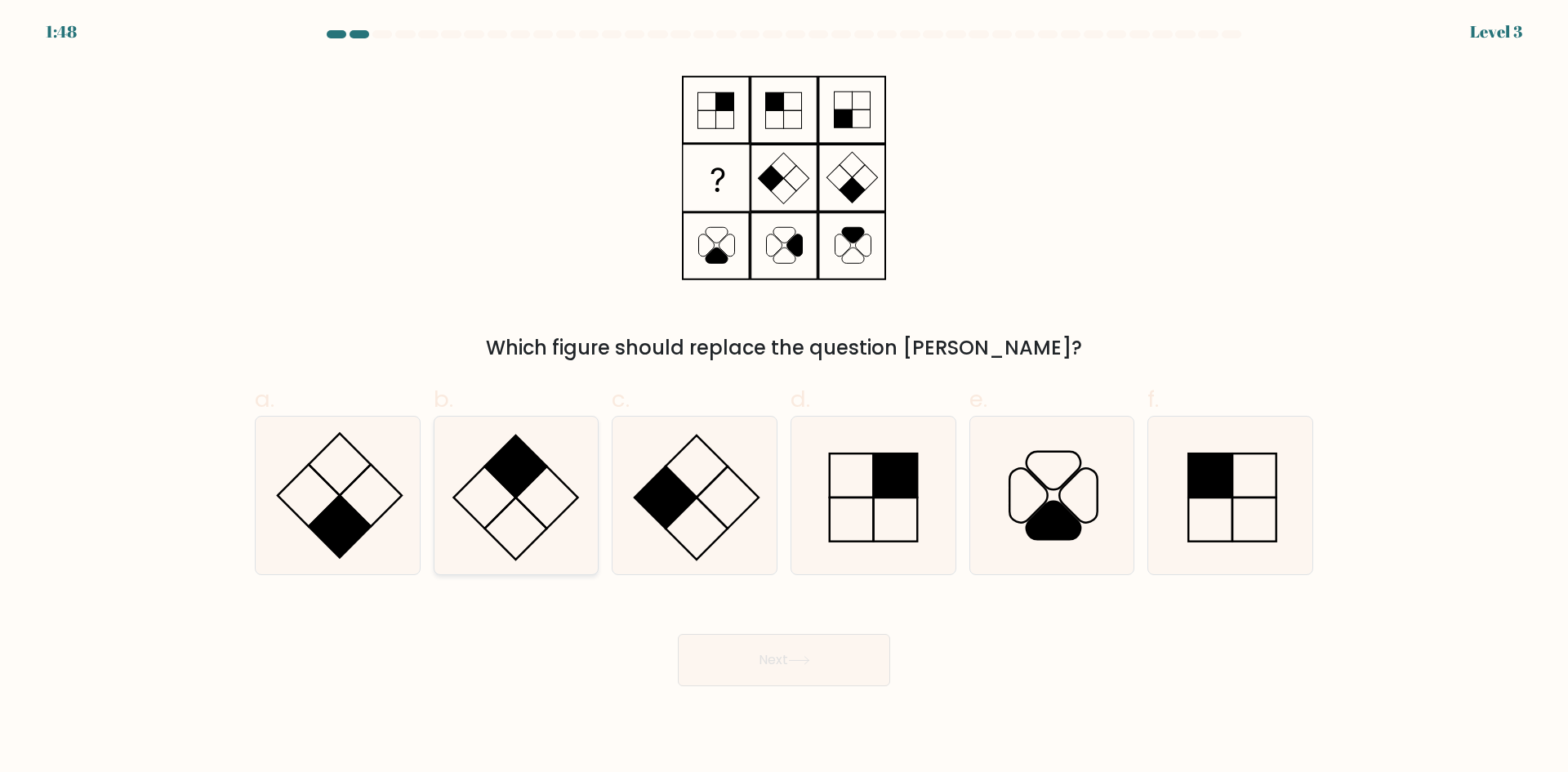
click at [578, 474] on icon at bounding box center [515, 495] width 157 height 157
click at [784, 397] on input "b." at bounding box center [784, 391] width 1 height 11
radio input "true"
click at [729, 664] on button "Next" at bounding box center [783, 660] width 212 height 52
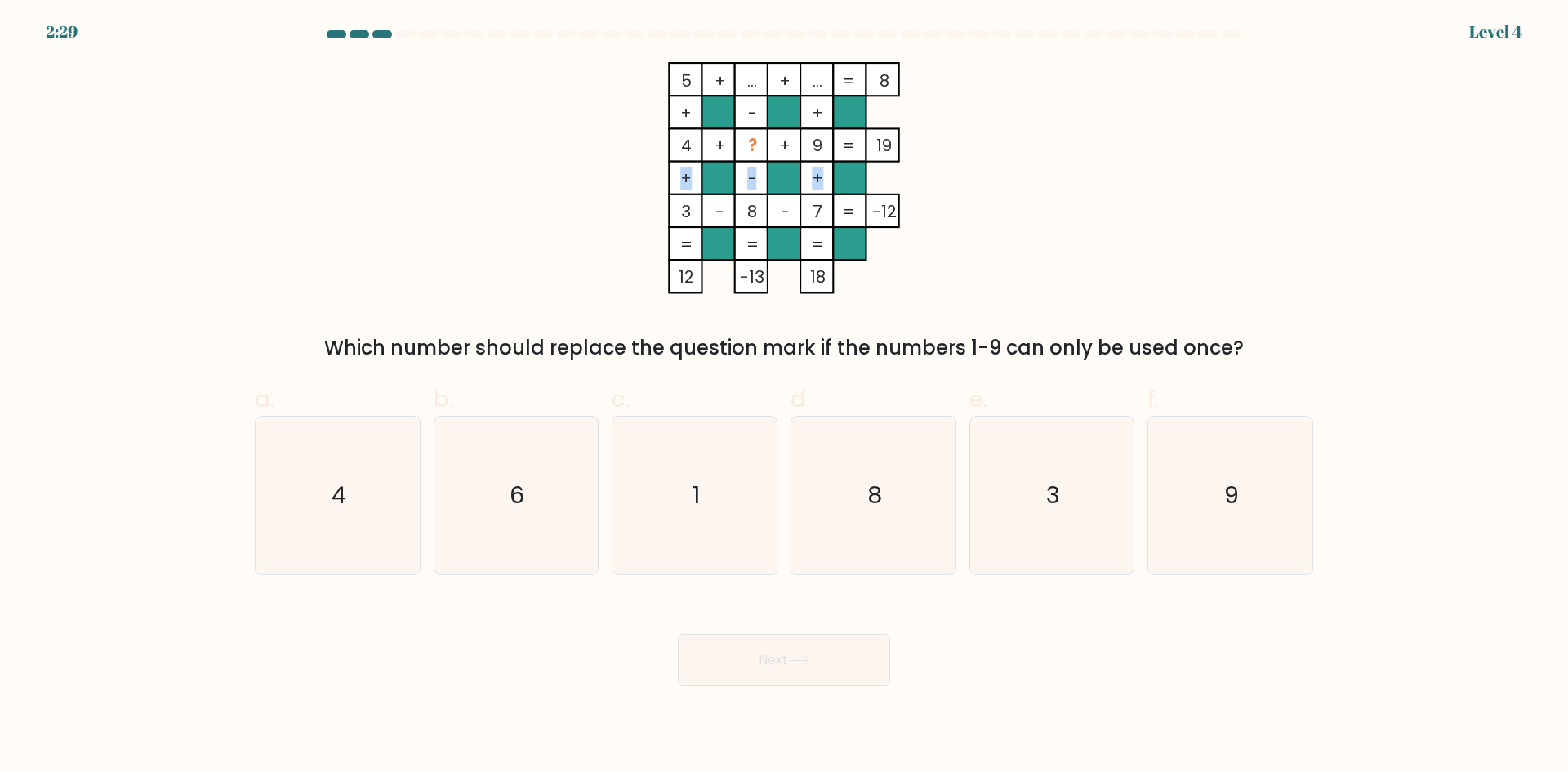
drag, startPoint x: 421, startPoint y: 193, endPoint x: 431, endPoint y: 211, distance: 20.6
click at [323, 180] on div "5 + ... + ... 8 + - + 4 + ? + 9 19 + - + 3 - 8 - 7 = -12 = = = = 12 -13 18 = Wh…" at bounding box center [783, 212] width 1078 height 301
click at [414, 203] on div "5 + ... + ... 8 + - + 4 + ? + 9 19 + - + 3 - 8 - 7 = -12 = = = = 12 -13 18 = Wh…" at bounding box center [783, 212] width 1078 height 301
click at [583, 472] on icon "6" at bounding box center [515, 495] width 157 height 157
click at [784, 397] on input "b. 6" at bounding box center [784, 391] width 1 height 11
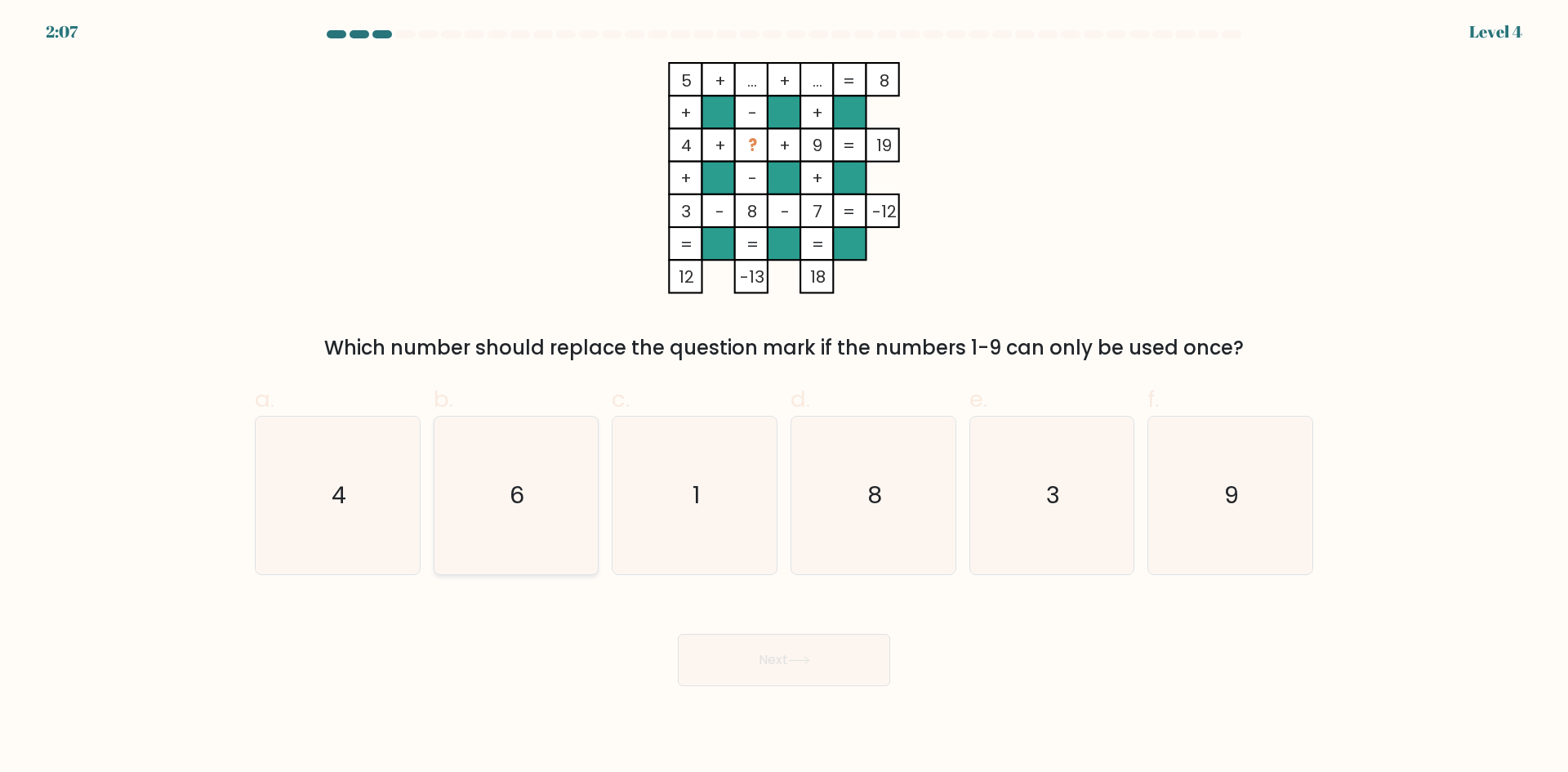
radio input "true"
click at [734, 670] on button "Next" at bounding box center [783, 660] width 212 height 52
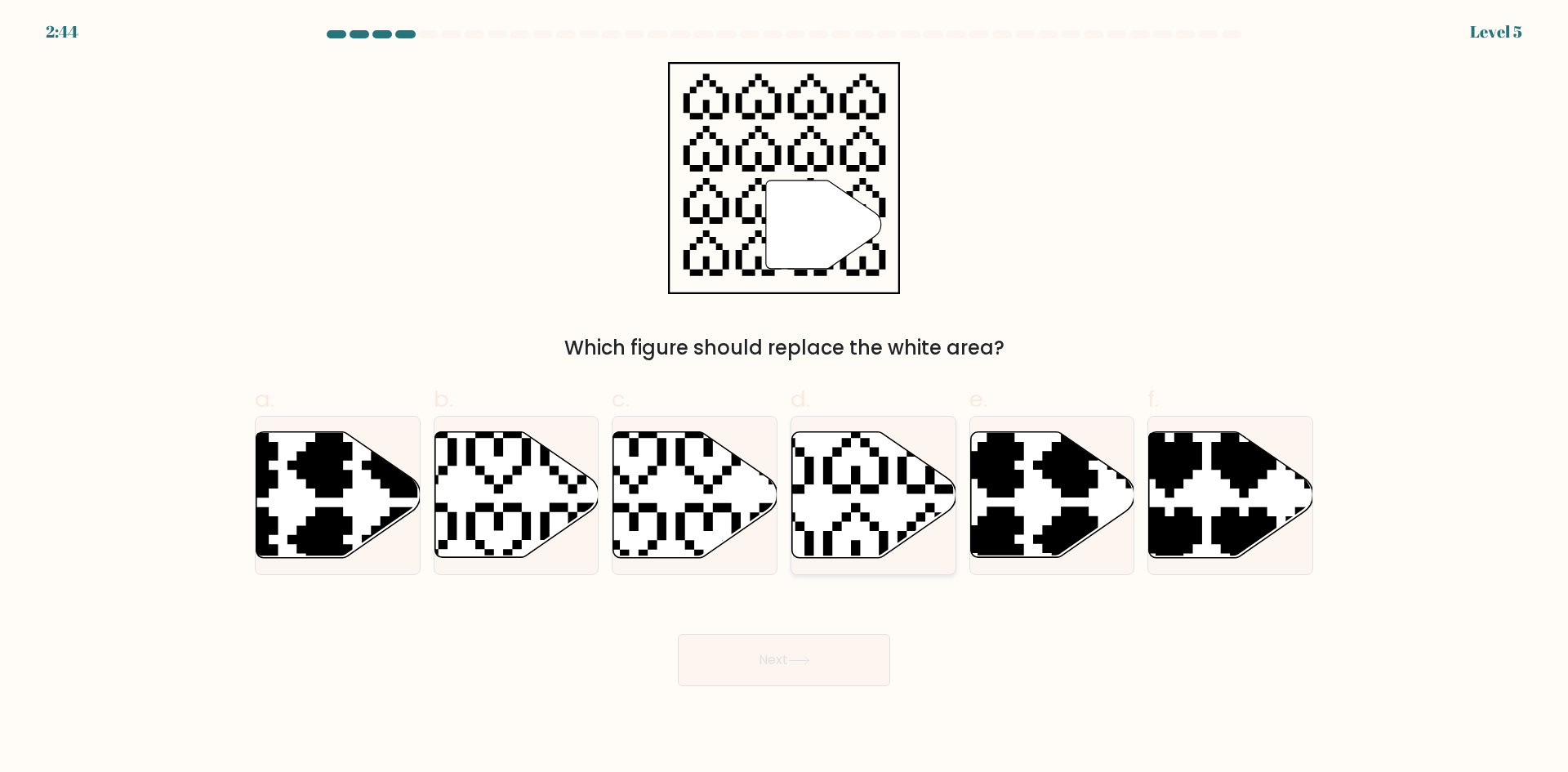
drag, startPoint x: 881, startPoint y: 509, endPoint x: 861, endPoint y: 585, distance: 78.6
click at [881, 510] on icon at bounding box center [874, 495] width 164 height 126
click at [785, 397] on input "d." at bounding box center [784, 391] width 1 height 11
radio input "true"
click at [823, 678] on button "Next" at bounding box center [783, 660] width 212 height 52
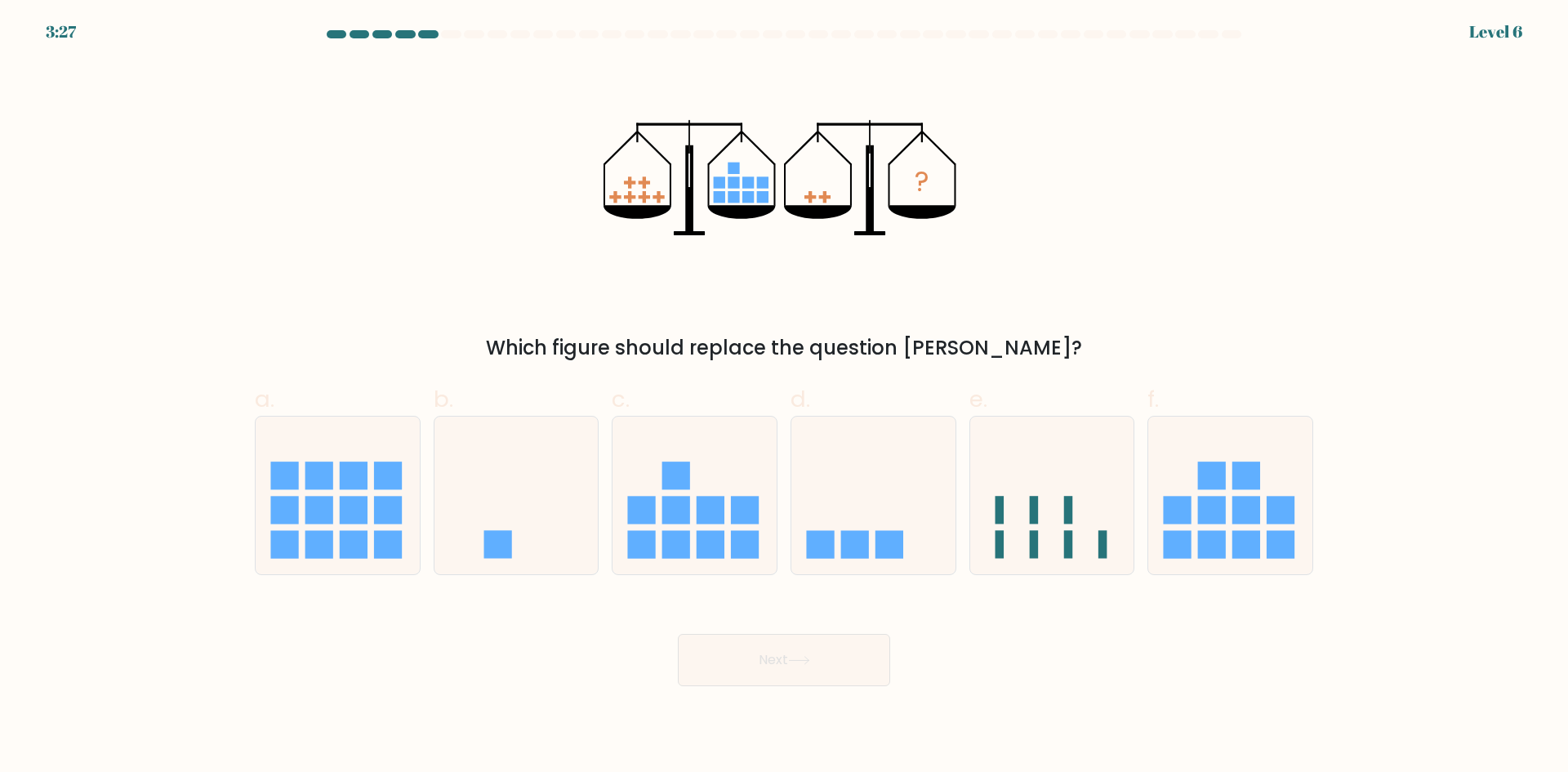
drag, startPoint x: 184, startPoint y: 207, endPoint x: 59, endPoint y: 205, distance: 125.0
click at [59, 205] on form at bounding box center [784, 358] width 1568 height 656
click at [842, 555] on rect at bounding box center [855, 545] width 27 height 27
click at [785, 397] on input "d." at bounding box center [784, 391] width 1 height 11
radio input "true"
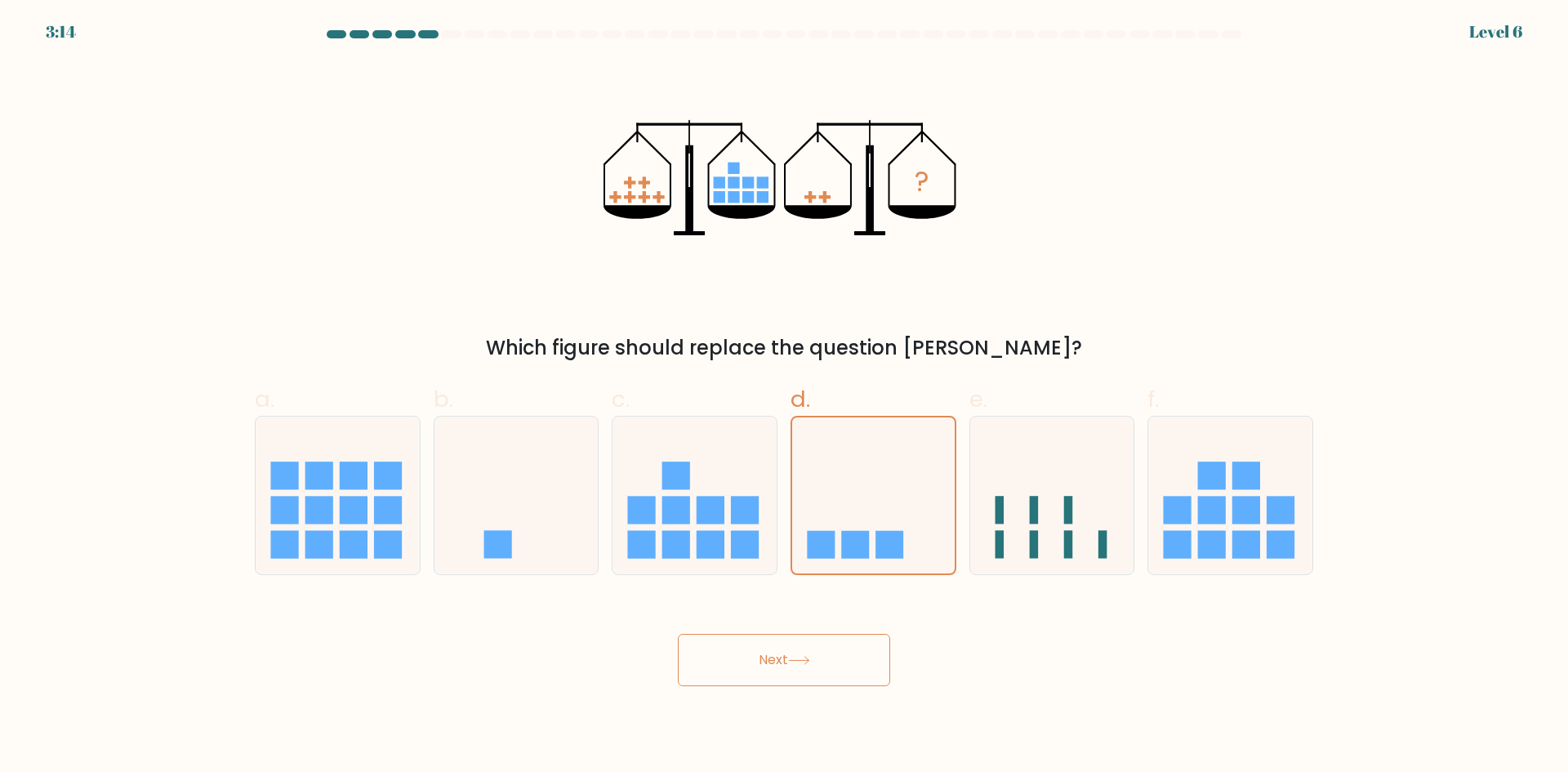
click at [802, 650] on button "Next" at bounding box center [783, 660] width 212 height 52
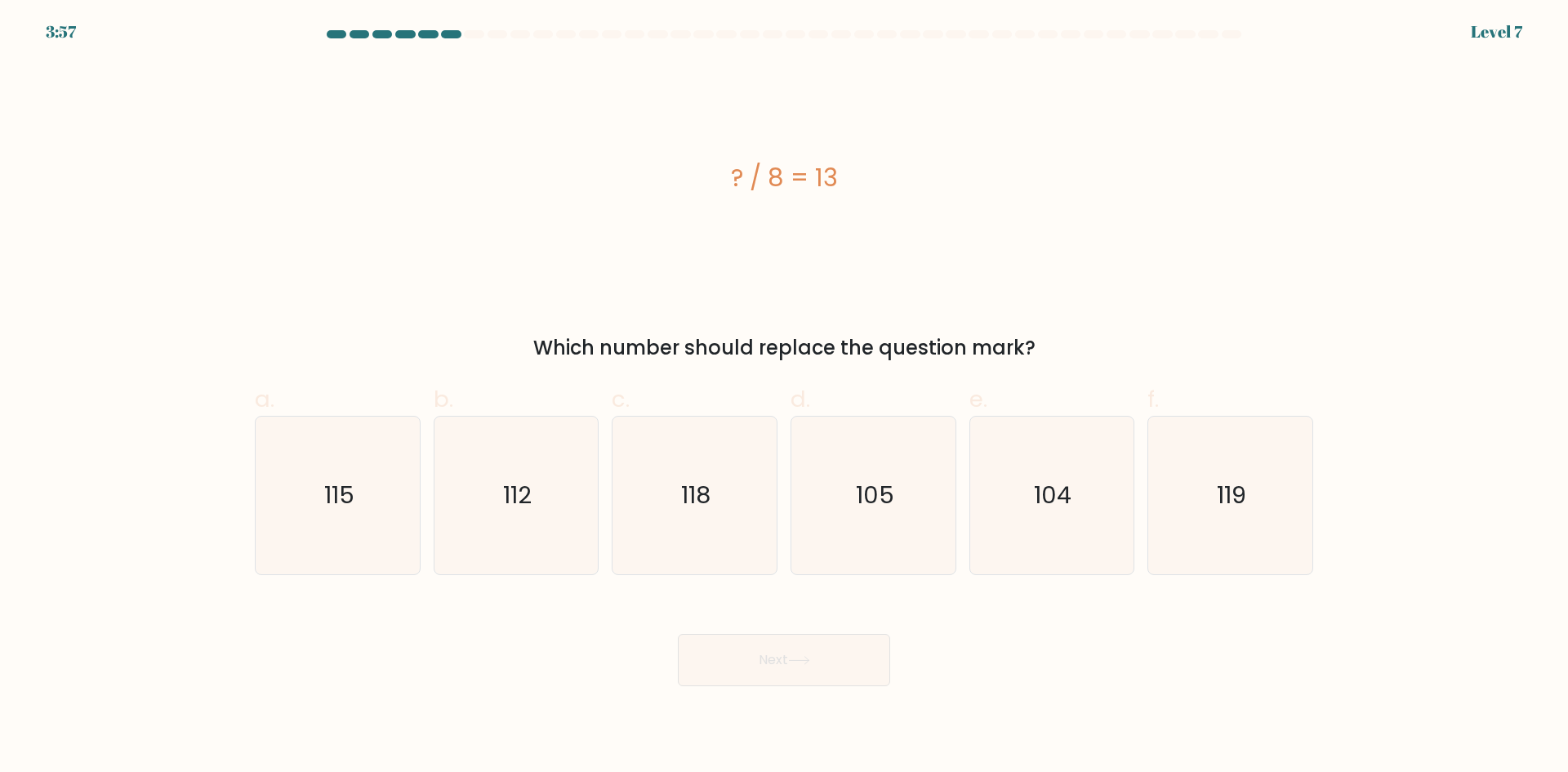
drag, startPoint x: 388, startPoint y: 248, endPoint x: 418, endPoint y: 257, distance: 31.3
drag, startPoint x: 418, startPoint y: 257, endPoint x: 226, endPoint y: 275, distance: 192.8
click at [234, 258] on form "a." at bounding box center [784, 358] width 1568 height 656
click at [1063, 500] on text "104" at bounding box center [1053, 495] width 37 height 32
click at [785, 397] on input "e. 104" at bounding box center [784, 391] width 1 height 11
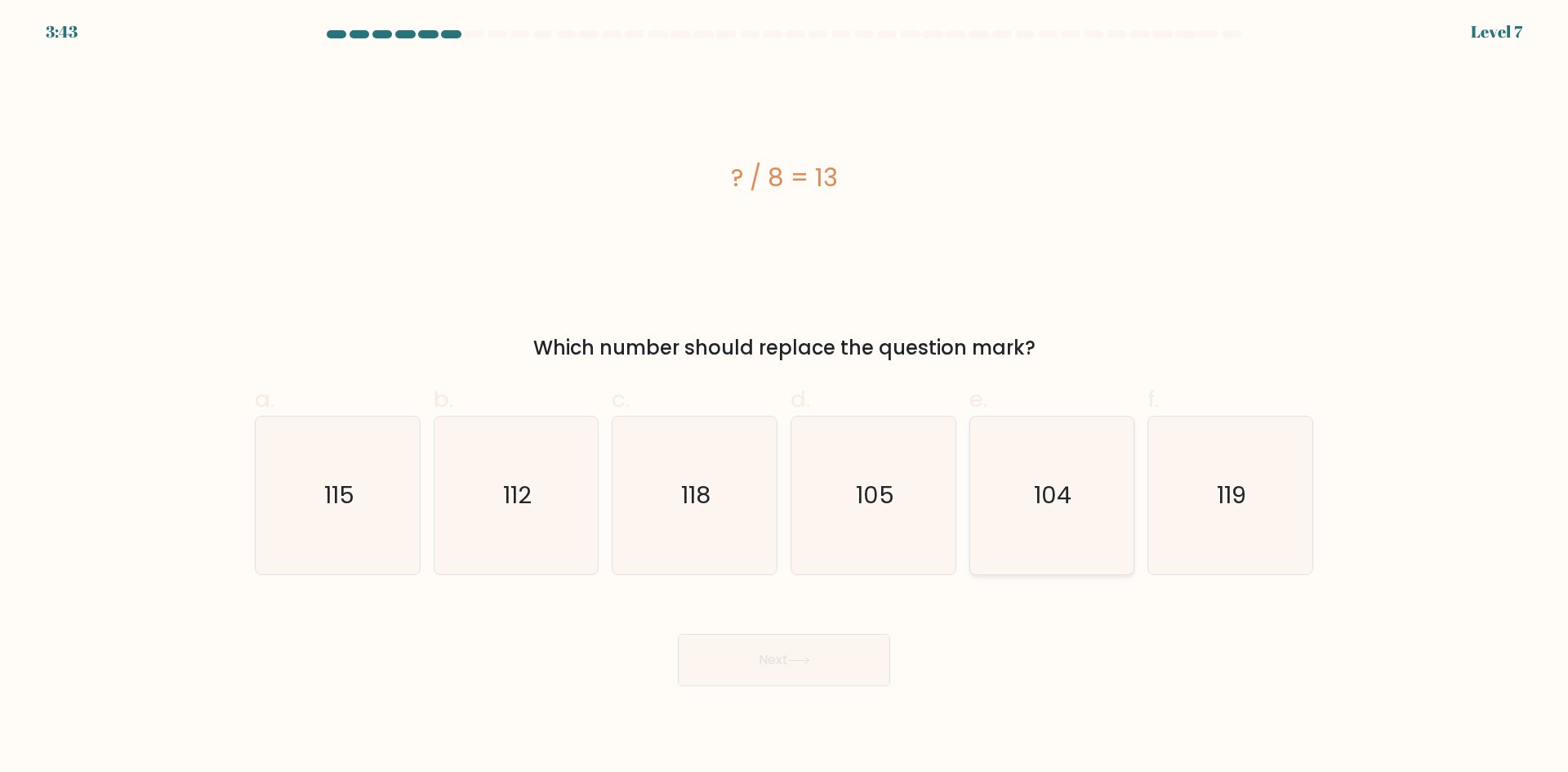
radio input "true"
click at [799, 661] on icon at bounding box center [799, 660] width 22 height 9
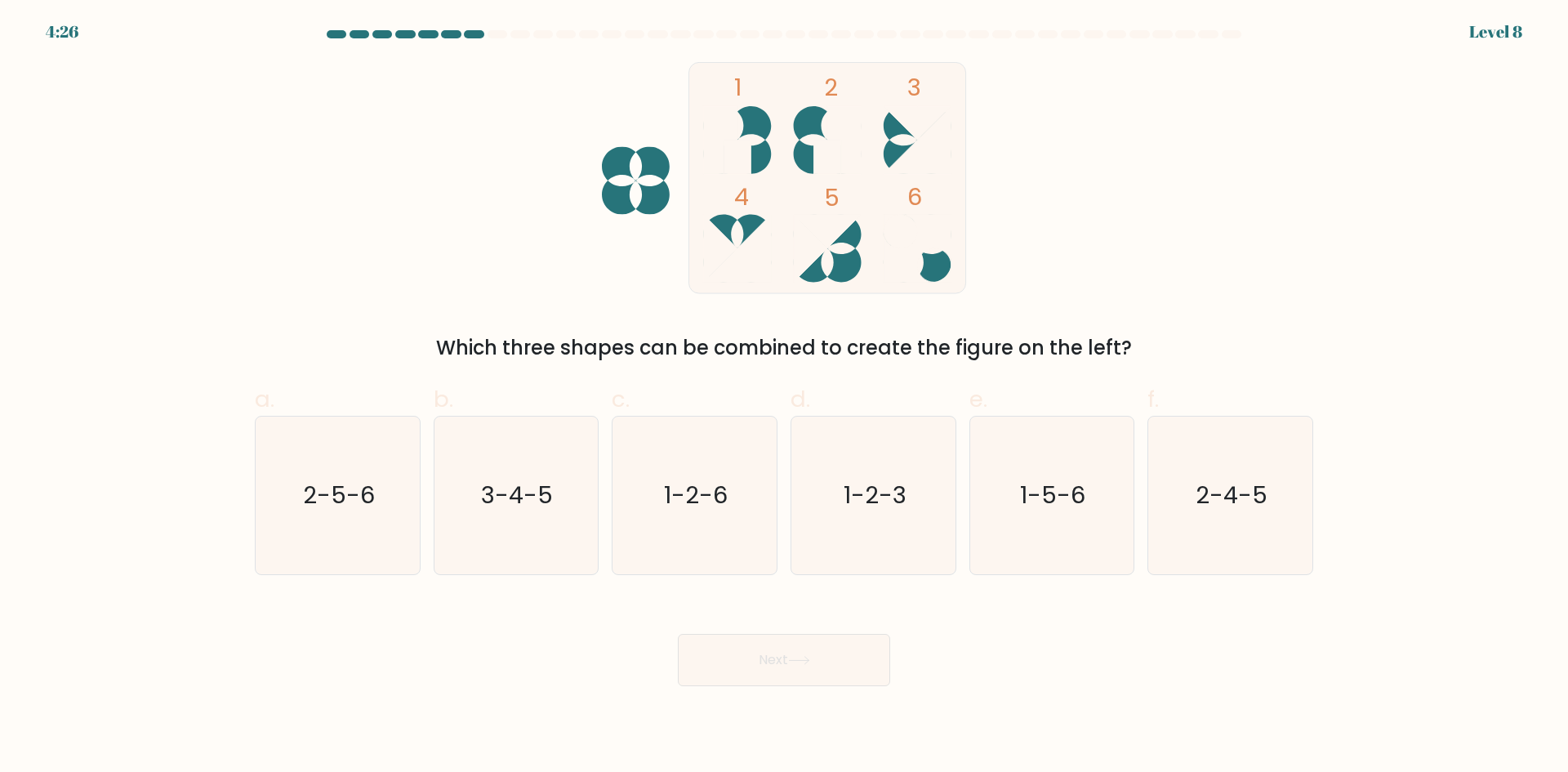
drag, startPoint x: 318, startPoint y: 216, endPoint x: 310, endPoint y: 215, distance: 8.1
drag, startPoint x: 310, startPoint y: 215, endPoint x: 231, endPoint y: 194, distance: 81.7
click at [231, 194] on form at bounding box center [784, 358] width 1568 height 656
click at [222, 179] on form at bounding box center [784, 358] width 1568 height 656
click at [209, 180] on form at bounding box center [784, 358] width 1568 height 656
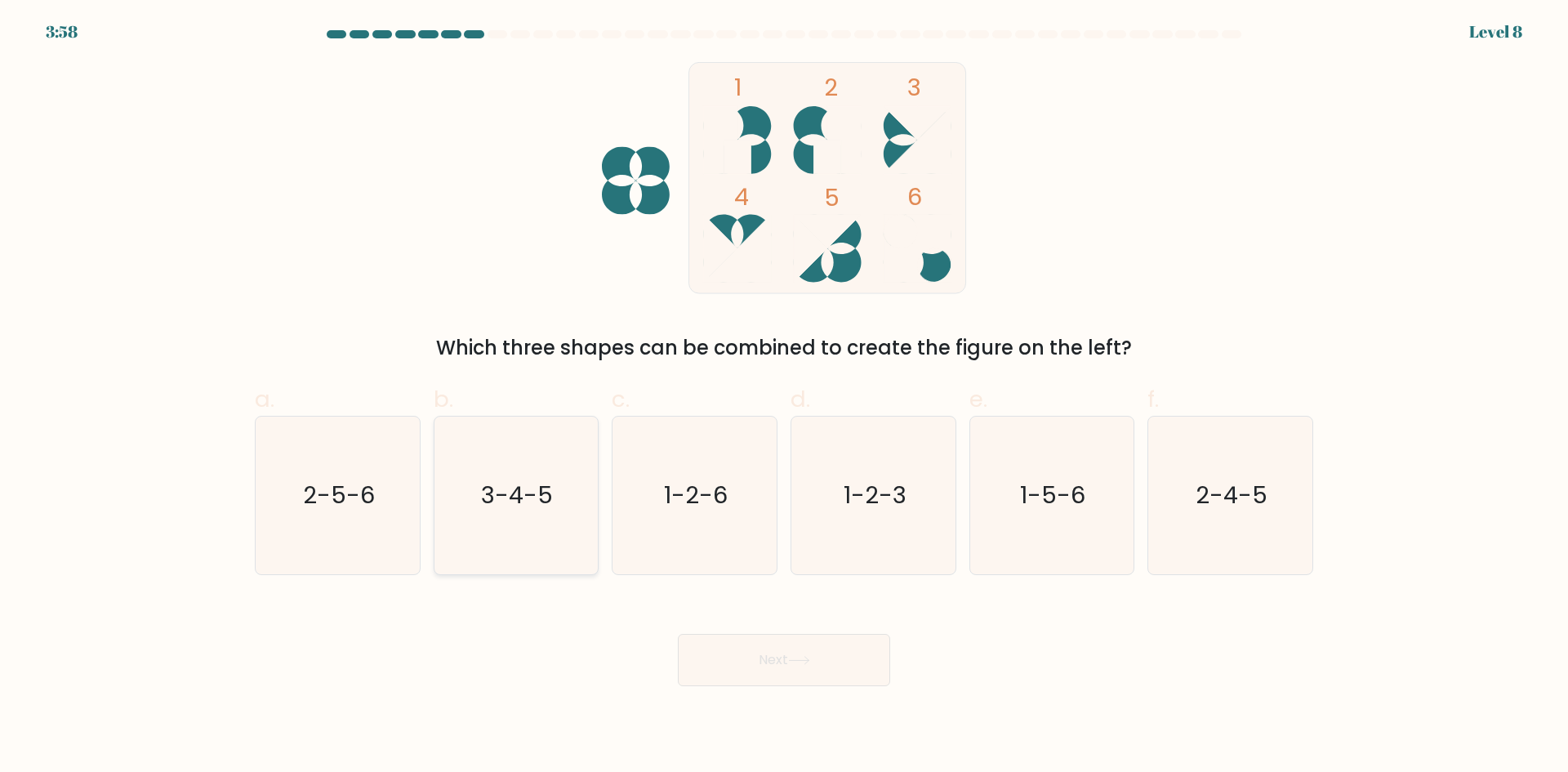
click at [538, 516] on icon "3-4-5" at bounding box center [515, 495] width 157 height 157
click at [784, 397] on input "b. 3-4-5" at bounding box center [784, 391] width 1 height 11
radio input "true"
click at [747, 652] on button "Next" at bounding box center [783, 660] width 212 height 52
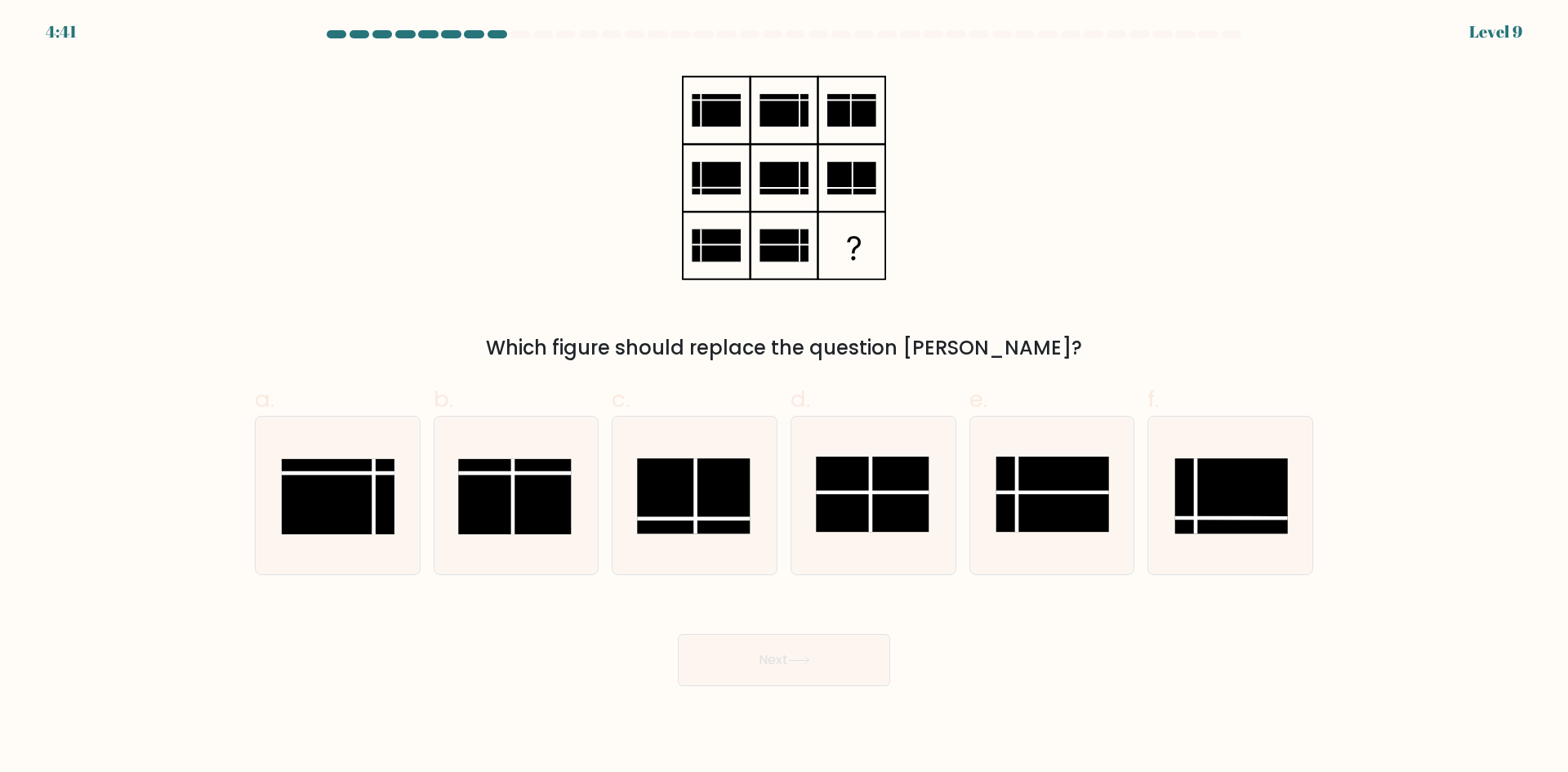
drag, startPoint x: 280, startPoint y: 190, endPoint x: 198, endPoint y: 190, distance: 82.0
click at [196, 187] on form at bounding box center [784, 358] width 1568 height 656
click at [882, 511] on rect at bounding box center [871, 494] width 112 height 75
click at [785, 397] on input "d." at bounding box center [784, 391] width 1 height 11
radio input "true"
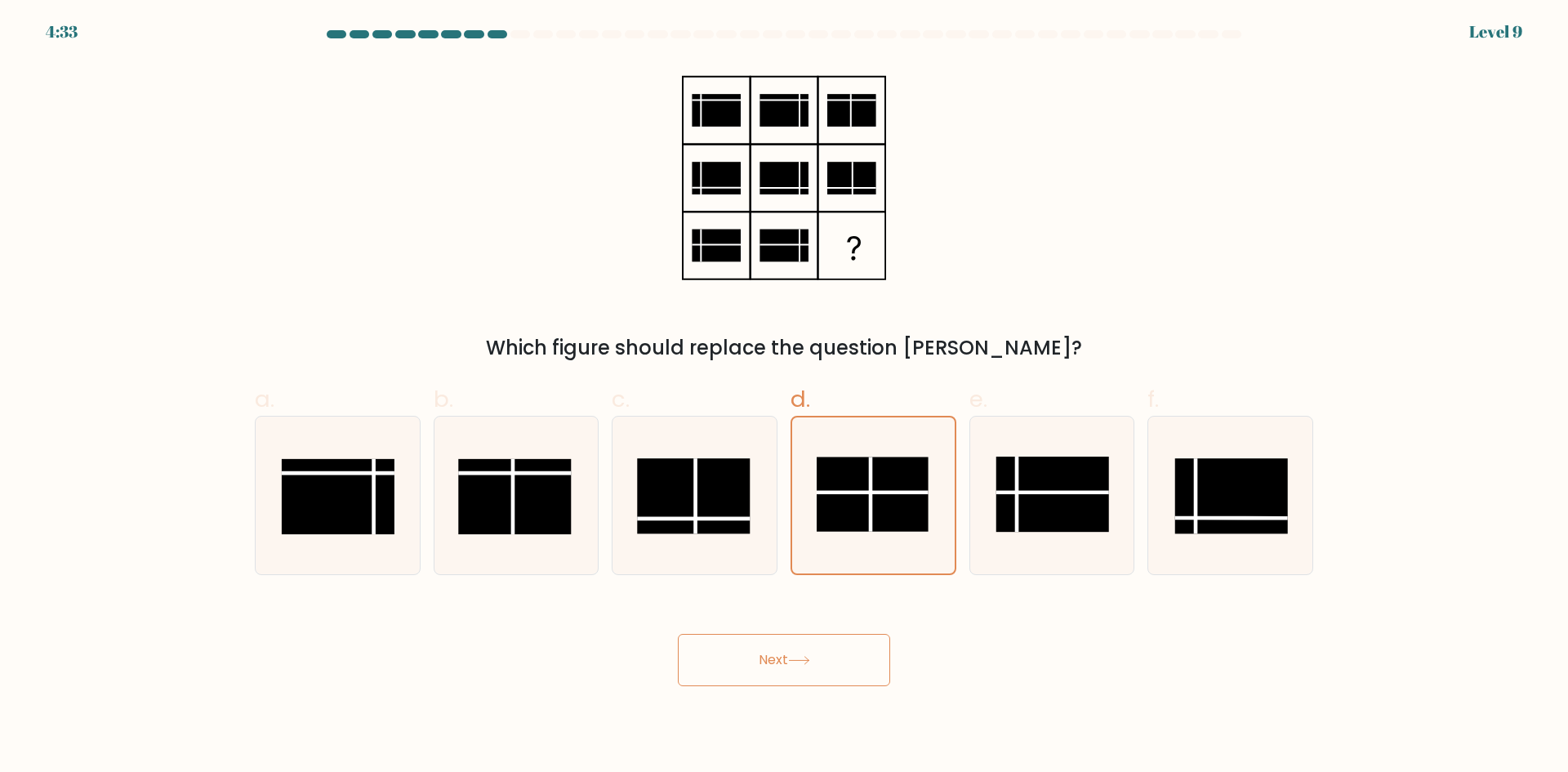
click at [791, 652] on button "Next" at bounding box center [783, 660] width 212 height 52
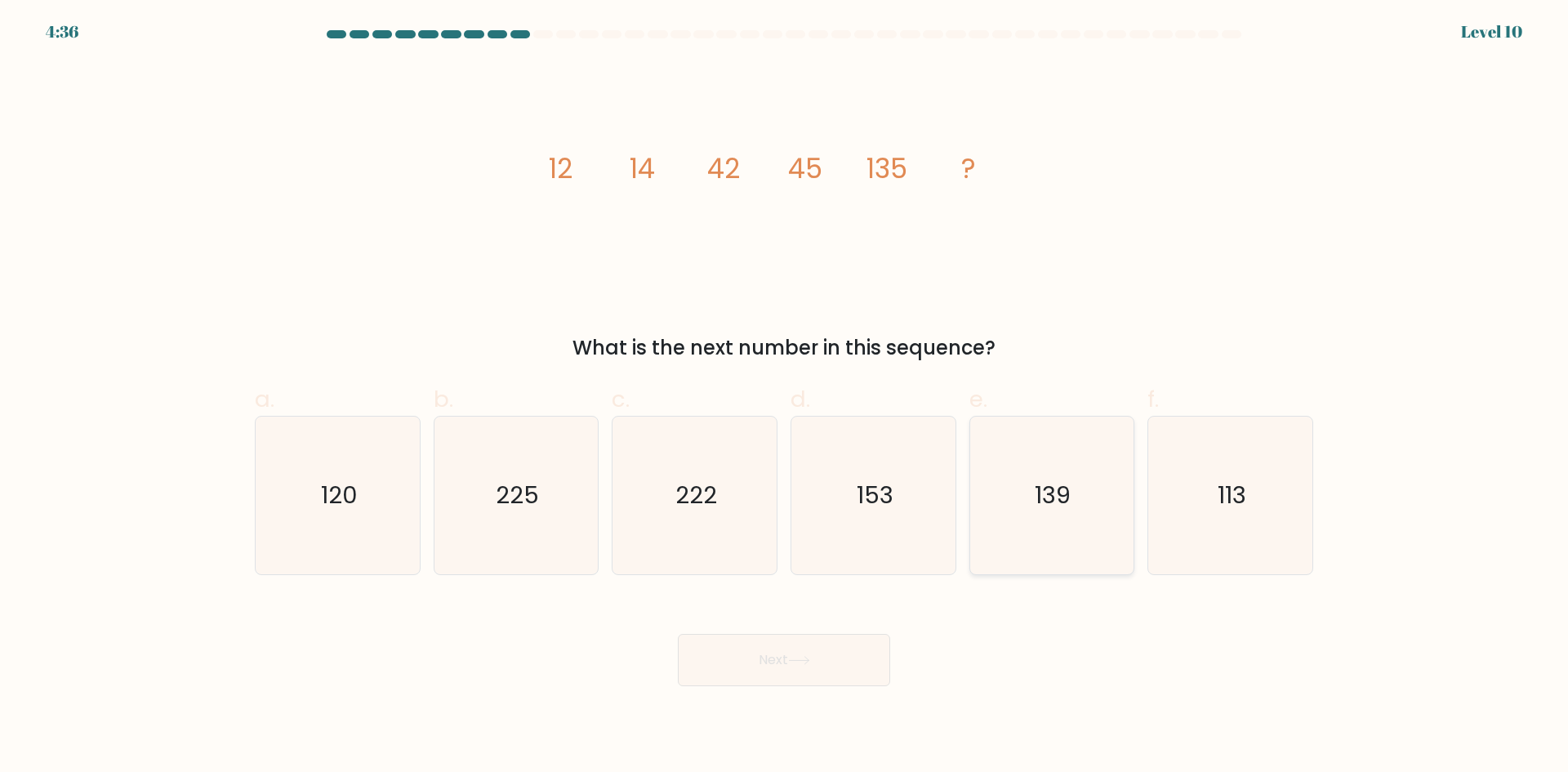
click at [1082, 496] on icon "139" at bounding box center [1050, 495] width 157 height 157
click at [785, 397] on input "e. 139" at bounding box center [784, 391] width 1 height 11
radio input "true"
click at [803, 667] on button "Next" at bounding box center [783, 660] width 212 height 52
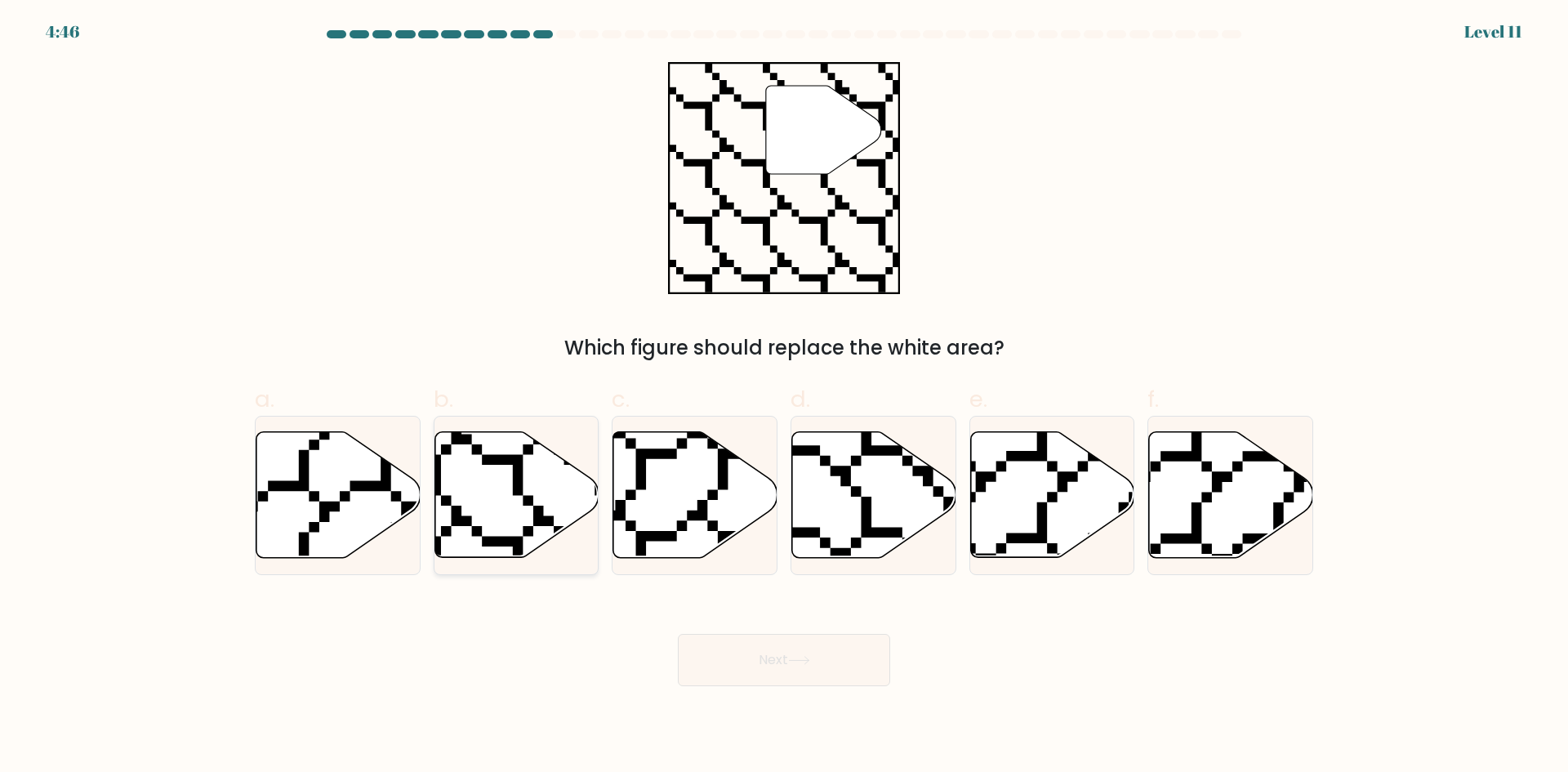
click at [484, 498] on icon at bounding box center [516, 495] width 164 height 126
click at [784, 397] on input "b." at bounding box center [784, 391] width 1 height 11
radio input "true"
click at [790, 668] on button "Next" at bounding box center [783, 660] width 212 height 52
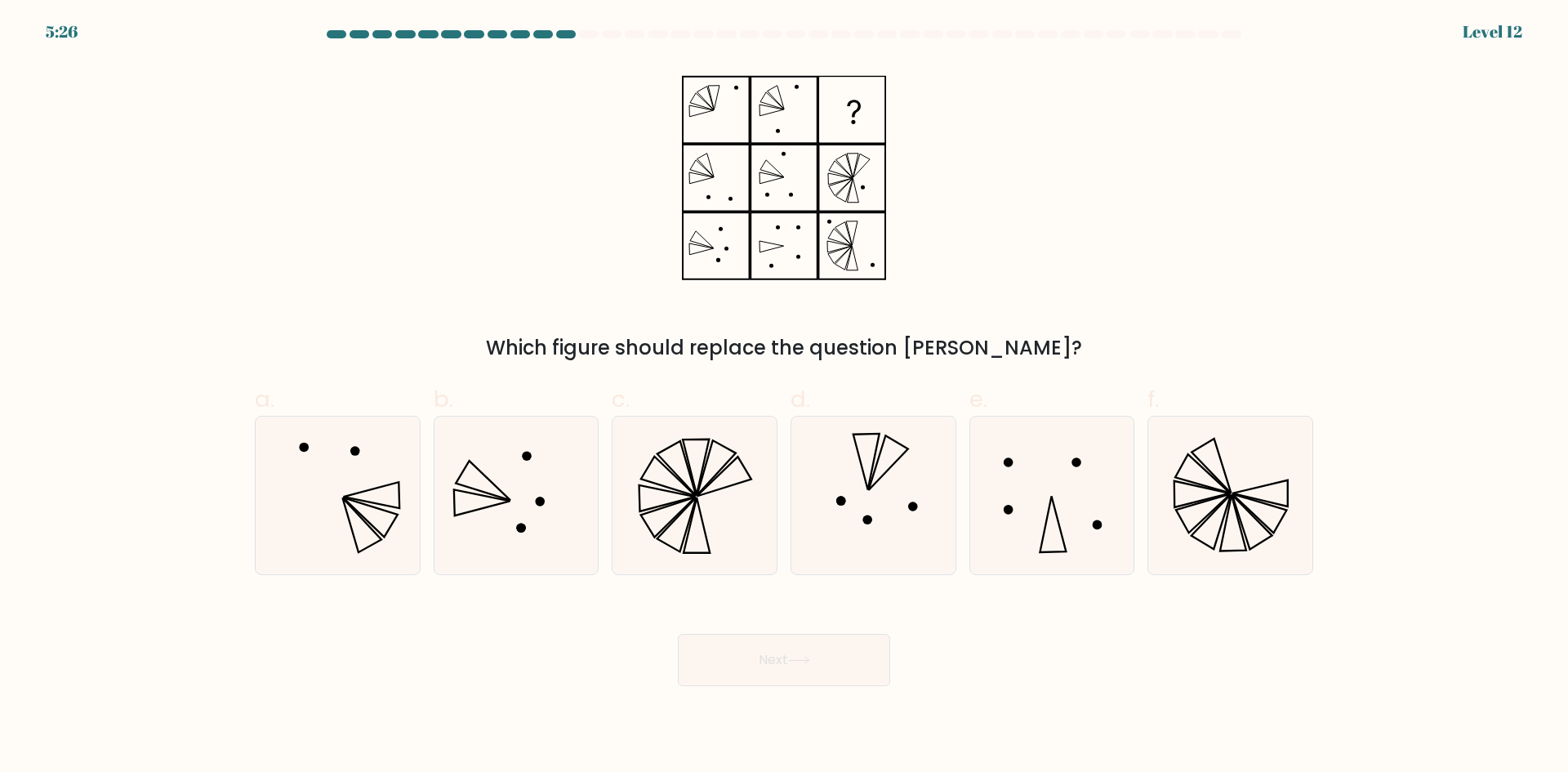
drag, startPoint x: 390, startPoint y: 229, endPoint x: 398, endPoint y: 230, distance: 8.1
drag, startPoint x: 398, startPoint y: 230, endPoint x: 324, endPoint y: 202, distance: 79.1
click at [324, 202] on div "Which figure should replace the question mark?" at bounding box center [783, 212] width 1078 height 301
click at [716, 476] on icon at bounding box center [724, 476] width 55 height 39
click at [784, 397] on input "c." at bounding box center [784, 391] width 1 height 11
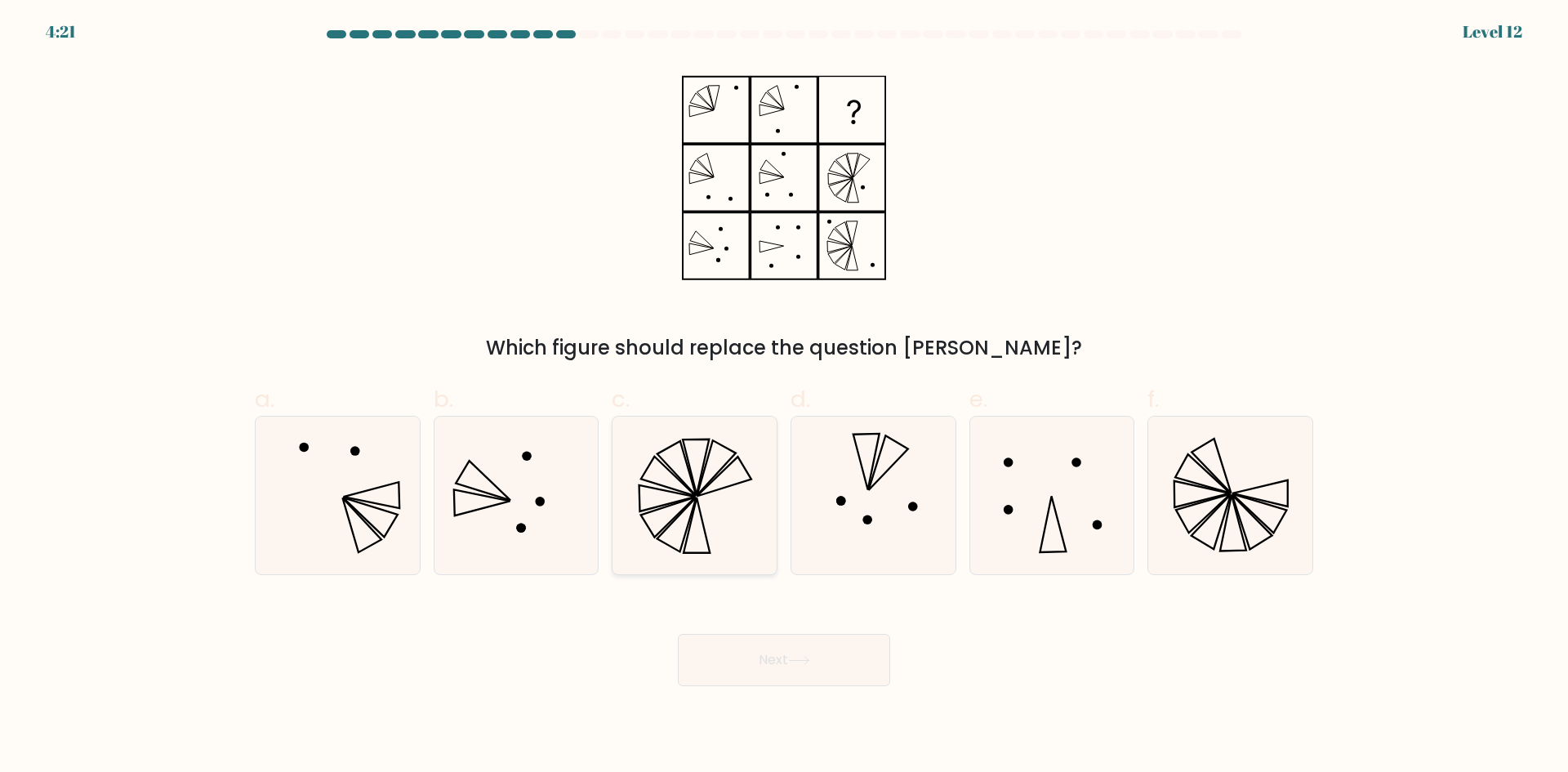
radio input "true"
click at [753, 664] on button "Next" at bounding box center [783, 660] width 212 height 52
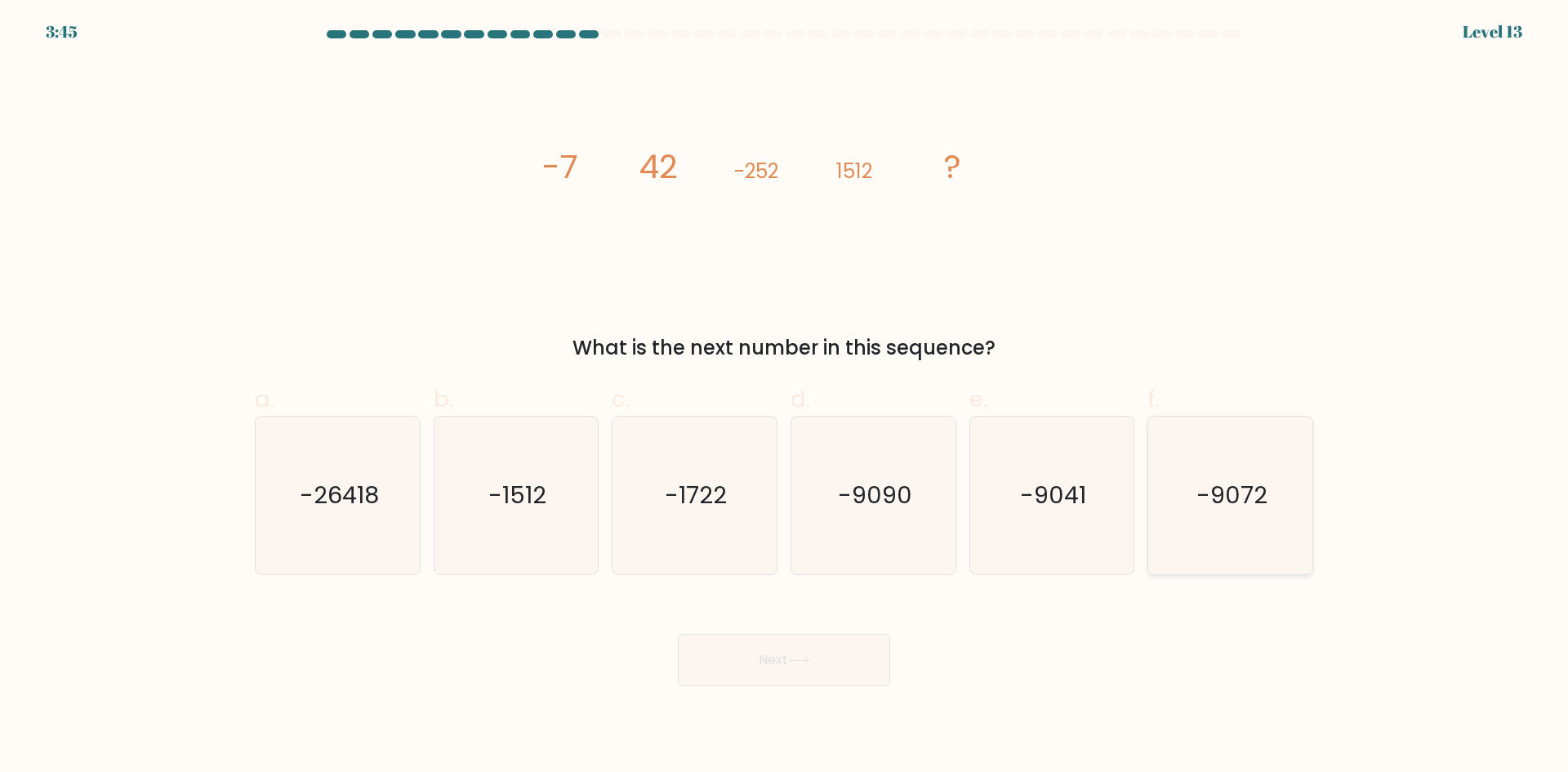
click at [1283, 526] on icon "-9072" at bounding box center [1229, 495] width 157 height 157
click at [785, 397] on input "f. -9072" at bounding box center [784, 391] width 1 height 11
radio input "true"
click at [804, 672] on button "Next" at bounding box center [783, 660] width 212 height 52
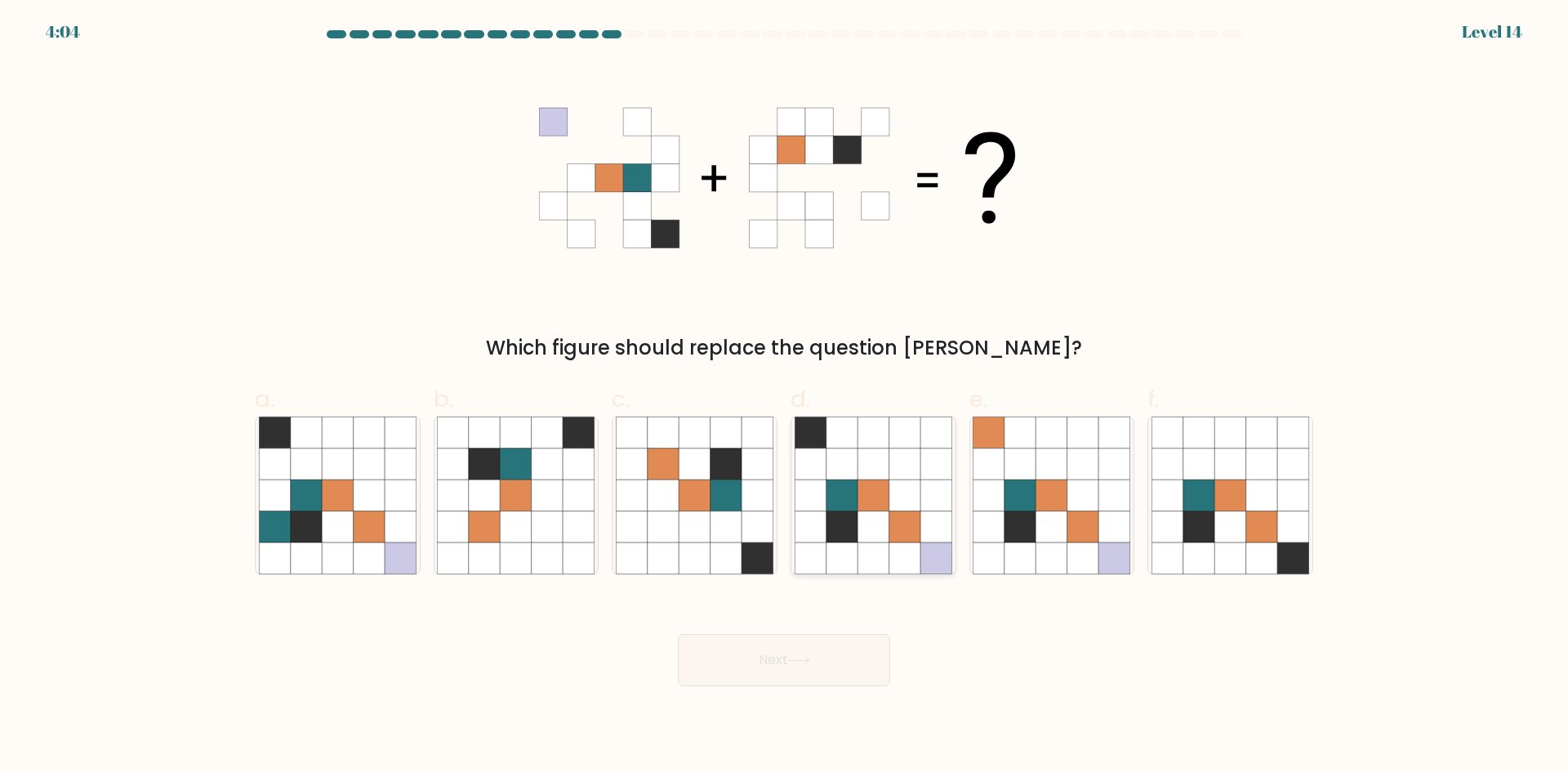
click at [864, 441] on icon at bounding box center [872, 431] width 31 height 31
click at [785, 397] on input "d." at bounding box center [784, 391] width 1 height 11
radio input "true"
click at [796, 652] on button "Next" at bounding box center [783, 660] width 212 height 52
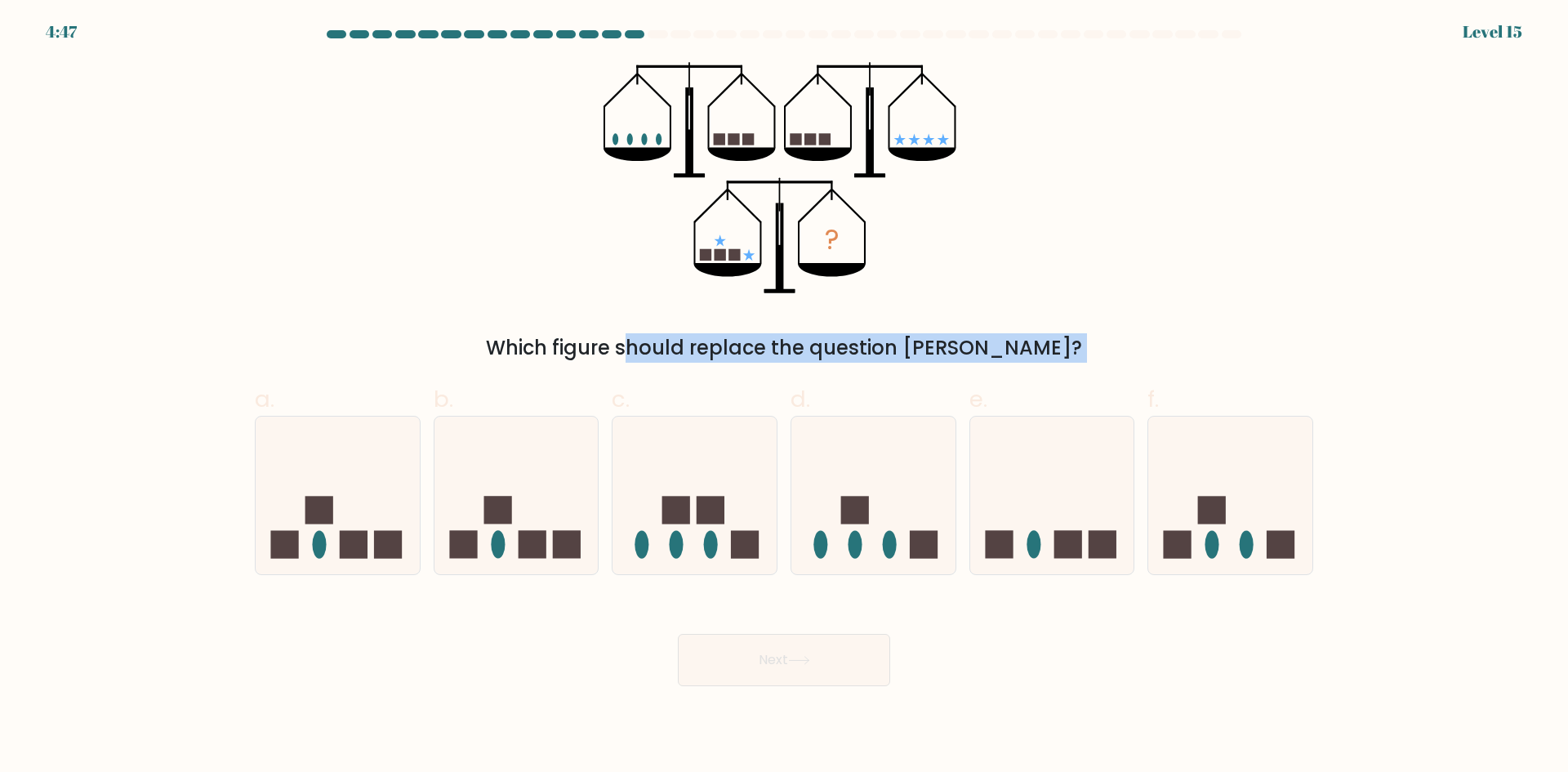
drag, startPoint x: 161, startPoint y: 327, endPoint x: 136, endPoint y: 363, distance: 43.8
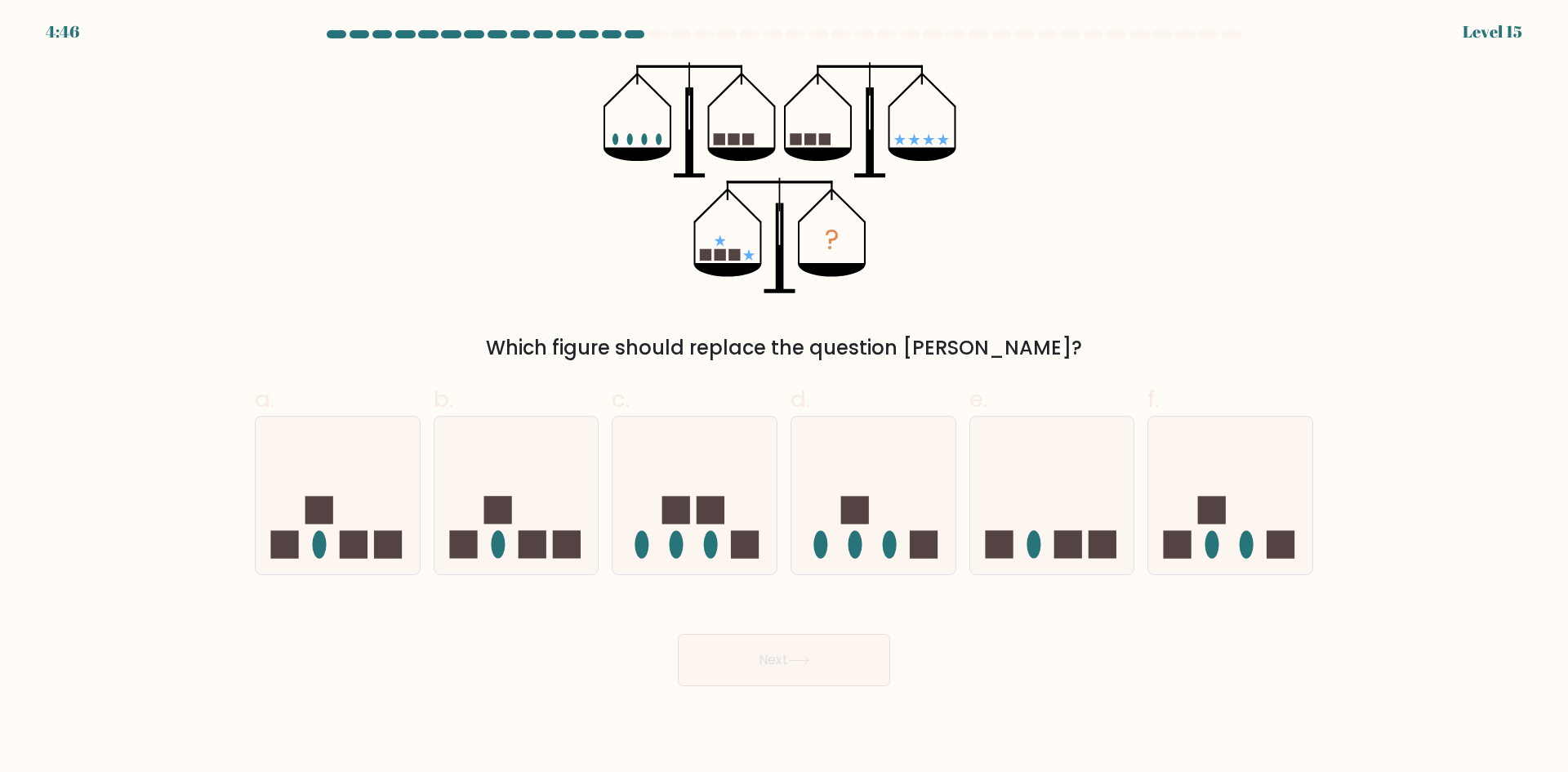
drag, startPoint x: 136, startPoint y: 363, endPoint x: 114, endPoint y: 281, distance: 84.9
click at [114, 281] on form at bounding box center [784, 358] width 1568 height 656
drag, startPoint x: 999, startPoint y: 205, endPoint x: 993, endPoint y: 190, distance: 16.2
drag, startPoint x: 993, startPoint y: 190, endPoint x: 971, endPoint y: 178, distance: 25.1
click at [971, 178] on div "? Which figure should replace the question mark?" at bounding box center [783, 212] width 1078 height 301
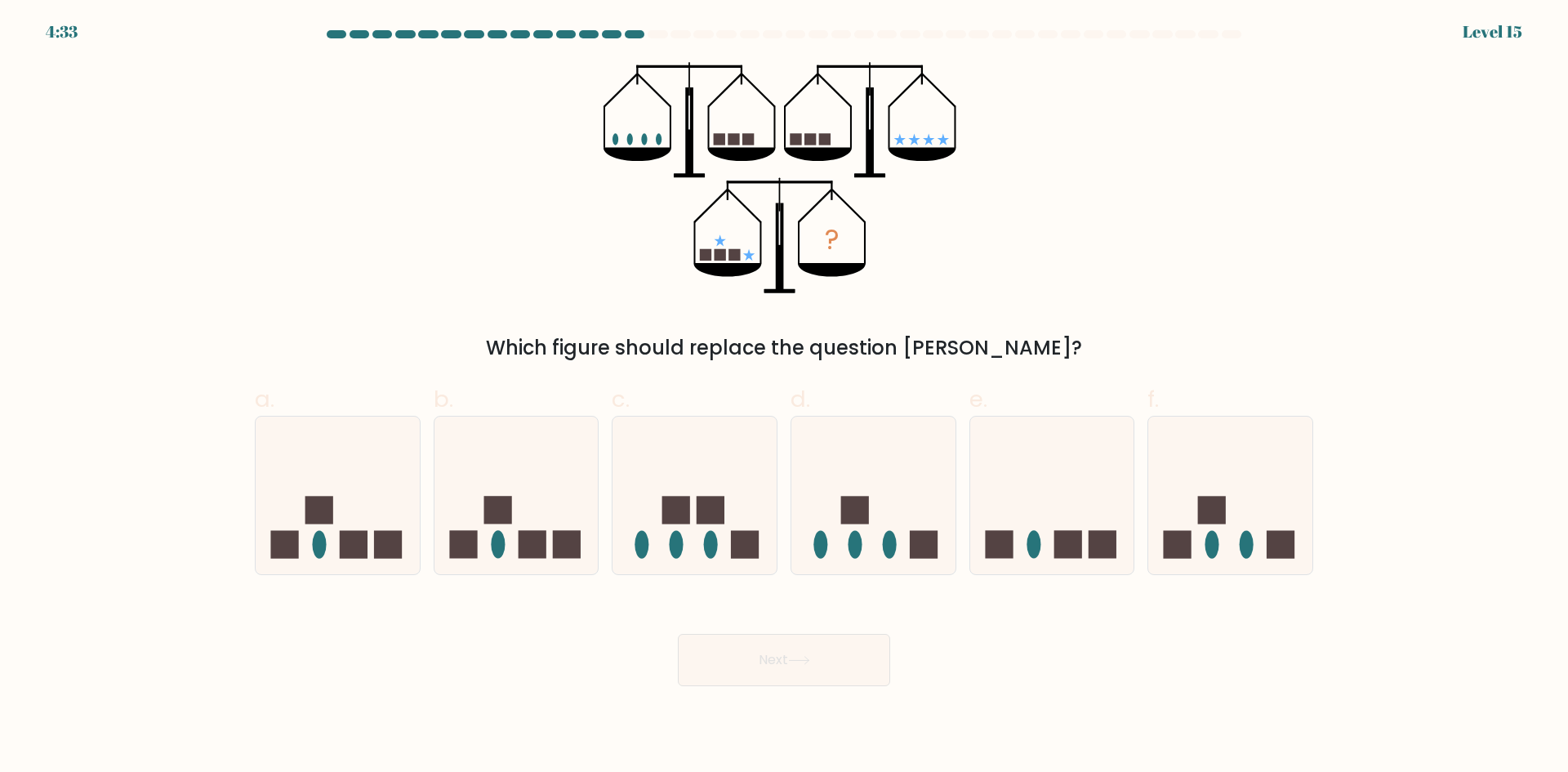
drag, startPoint x: 699, startPoint y: 179, endPoint x: 681, endPoint y: 166, distance: 22.2
drag, startPoint x: 681, startPoint y: 166, endPoint x: 536, endPoint y: 232, distance: 159.3
click at [536, 232] on div "? Which figure should replace the question mark?" at bounding box center [783, 212] width 1078 height 301
click at [1209, 491] on icon at bounding box center [1229, 495] width 164 height 136
click at [785, 397] on input "f." at bounding box center [784, 391] width 1 height 11
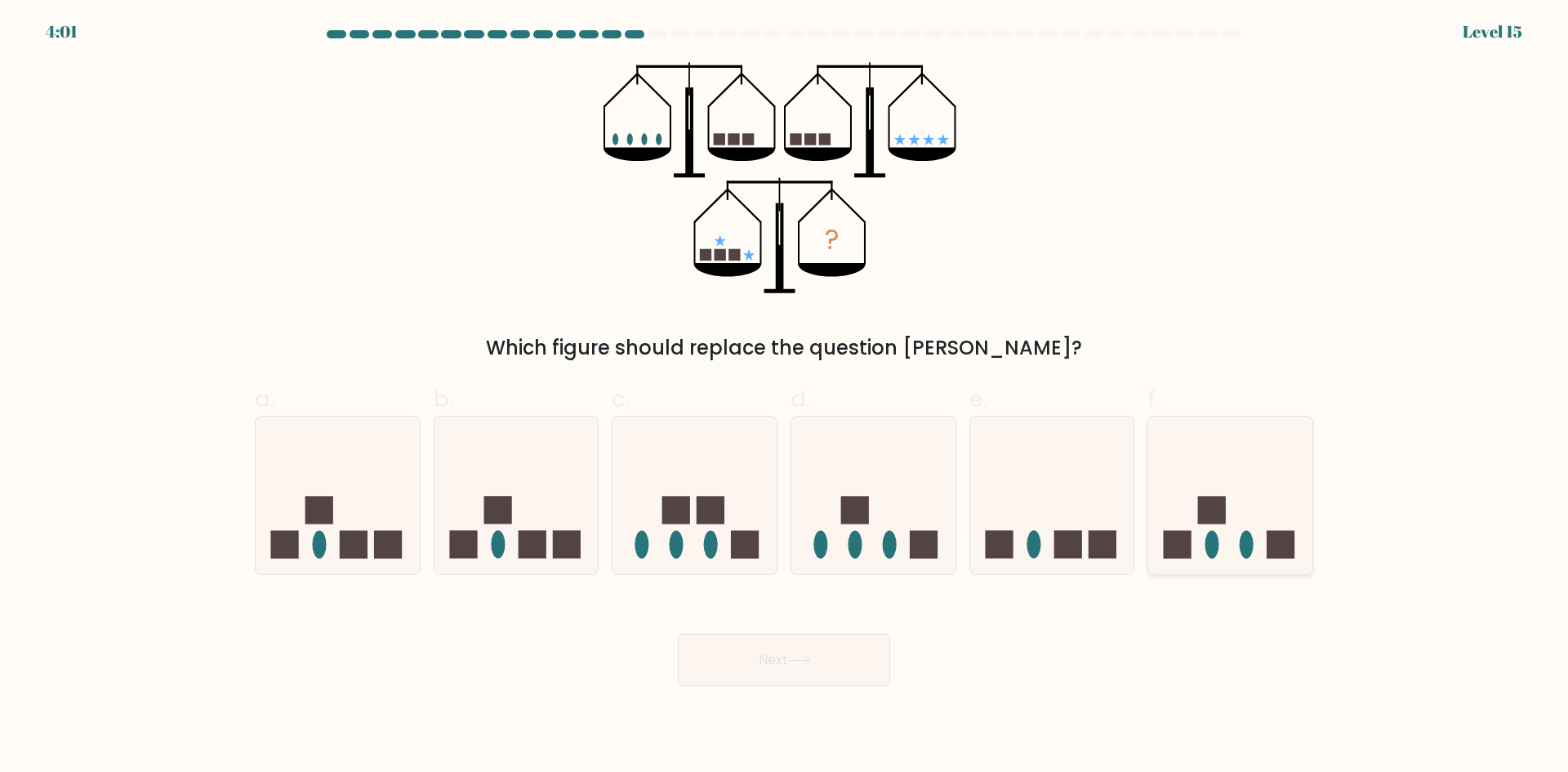
radio input "true"
click at [808, 660] on icon at bounding box center [799, 660] width 20 height 7
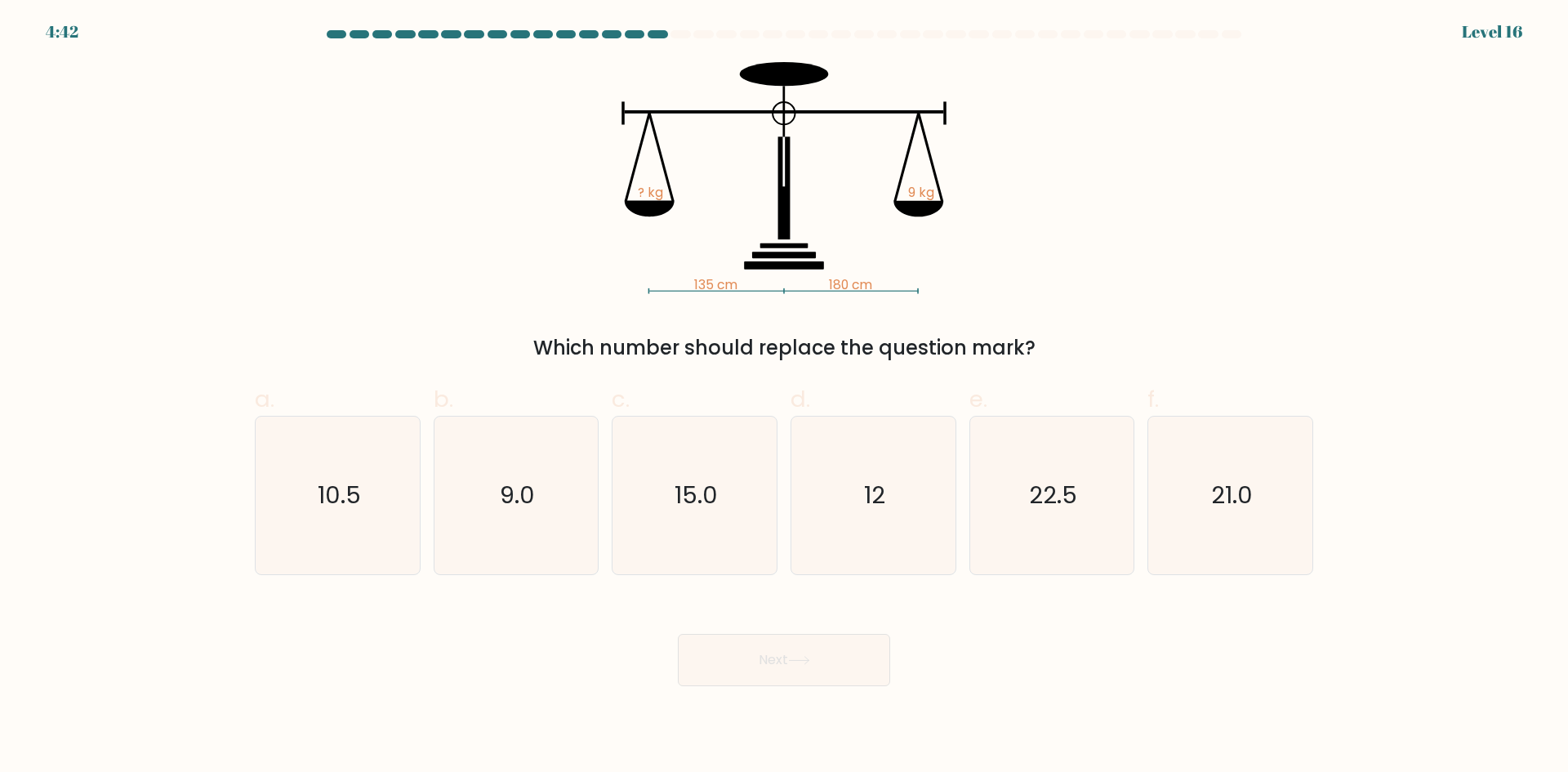
drag, startPoint x: 347, startPoint y: 208, endPoint x: 332, endPoint y: 203, distance: 15.8
click at [335, 205] on div "135 cm 180 cm ? kg 9 kg Which number should replace the question mark?" at bounding box center [783, 212] width 1078 height 301
drag, startPoint x: 318, startPoint y: 197, endPoint x: 191, endPoint y: 207, distance: 127.4
click at [190, 205] on form at bounding box center [784, 358] width 1568 height 656
click at [857, 519] on icon "12" at bounding box center [873, 495] width 157 height 157
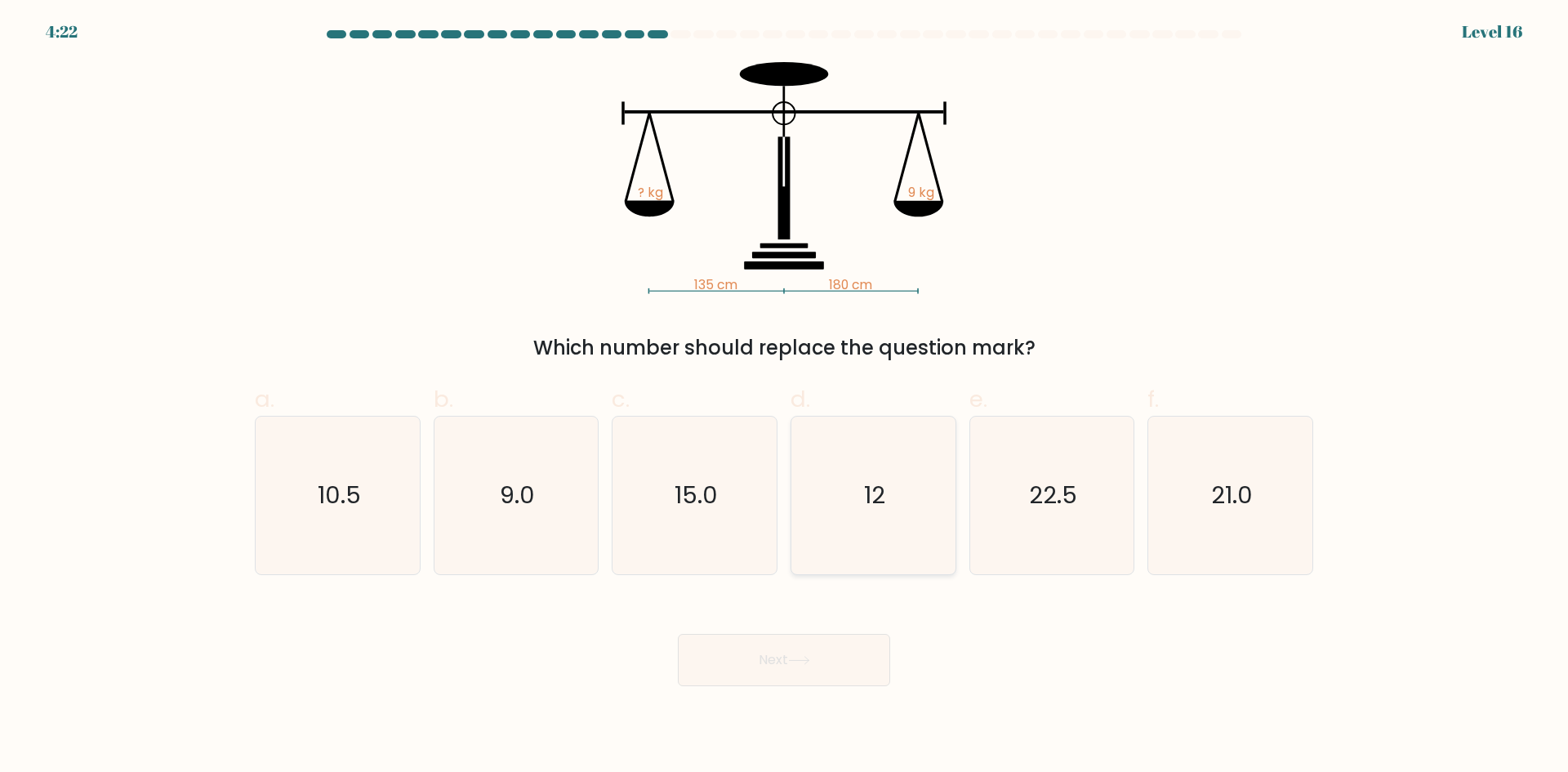
click at [785, 397] on input "d. 12" at bounding box center [784, 391] width 1 height 11
radio input "true"
click at [768, 670] on button "Next" at bounding box center [783, 660] width 212 height 52
click at [742, 671] on button "Next" at bounding box center [783, 660] width 212 height 52
click at [742, 672] on button "Next" at bounding box center [783, 660] width 212 height 52
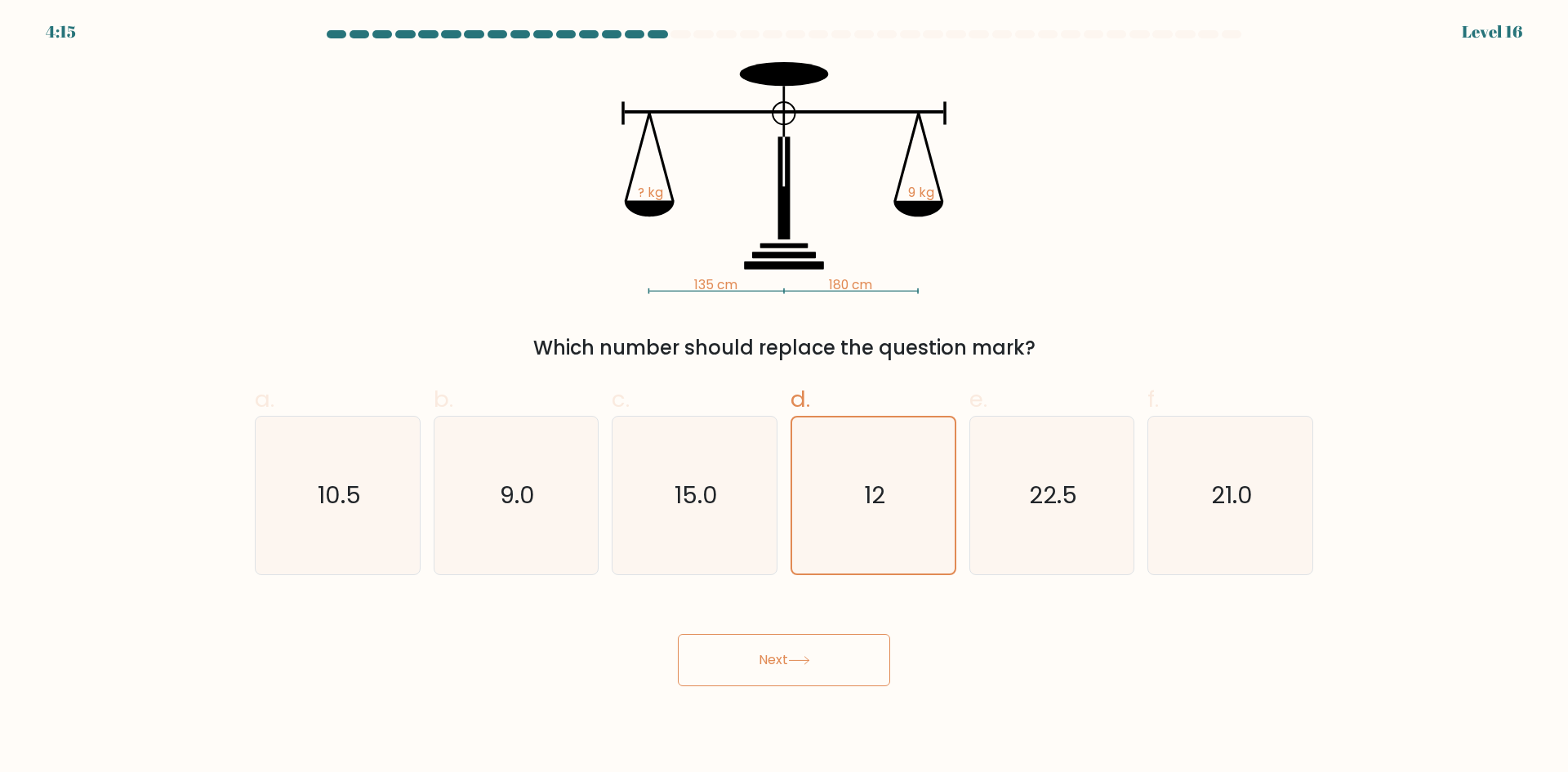
click at [742, 672] on button "Next" at bounding box center [783, 660] width 212 height 52
click at [742, 670] on button "Next" at bounding box center [783, 660] width 212 height 52
click at [742, 657] on button "Next" at bounding box center [783, 660] width 212 height 52
click at [701, 530] on icon "15.0" at bounding box center [694, 495] width 157 height 157
click at [784, 397] on input "c. 15.0" at bounding box center [784, 391] width 1 height 11
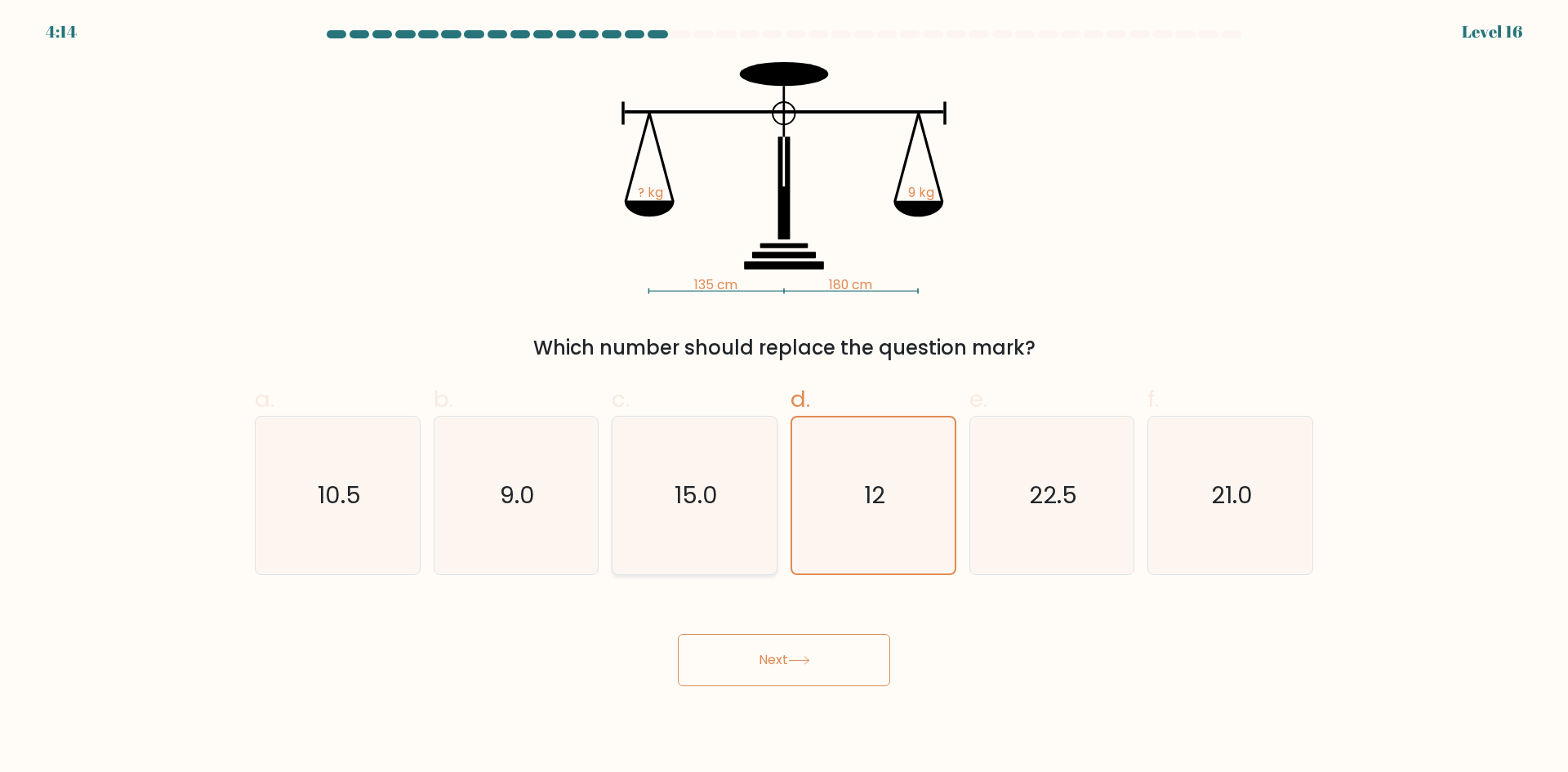
radio input "true"
click at [837, 517] on icon "12" at bounding box center [873, 495] width 157 height 157
click at [785, 397] on input "d. 12" at bounding box center [784, 391] width 1 height 11
radio input "true"
drag, startPoint x: 795, startPoint y: 685, endPoint x: 786, endPoint y: 667, distance: 20.1
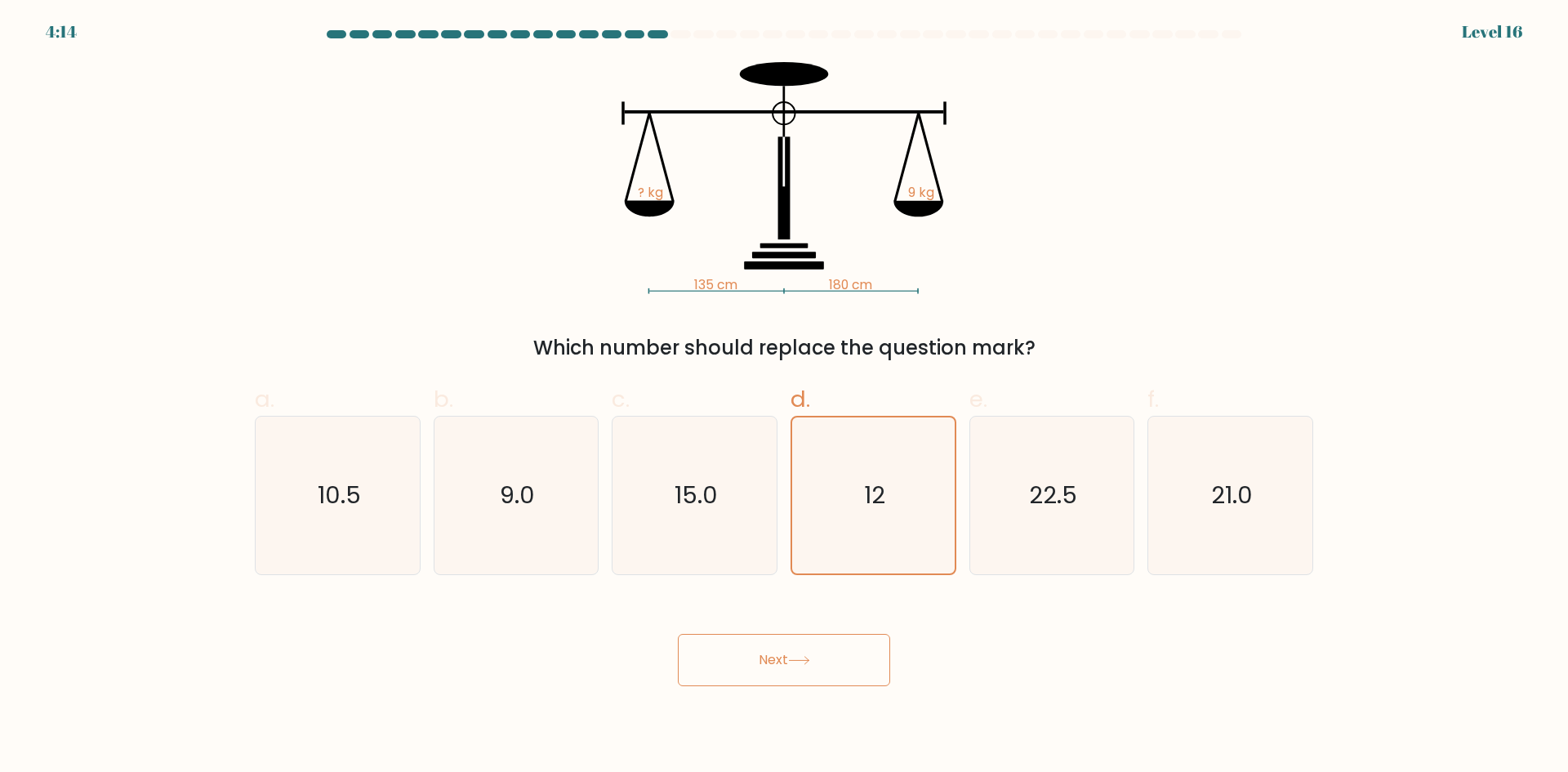
click at [794, 682] on button "Next" at bounding box center [783, 660] width 212 height 52
click at [780, 659] on button "Next" at bounding box center [783, 660] width 212 height 52
drag, startPoint x: 776, startPoint y: 650, endPoint x: 793, endPoint y: 712, distance: 64.3
click at [781, 674] on button "Next" at bounding box center [783, 660] width 212 height 52
click at [760, 710] on body "4:13 Level 16" at bounding box center [784, 386] width 1568 height 772
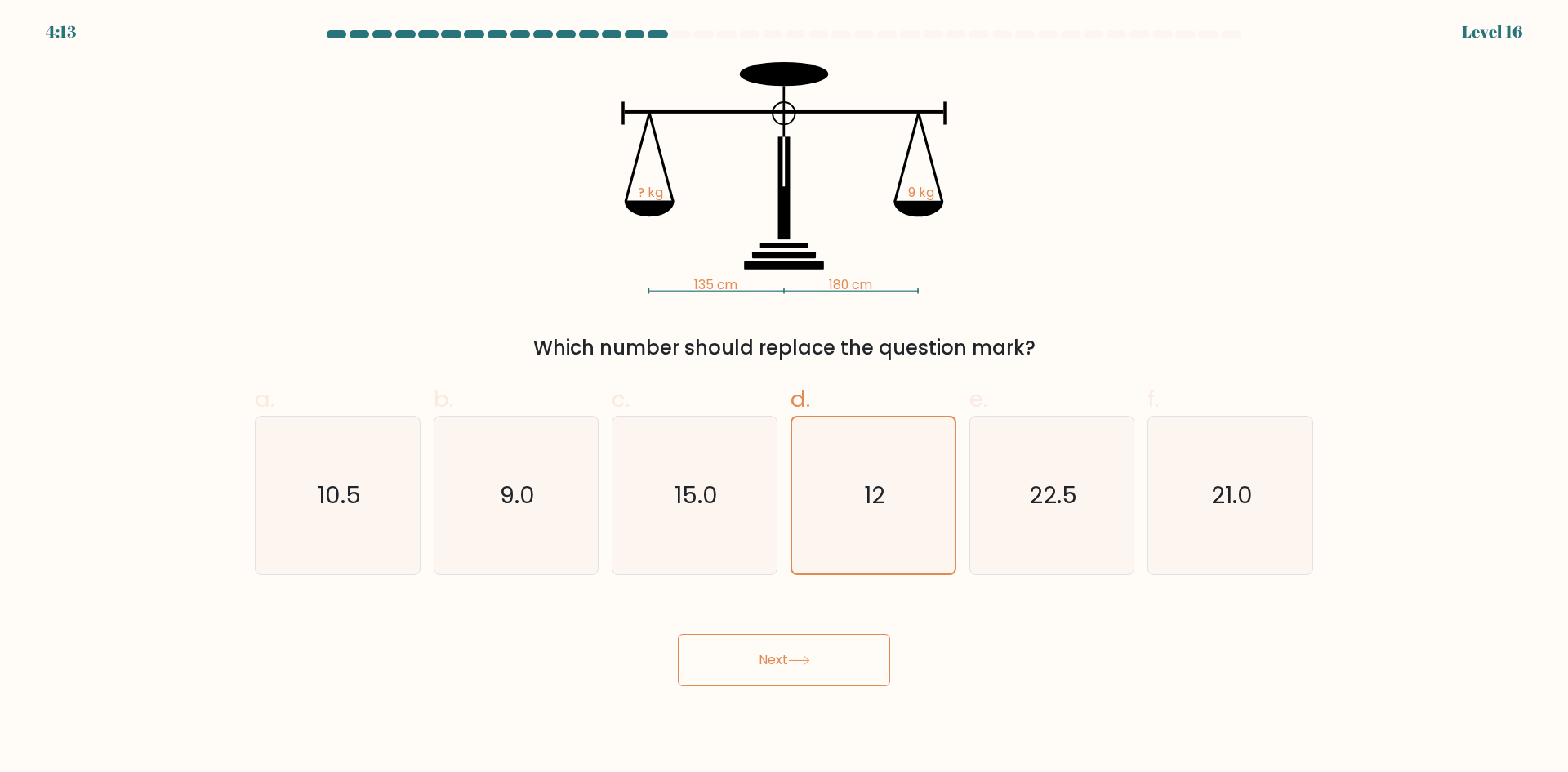
click at [729, 714] on body "4:13 Level 16" at bounding box center [784, 386] width 1568 height 772
click at [770, 665] on button "Next" at bounding box center [783, 660] width 212 height 52
click at [769, 665] on button "Next" at bounding box center [783, 660] width 212 height 52
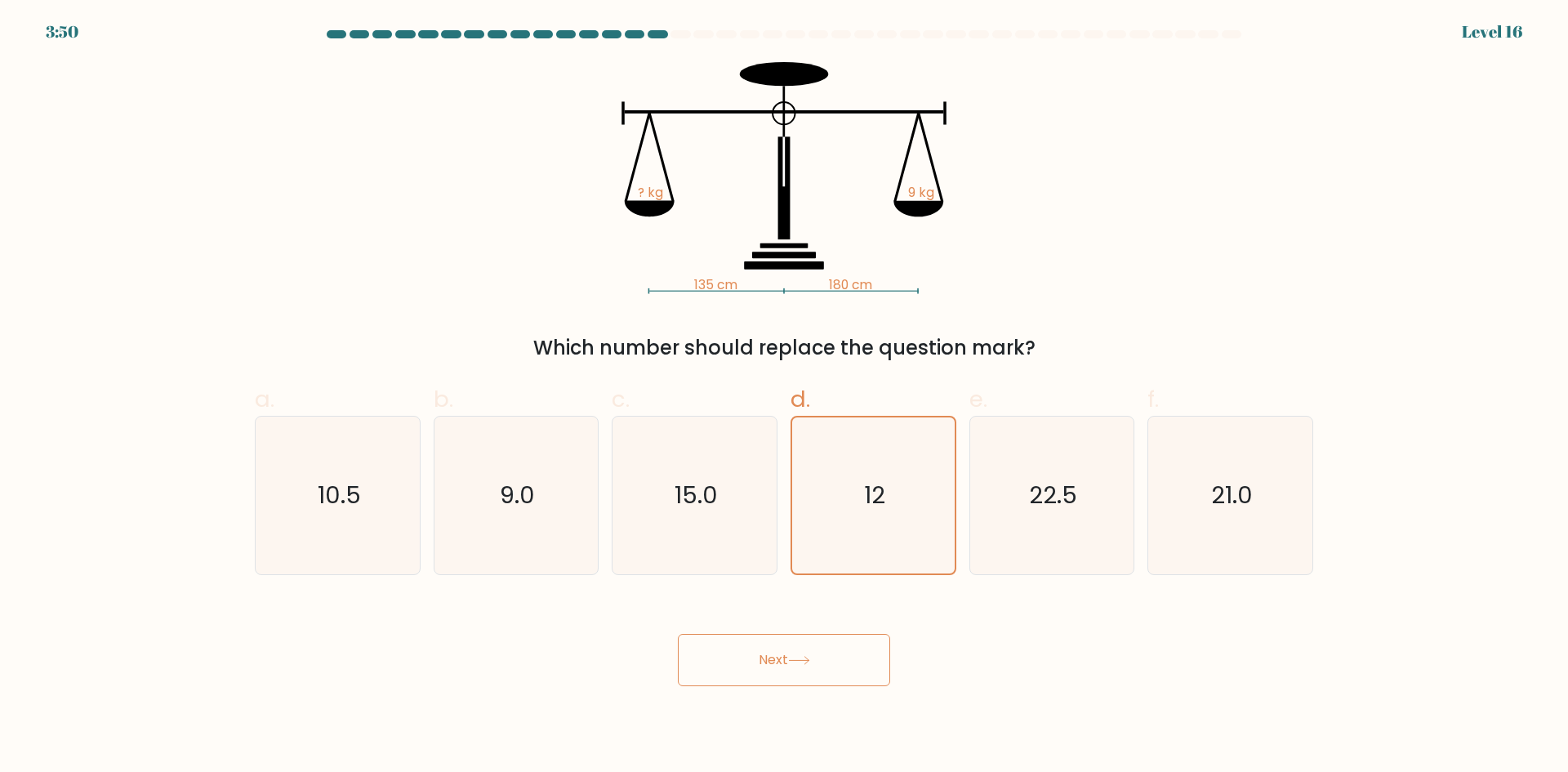
click at [816, 655] on button "Next" at bounding box center [783, 660] width 212 height 52
click at [812, 661] on button "Next" at bounding box center [783, 660] width 212 height 52
click at [808, 661] on icon at bounding box center [799, 660] width 20 height 7
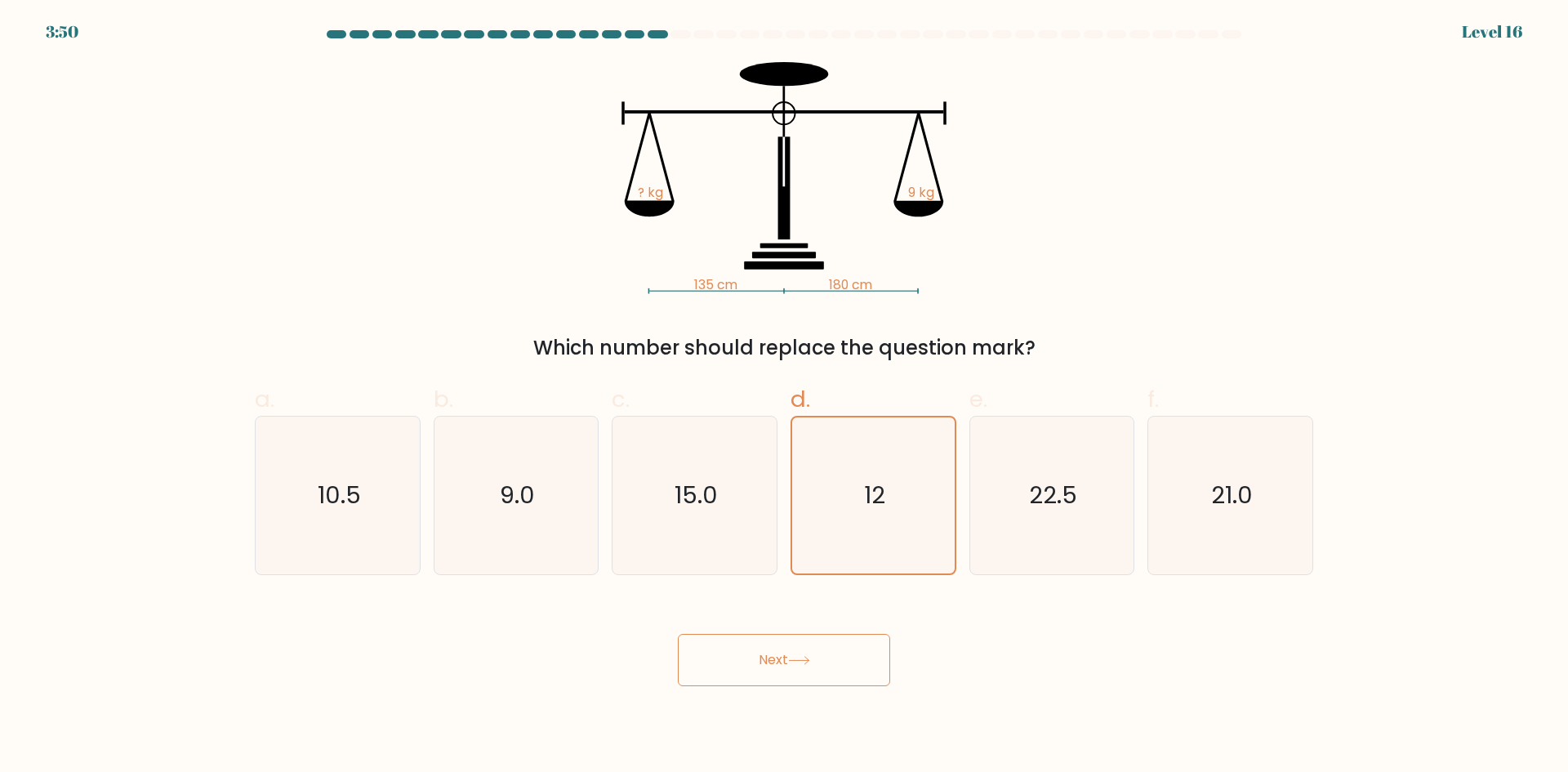
click at [824, 657] on button "Next" at bounding box center [783, 660] width 212 height 52
drag, startPoint x: 824, startPoint y: 657, endPoint x: 791, endPoint y: 667, distance: 34.5
click at [808, 659] on button "Next" at bounding box center [783, 660] width 212 height 52
click at [791, 666] on button "Next" at bounding box center [783, 660] width 212 height 52
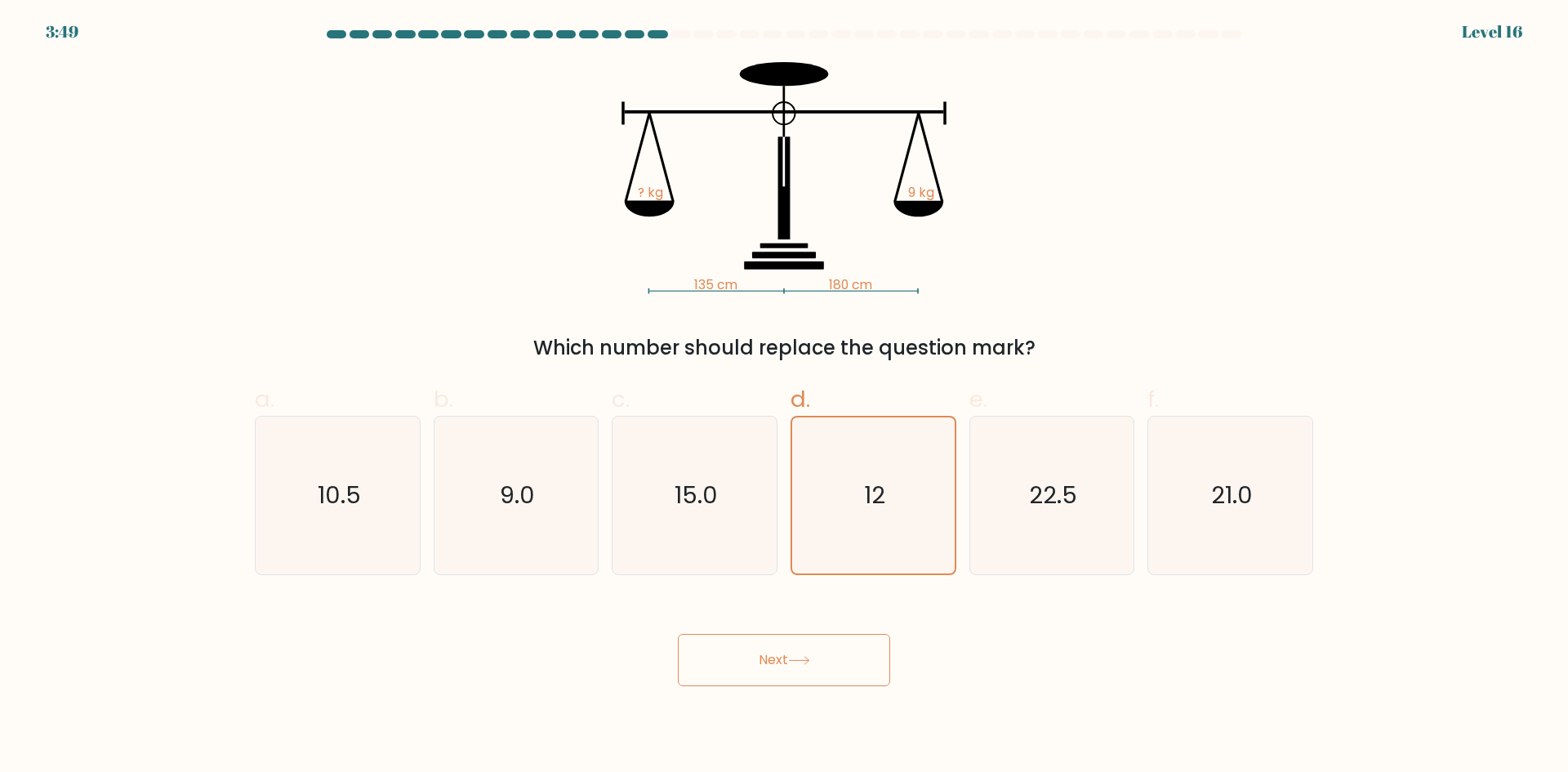
click at [790, 664] on button "Next" at bounding box center [783, 660] width 212 height 52
click at [788, 663] on button "Next" at bounding box center [783, 660] width 212 height 52
click at [791, 663] on button "Next" at bounding box center [783, 660] width 212 height 52
click at [797, 663] on icon at bounding box center [799, 660] width 22 height 9
click at [800, 661] on icon at bounding box center [799, 660] width 22 height 9
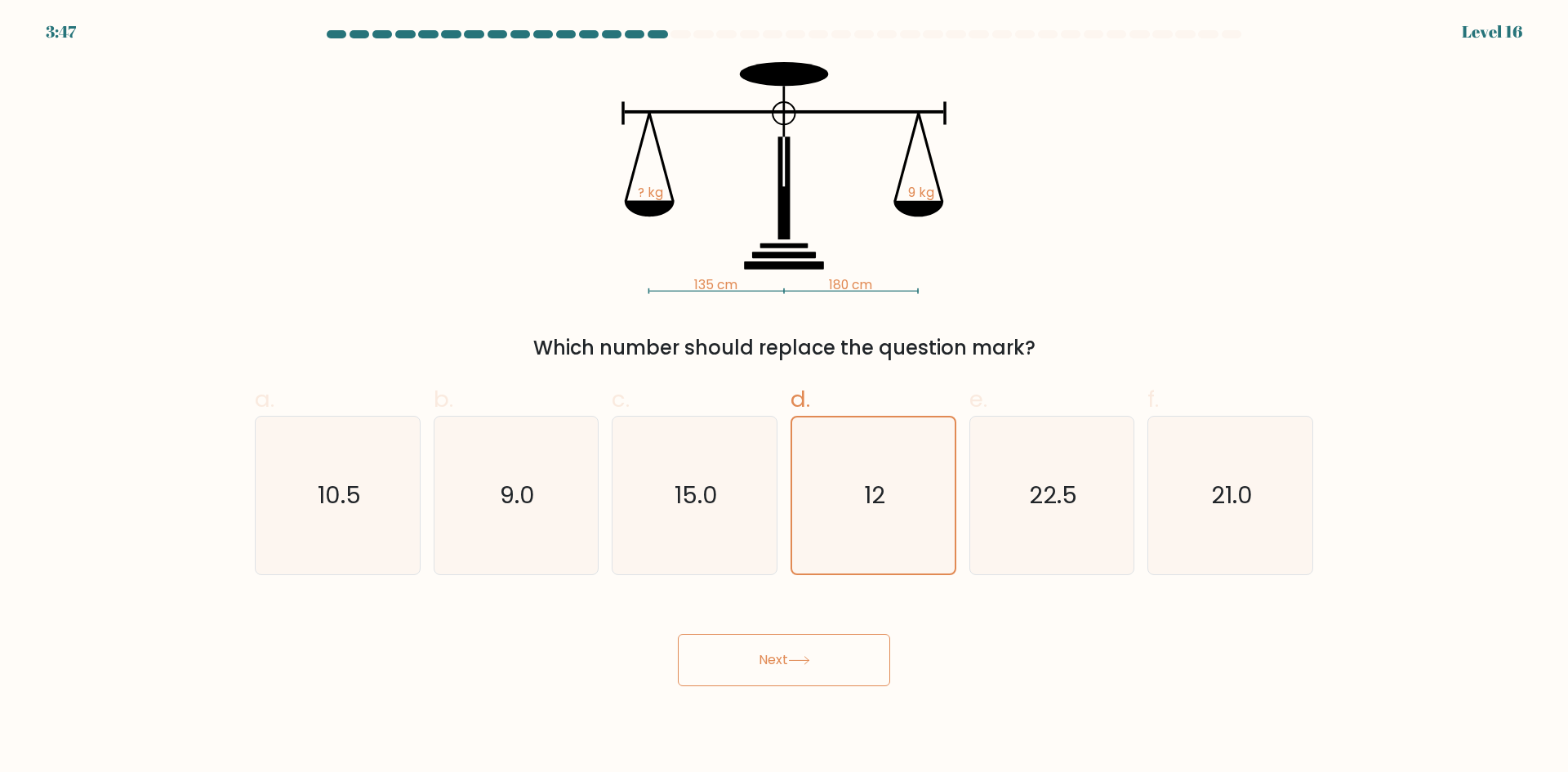
drag, startPoint x: 808, startPoint y: 653, endPoint x: 742, endPoint y: 663, distance: 66.8
click at [727, 658] on button "Next" at bounding box center [783, 660] width 212 height 52
click at [734, 621] on div "Next" at bounding box center [783, 640] width 1078 height 92
click at [742, 665] on button "Next" at bounding box center [783, 660] width 212 height 52
drag, startPoint x: 717, startPoint y: 537, endPoint x: 727, endPoint y: 536, distance: 10.0
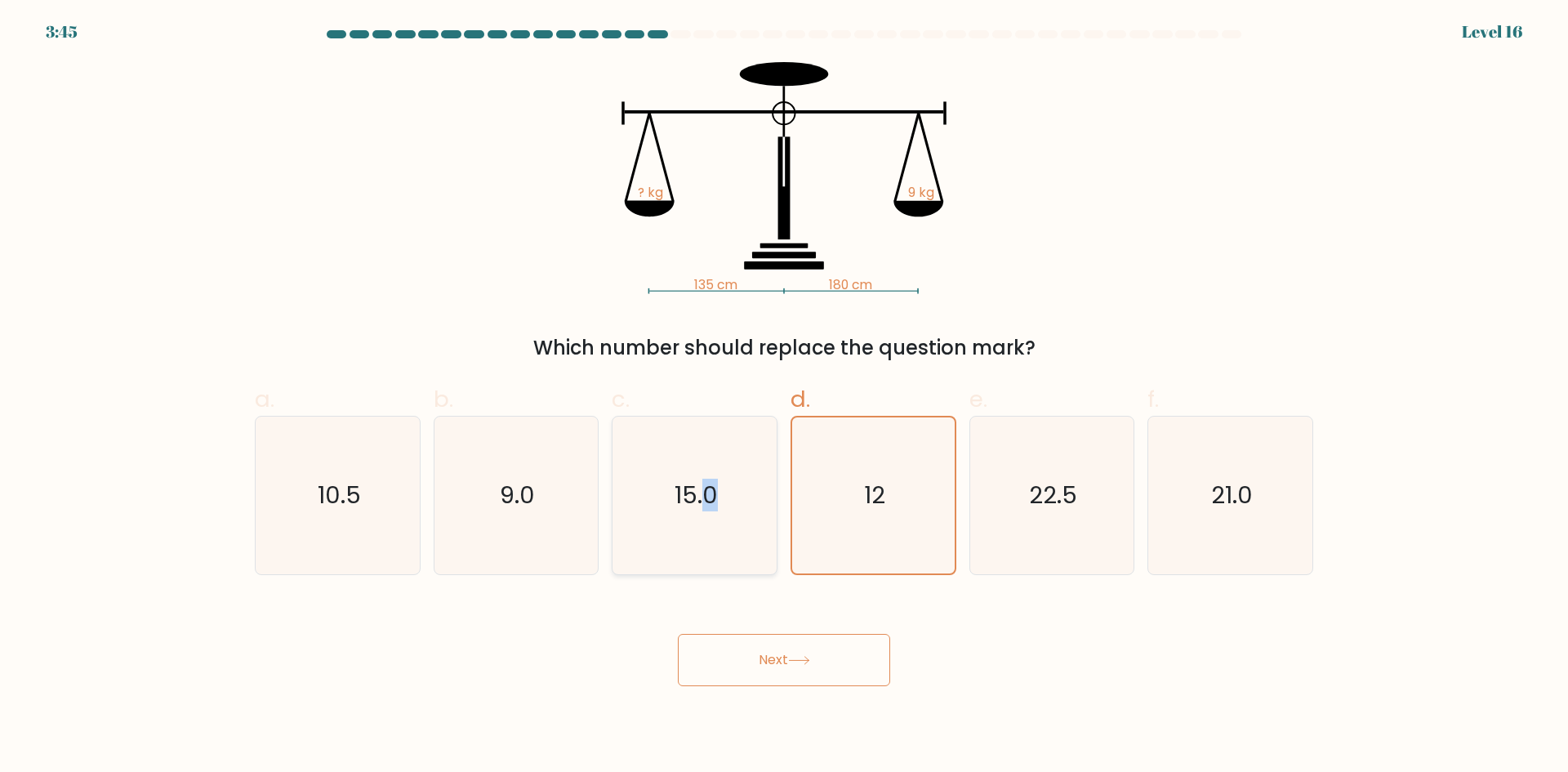
click at [717, 537] on icon "15.0" at bounding box center [694, 495] width 157 height 157
click at [948, 537] on icon "12" at bounding box center [873, 495] width 156 height 156
click at [785, 397] on input "d. 12" at bounding box center [784, 391] width 1 height 11
click at [885, 549] on icon "12" at bounding box center [873, 495] width 156 height 156
click at [785, 397] on input "d. 12" at bounding box center [784, 391] width 1 height 11
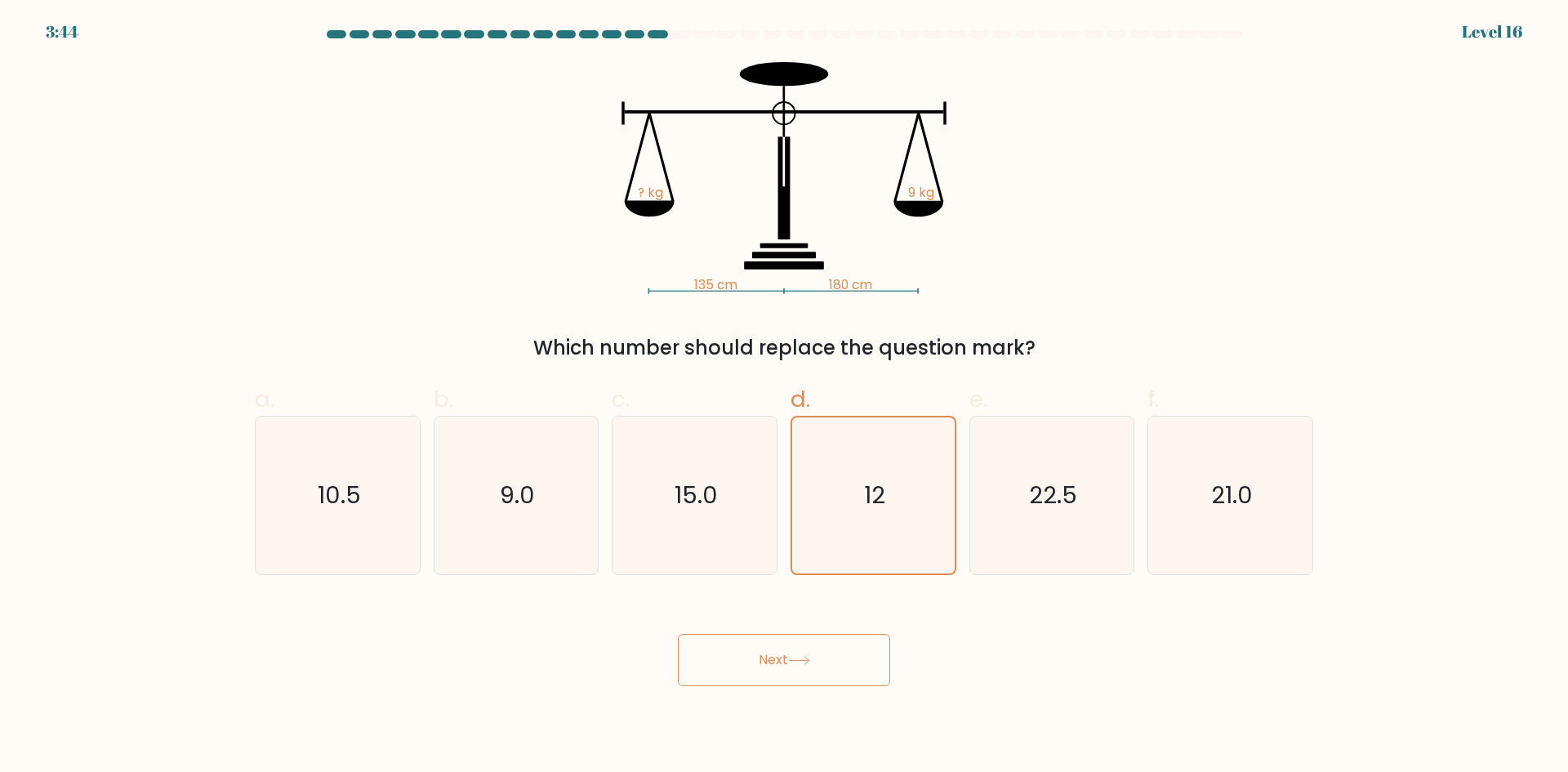
click at [826, 675] on button "Next" at bounding box center [783, 660] width 212 height 52
click at [824, 672] on button "Next" at bounding box center [783, 660] width 212 height 52
click at [881, 517] on icon "12" at bounding box center [873, 495] width 157 height 157
click at [785, 397] on input "d. 12" at bounding box center [784, 391] width 1 height 11
radio input "true"
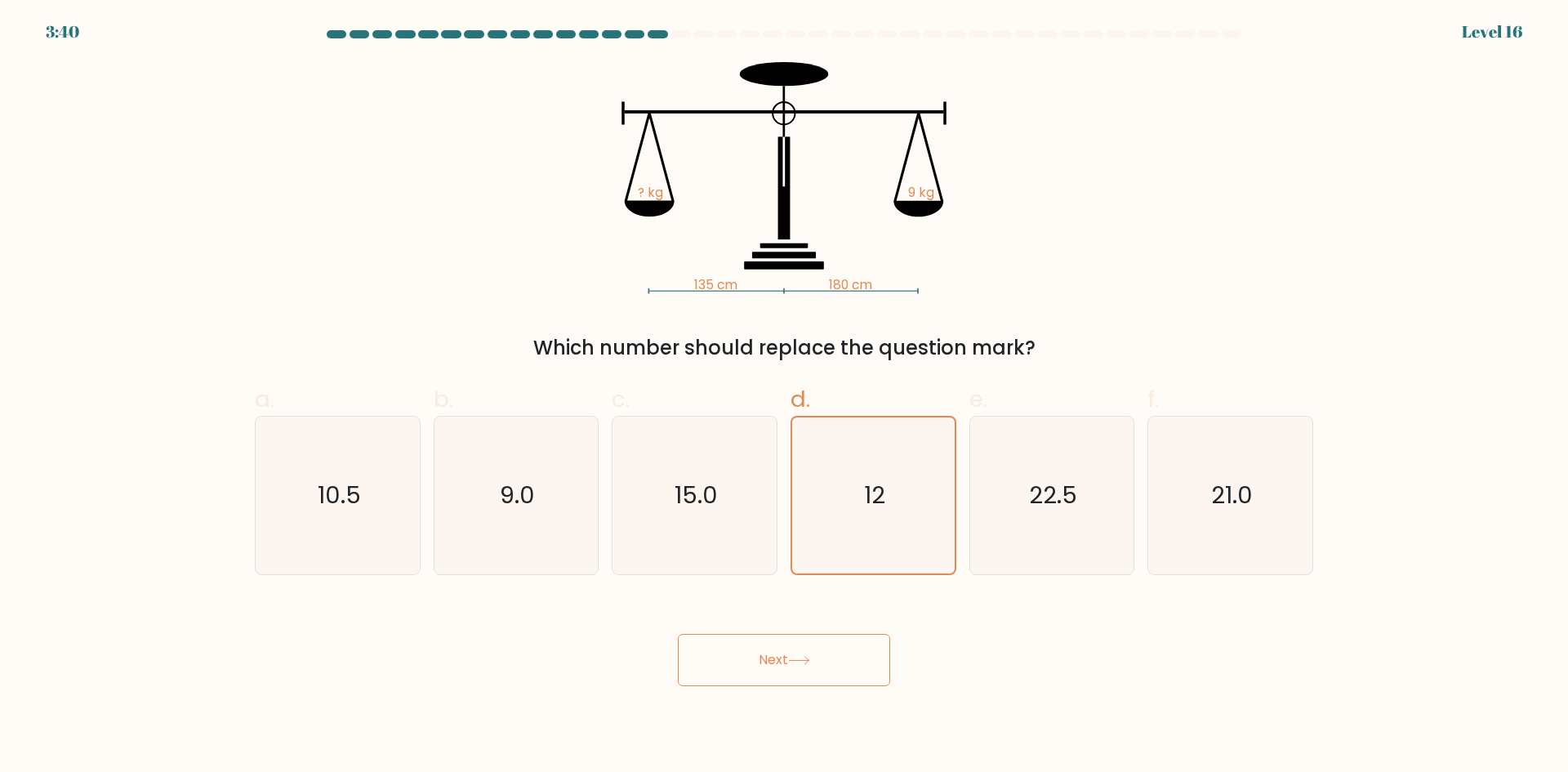
click at [808, 650] on button "Next" at bounding box center [783, 660] width 212 height 52
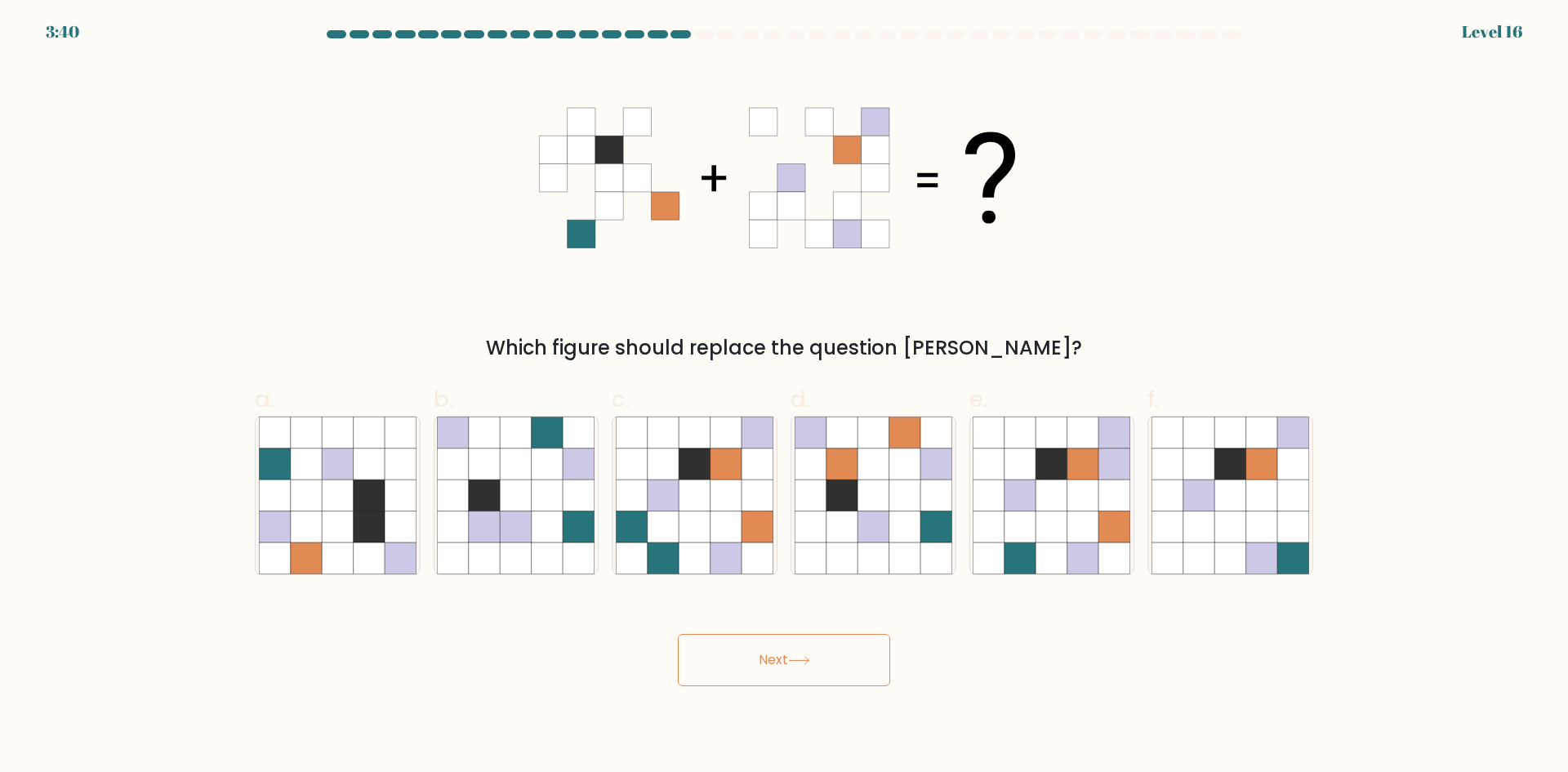
click at [812, 670] on button "Next" at bounding box center [783, 660] width 212 height 52
click at [971, 660] on div "Next" at bounding box center [783, 640] width 1078 height 92
click at [843, 431] on icon at bounding box center [841, 431] width 31 height 31
click at [785, 397] on input "d." at bounding box center [784, 391] width 1 height 11
radio input "true"
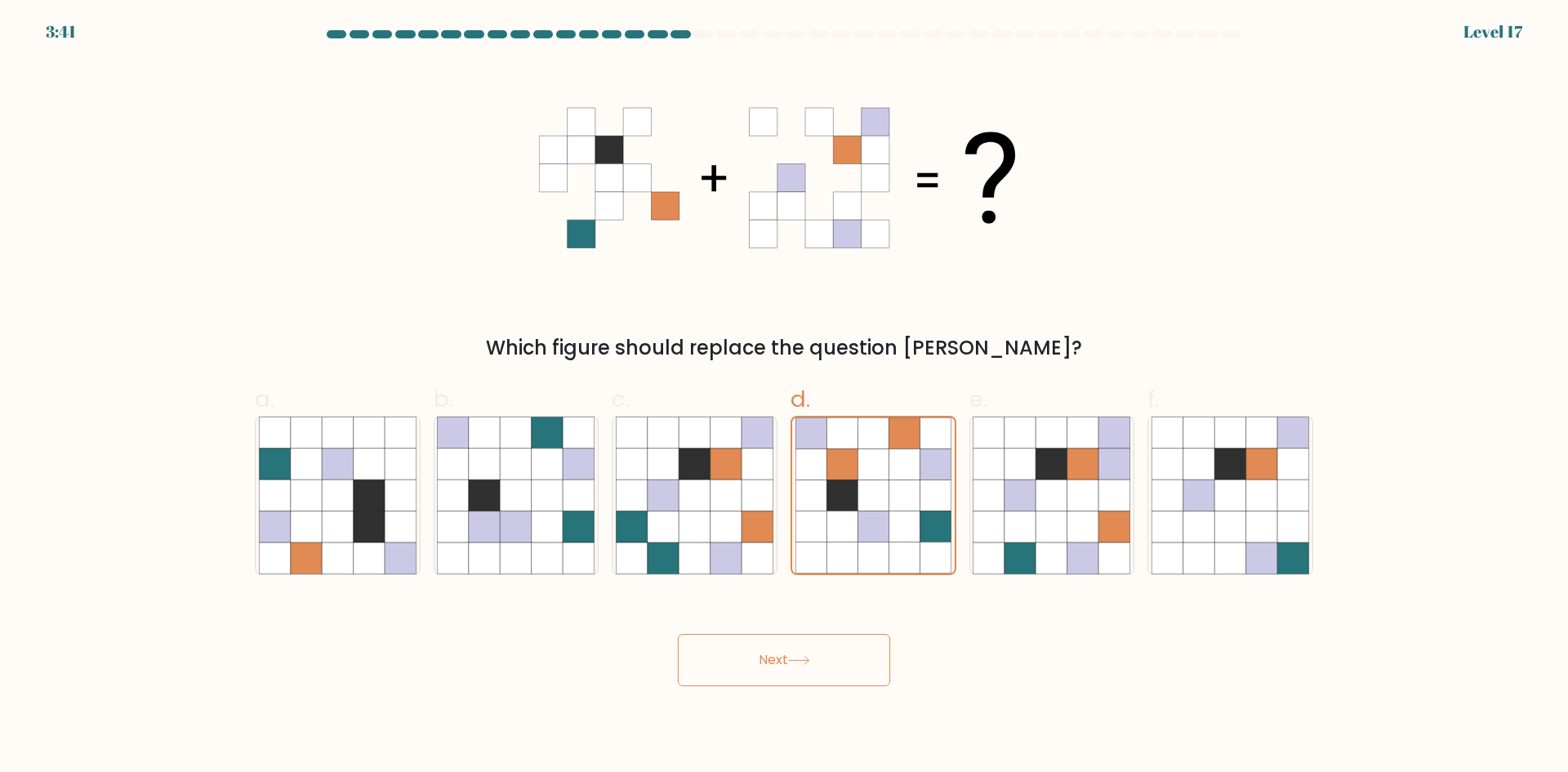
click at [785, 658] on button "Next" at bounding box center [783, 660] width 212 height 52
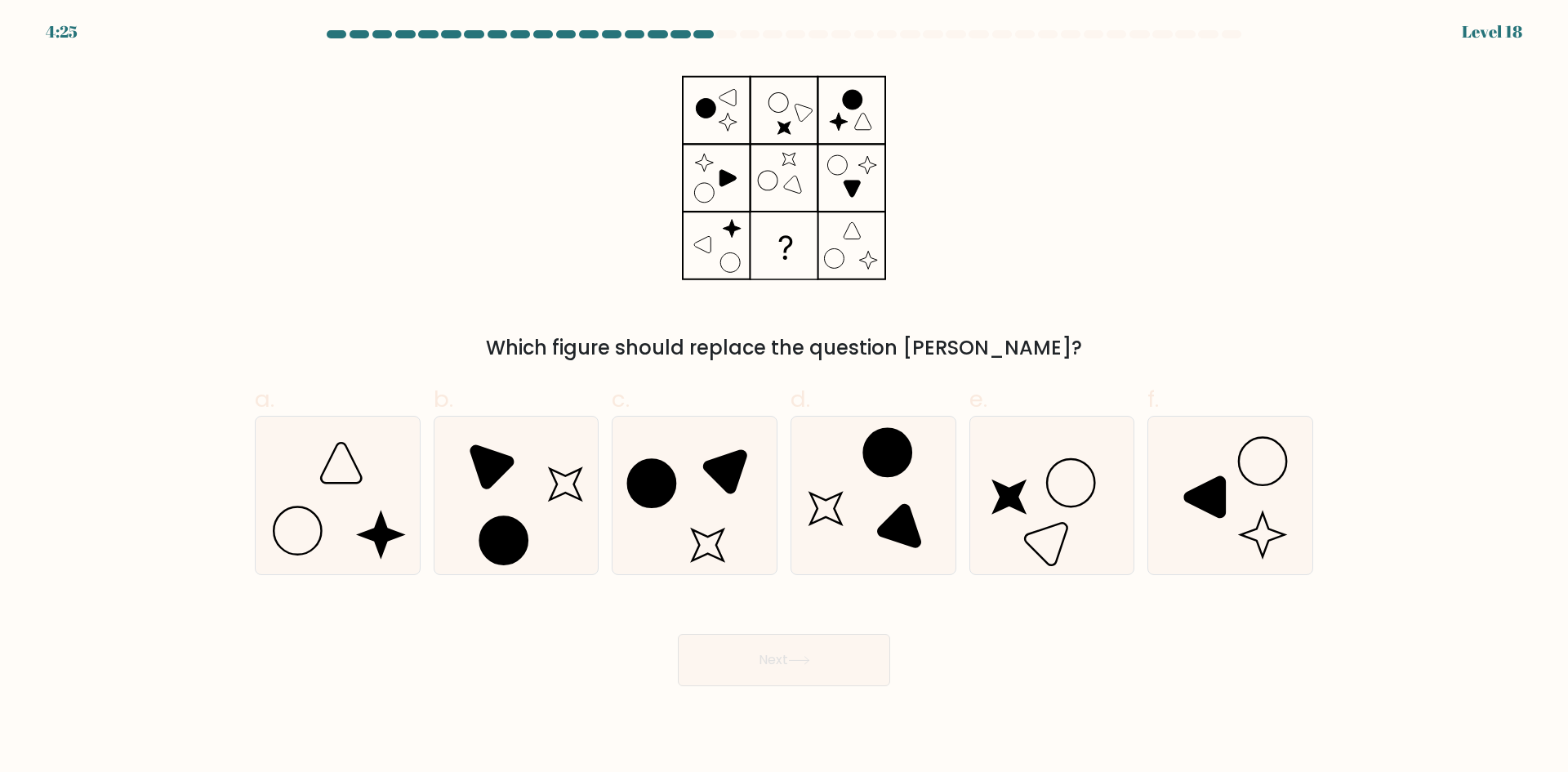
drag, startPoint x: 350, startPoint y: 217, endPoint x: 326, endPoint y: 202, distance: 28.3
drag, startPoint x: 326, startPoint y: 202, endPoint x: 195, endPoint y: 182, distance: 132.5
click at [195, 182] on form at bounding box center [784, 358] width 1568 height 656
click at [472, 485] on icon at bounding box center [515, 495] width 157 height 157
click at [784, 397] on input "b." at bounding box center [784, 391] width 1 height 11
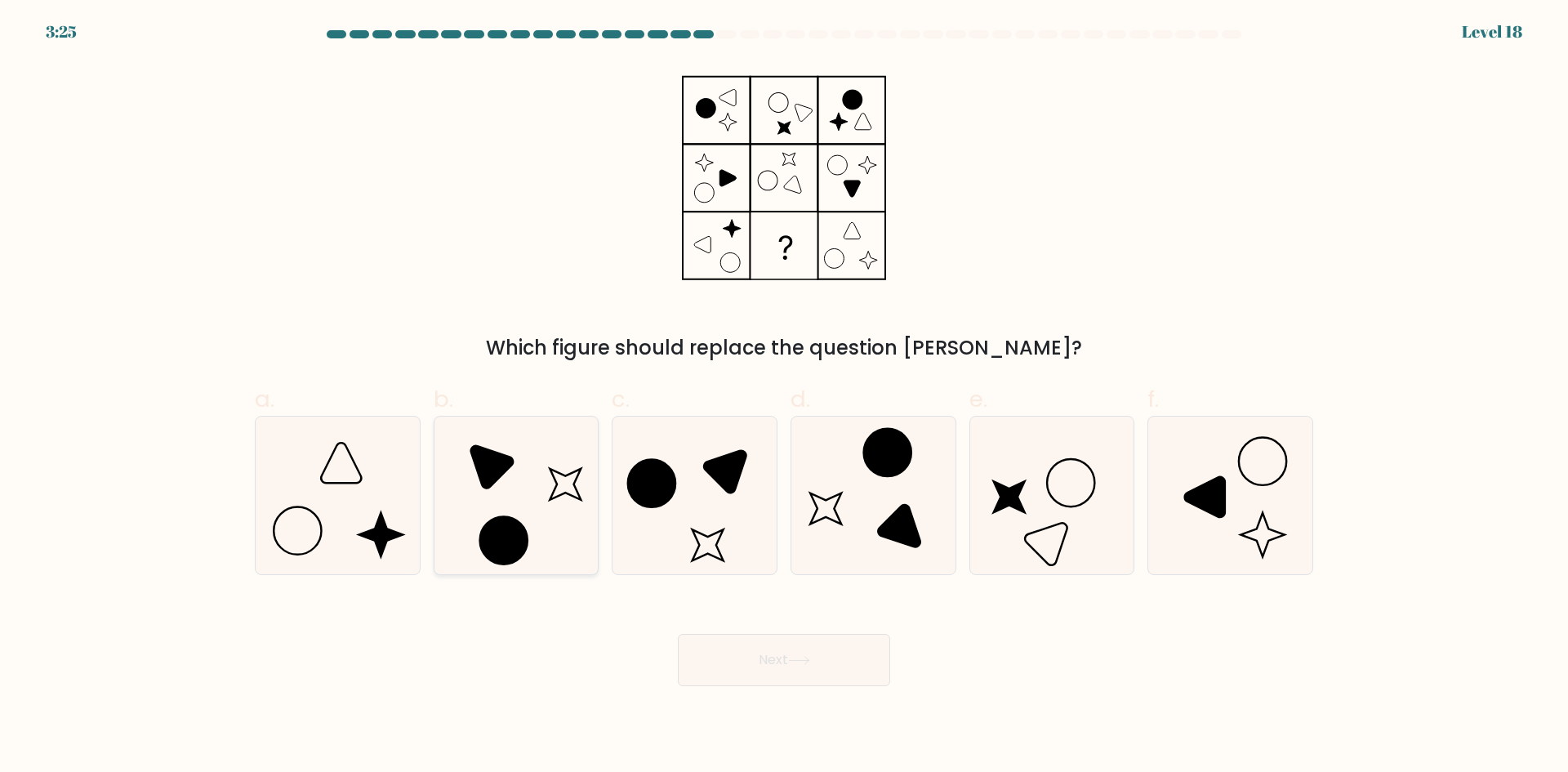
radio input "true"
click at [763, 670] on button "Next" at bounding box center [783, 660] width 212 height 52
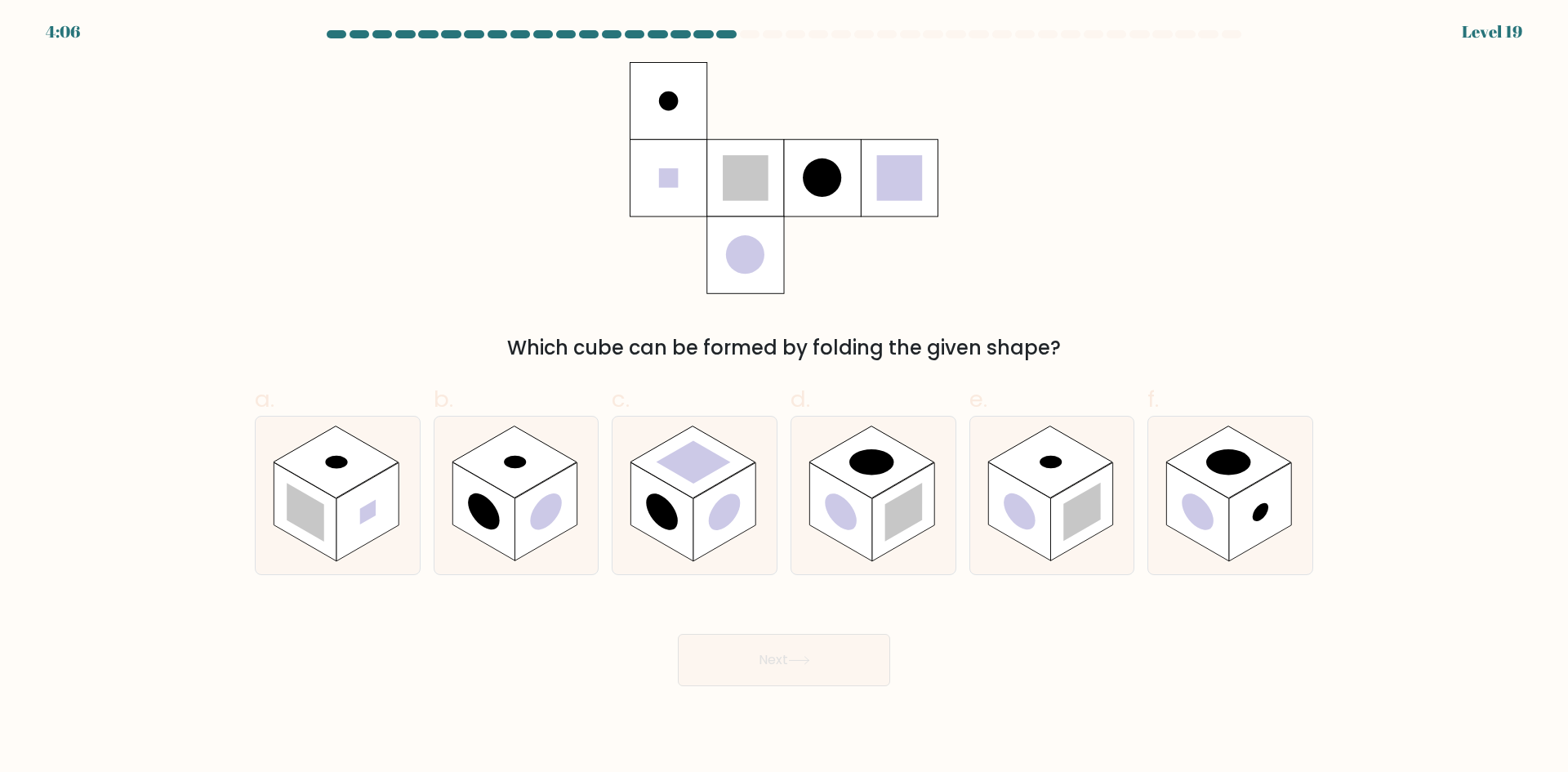
drag, startPoint x: 268, startPoint y: 231, endPoint x: 259, endPoint y: 255, distance: 25.6
drag, startPoint x: 259, startPoint y: 255, endPoint x: 191, endPoint y: 202, distance: 86.2
click at [191, 201] on form at bounding box center [784, 358] width 1568 height 656
drag, startPoint x: 174, startPoint y: 251, endPoint x: 198, endPoint y: 291, distance: 46.6
drag, startPoint x: 198, startPoint y: 291, endPoint x: 137, endPoint y: 281, distance: 61.8
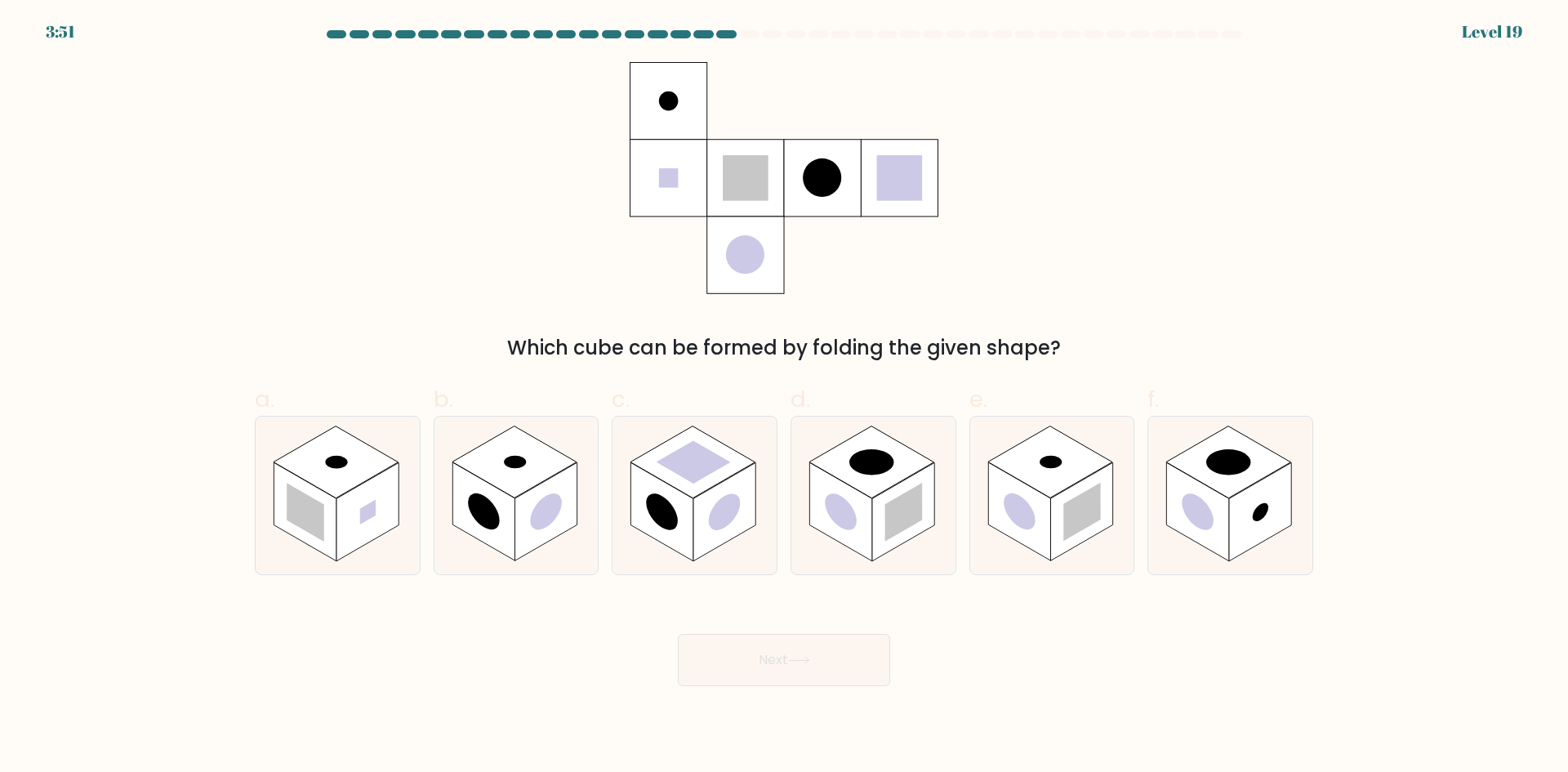
click at [71, 233] on form at bounding box center [784, 358] width 1568 height 656
click at [365, 532] on rect at bounding box center [367, 511] width 62 height 99
click at [784, 397] on input "a." at bounding box center [784, 391] width 1 height 11
radio input "true"
click at [365, 532] on rect at bounding box center [367, 511] width 62 height 97
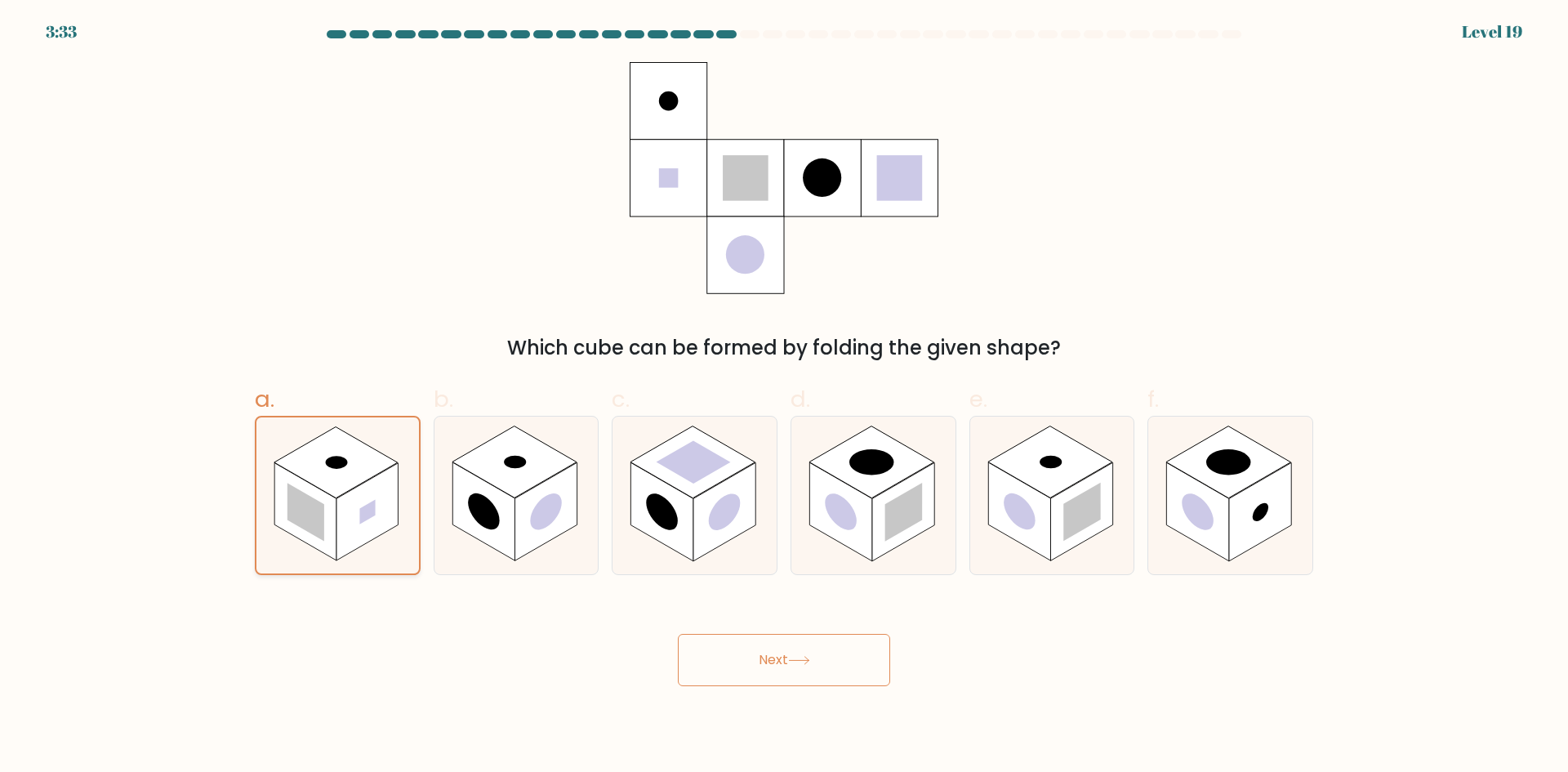
click at [784, 397] on input "a." at bounding box center [784, 391] width 1 height 11
click at [646, 463] on g at bounding box center [692, 461] width 125 height 72
click at [784, 397] on input "c." at bounding box center [784, 391] width 1 height 11
radio input "true"
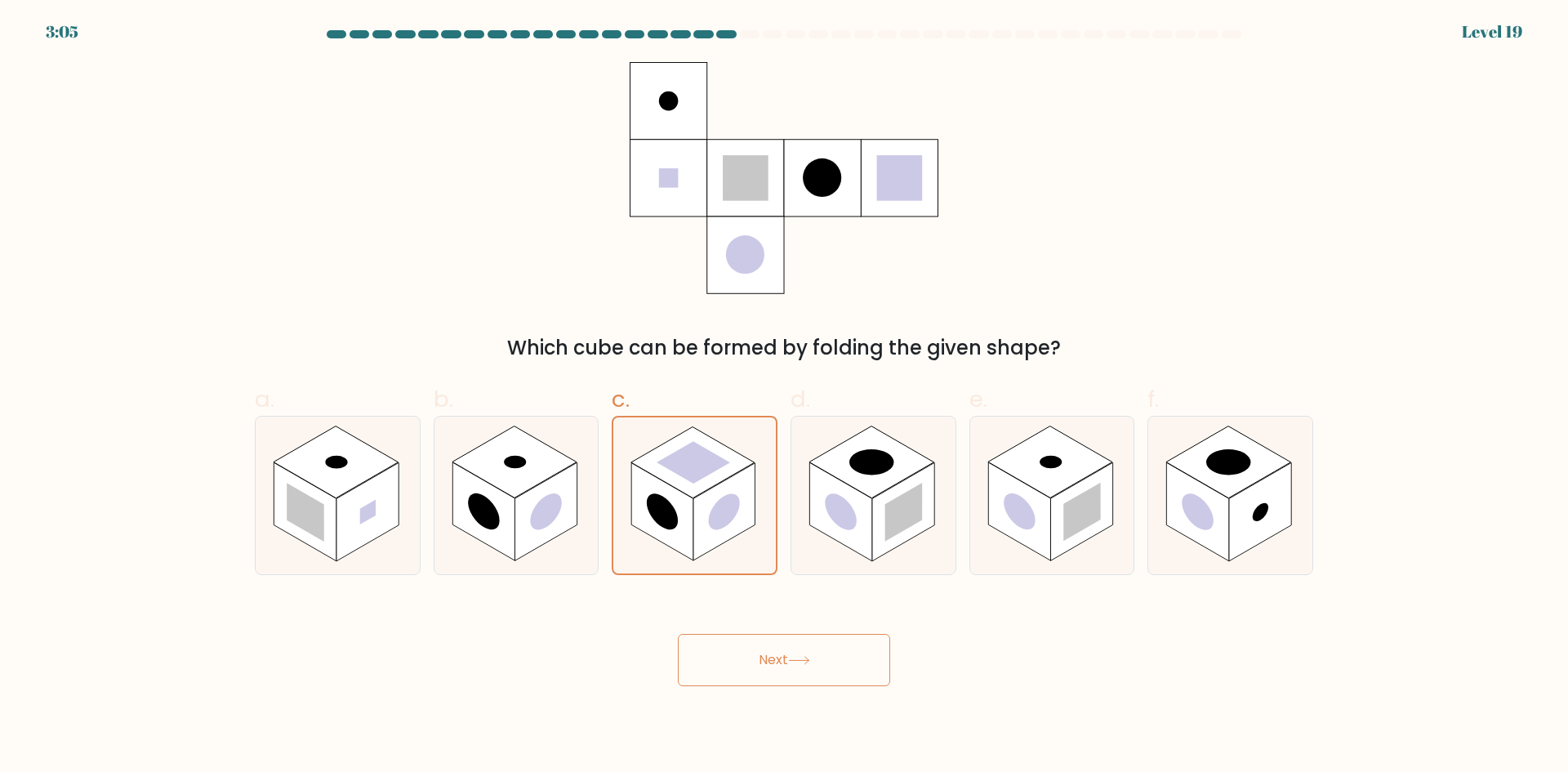
click at [762, 647] on button "Next" at bounding box center [783, 660] width 212 height 52
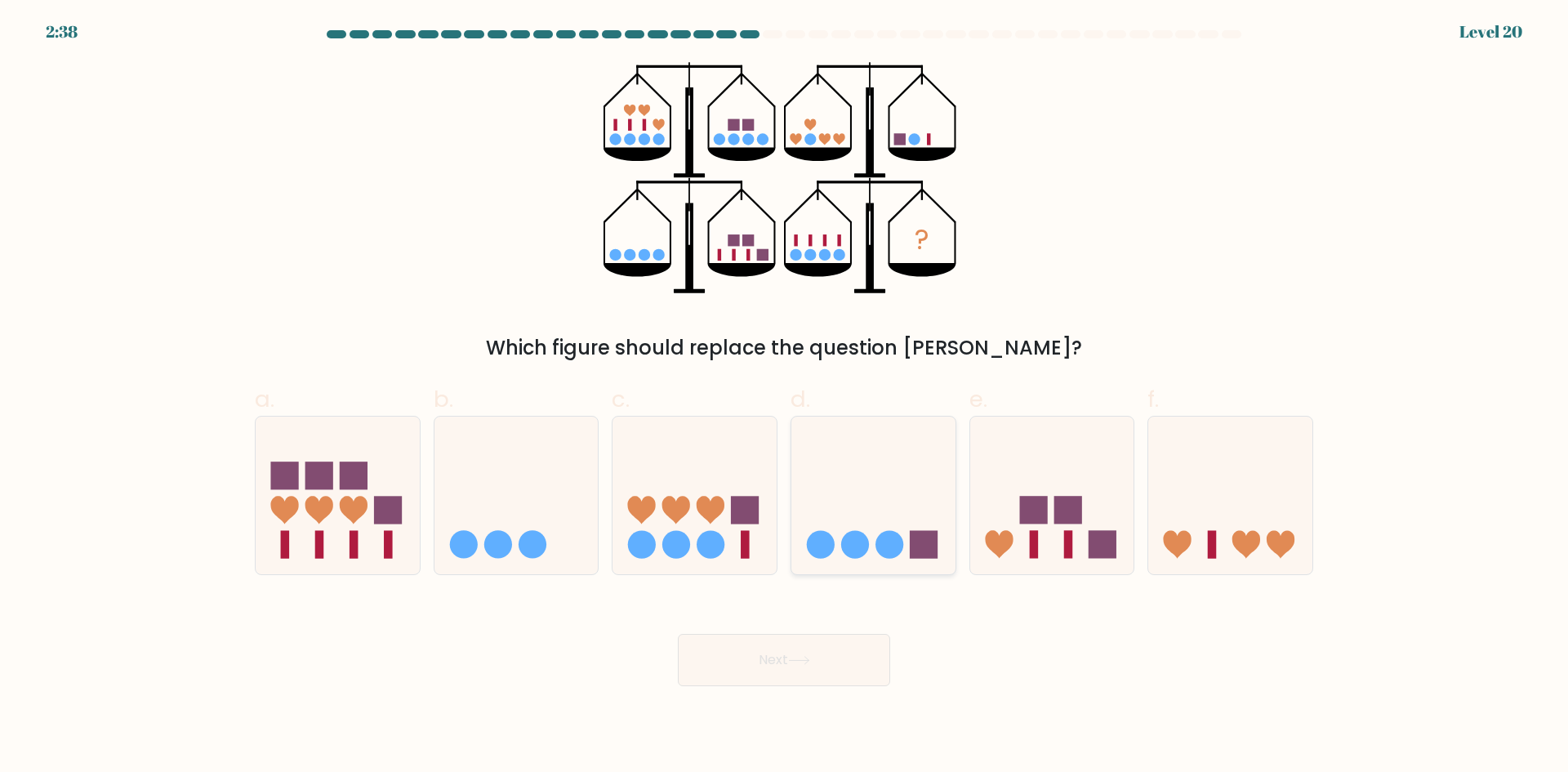
click at [823, 505] on icon at bounding box center [873, 495] width 164 height 136
click at [785, 397] on input "d." at bounding box center [784, 391] width 1 height 11
radio input "true"
drag, startPoint x: 811, startPoint y: 663, endPoint x: 801, endPoint y: 649, distance: 17.2
click at [810, 662] on icon at bounding box center [799, 660] width 22 height 9
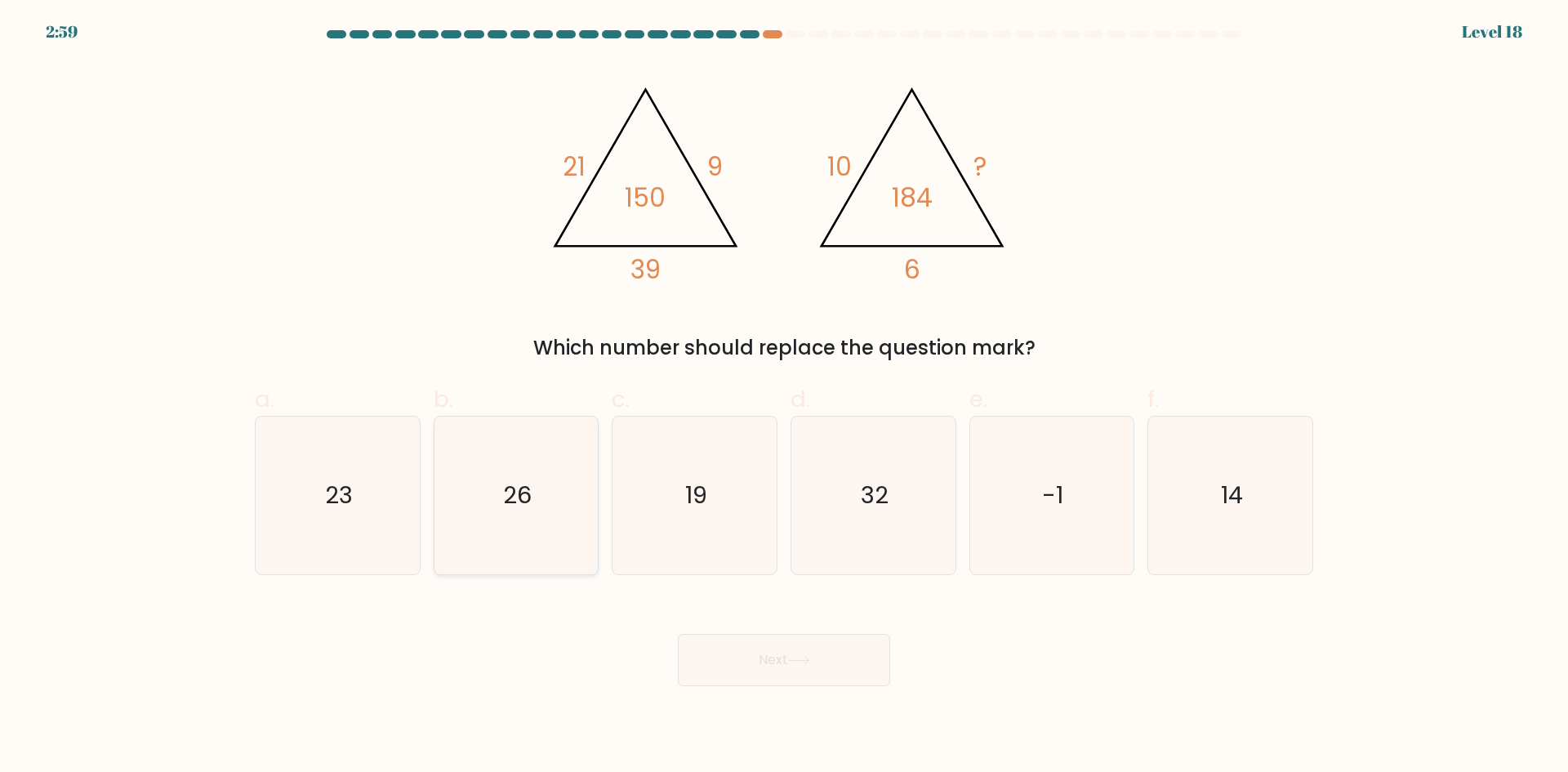
click at [519, 472] on icon "26" at bounding box center [515, 495] width 157 height 157
click at [784, 397] on input "b. 26" at bounding box center [784, 391] width 1 height 11
radio input "true"
drag, startPoint x: 865, startPoint y: 492, endPoint x: 882, endPoint y: 600, distance: 109.3
click at [869, 492] on text "32" at bounding box center [874, 495] width 27 height 32
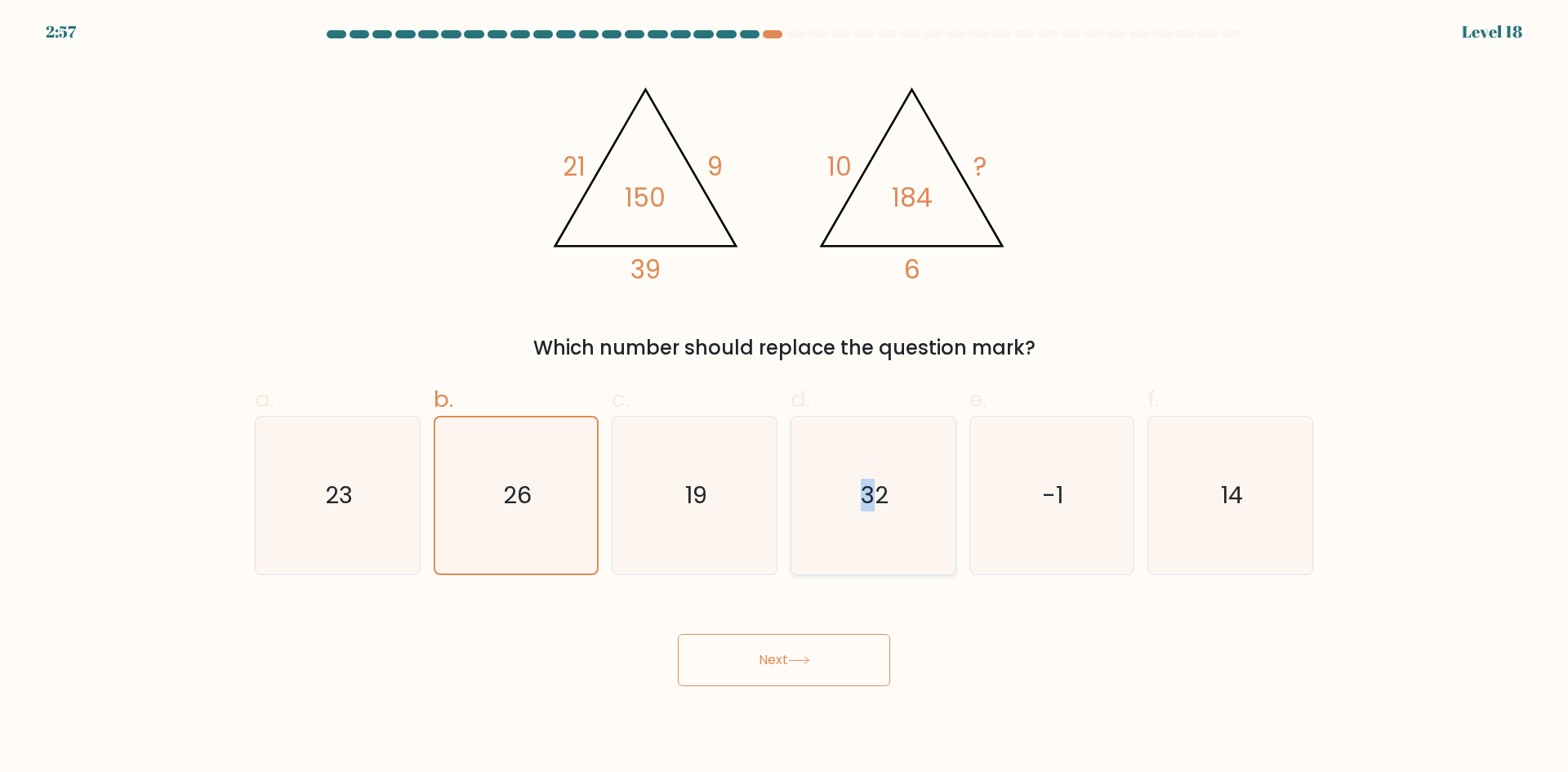
click at [850, 534] on icon "32" at bounding box center [873, 495] width 157 height 157
click at [785, 397] on input "d. 32" at bounding box center [784, 391] width 1 height 11
radio input "true"
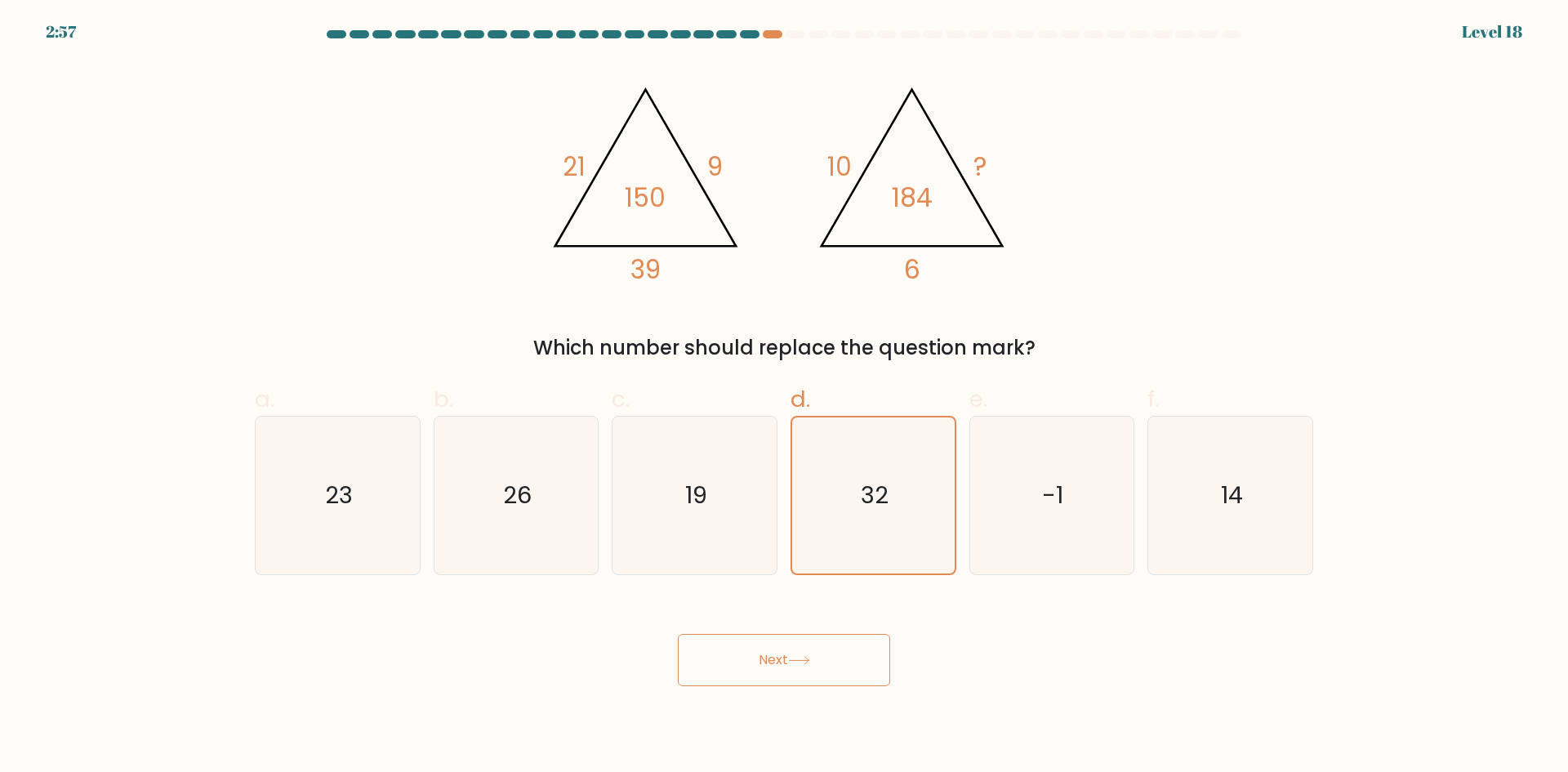
click at [802, 680] on button "Next" at bounding box center [783, 660] width 212 height 52
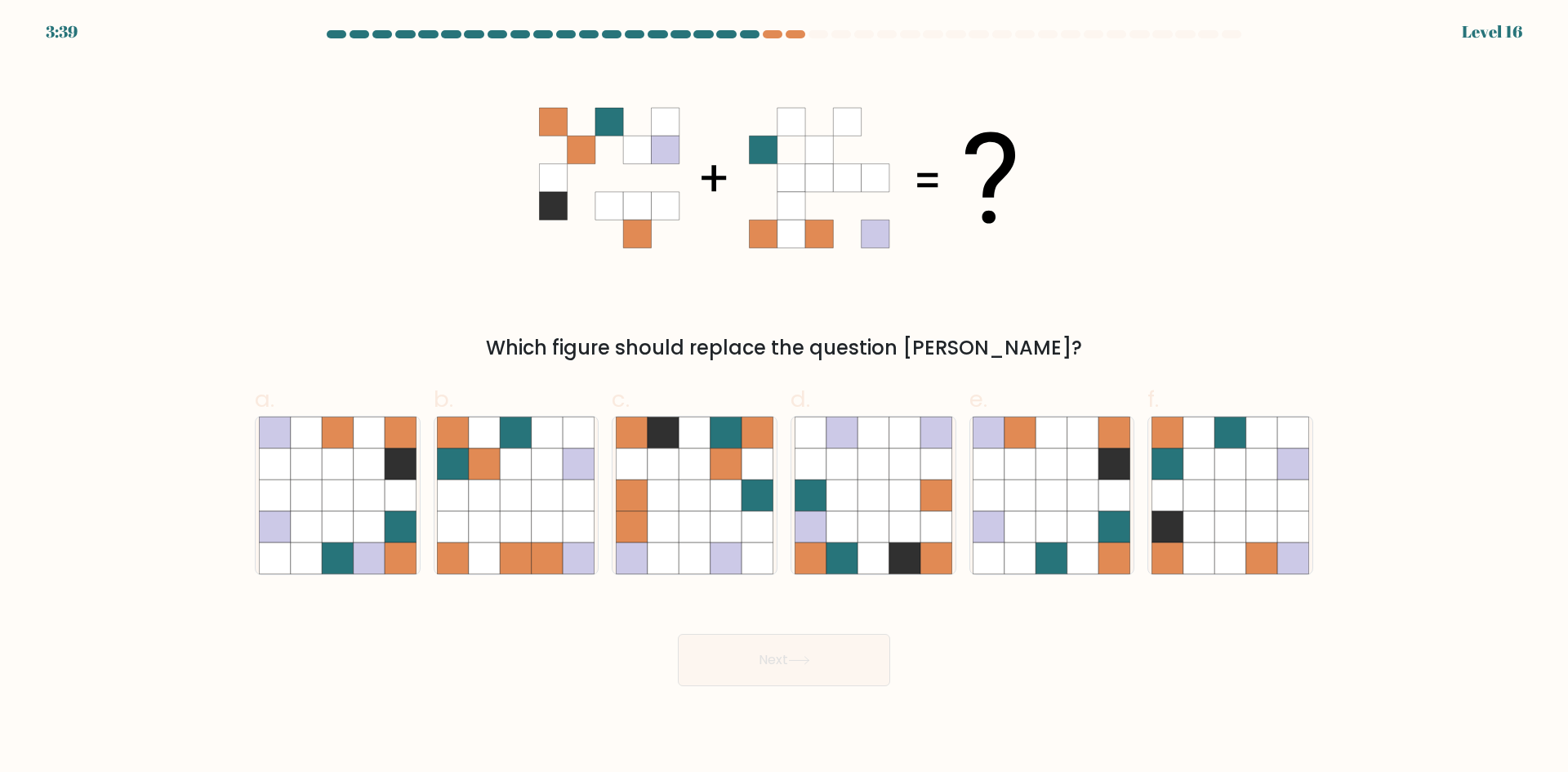
drag, startPoint x: 283, startPoint y: 181, endPoint x: 274, endPoint y: 190, distance: 12.7
drag, startPoint x: 274, startPoint y: 190, endPoint x: 86, endPoint y: 153, distance: 191.6
click at [88, 155] on form at bounding box center [784, 358] width 1568 height 656
click at [718, 497] on icon at bounding box center [726, 495] width 31 height 31
click at [784, 397] on input "c." at bounding box center [784, 391] width 1 height 11
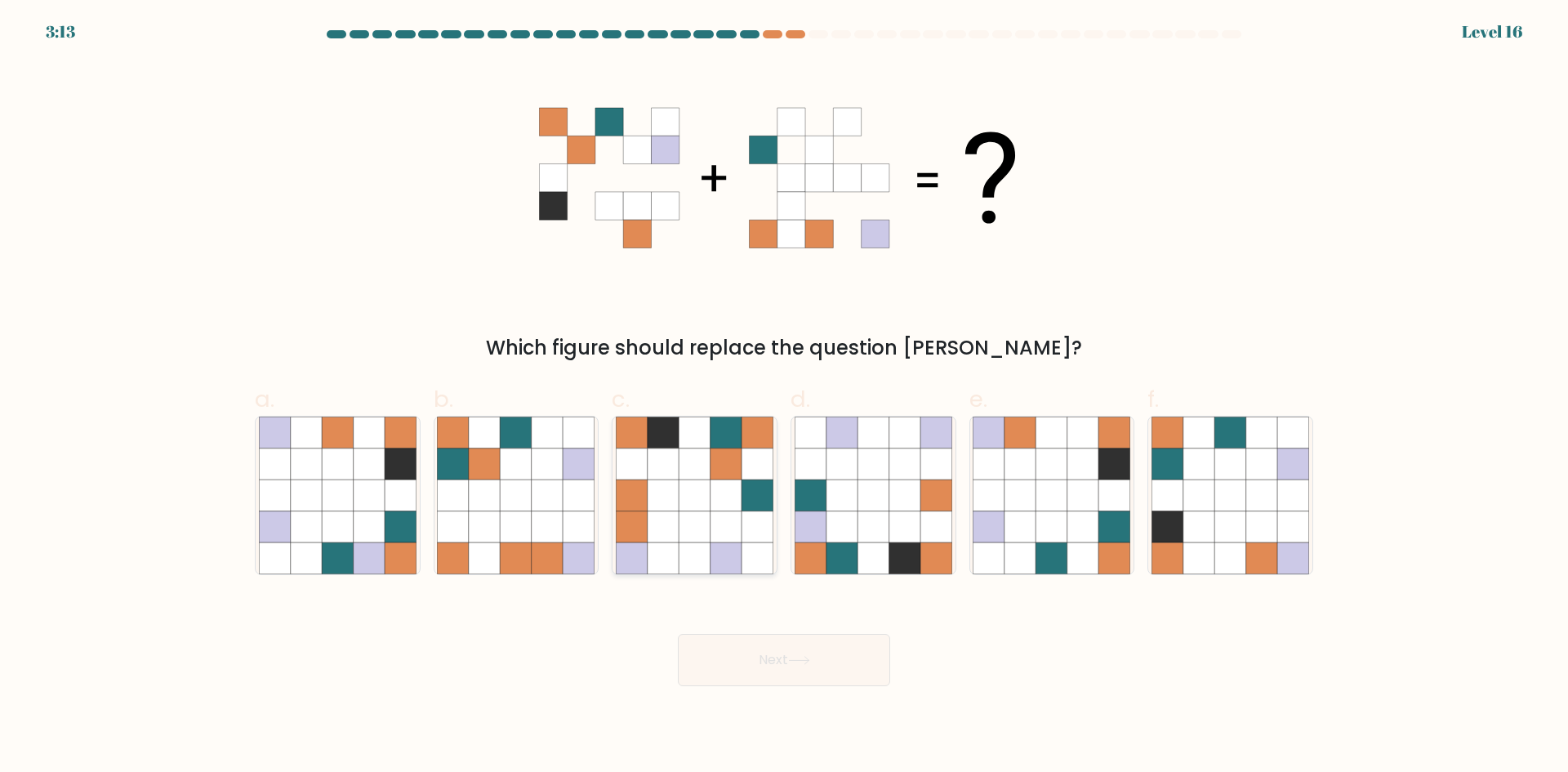
radio input "true"
click at [687, 501] on icon at bounding box center [694, 495] width 31 height 31
click at [784, 397] on input "c." at bounding box center [784, 391] width 1 height 11
click at [751, 645] on button "Next" at bounding box center [783, 660] width 212 height 52
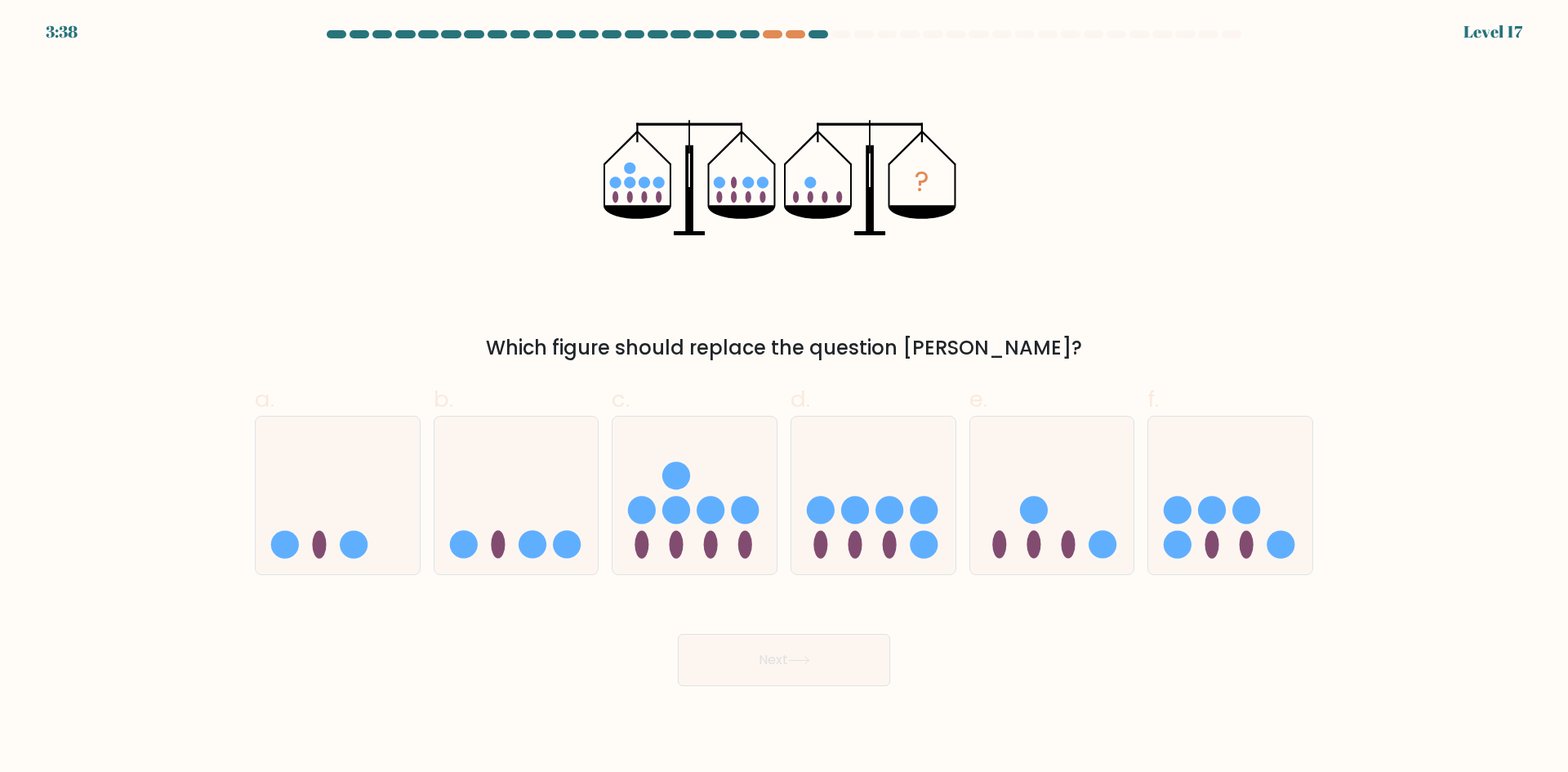
drag, startPoint x: 489, startPoint y: 278, endPoint x: 324, endPoint y: 224, distance: 173.6
click at [325, 224] on div "? Which figure should replace the question mark?" at bounding box center [783, 212] width 1078 height 301
click at [1188, 543] on circle at bounding box center [1177, 545] width 27 height 27
click at [785, 397] on input "f." at bounding box center [784, 391] width 1 height 11
radio input "true"
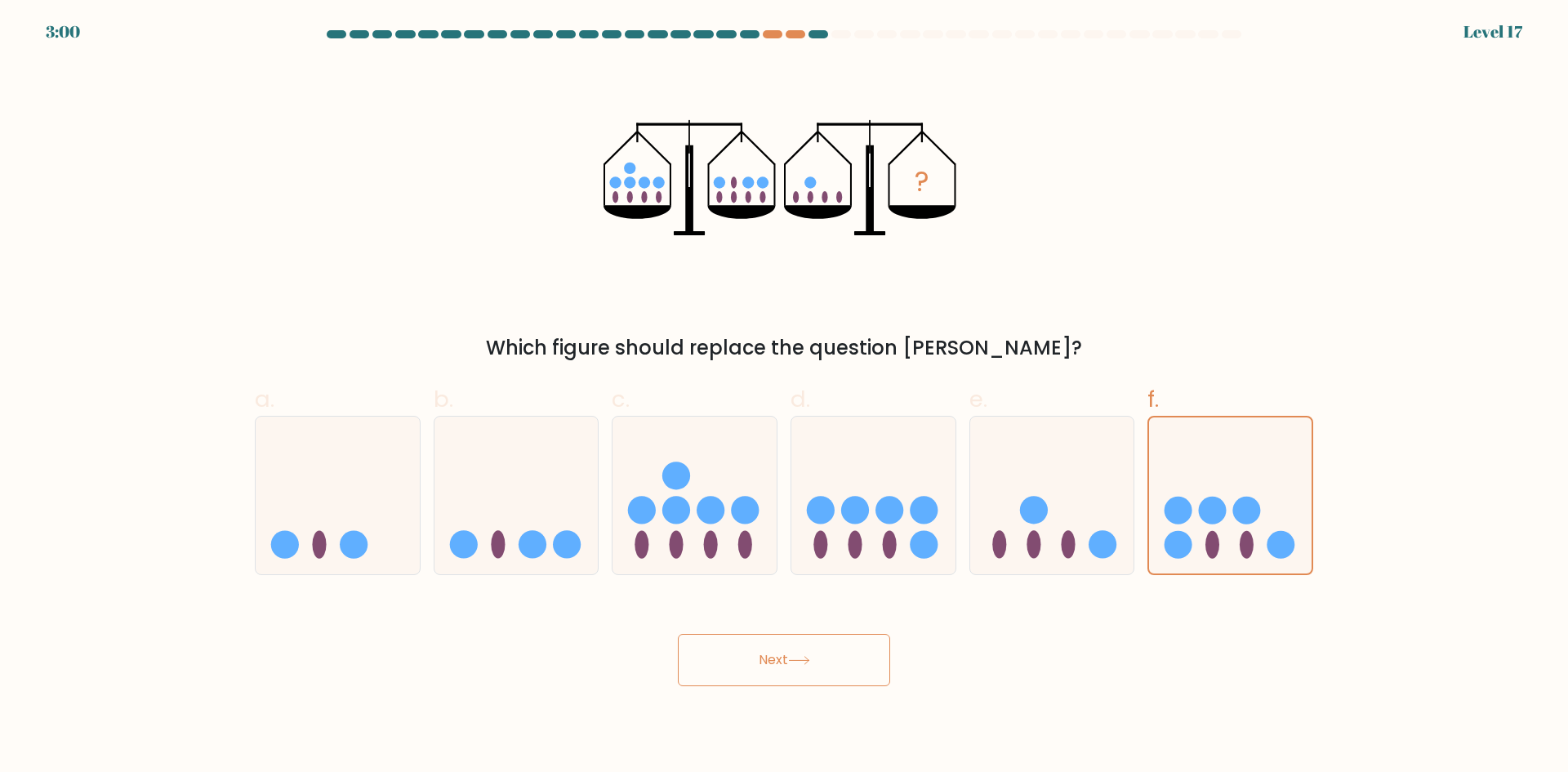
click at [808, 655] on button "Next" at bounding box center [783, 660] width 212 height 52
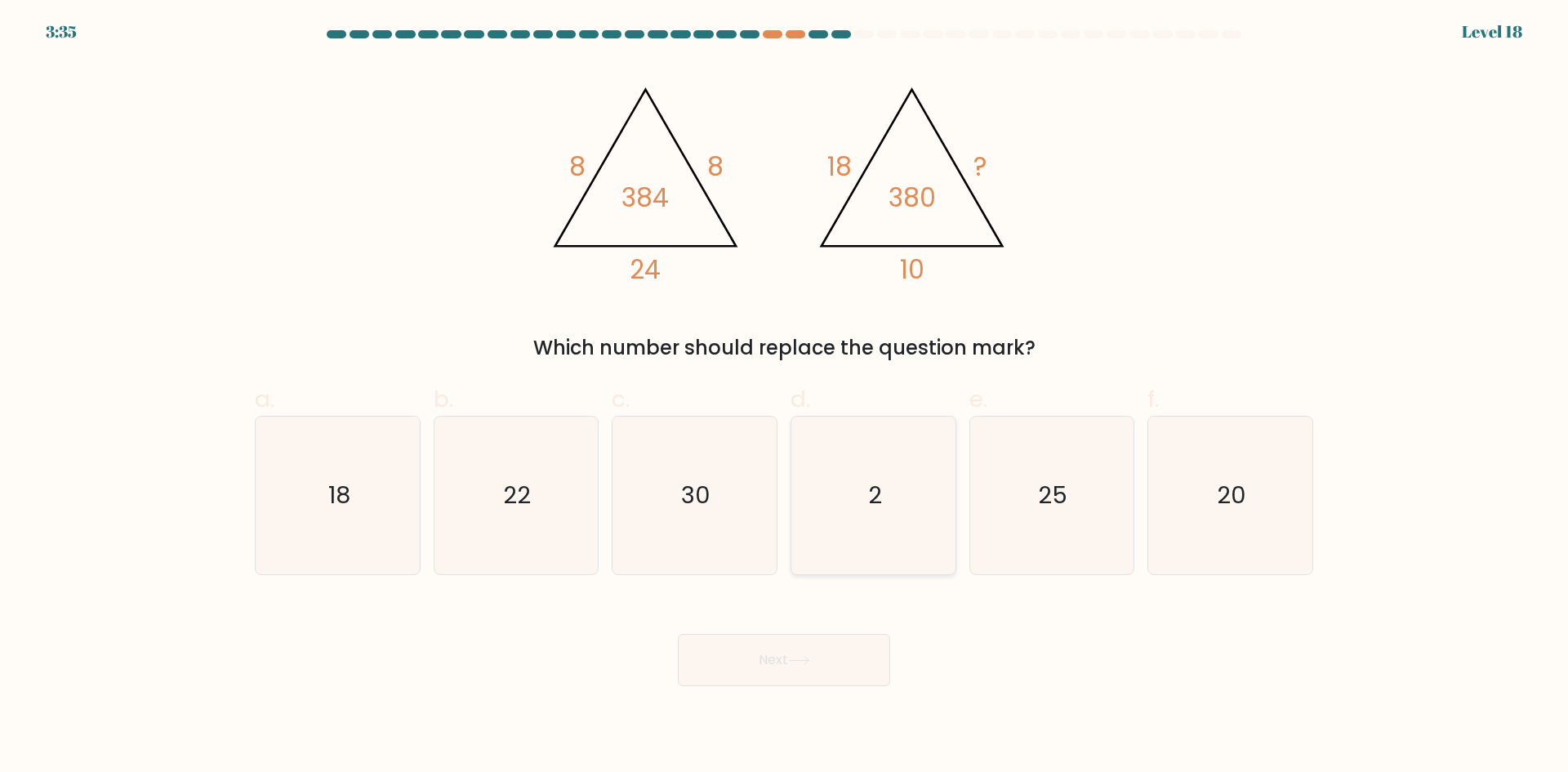
click at [869, 481] on text "2" at bounding box center [875, 495] width 14 height 32
click at [785, 397] on input "d. 2" at bounding box center [784, 391] width 1 height 11
radio input "true"
click at [836, 675] on button "Next" at bounding box center [783, 660] width 212 height 52
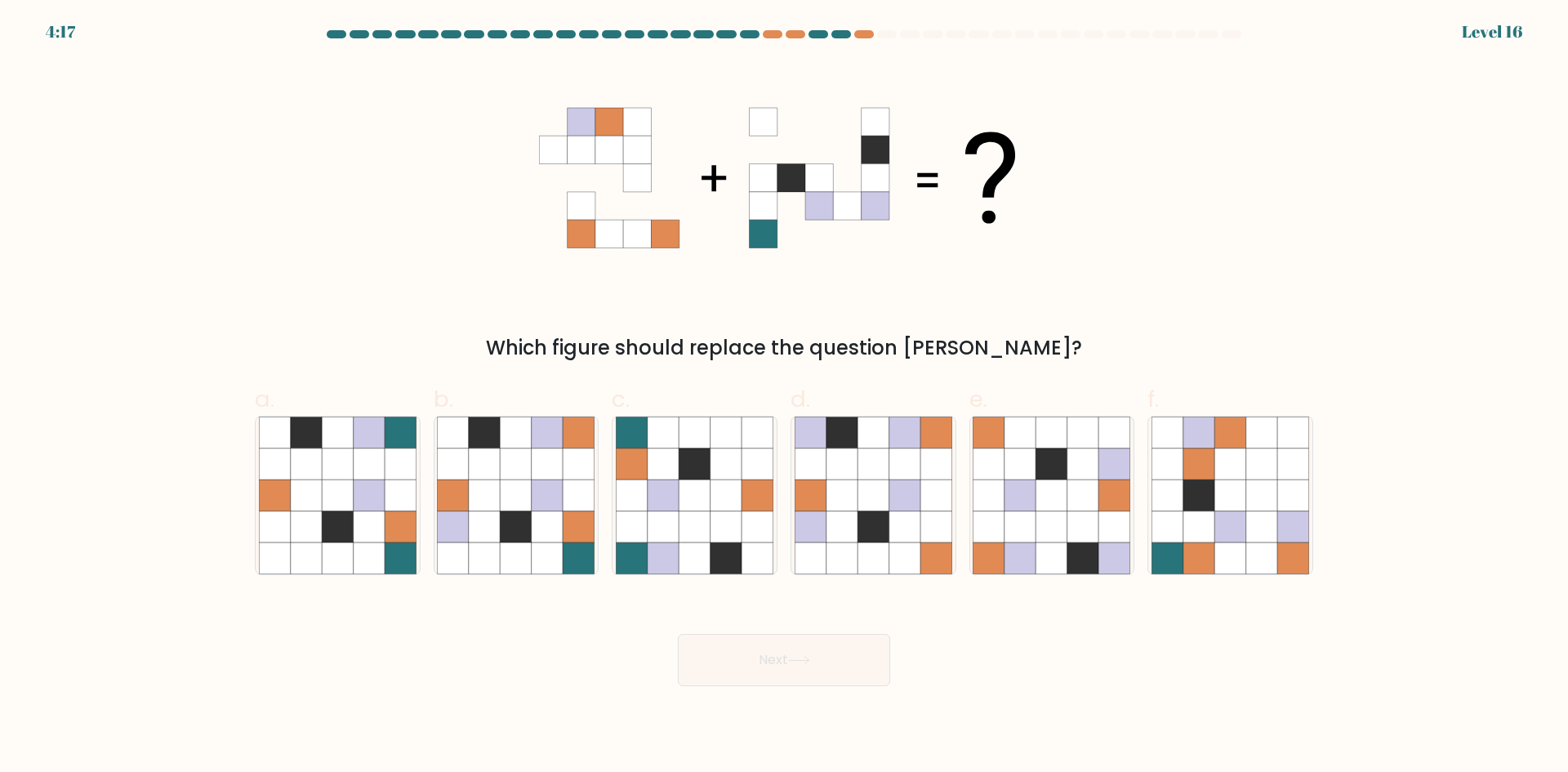
drag, startPoint x: 270, startPoint y: 212, endPoint x: 263, endPoint y: 226, distance: 15.7
drag, startPoint x: 263, startPoint y: 226, endPoint x: 65, endPoint y: 244, distance: 198.8
click at [74, 233] on form at bounding box center [784, 358] width 1568 height 656
click at [553, 538] on icon at bounding box center [547, 526] width 31 height 31
click at [784, 397] on input "b." at bounding box center [784, 391] width 1 height 11
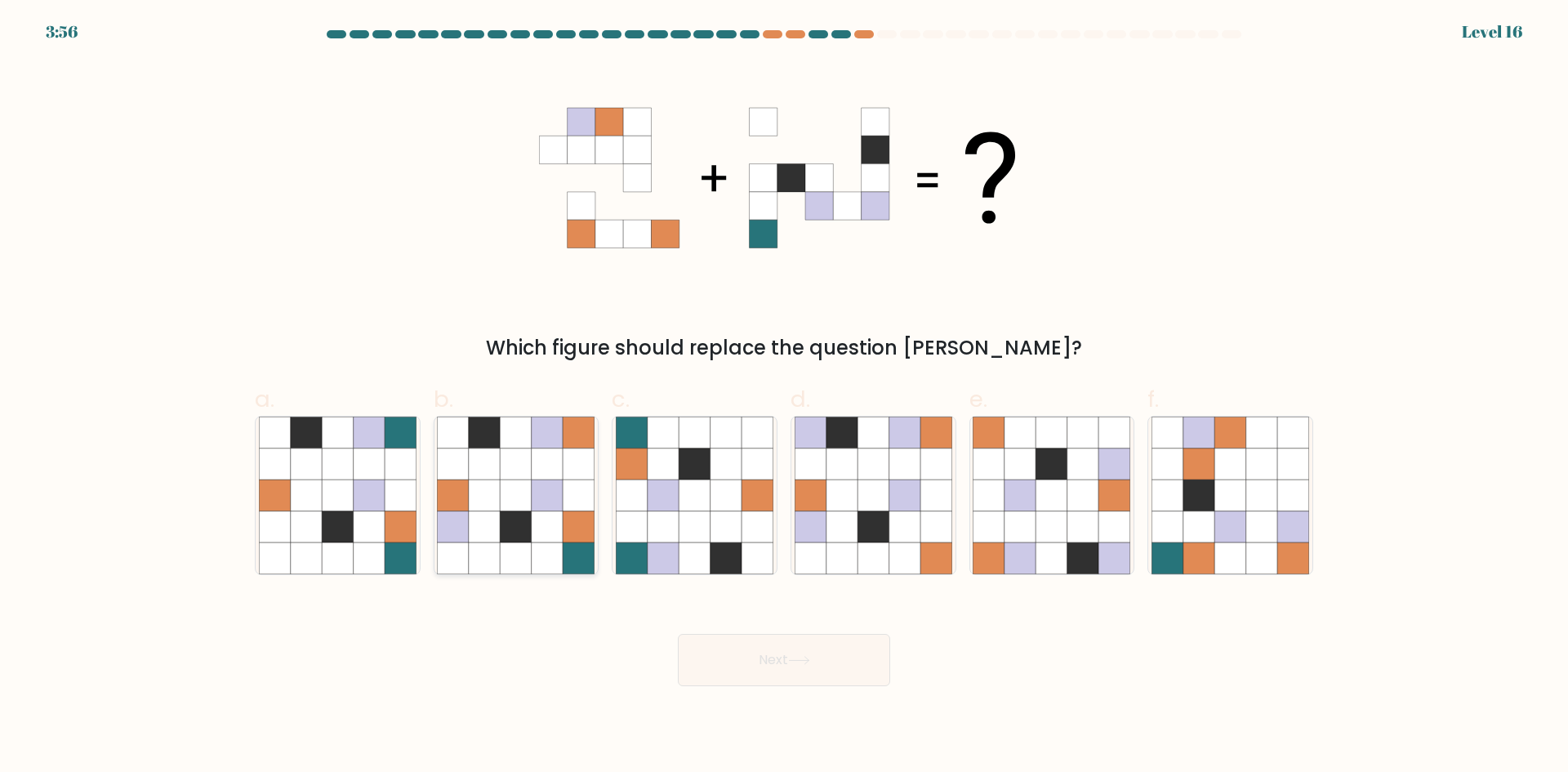
radio input "true"
click at [739, 655] on button "Next" at bounding box center [783, 660] width 212 height 52
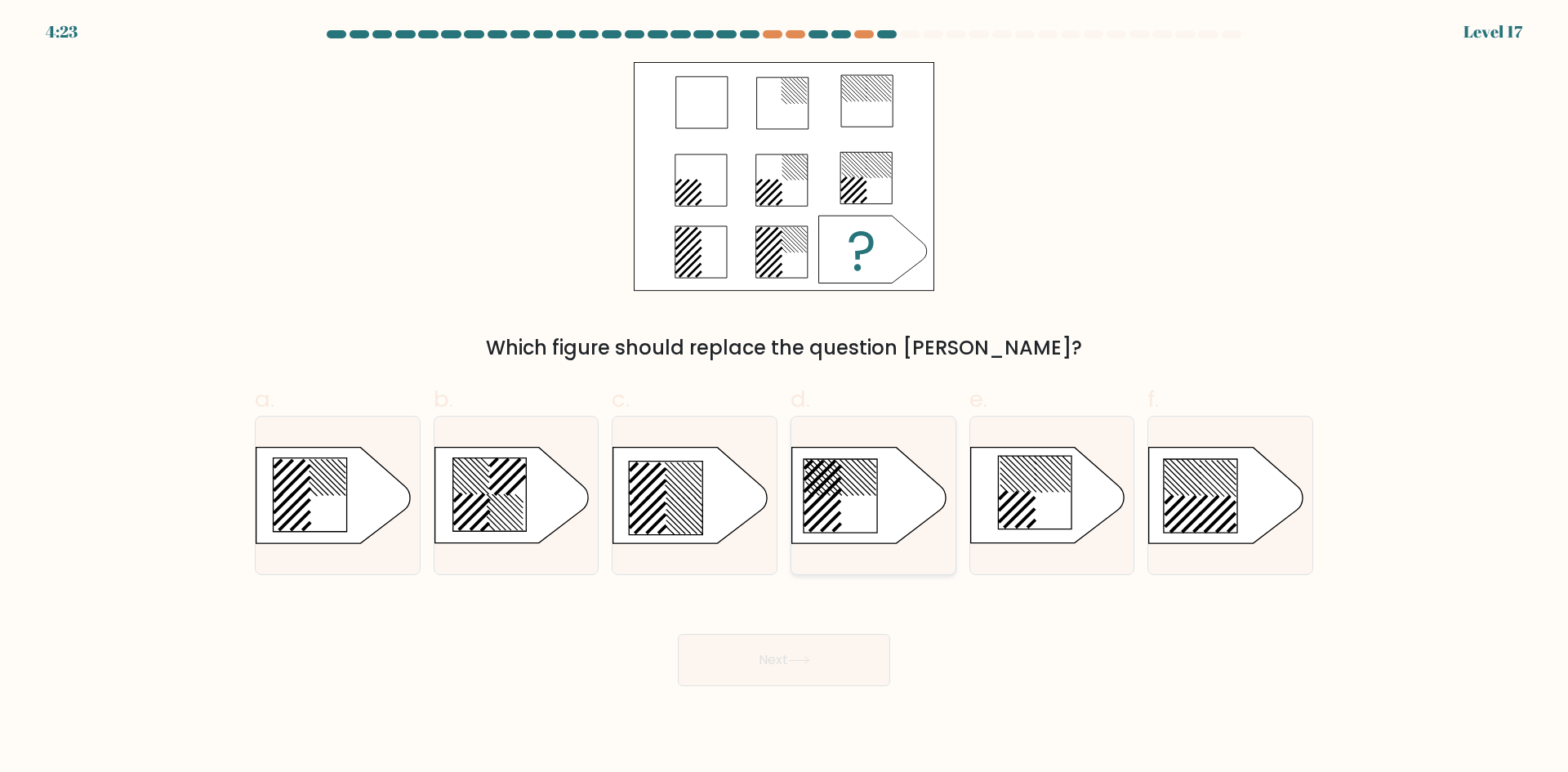
click at [886, 521] on icon at bounding box center [869, 496] width 153 height 96
click at [785, 397] on input "d." at bounding box center [784, 391] width 1 height 11
radio input "true"
click at [793, 674] on button "Next" at bounding box center [783, 660] width 212 height 52
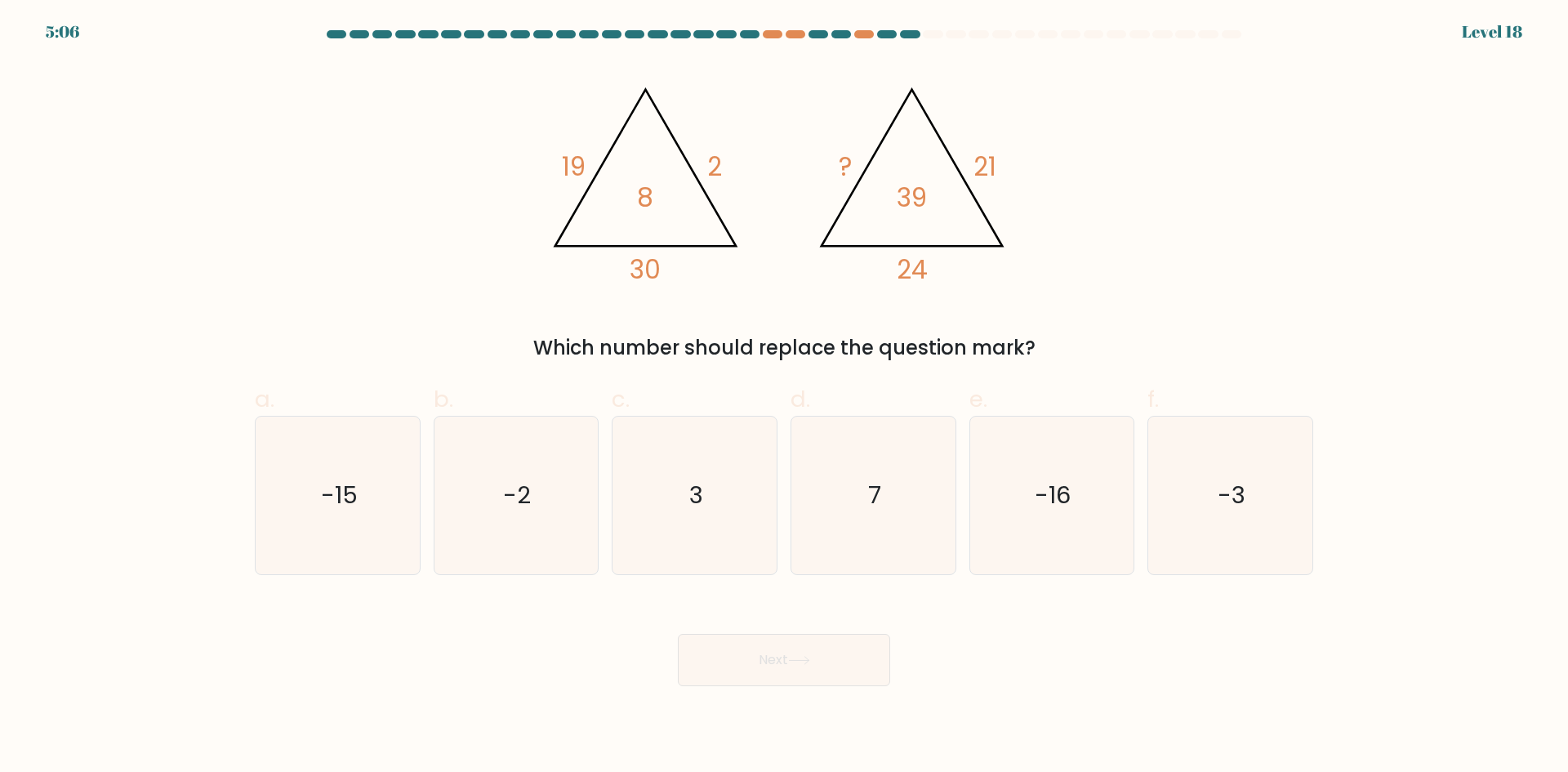
drag, startPoint x: 1167, startPoint y: 151, endPoint x: 1166, endPoint y: 122, distance: 29.0
drag, startPoint x: 1166, startPoint y: 122, endPoint x: 1045, endPoint y: 147, distance: 123.6
click at [1045, 148] on div "@import url('https://fonts.googleapis.com/css?family=Abril+Fatface:400,100,100i…" at bounding box center [783, 212] width 1078 height 301
click at [330, 511] on text "-15" at bounding box center [340, 495] width 37 height 32
click at [784, 397] on input "a. -15" at bounding box center [784, 391] width 1 height 11
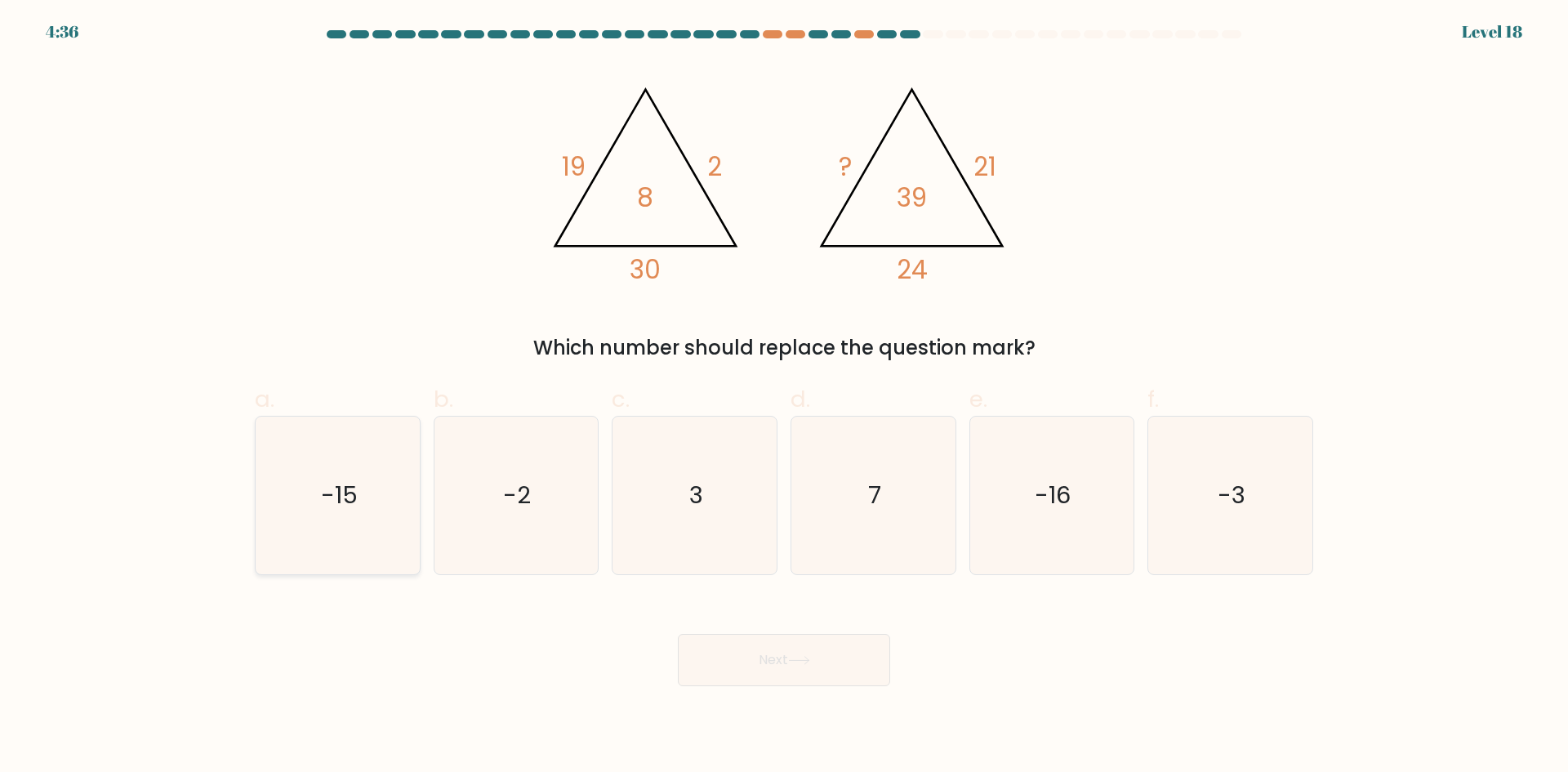
radio input "true"
click at [751, 671] on button "Next" at bounding box center [783, 660] width 212 height 52
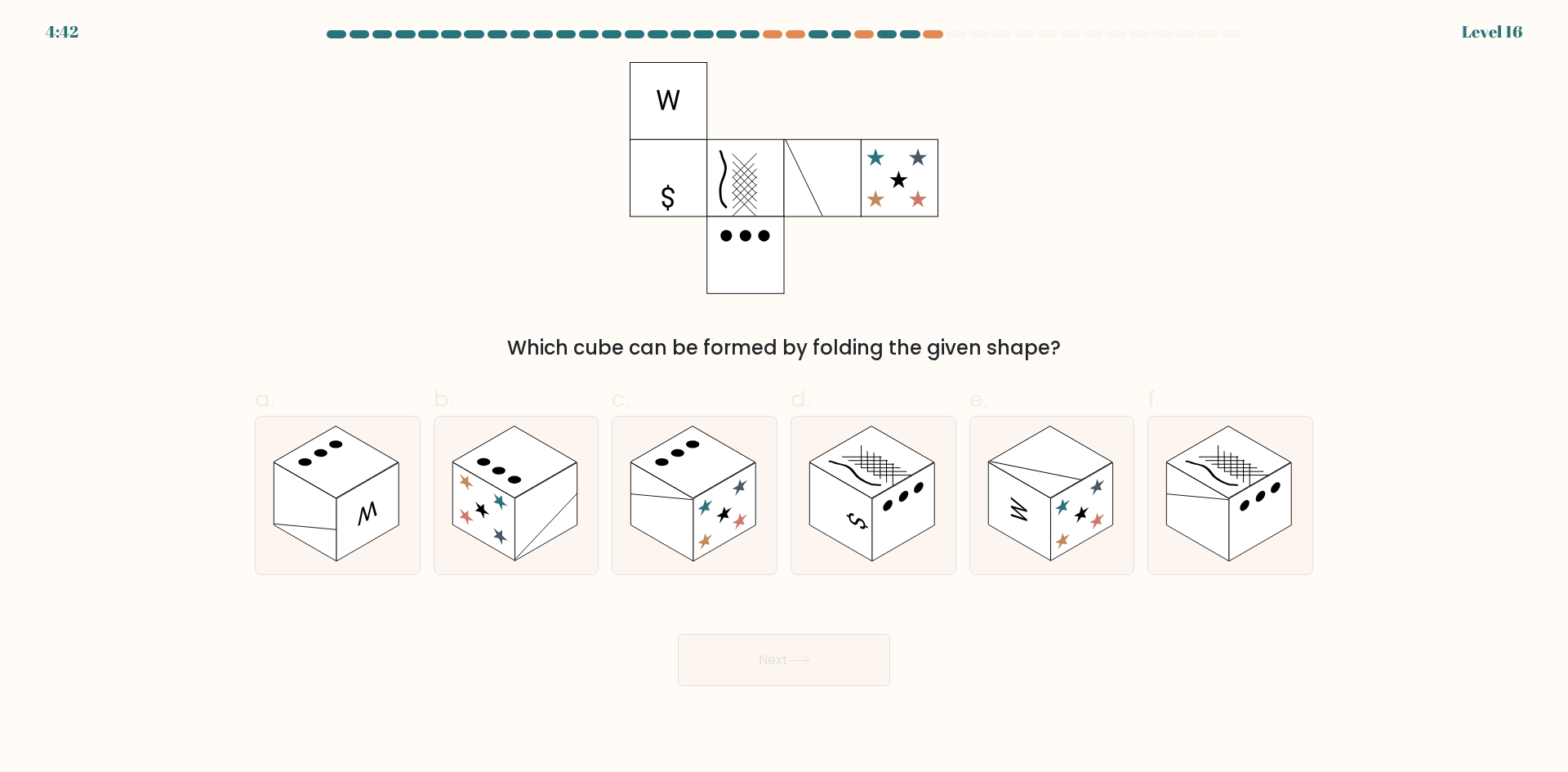
drag, startPoint x: 1089, startPoint y: 291, endPoint x: 1068, endPoint y: 233, distance: 61.7
click at [1064, 233] on div "Which cube can be formed by folding the given shape?" at bounding box center [783, 212] width 1078 height 301
click at [855, 501] on rect at bounding box center [840, 511] width 62 height 99
click at [785, 397] on input "d." at bounding box center [784, 391] width 1 height 11
radio input "true"
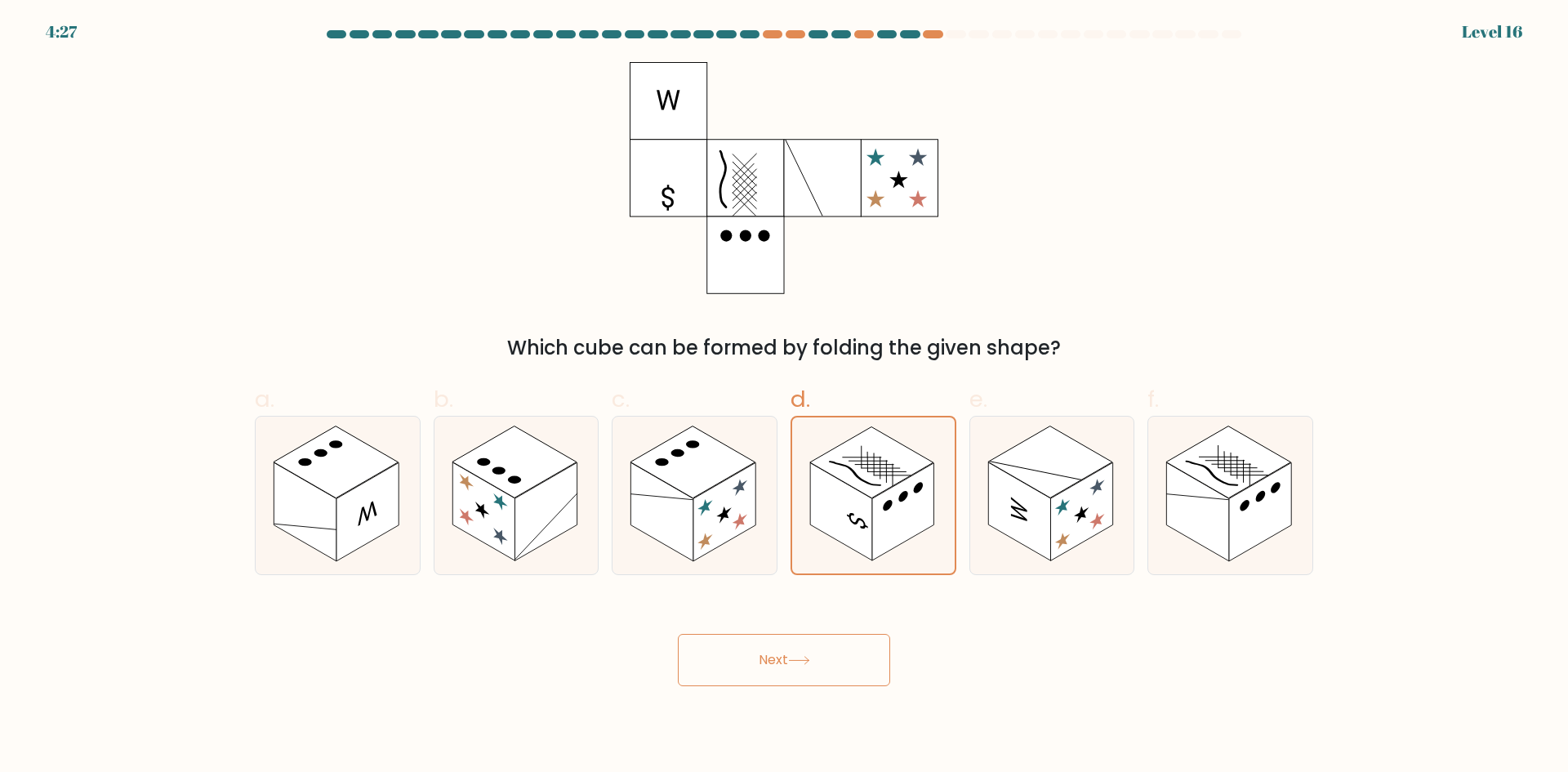
click at [828, 657] on button "Next" at bounding box center [783, 660] width 212 height 52
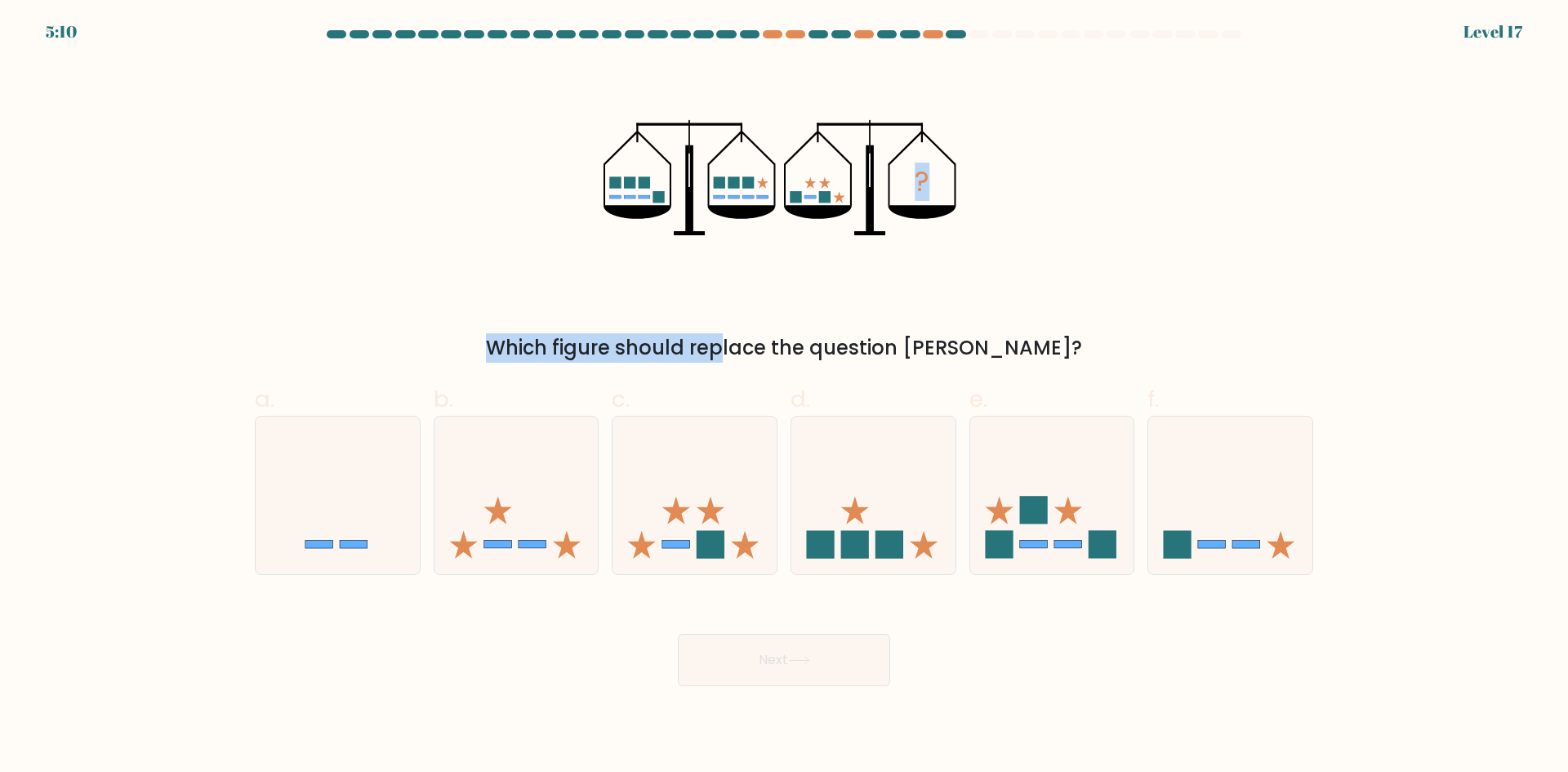
click at [636, 296] on div "? Which figure should replace the question mark?" at bounding box center [783, 212] width 1078 height 301
click at [515, 288] on div "? Which figure should replace the question mark?" at bounding box center [783, 212] width 1078 height 301
click at [889, 549] on rect at bounding box center [889, 545] width 27 height 27
click at [785, 397] on input "d." at bounding box center [784, 391] width 1 height 11
radio input "true"
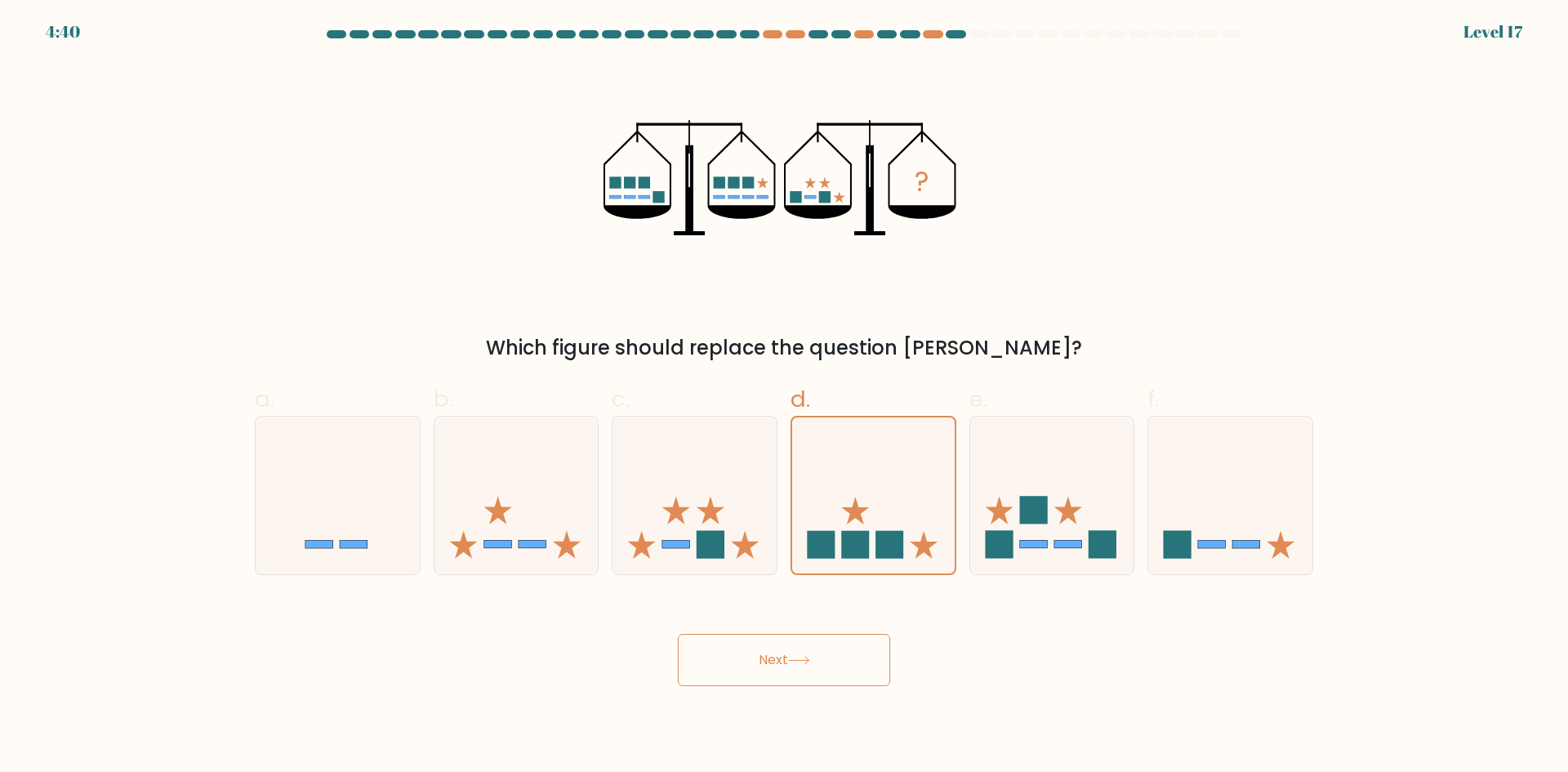
click at [831, 672] on button "Next" at bounding box center [783, 660] width 212 height 52
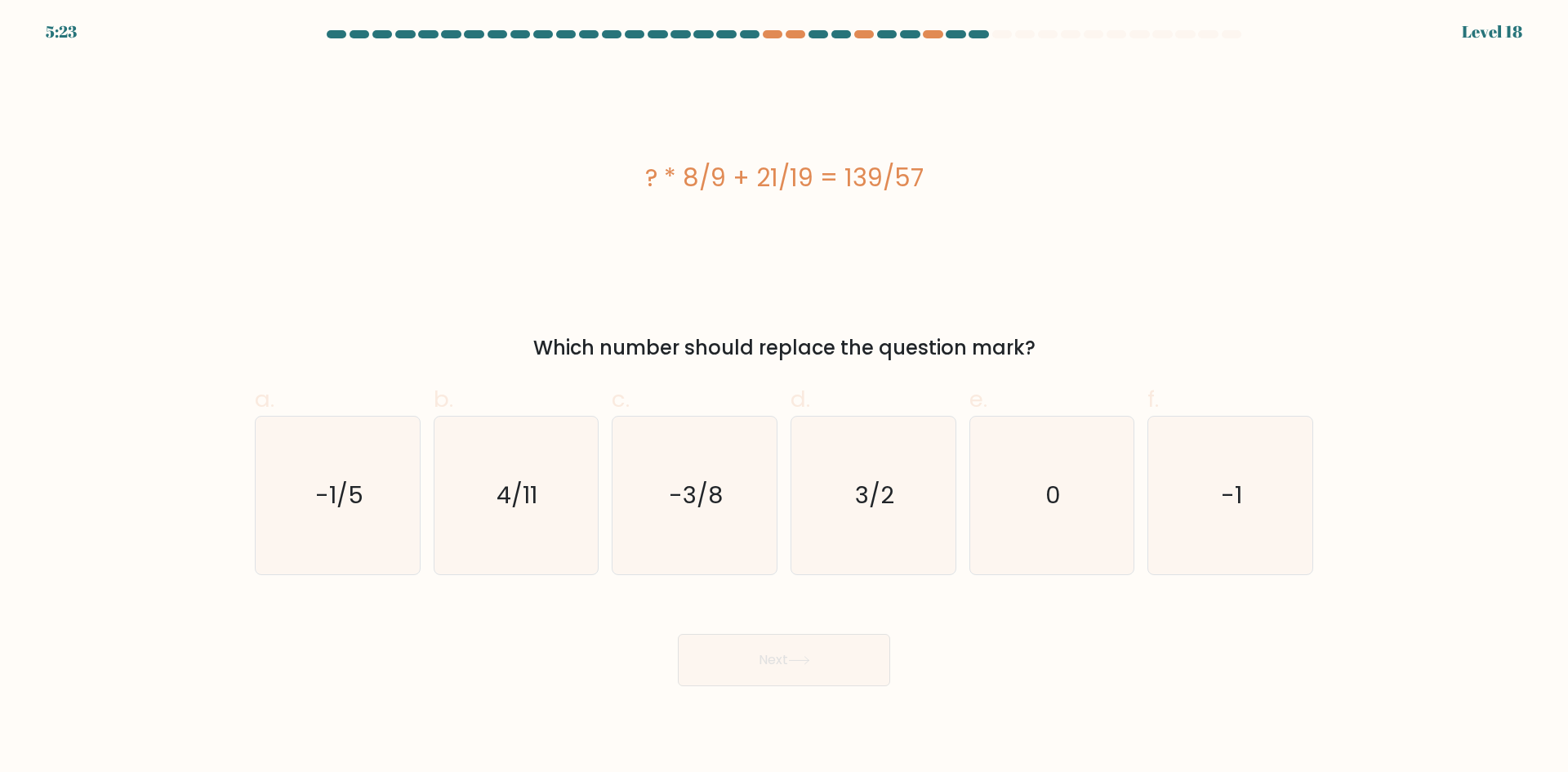
drag, startPoint x: 305, startPoint y: 244, endPoint x: 294, endPoint y: 240, distance: 11.7
drag, startPoint x: 294, startPoint y: 240, endPoint x: 136, endPoint y: 261, distance: 159.4
click at [136, 259] on form "a. 0" at bounding box center [784, 358] width 1568 height 656
drag, startPoint x: 885, startPoint y: 521, endPoint x: 875, endPoint y: 531, distance: 14.1
click at [881, 524] on icon "3/2" at bounding box center [873, 495] width 157 height 157
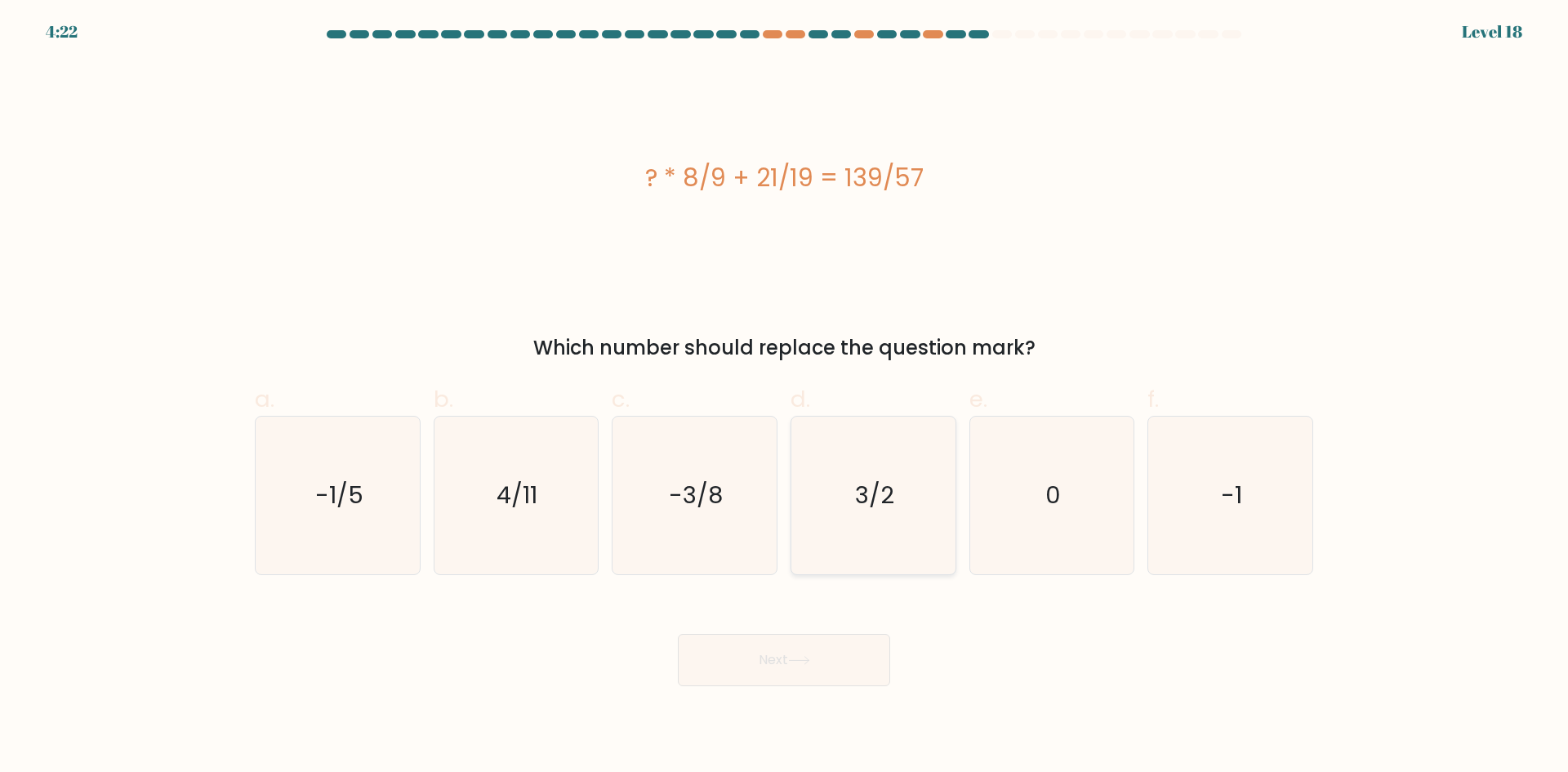
click at [785, 397] on input "d. 3/2" at bounding box center [784, 391] width 1 height 11
radio input "true"
click at [803, 663] on icon at bounding box center [799, 660] width 22 height 9
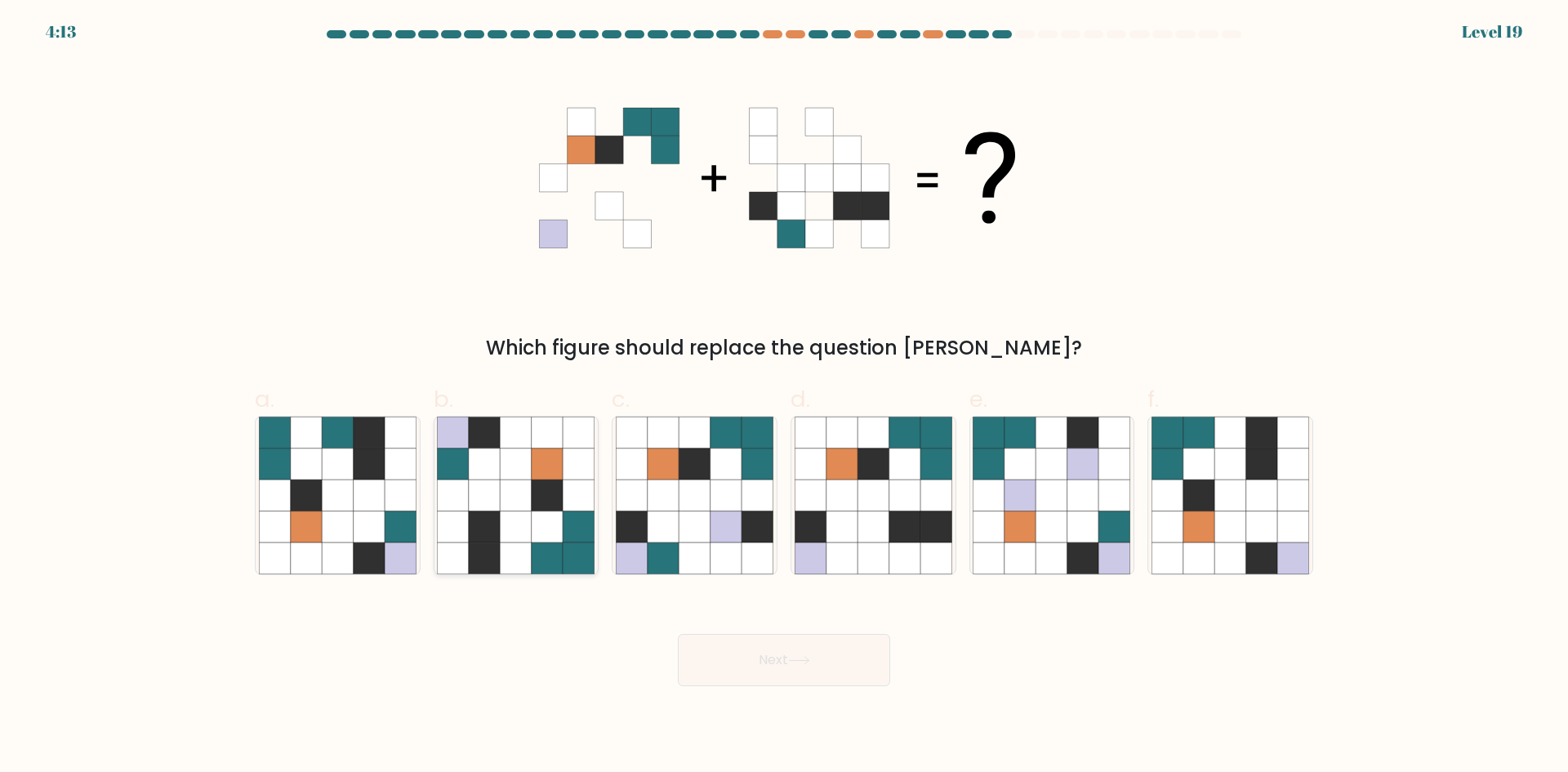
click at [487, 472] on icon at bounding box center [484, 464] width 31 height 31
click at [784, 397] on input "b." at bounding box center [784, 391] width 1 height 11
radio input "true"
click at [777, 668] on button "Next" at bounding box center [783, 660] width 212 height 52
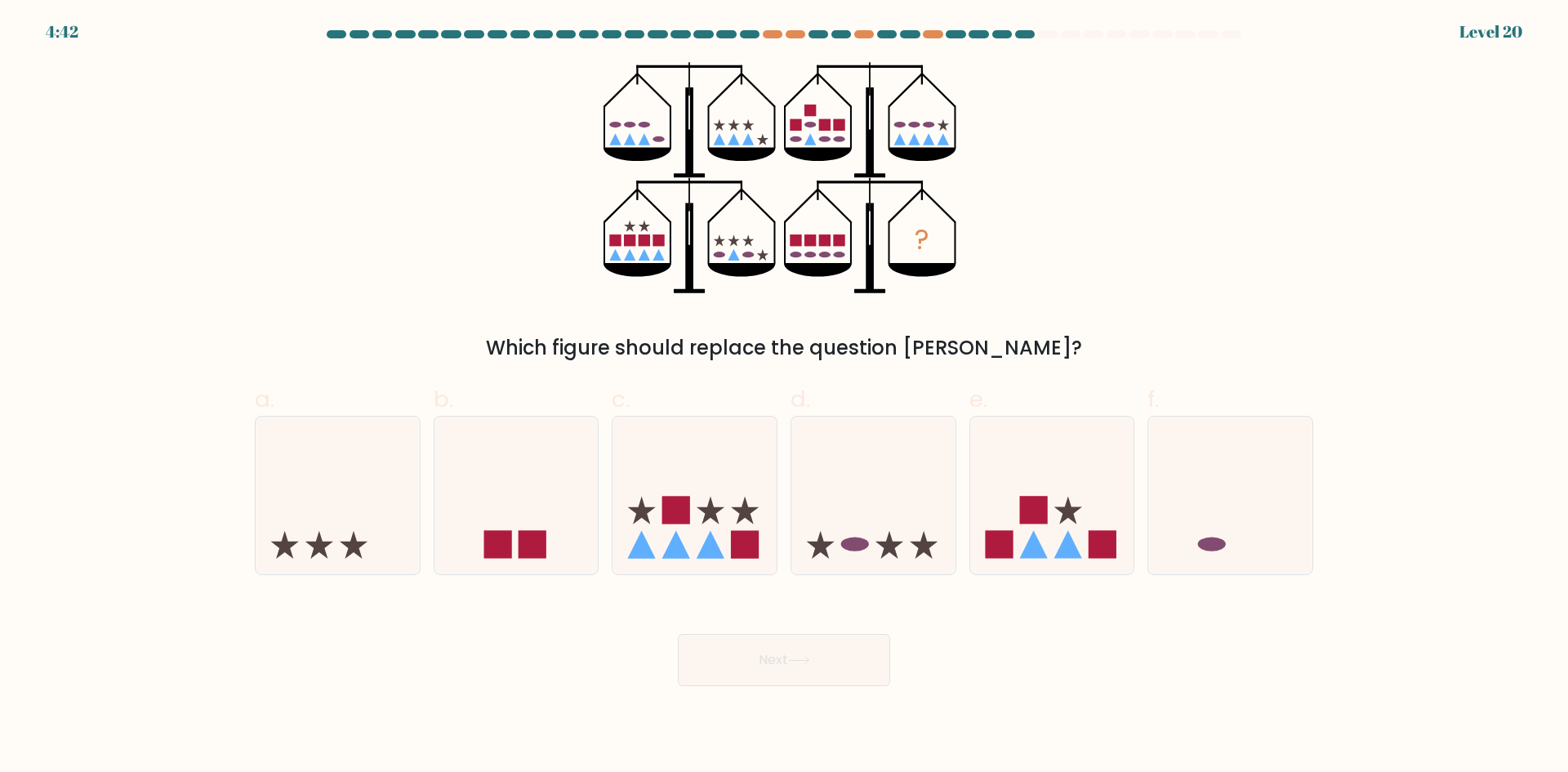
drag, startPoint x: 1109, startPoint y: 235, endPoint x: 1103, endPoint y: 162, distance: 73.2
click at [1106, 164] on div "? Which figure should replace the question mark?" at bounding box center [783, 212] width 1078 height 301
click at [1050, 515] on icon at bounding box center [1052, 495] width 164 height 136
click at [785, 397] on input "e." at bounding box center [784, 391] width 1 height 11
radio input "true"
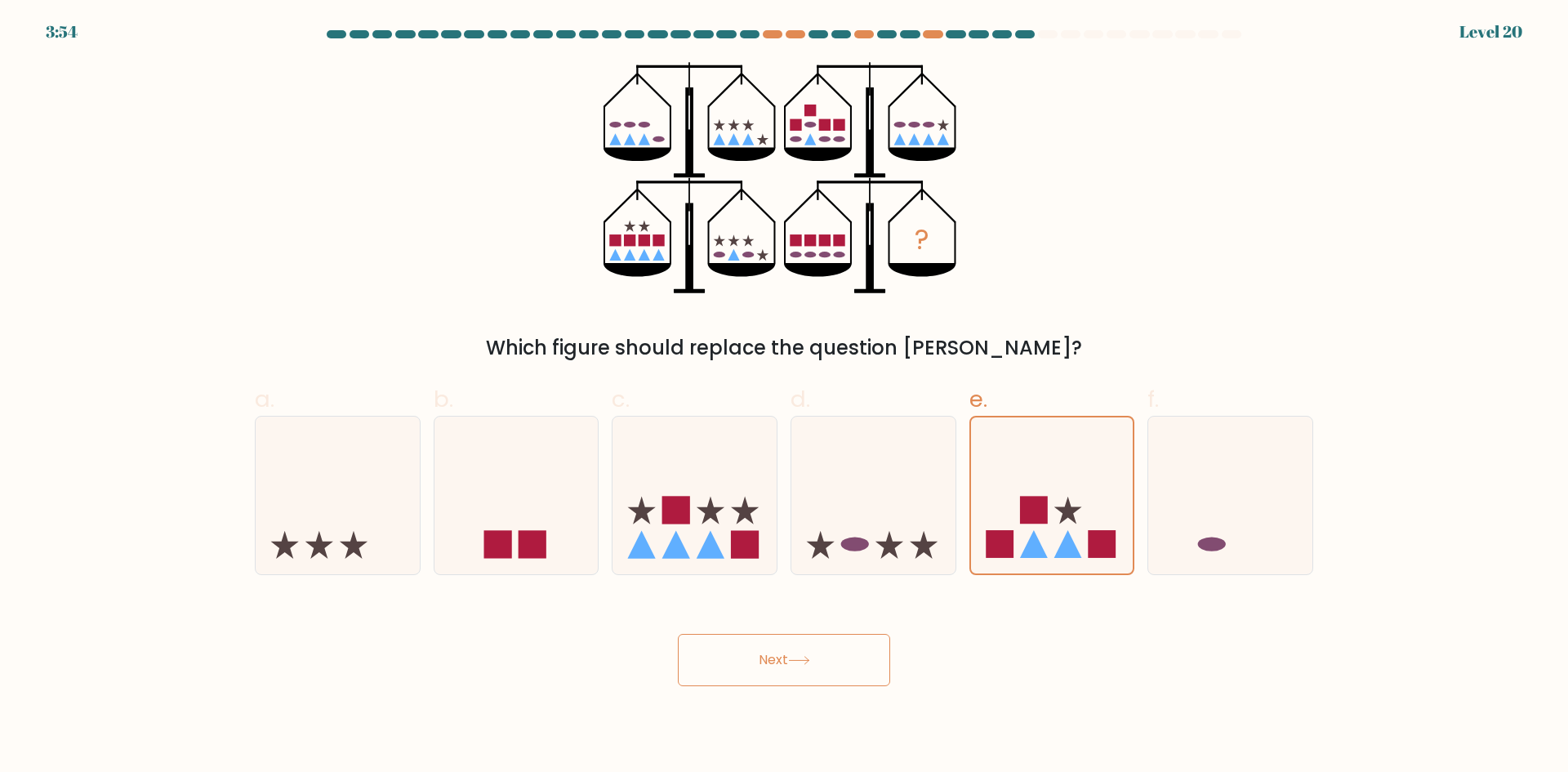
click at [810, 656] on button "Next" at bounding box center [783, 660] width 212 height 52
click at [803, 671] on button "Next" at bounding box center [783, 660] width 212 height 52
click at [808, 660] on icon at bounding box center [799, 660] width 20 height 7
click at [1037, 498] on rect at bounding box center [1033, 511] width 27 height 27
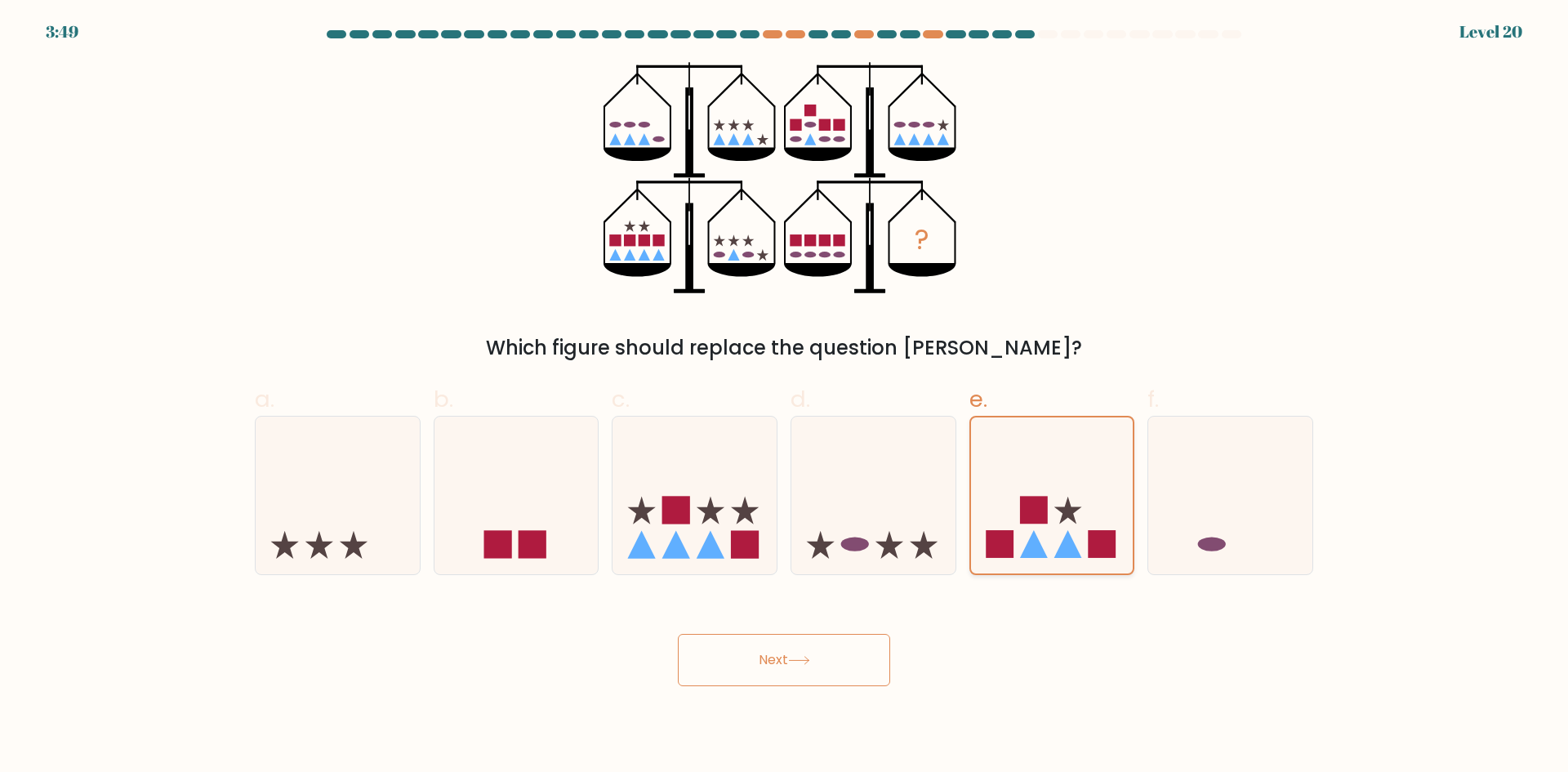
click at [785, 397] on input "e." at bounding box center [784, 391] width 1 height 11
click at [851, 647] on button "Next" at bounding box center [783, 660] width 212 height 52
click at [930, 476] on icon at bounding box center [873, 495] width 164 height 136
click at [785, 397] on input "d." at bounding box center [784, 391] width 1 height 11
radio input "true"
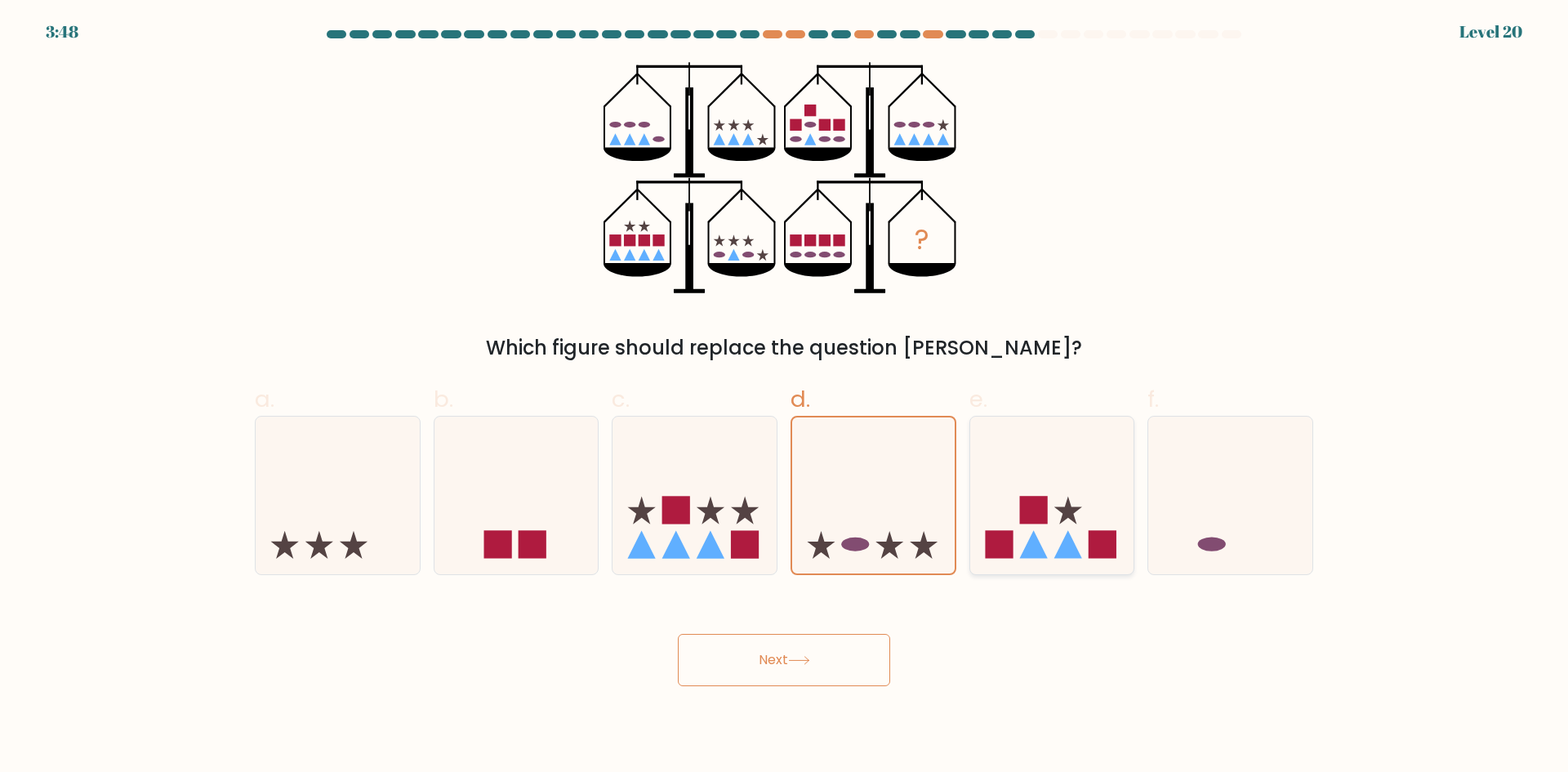
click at [1013, 478] on icon at bounding box center [1052, 495] width 164 height 136
click at [785, 397] on input "e." at bounding box center [784, 391] width 1 height 11
radio input "true"
click at [811, 640] on button "Next" at bounding box center [783, 660] width 212 height 52
click at [810, 650] on button "Next" at bounding box center [783, 660] width 212 height 52
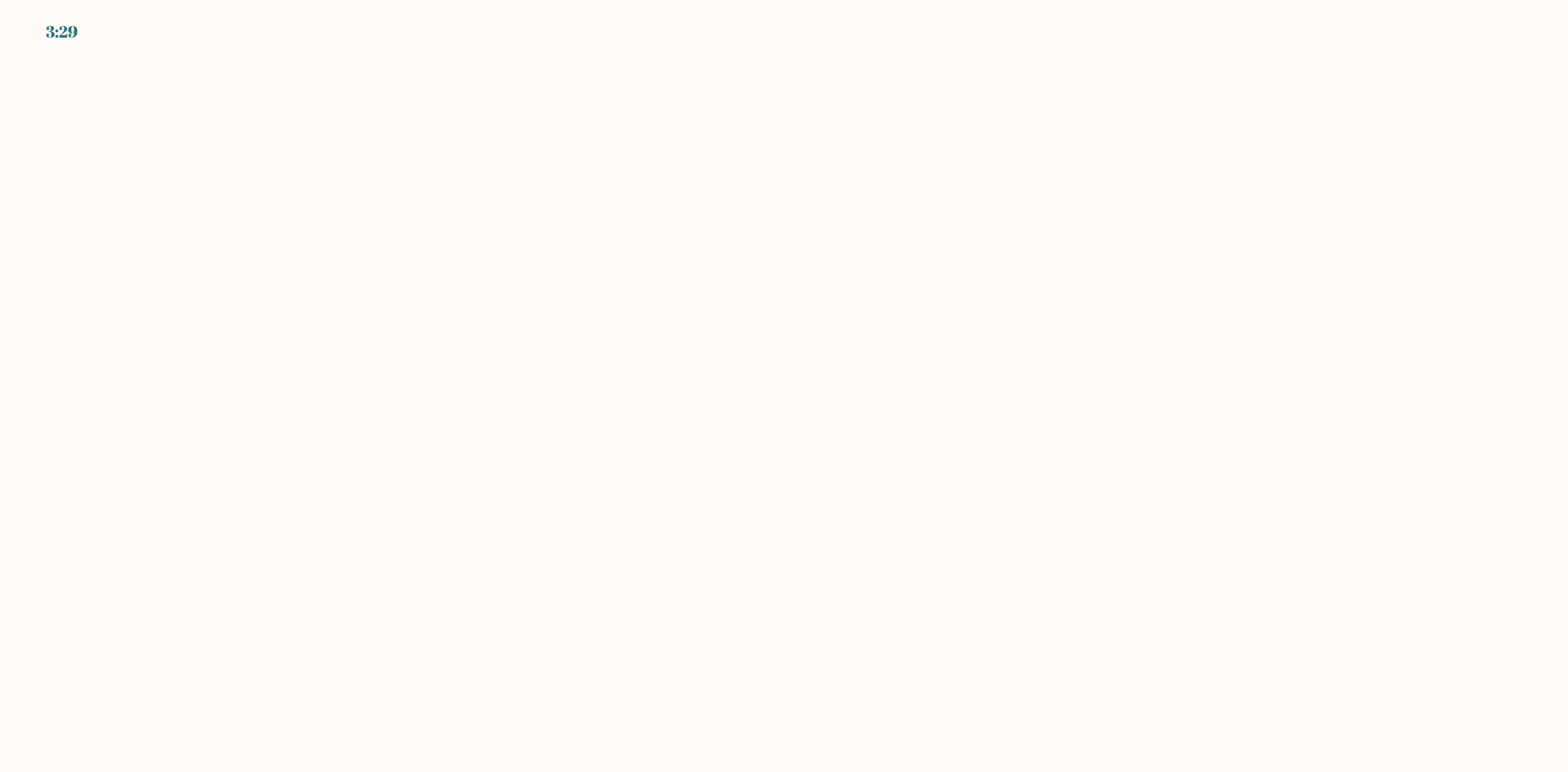
drag, startPoint x: 190, startPoint y: 186, endPoint x: 485, endPoint y: 310, distance: 320.0
click at [193, 188] on body "3:29" at bounding box center [784, 386] width 1568 height 772
click at [700, 510] on body "3:29" at bounding box center [784, 386] width 1568 height 772
drag, startPoint x: 634, startPoint y: 301, endPoint x: 669, endPoint y: 316, distance: 38.1
click at [643, 304] on body "3:27" at bounding box center [784, 386] width 1568 height 772
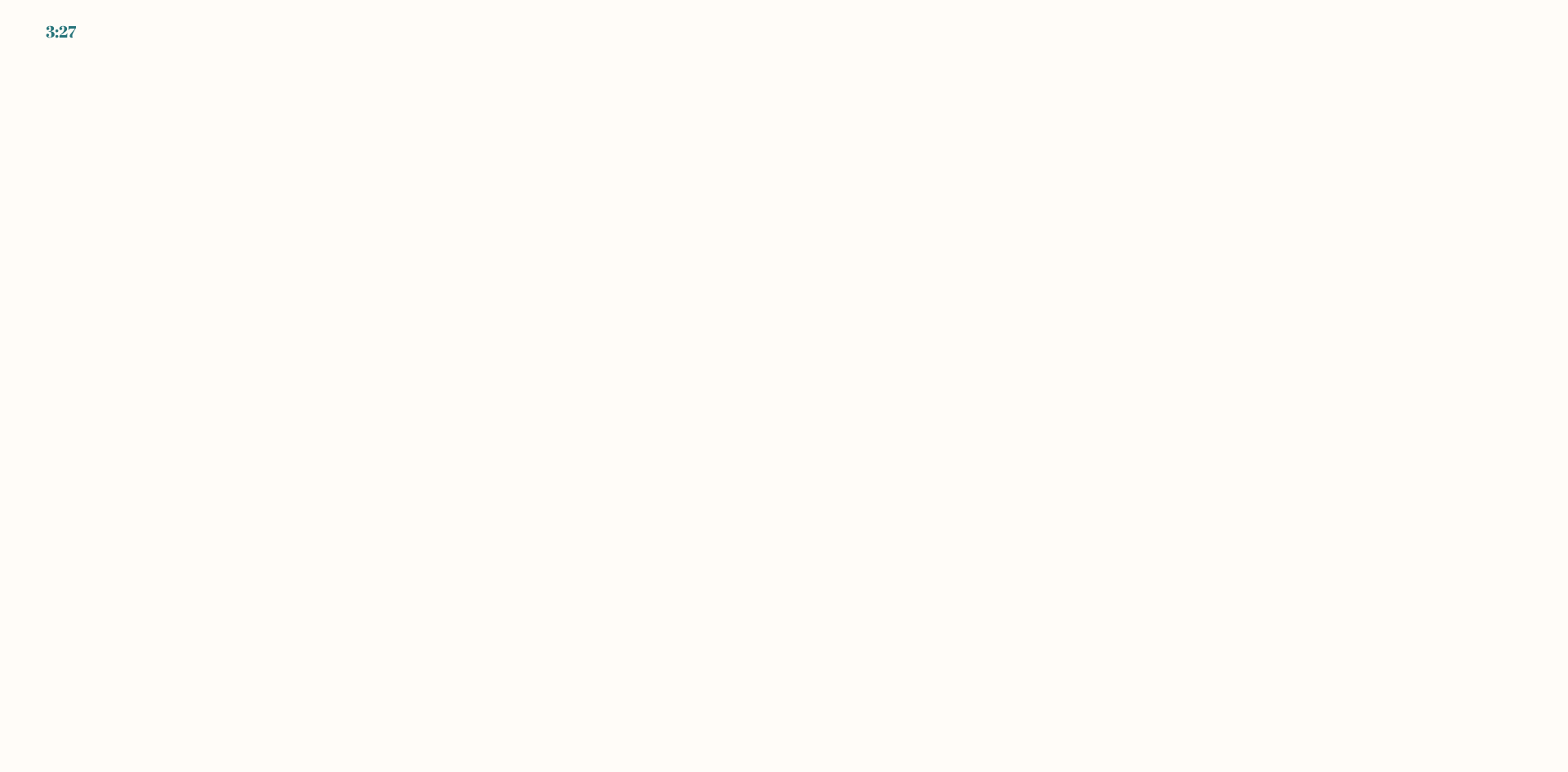
click at [666, 320] on body "3:27" at bounding box center [784, 386] width 1568 height 772
drag, startPoint x: 649, startPoint y: 331, endPoint x: 633, endPoint y: 335, distance: 16.5
click at [642, 332] on body "3:26" at bounding box center [784, 386] width 1568 height 772
drag, startPoint x: 633, startPoint y: 335, endPoint x: 583, endPoint y: 281, distance: 73.6
click at [616, 324] on body "3:26" at bounding box center [784, 386] width 1568 height 772
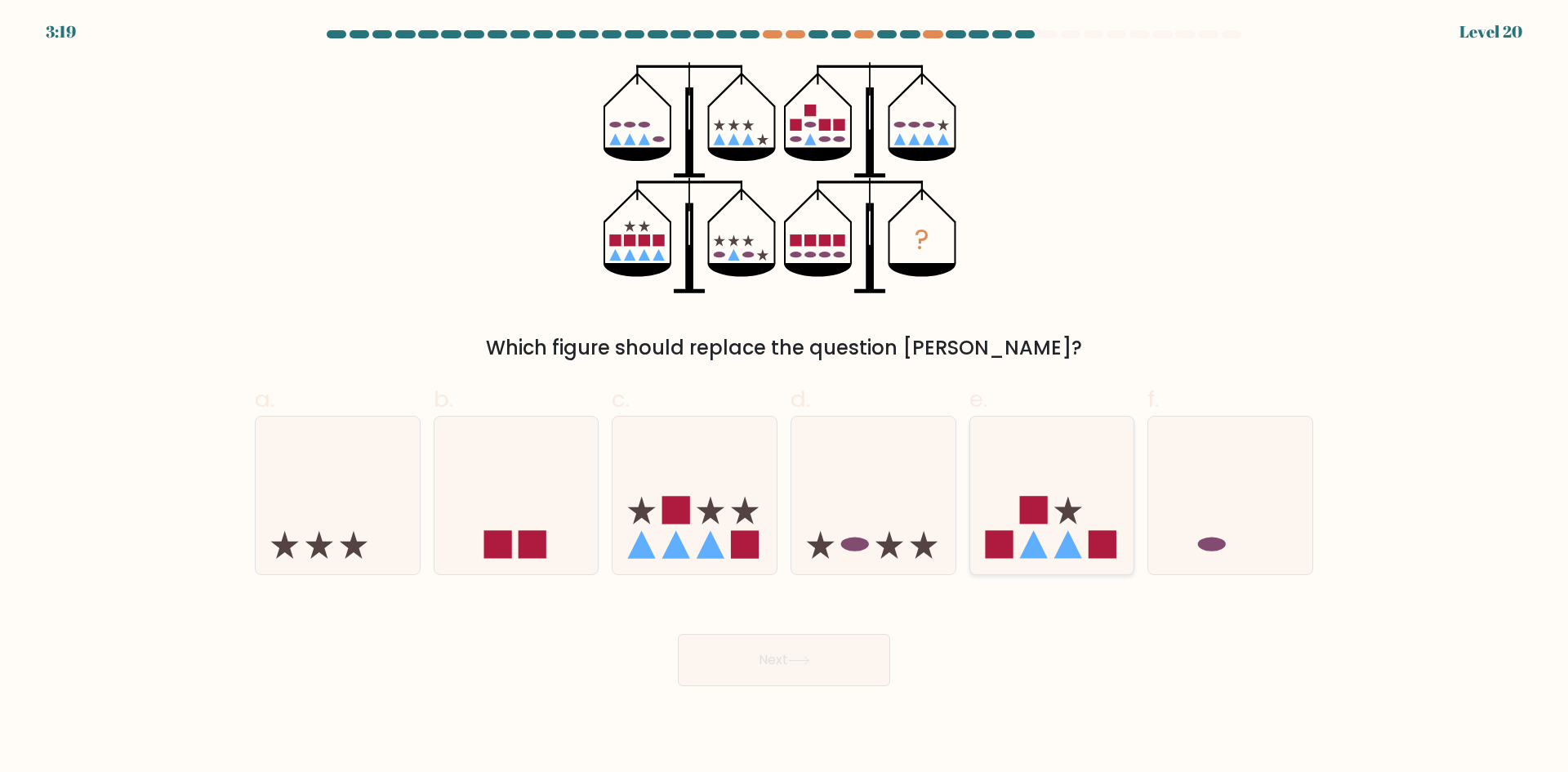
click at [1047, 502] on rect at bounding box center [1032, 511] width 27 height 27
click at [785, 397] on input "e." at bounding box center [784, 391] width 1 height 11
radio input "true"
click at [801, 675] on button "Next" at bounding box center [783, 660] width 212 height 52
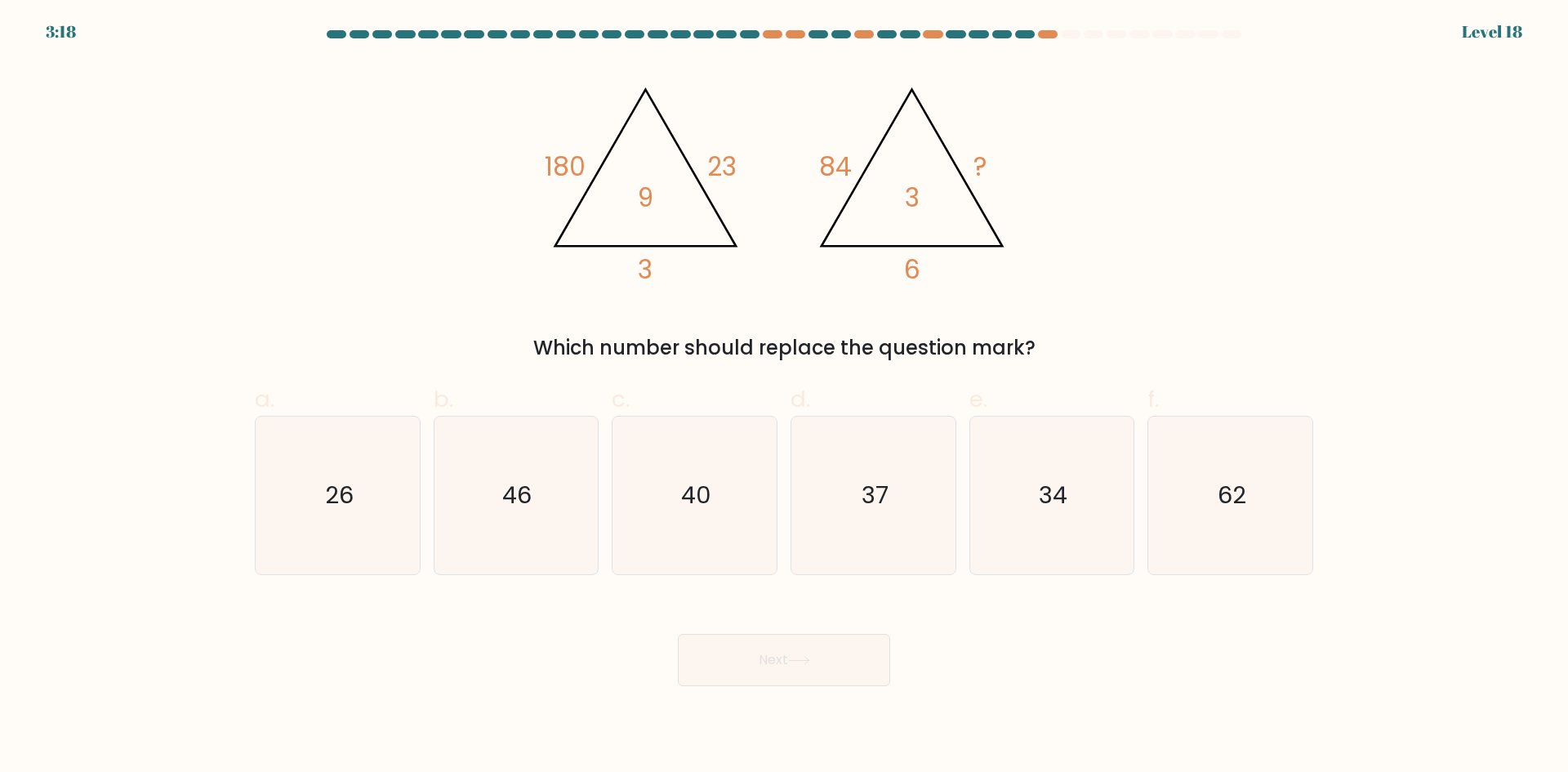
click at [802, 676] on button "Next" at bounding box center [783, 660] width 212 height 52
click at [999, 643] on div "Next" at bounding box center [783, 640] width 1078 height 92
click at [309, 505] on icon "26" at bounding box center [337, 495] width 157 height 157
click at [784, 397] on input "a. 26" at bounding box center [784, 391] width 1 height 11
radio input "true"
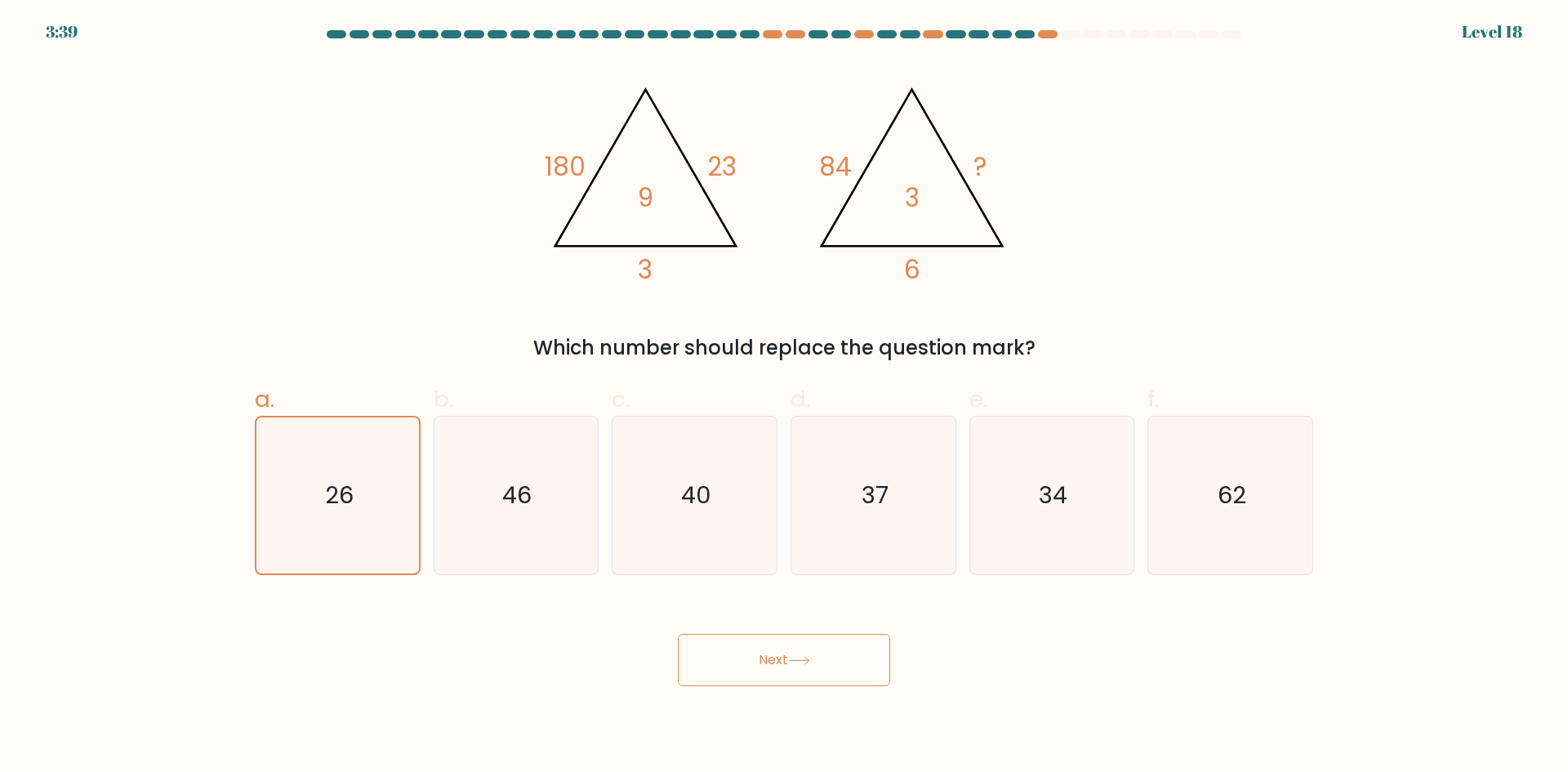
click at [727, 659] on button "Next" at bounding box center [783, 660] width 212 height 52
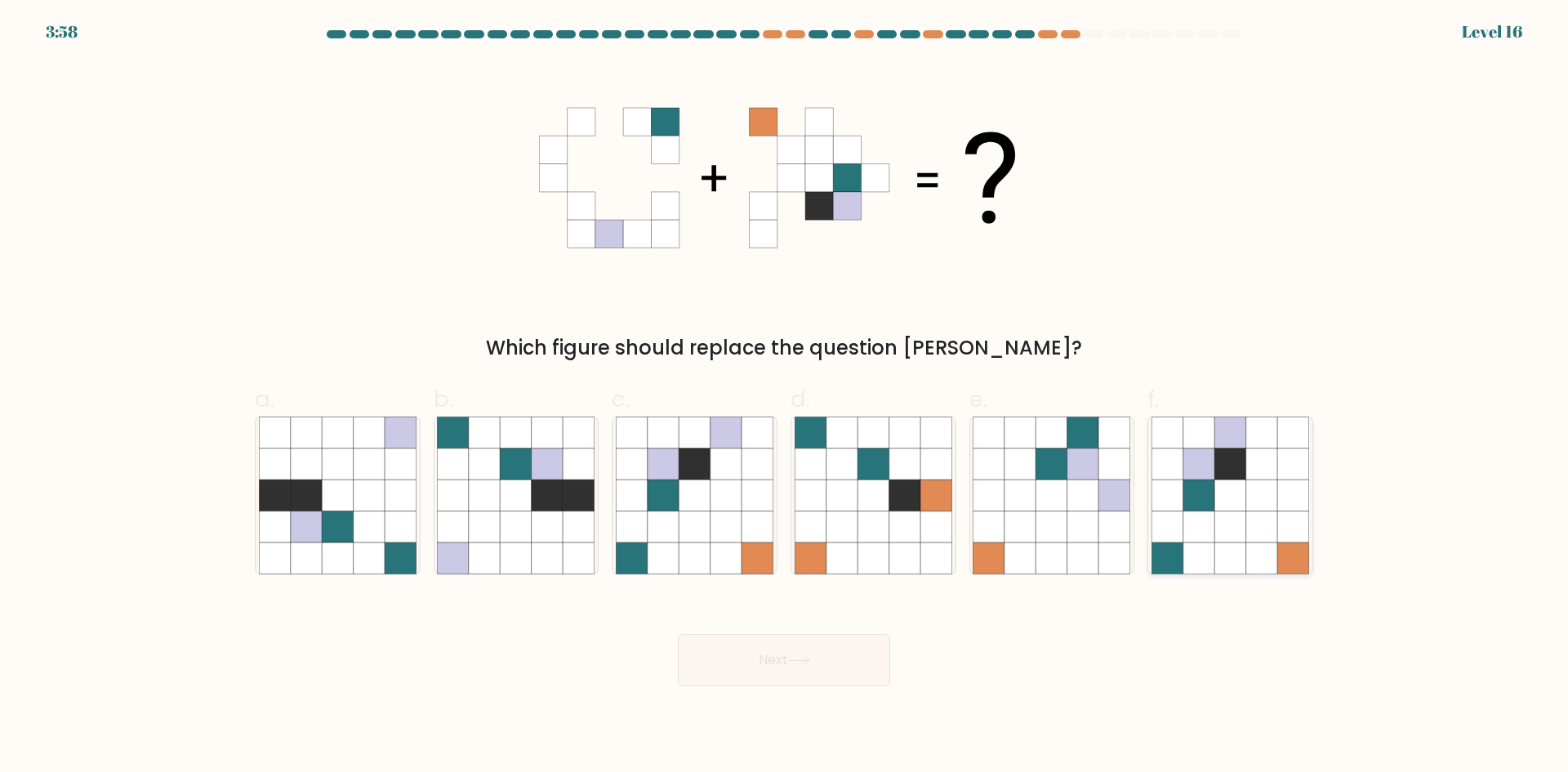
click at [1191, 522] on icon at bounding box center [1198, 526] width 31 height 31
click at [785, 397] on input "f." at bounding box center [784, 391] width 1 height 11
radio input "true"
click at [823, 652] on button "Next" at bounding box center [783, 660] width 212 height 52
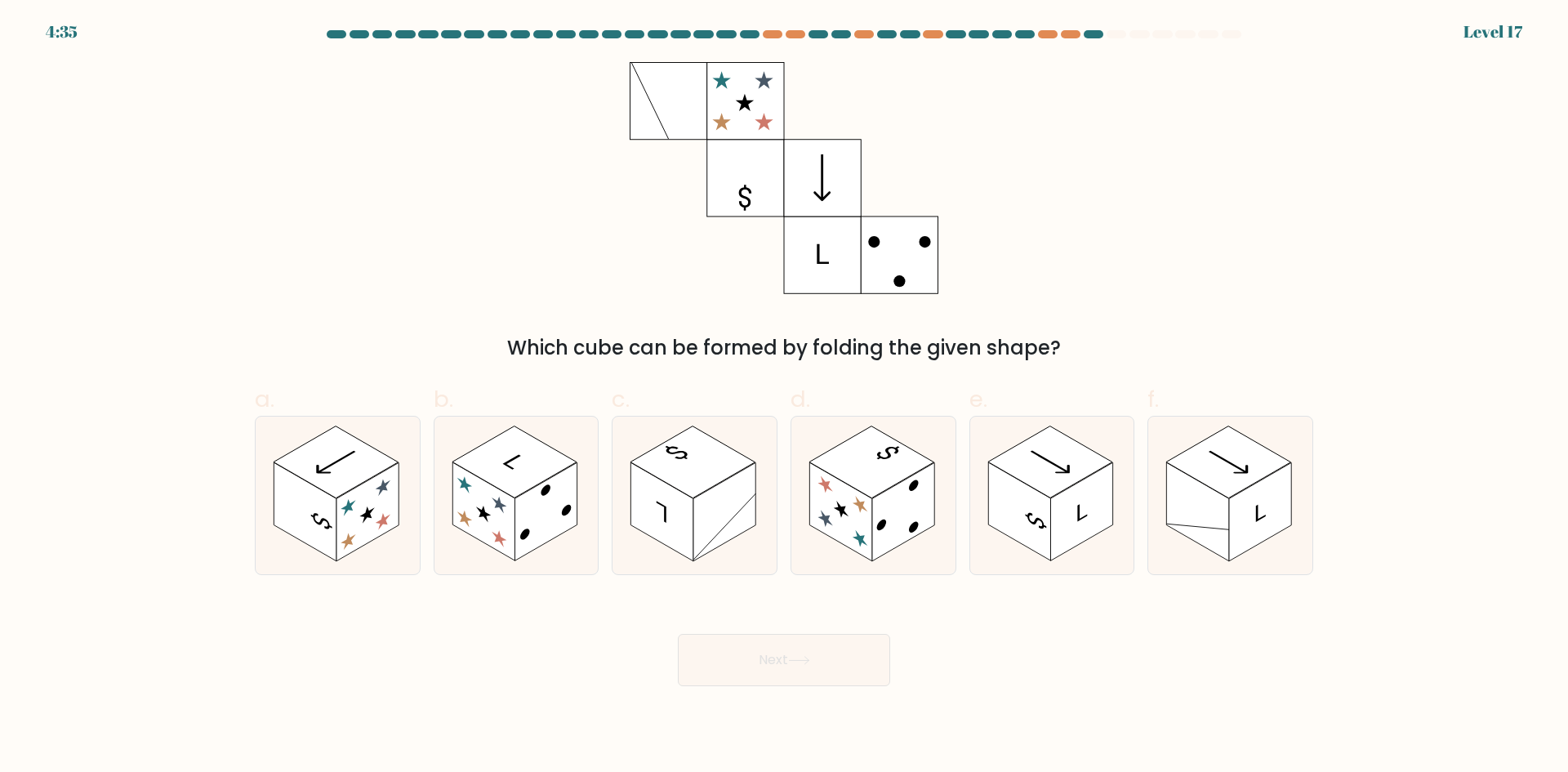
drag, startPoint x: 347, startPoint y: 177, endPoint x: 329, endPoint y: 171, distance: 19.0
drag, startPoint x: 329, startPoint y: 171, endPoint x: 116, endPoint y: 150, distance: 214.0
click at [117, 148] on form at bounding box center [784, 358] width 1568 height 656
click at [715, 518] on rect at bounding box center [724, 511] width 62 height 99
click at [784, 397] on input "c." at bounding box center [784, 391] width 1 height 11
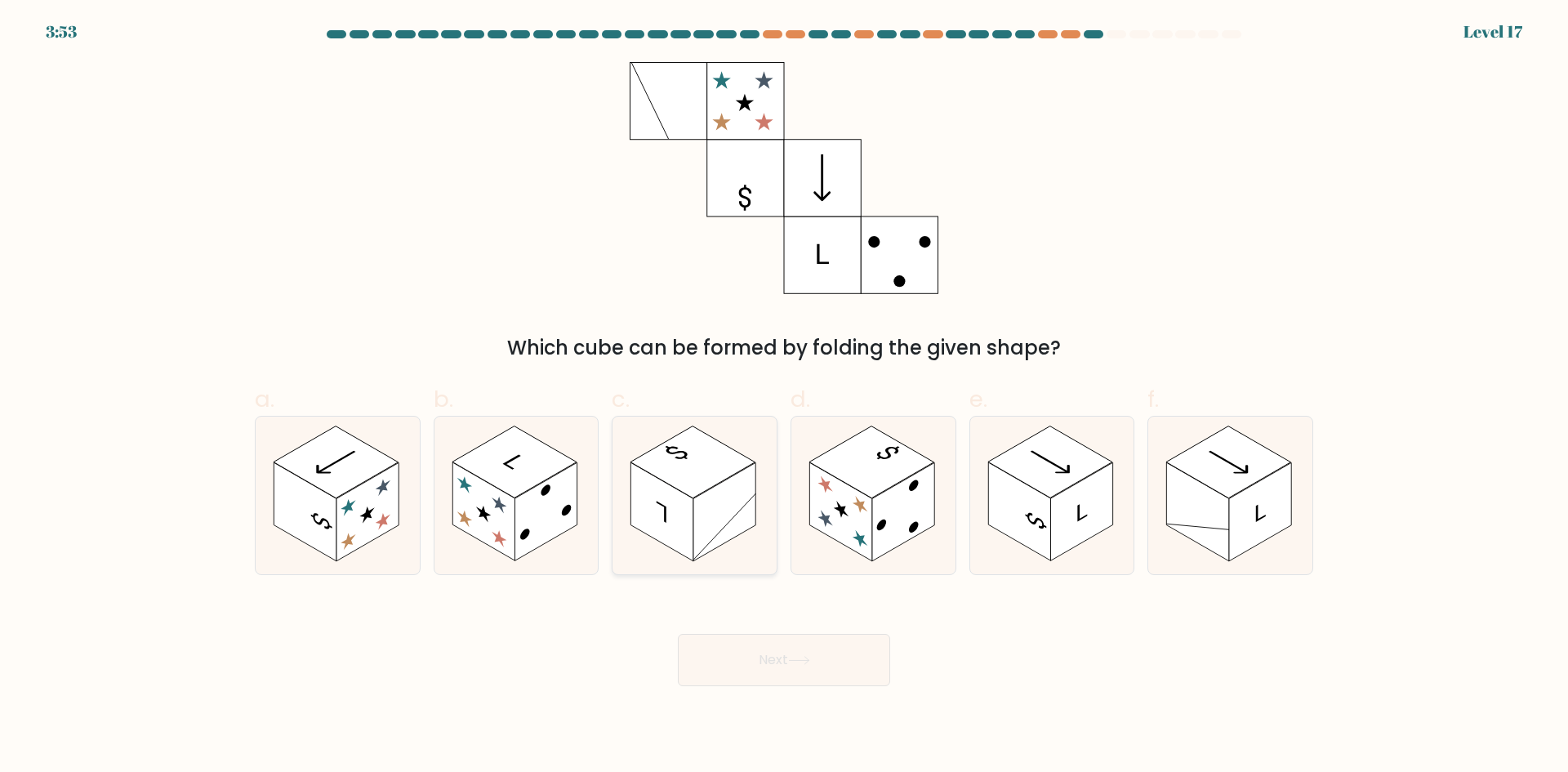
radio input "true"
click at [848, 656] on button "Next" at bounding box center [783, 660] width 212 height 52
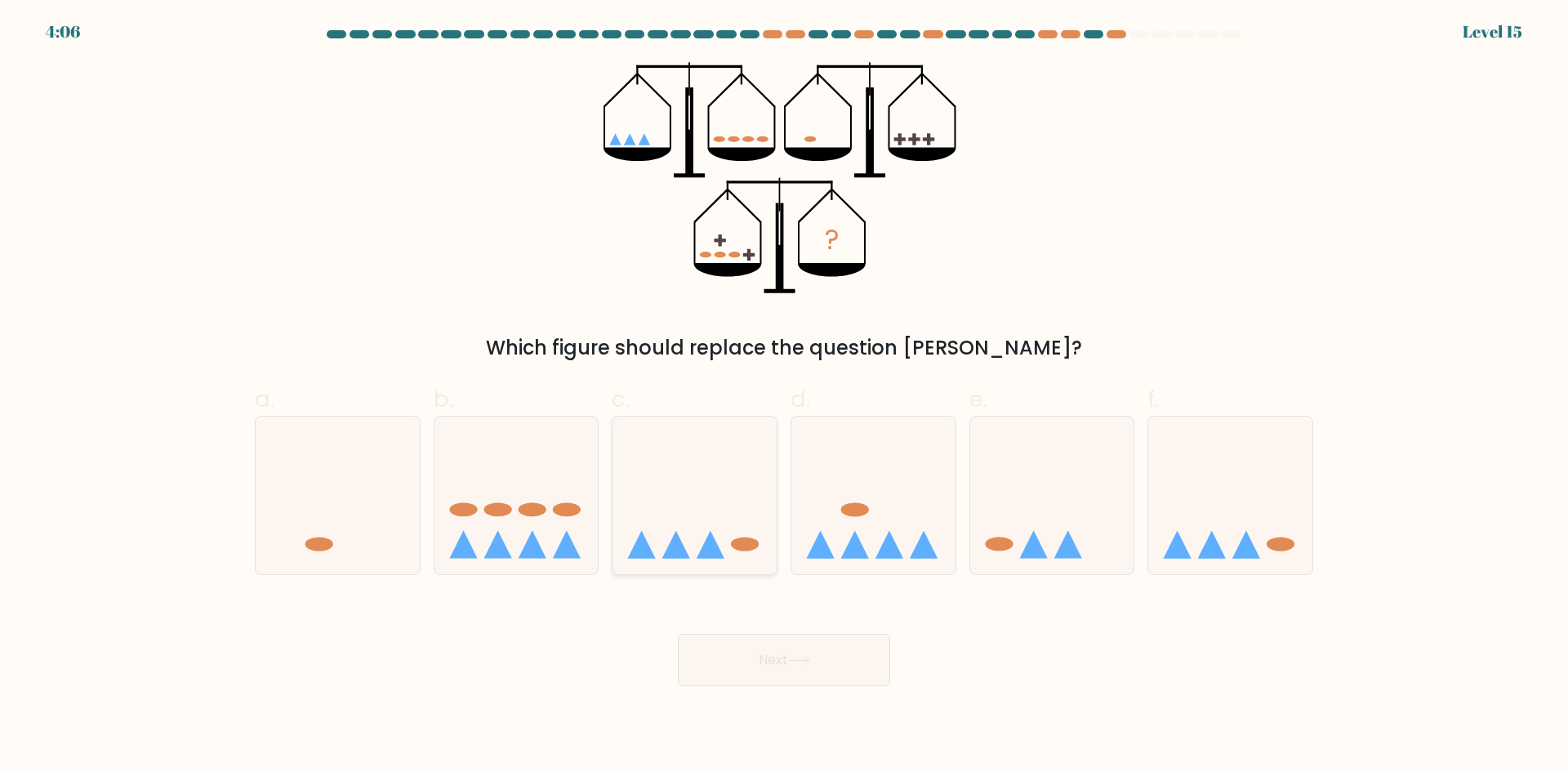
click at [690, 505] on icon at bounding box center [694, 495] width 164 height 136
click at [784, 397] on input "c." at bounding box center [784, 391] width 1 height 11
radio input "true"
click at [1197, 518] on icon at bounding box center [1229, 495] width 164 height 136
click at [785, 397] on input "f." at bounding box center [784, 391] width 1 height 11
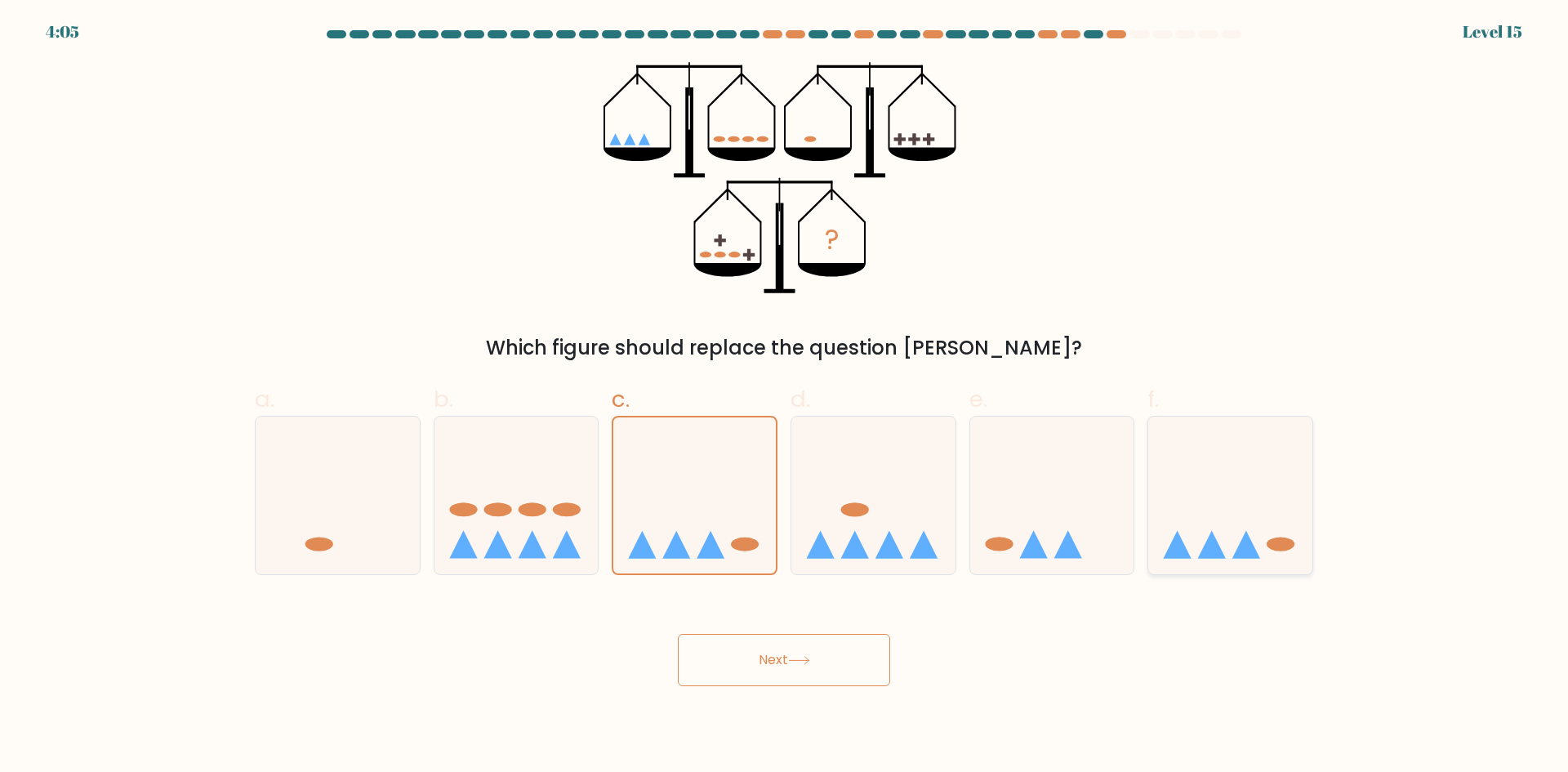
radio input "true"
click at [737, 558] on icon at bounding box center [694, 495] width 164 height 136
click at [784, 397] on input "c." at bounding box center [784, 391] width 1 height 11
radio input "true"
click at [1210, 500] on icon at bounding box center [1229, 495] width 164 height 136
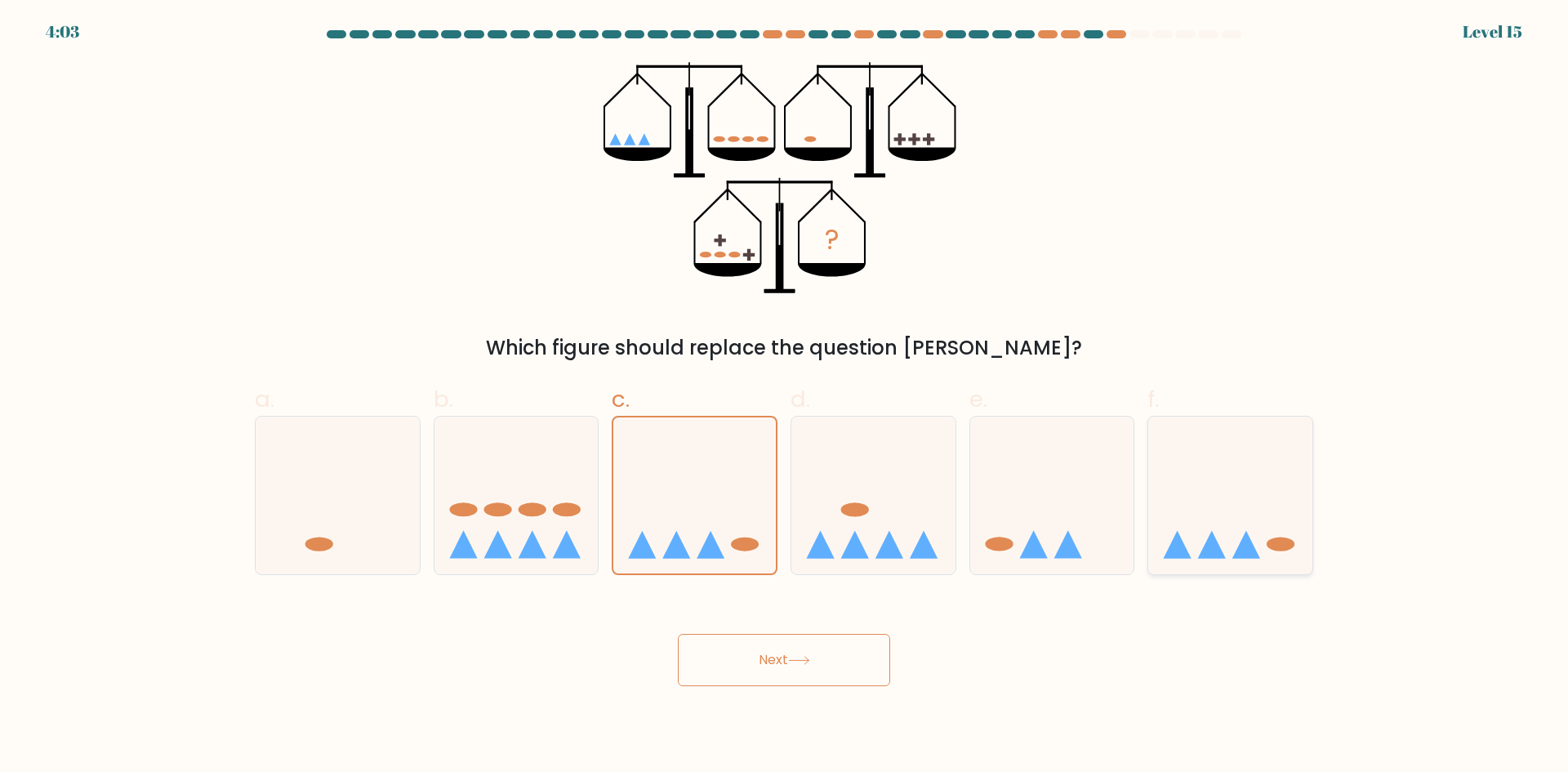
click at [785, 397] on input "f." at bounding box center [784, 391] width 1 height 11
radio input "true"
click at [663, 509] on icon at bounding box center [694, 495] width 164 height 136
click at [784, 397] on input "c." at bounding box center [784, 391] width 1 height 11
radio input "true"
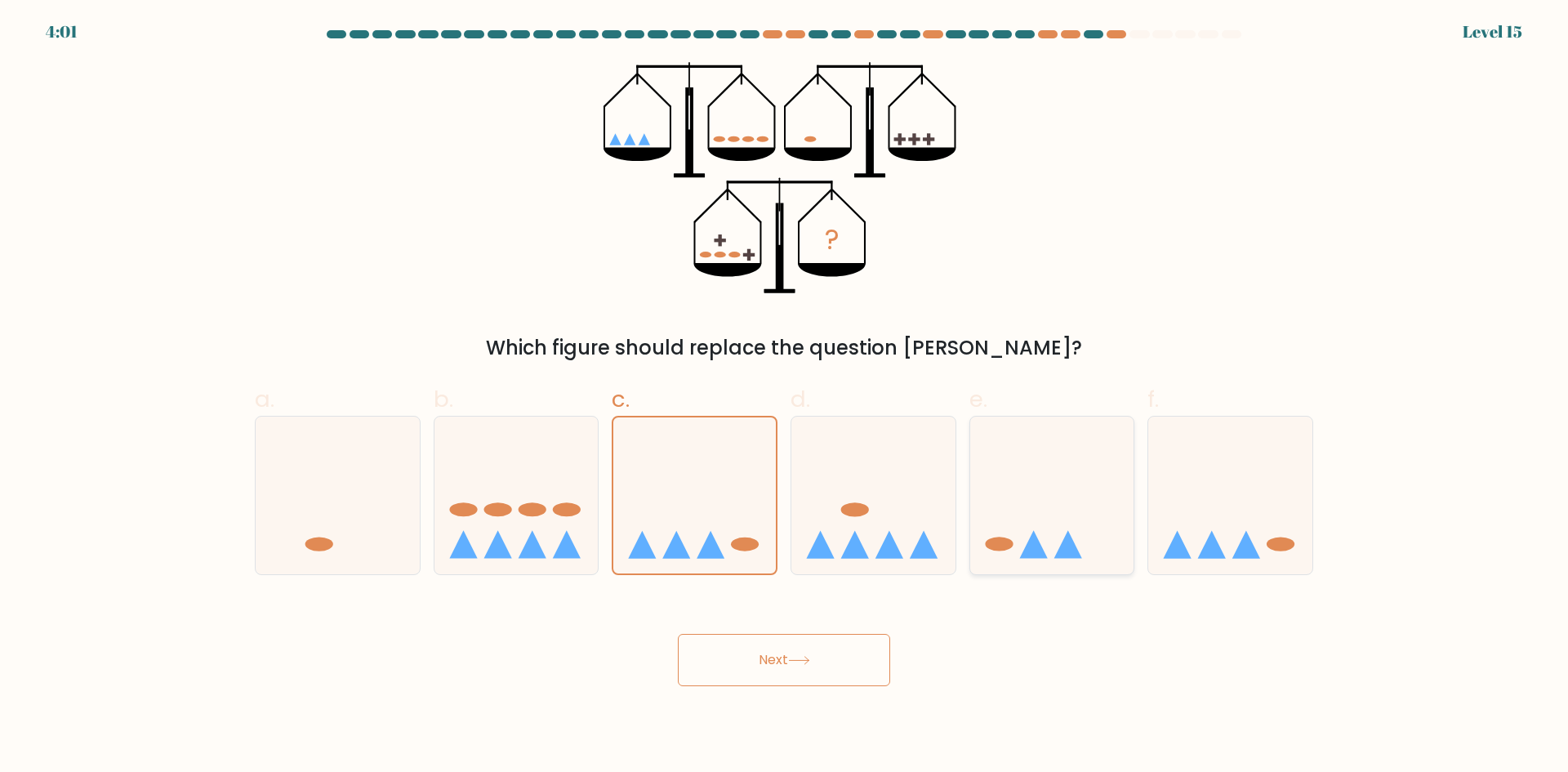
click at [1023, 537] on icon at bounding box center [1052, 495] width 164 height 136
click at [785, 397] on input "e." at bounding box center [784, 391] width 1 height 11
radio input "true"
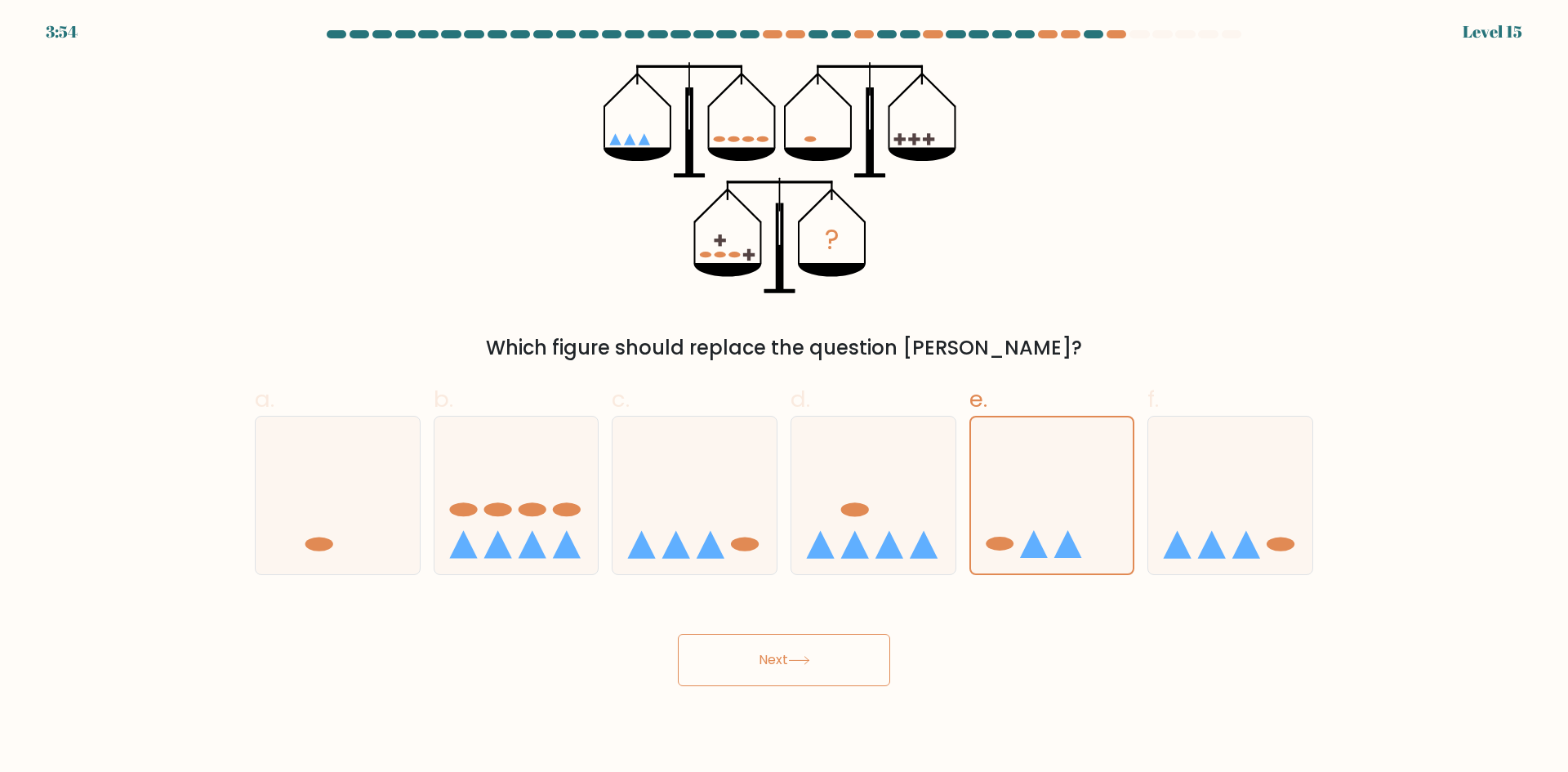
click at [818, 641] on button "Next" at bounding box center [783, 660] width 212 height 52
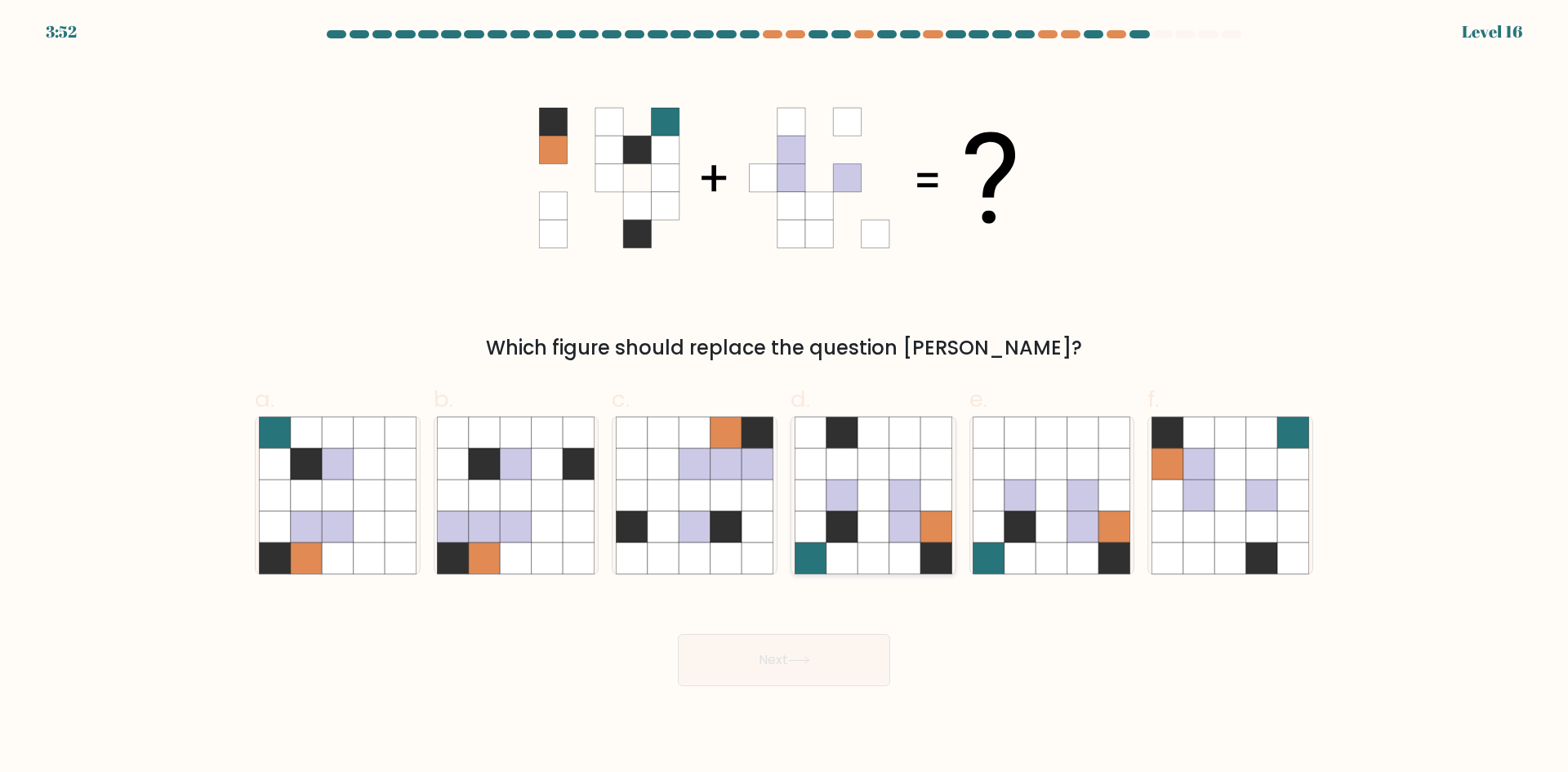
click at [834, 520] on icon at bounding box center [841, 526] width 31 height 31
click at [785, 397] on input "d." at bounding box center [784, 391] width 1 height 11
radio input "true"
click at [792, 658] on icon at bounding box center [799, 660] width 22 height 9
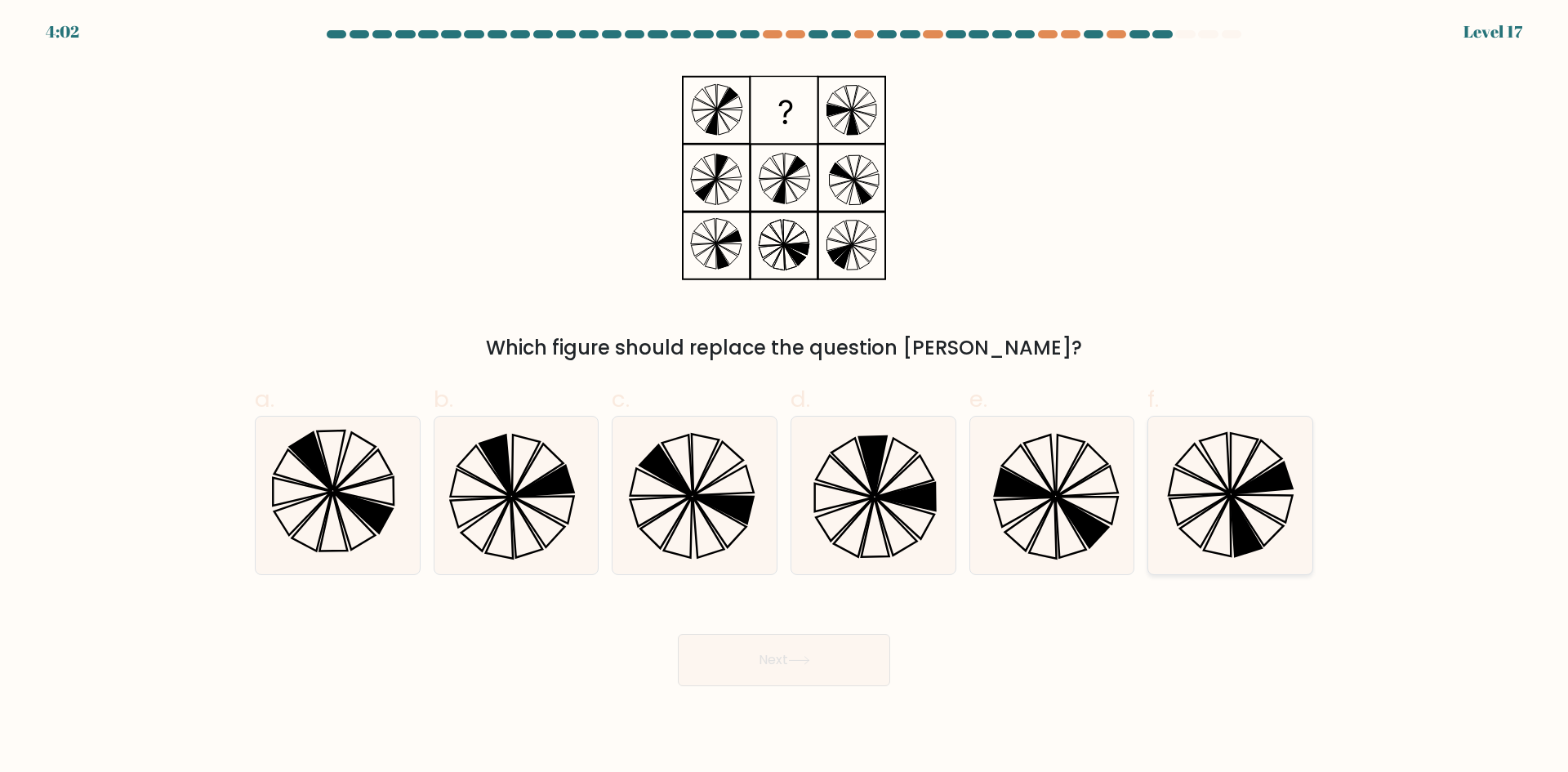
click at [1256, 535] on icon at bounding box center [1257, 520] width 52 height 51
click at [785, 397] on input "f." at bounding box center [784, 391] width 1 height 11
radio input "true"
click at [822, 664] on button "Next" at bounding box center [783, 660] width 212 height 52
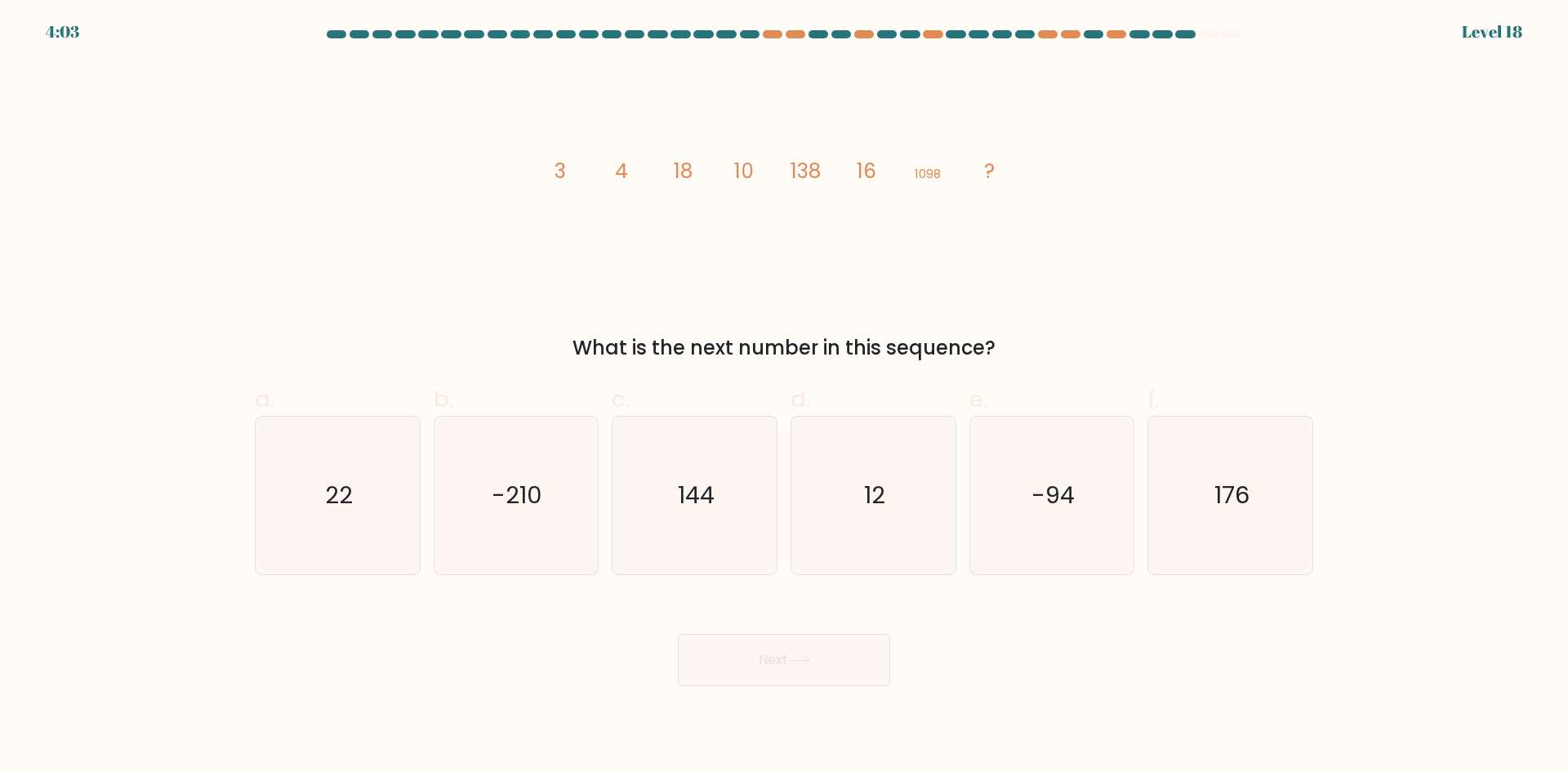
click at [682, 605] on div "Next" at bounding box center [783, 640] width 1078 height 92
click at [669, 537] on icon "144" at bounding box center [694, 495] width 157 height 157
click at [784, 397] on input "c. 144" at bounding box center [784, 391] width 1 height 11
radio input "true"
click at [716, 675] on button "Next" at bounding box center [783, 660] width 212 height 52
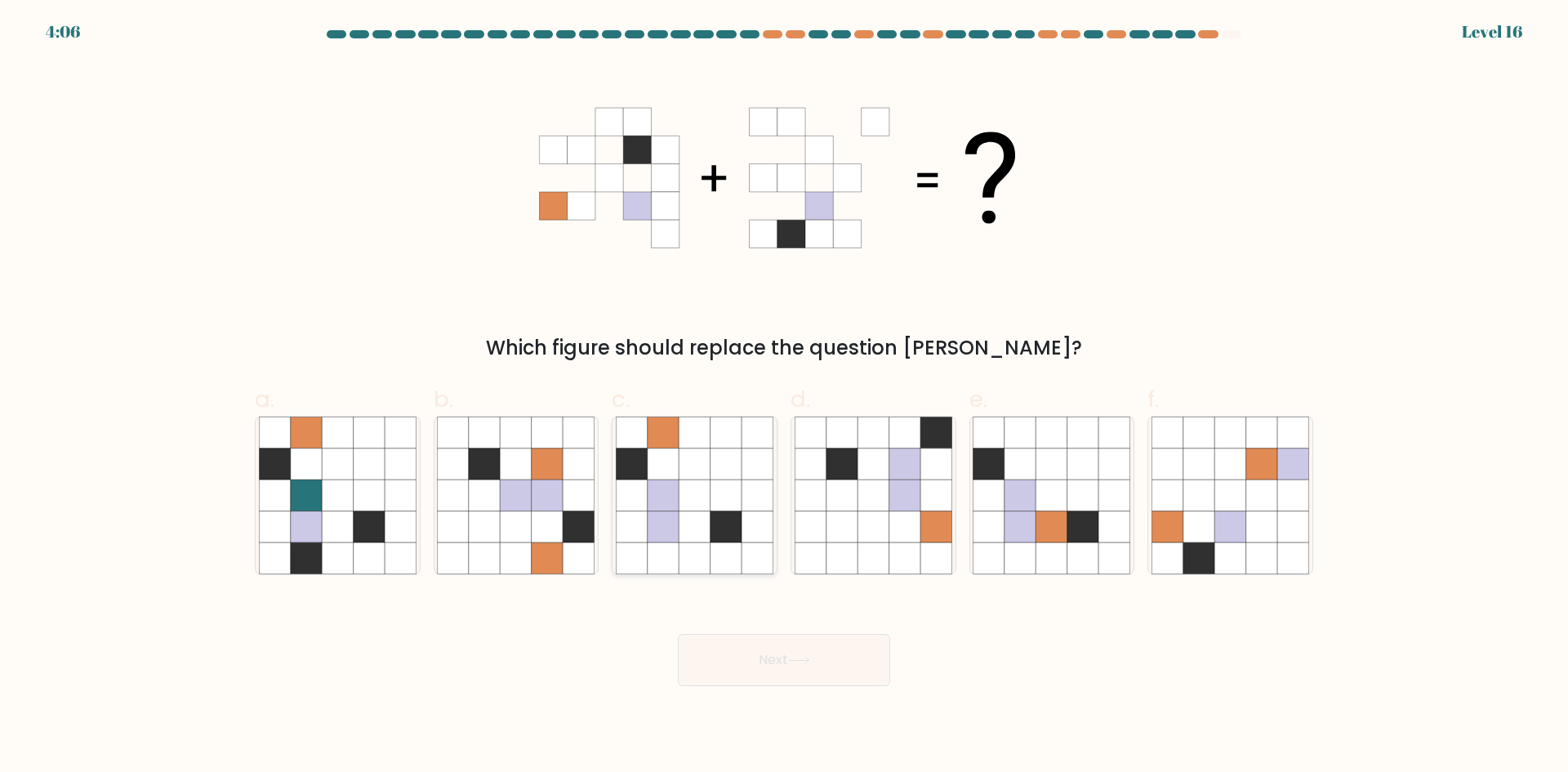
click at [658, 501] on icon at bounding box center [662, 495] width 31 height 31
click at [784, 397] on input "c." at bounding box center [784, 391] width 1 height 11
radio input "true"
click at [811, 674] on button "Next" at bounding box center [783, 660] width 212 height 52
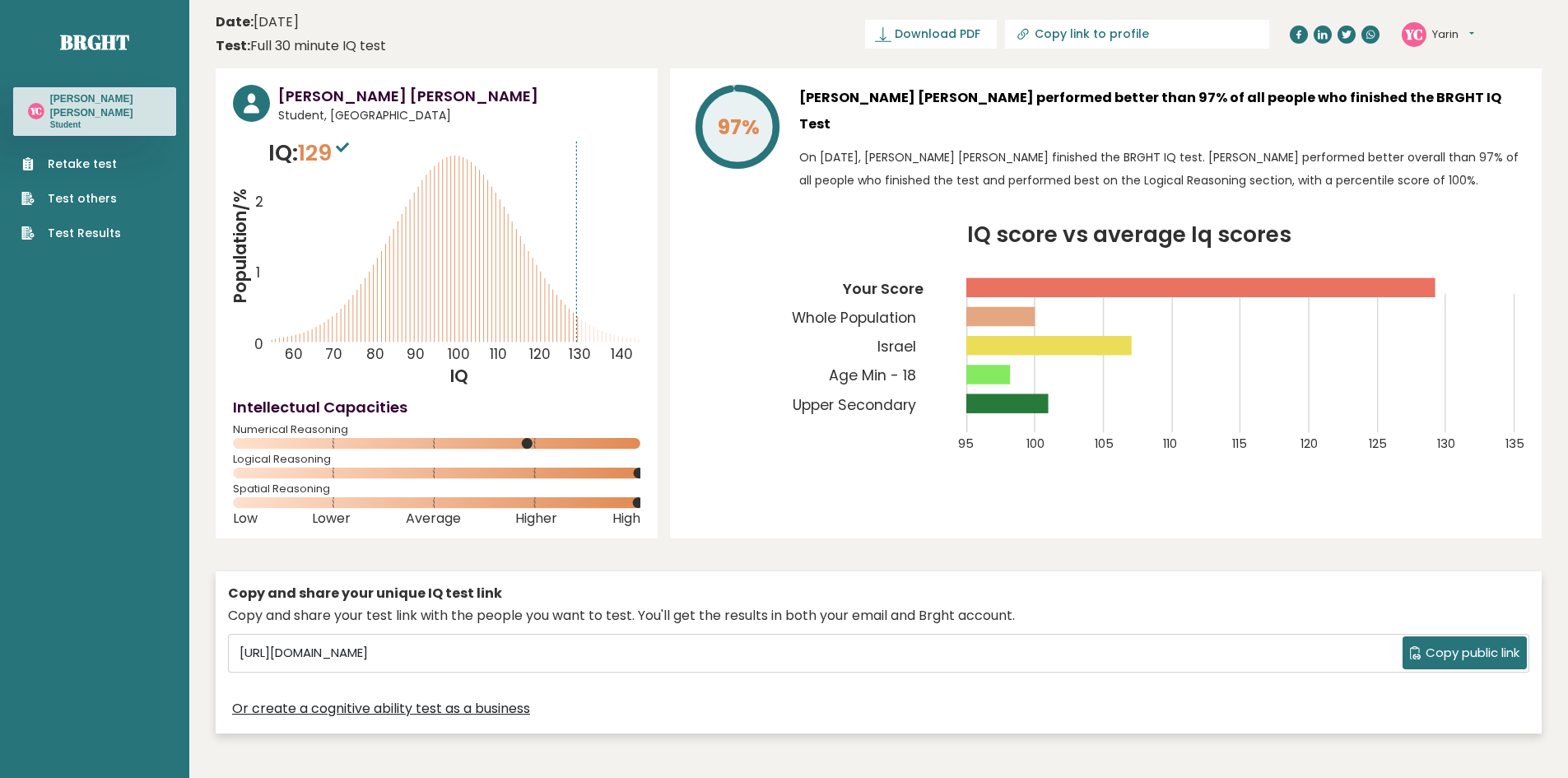
click at [529, 435] on div "Numerical Reasoning" at bounding box center [437, 439] width 408 height 26
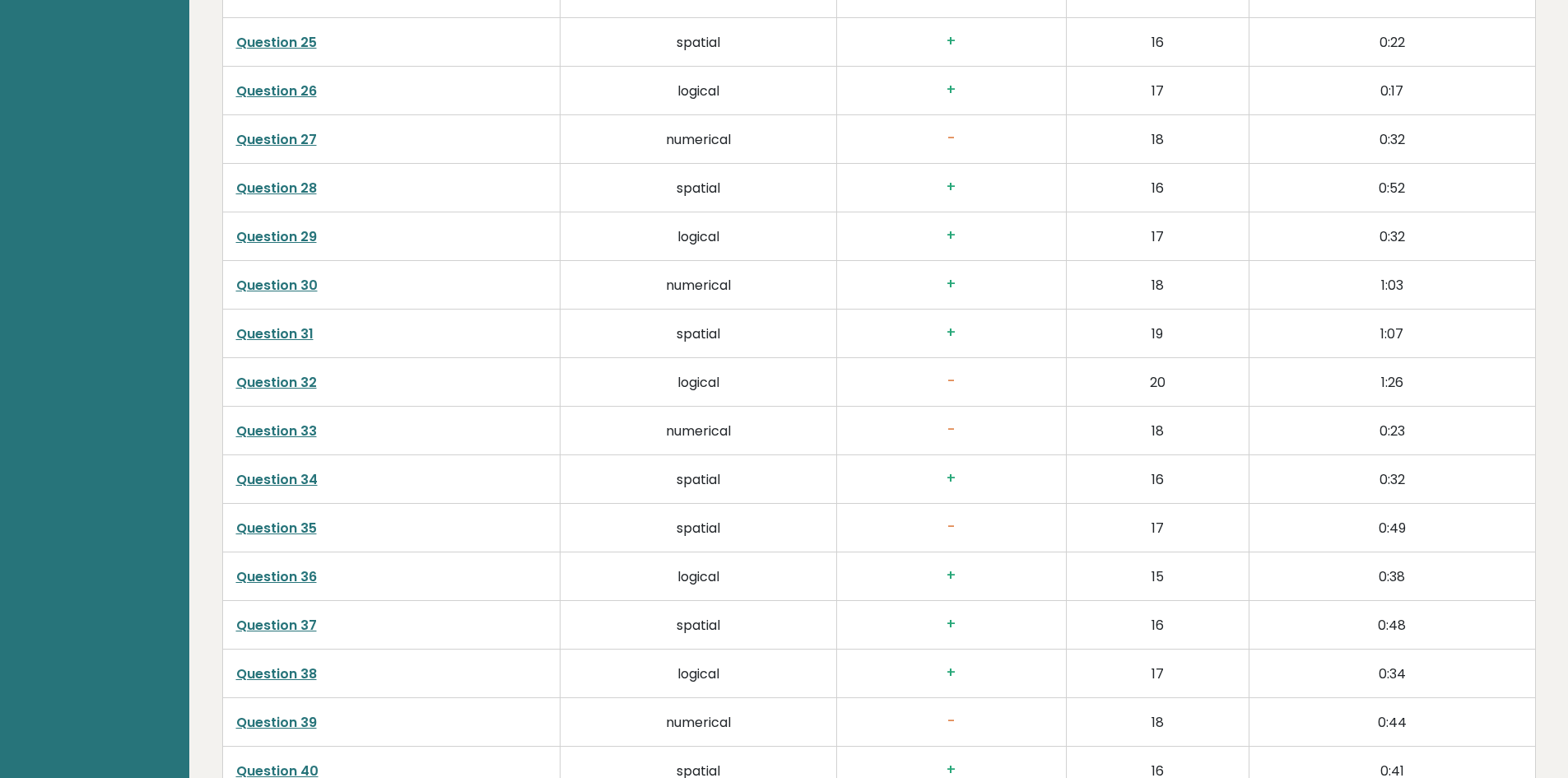
scroll to position [4263, 0]
